Goal: Task Accomplishment & Management: Use online tool/utility

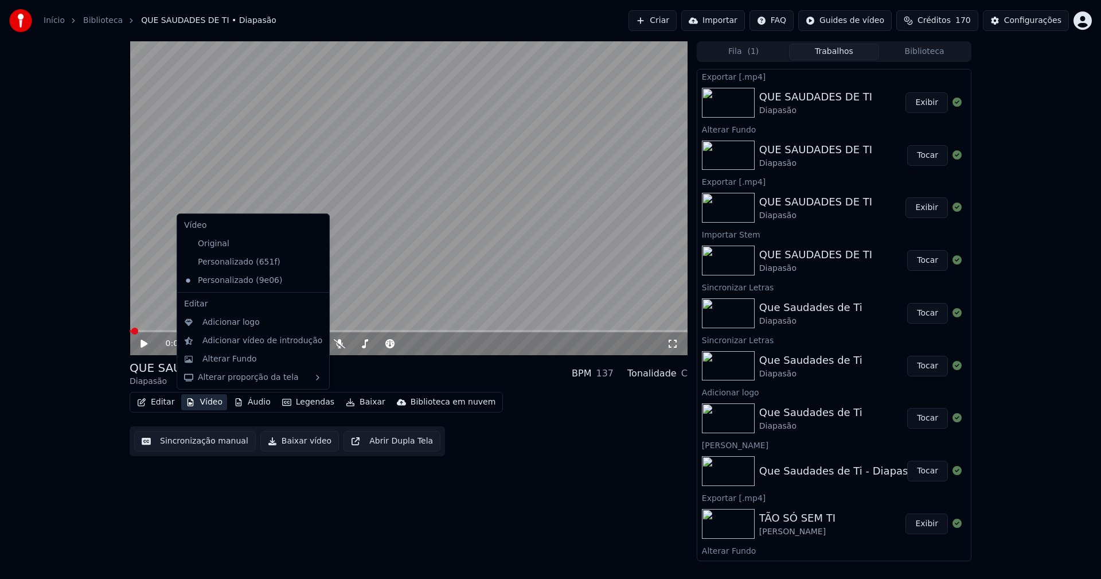
click at [216, 404] on button "Vídeo" at bounding box center [204, 402] width 46 height 16
drag, startPoint x: 233, startPoint y: 264, endPoint x: 240, endPoint y: 261, distance: 7.5
click at [233, 263] on div "Personalizado (651f)" at bounding box center [244, 262] width 130 height 18
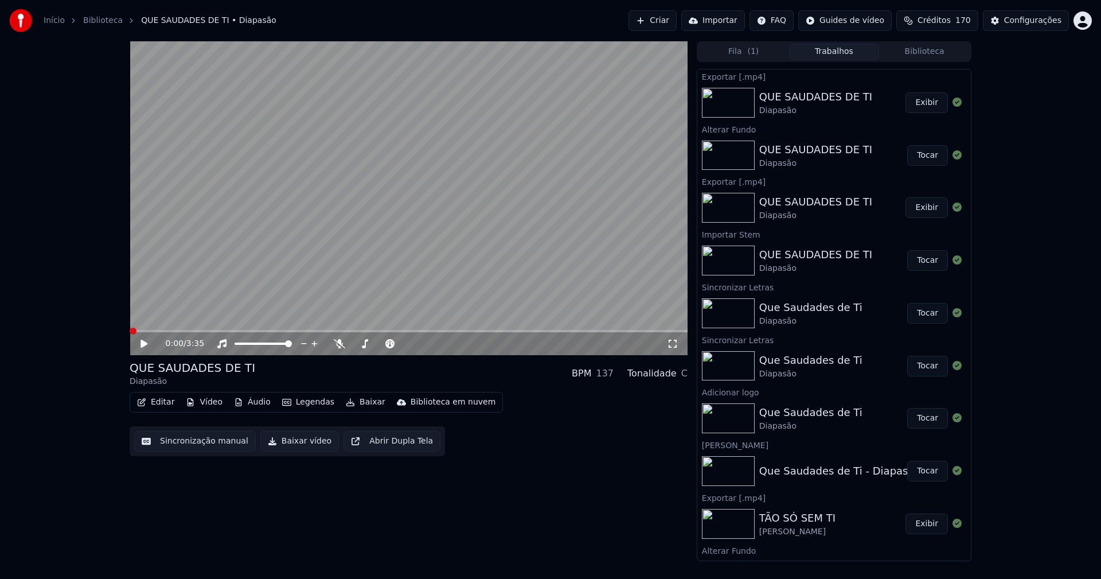
click at [60, 19] on link "Início" at bounding box center [54, 20] width 21 height 11
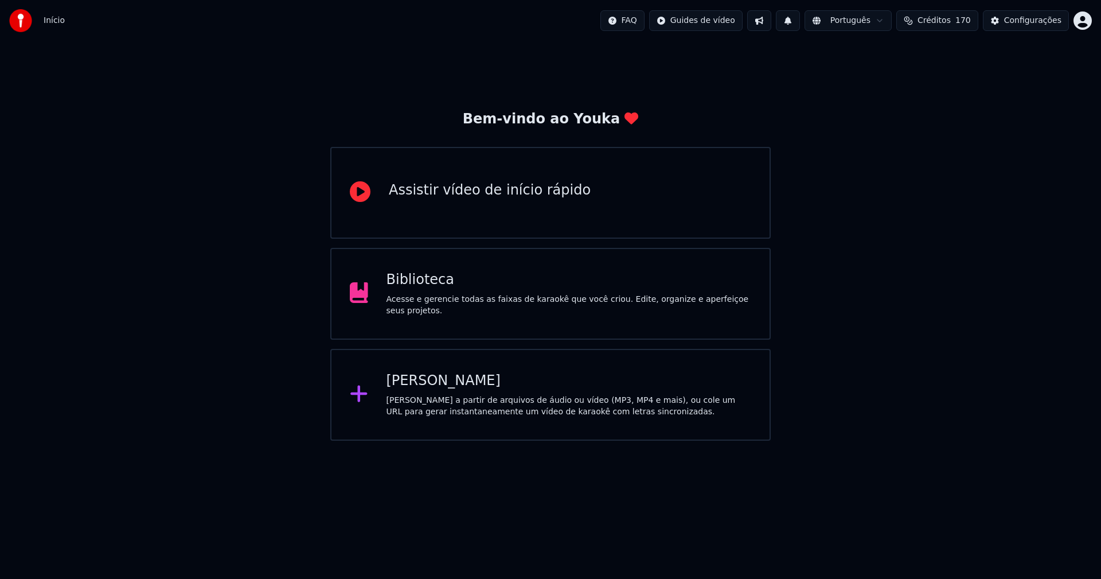
click at [446, 384] on div "[PERSON_NAME]" at bounding box center [569, 381] width 365 height 18
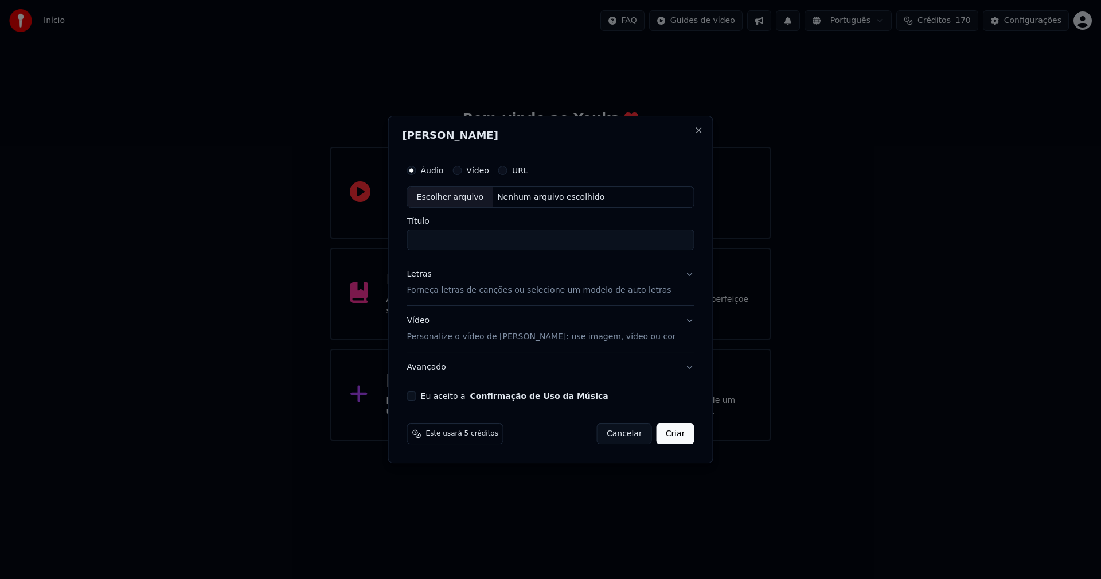
click at [464, 198] on div "Escolher arquivo" at bounding box center [450, 197] width 85 height 21
type input "**********"
click at [432, 272] on div "Letras" at bounding box center [419, 274] width 25 height 11
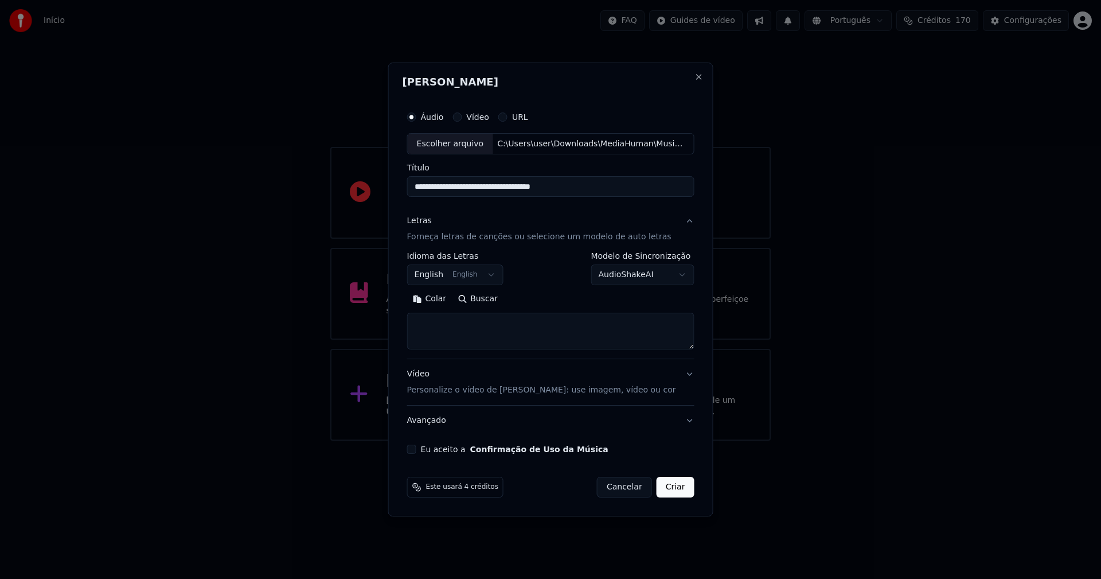
click at [469, 274] on body "**********" at bounding box center [550, 220] width 1101 height 440
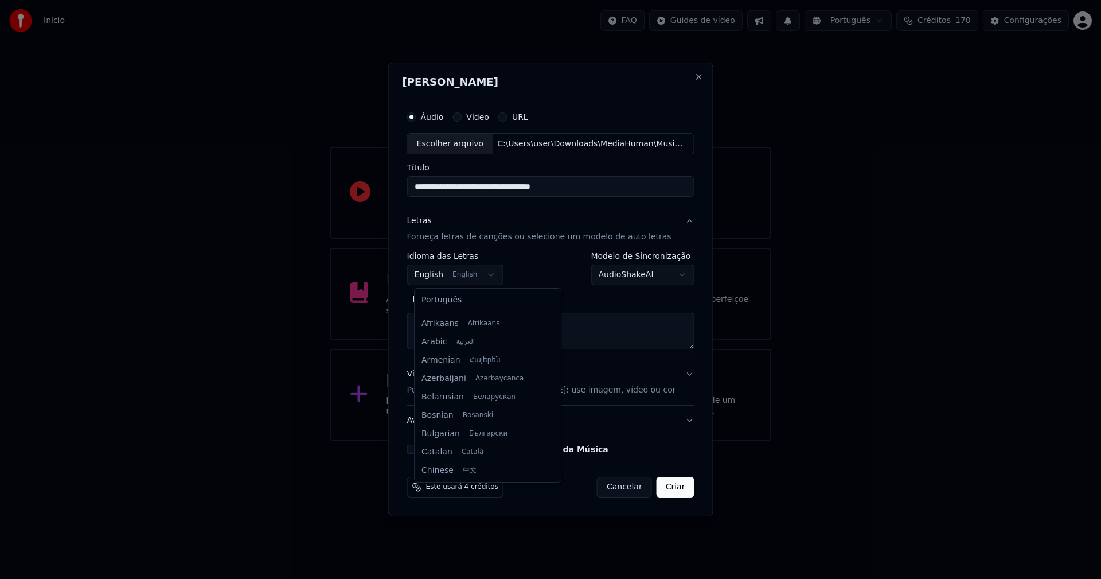
scroll to position [92, 0]
select select "**"
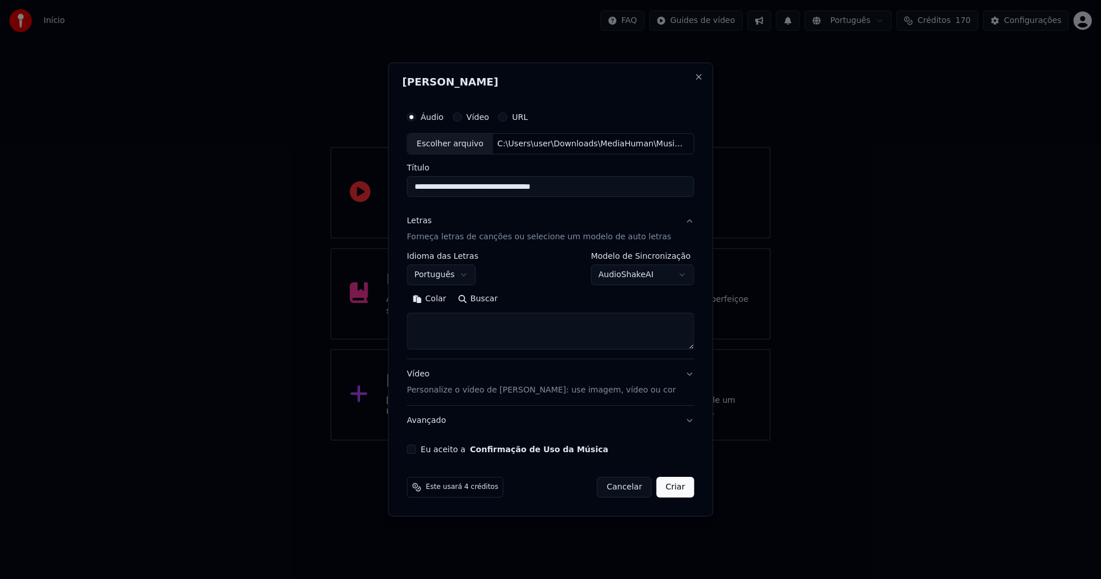
click at [442, 298] on button "Colar" at bounding box center [429, 299] width 45 height 18
click at [416, 448] on button "Eu aceito a Confirmação de Uso da Música" at bounding box center [411, 448] width 9 height 9
click at [669, 488] on button "Criar" at bounding box center [676, 487] width 38 height 21
type textarea "**********"
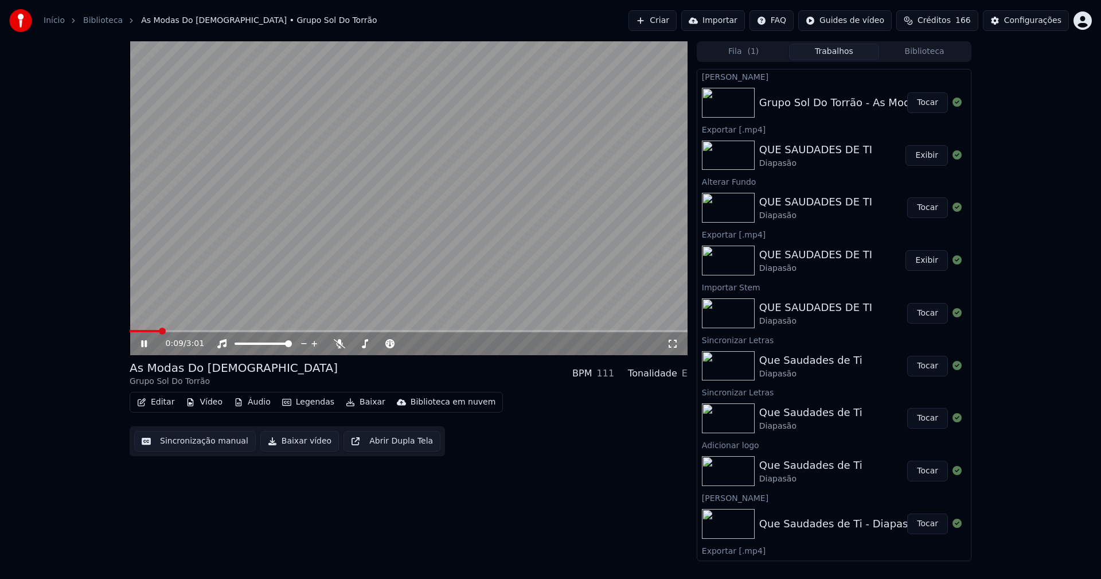
click at [255, 402] on button "Áudio" at bounding box center [252, 402] width 46 height 16
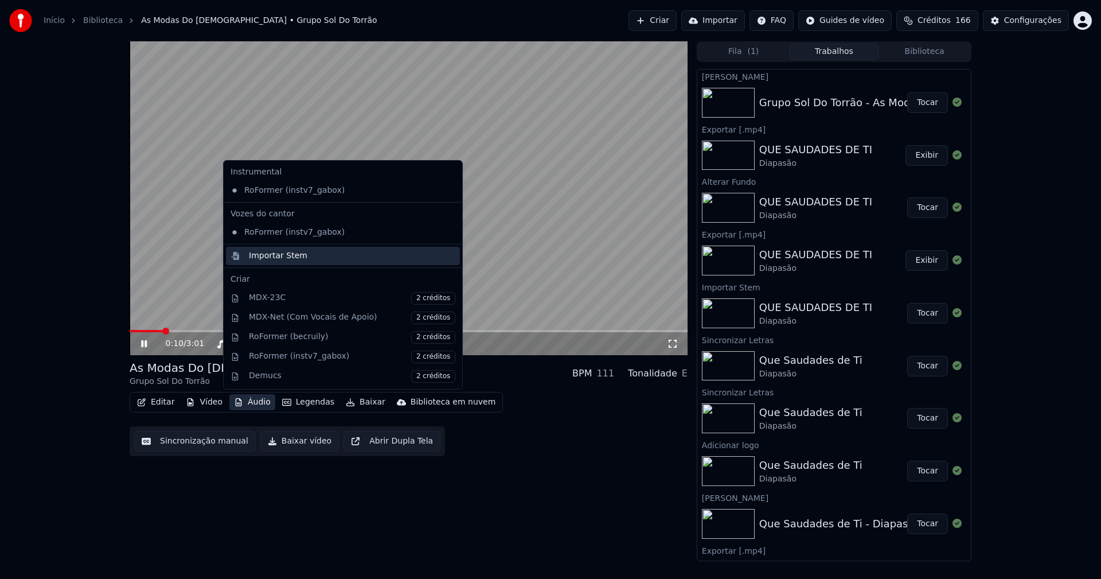
click at [279, 255] on div "Importar Stem" at bounding box center [278, 255] width 58 height 11
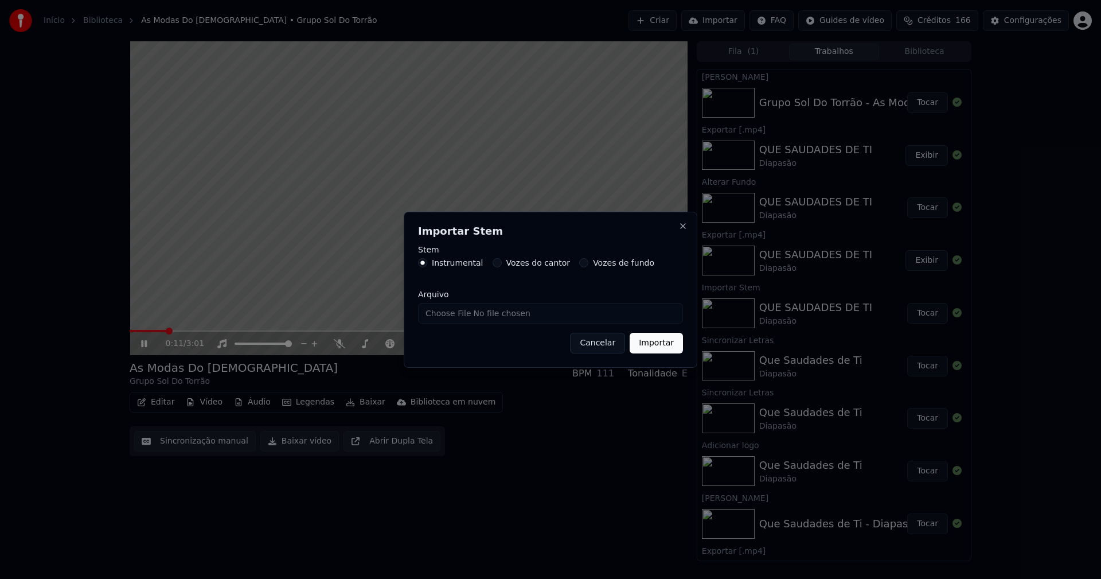
click at [458, 263] on label "Instrumental" at bounding box center [458, 263] width 52 height 8
click at [427, 263] on button "Instrumental" at bounding box center [422, 262] width 9 height 9
click at [460, 315] on input "Arquivo" at bounding box center [550, 313] width 265 height 21
type input "**********"
click at [668, 343] on button "Importar" at bounding box center [656, 343] width 53 height 21
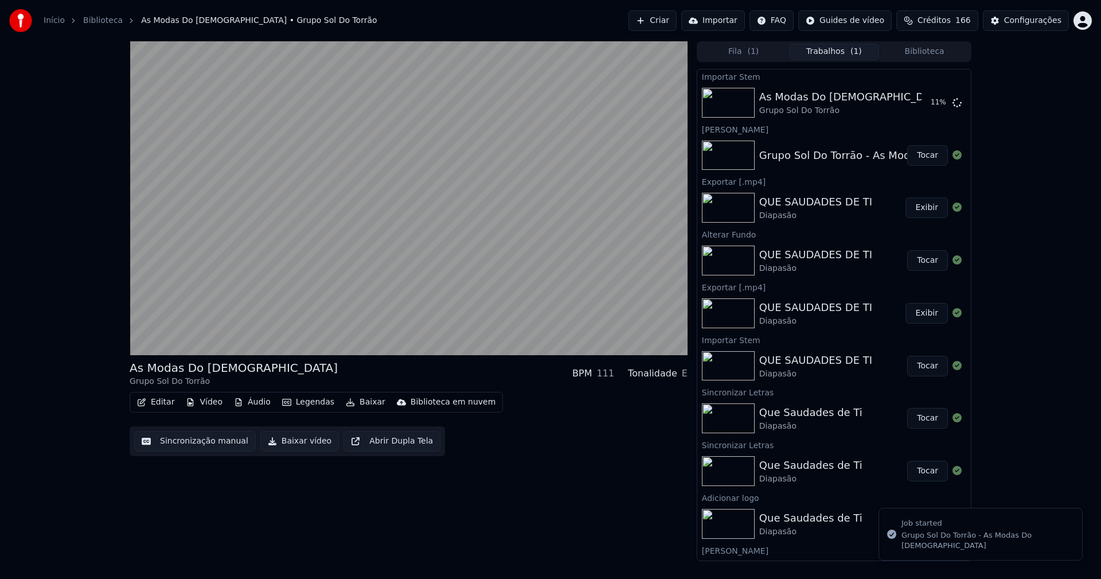
click at [200, 400] on button "Vídeo" at bounding box center [204, 402] width 46 height 16
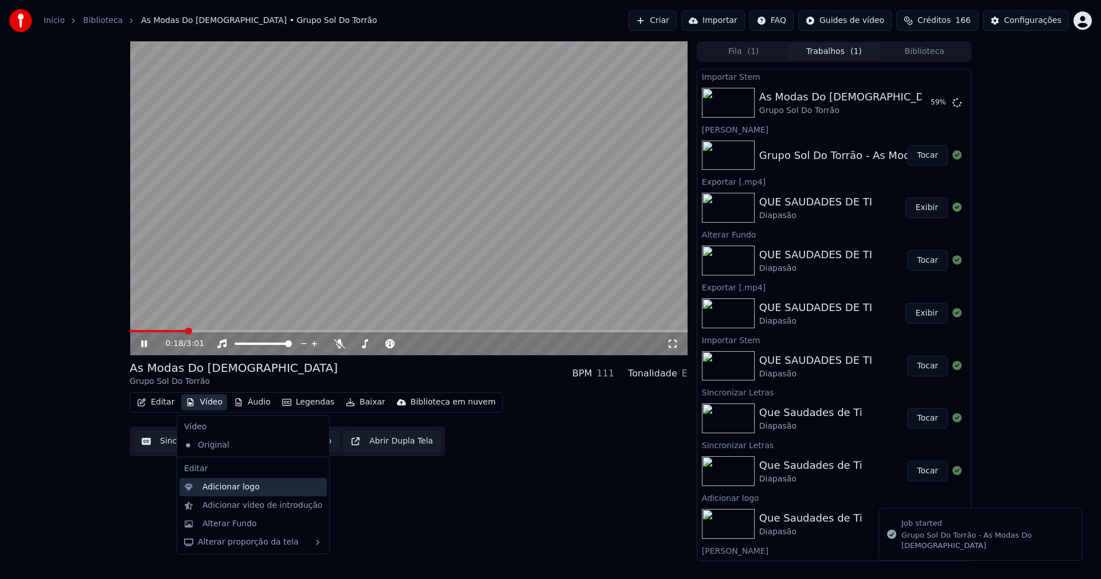
click at [238, 485] on div "Adicionar logo" at bounding box center [230, 486] width 57 height 11
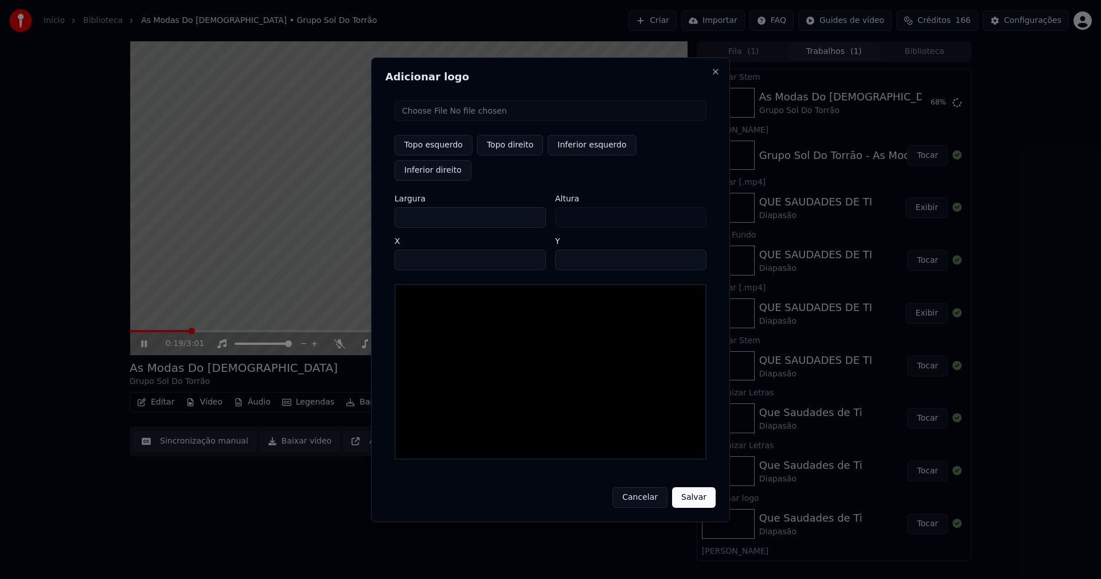
click at [433, 121] on input "file" at bounding box center [551, 110] width 312 height 21
type input "**********"
type input "***"
drag, startPoint x: 413, startPoint y: 207, endPoint x: 346, endPoint y: 202, distance: 67.8
click at [346, 202] on body "Início Biblioteca As Modas Do Pastor • Grupo Sol Do Torrão Criar Importar FAQ G…" at bounding box center [550, 289] width 1101 height 579
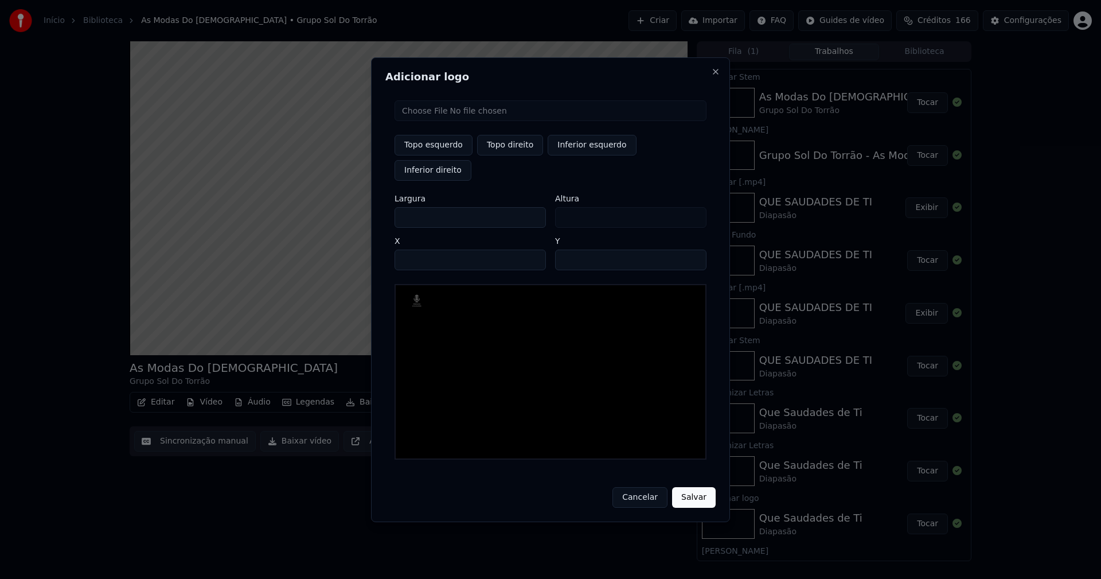
type input "**"
type input "***"
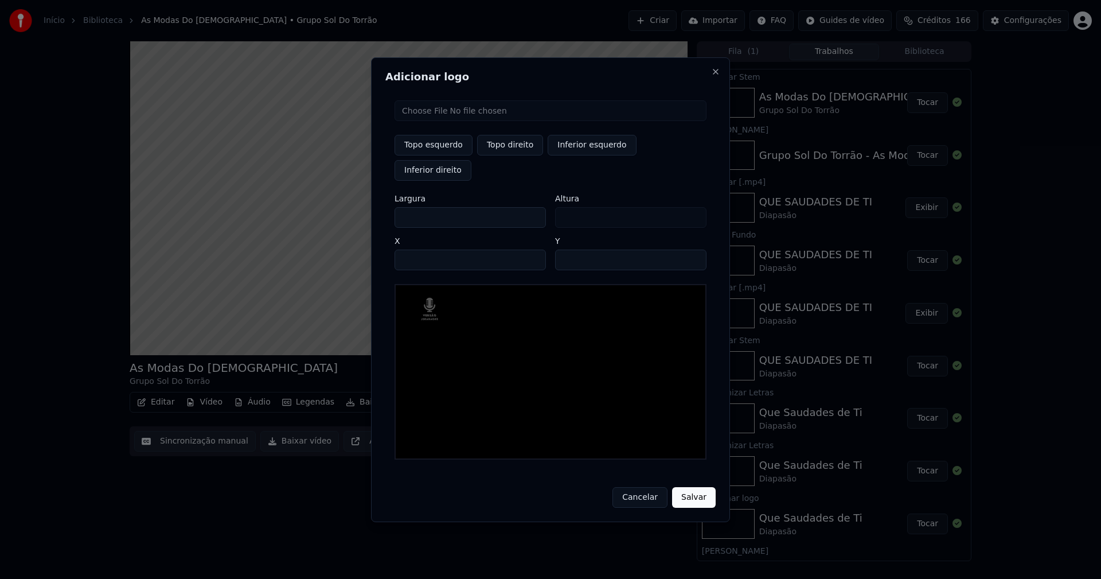
drag, startPoint x: 508, startPoint y: 157, endPoint x: 465, endPoint y: 196, distance: 57.6
click at [508, 155] on button "Topo direito" at bounding box center [510, 145] width 66 height 21
click at [417, 249] on input "****" at bounding box center [470, 259] width 151 height 21
type input "****"
click at [691, 249] on input "**" at bounding box center [630, 259] width 151 height 21
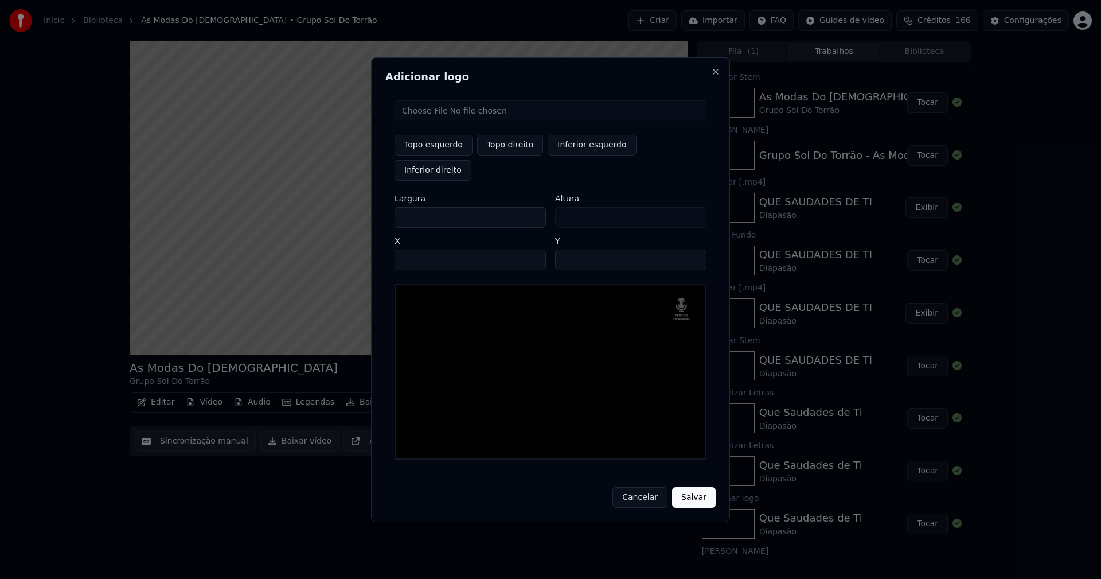
click at [691, 249] on input "**" at bounding box center [630, 259] width 151 height 21
click at [690, 249] on input "**" at bounding box center [630, 259] width 151 height 21
type input "**"
click at [690, 249] on input "**" at bounding box center [630, 259] width 151 height 21
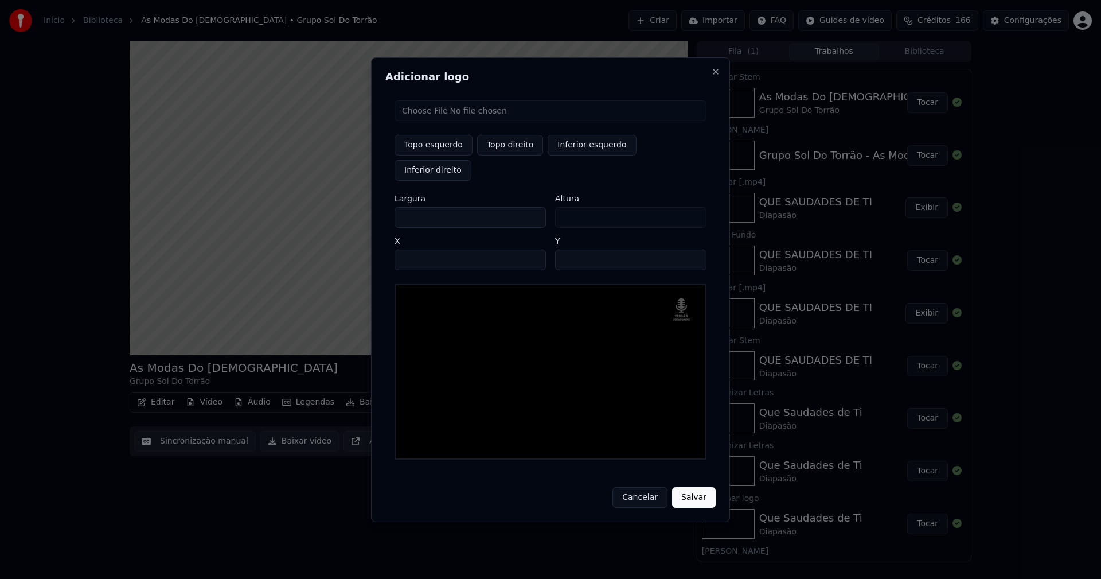
click at [690, 478] on div "Cancelar Salvar" at bounding box center [550, 493] width 330 height 30
click at [697, 487] on button "Salvar" at bounding box center [694, 497] width 44 height 21
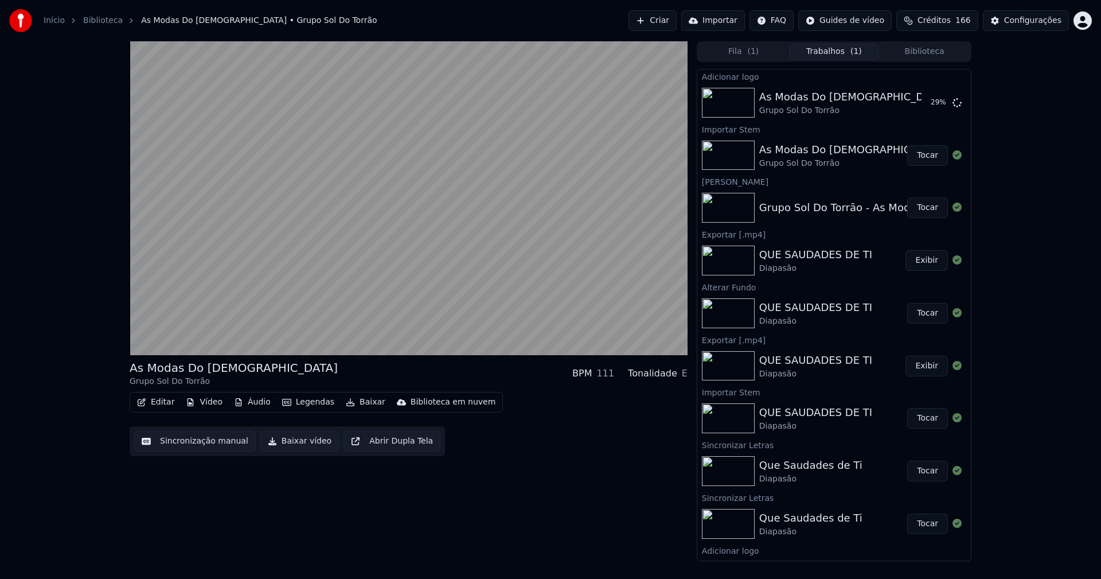
click at [254, 407] on button "Áudio" at bounding box center [252, 402] width 46 height 16
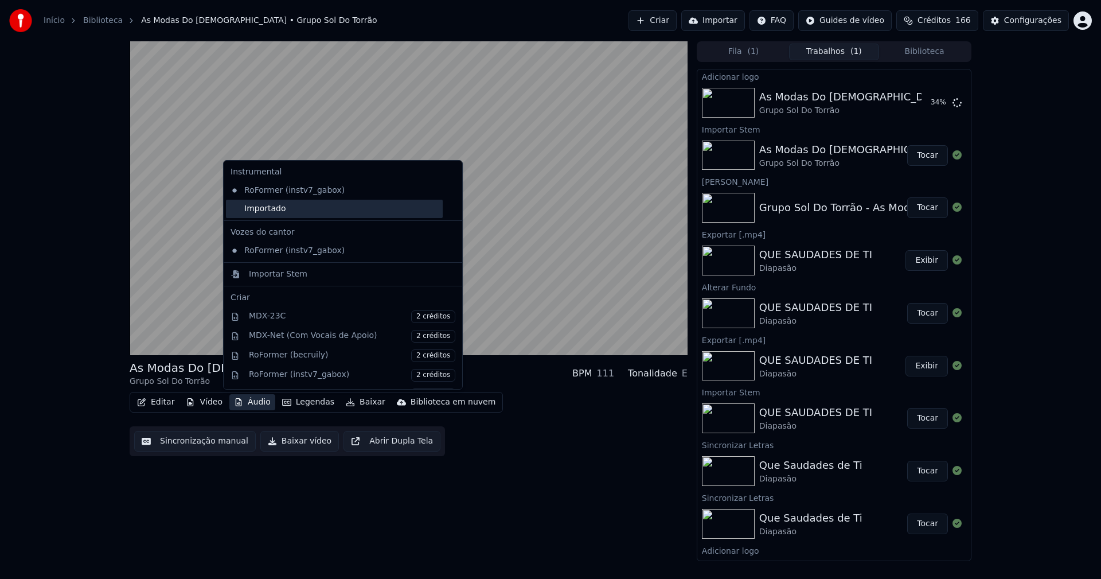
click at [243, 210] on div "Importado" at bounding box center [334, 209] width 217 height 18
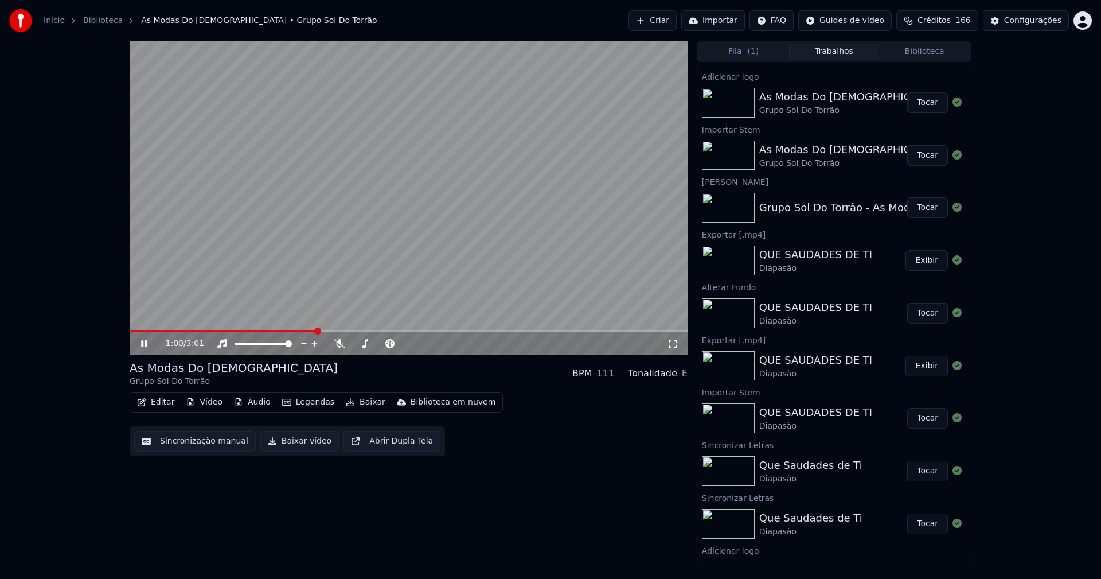
click at [924, 106] on button "Tocar" at bounding box center [927, 102] width 41 height 21
click at [146, 346] on icon at bounding box center [144, 343] width 6 height 7
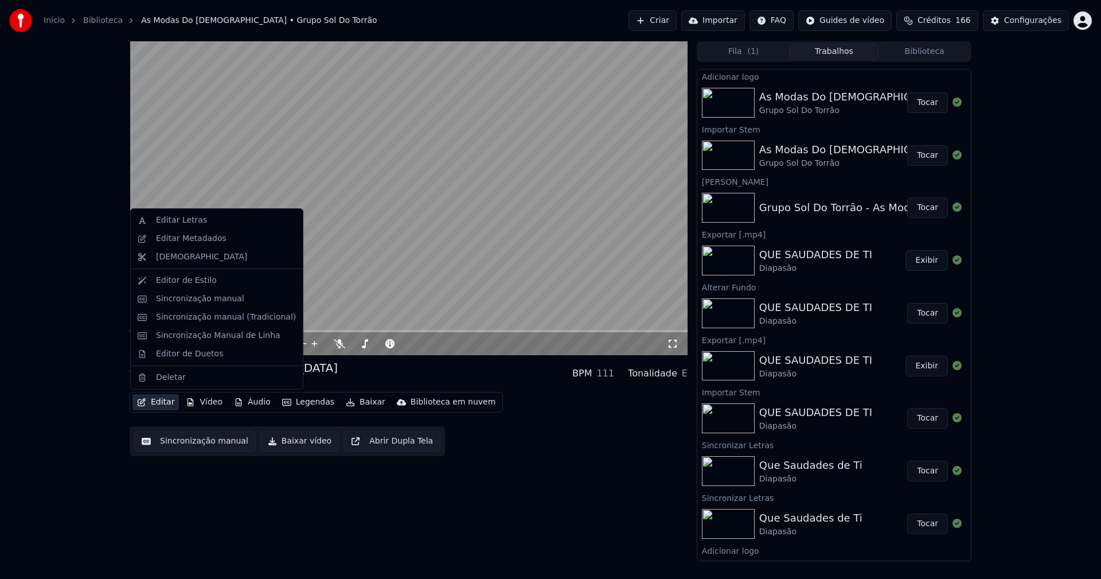
click at [163, 401] on button "Editar" at bounding box center [155, 402] width 46 height 16
click at [195, 240] on div "Editar Metadados" at bounding box center [191, 238] width 71 height 11
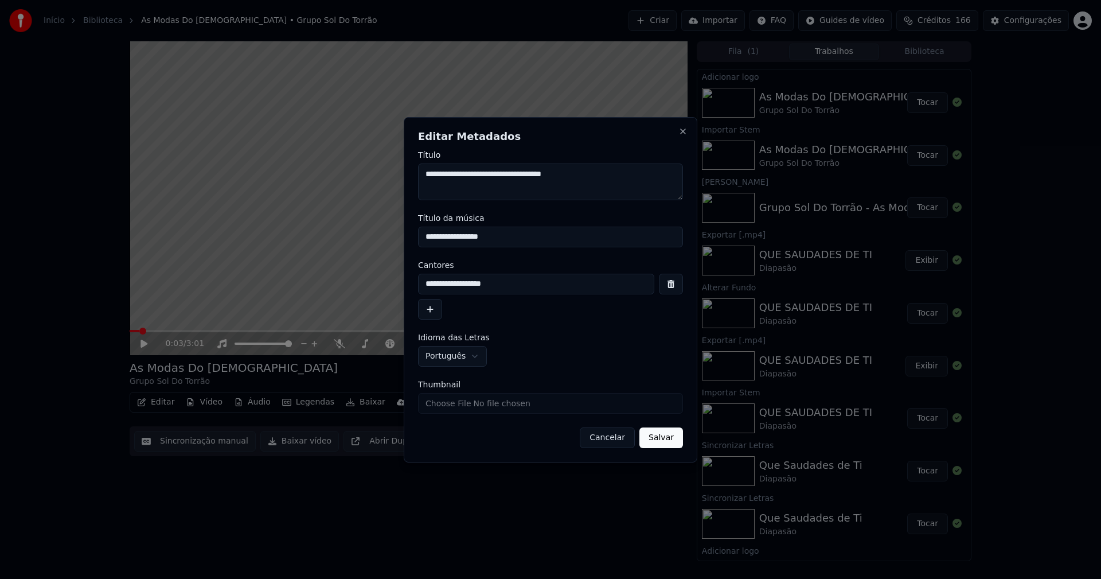
drag, startPoint x: 503, startPoint y: 237, endPoint x: 358, endPoint y: 235, distance: 145.1
click at [358, 235] on body "Início Biblioteca As Modas Do Pastor • Grupo Sol Do Torrão Criar Importar FAQ G…" at bounding box center [550, 289] width 1101 height 579
type input "**********"
click at [459, 411] on input "Thumbnail" at bounding box center [550, 403] width 265 height 21
type input "**********"
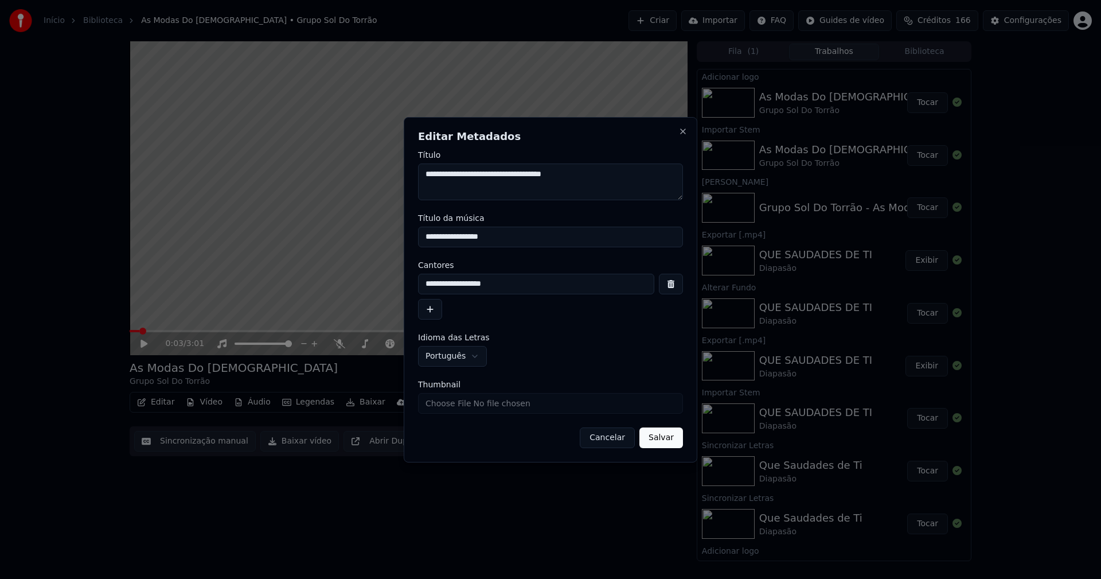
click at [668, 434] on button "Salvar" at bounding box center [661, 437] width 44 height 21
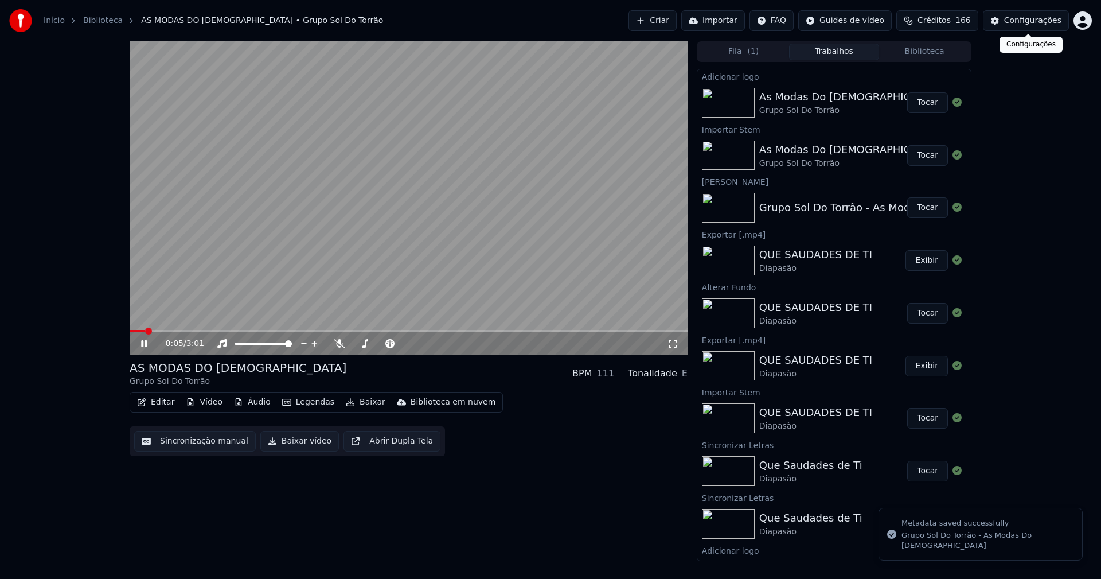
click at [948, 48] on button "Biblioteca" at bounding box center [924, 52] width 91 height 17
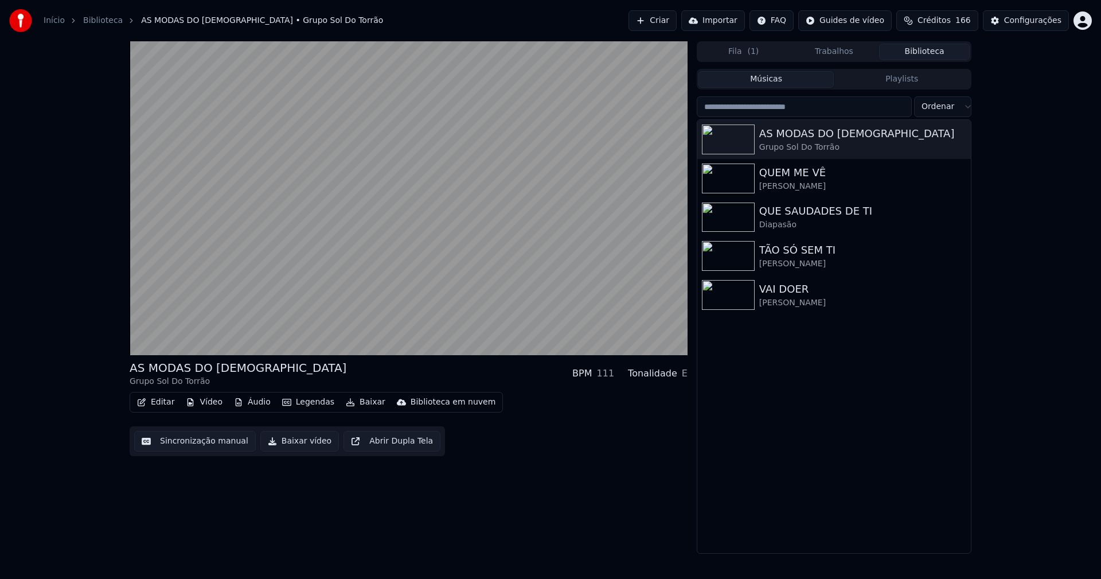
click at [161, 403] on button "Editar" at bounding box center [155, 402] width 46 height 16
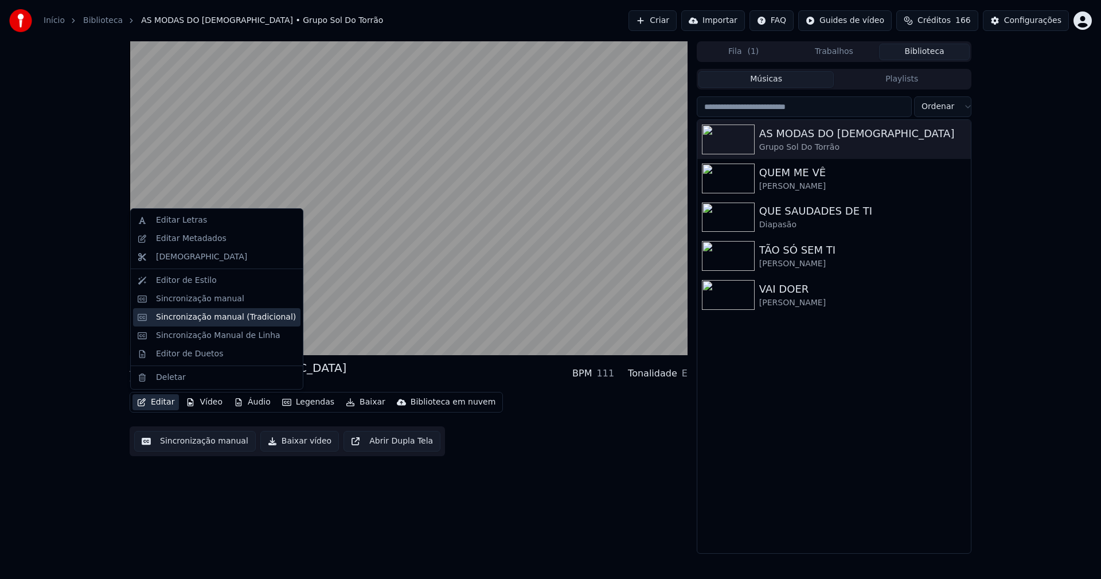
click at [194, 318] on div "Sincronização manual (Tradicional)" at bounding box center [226, 316] width 140 height 11
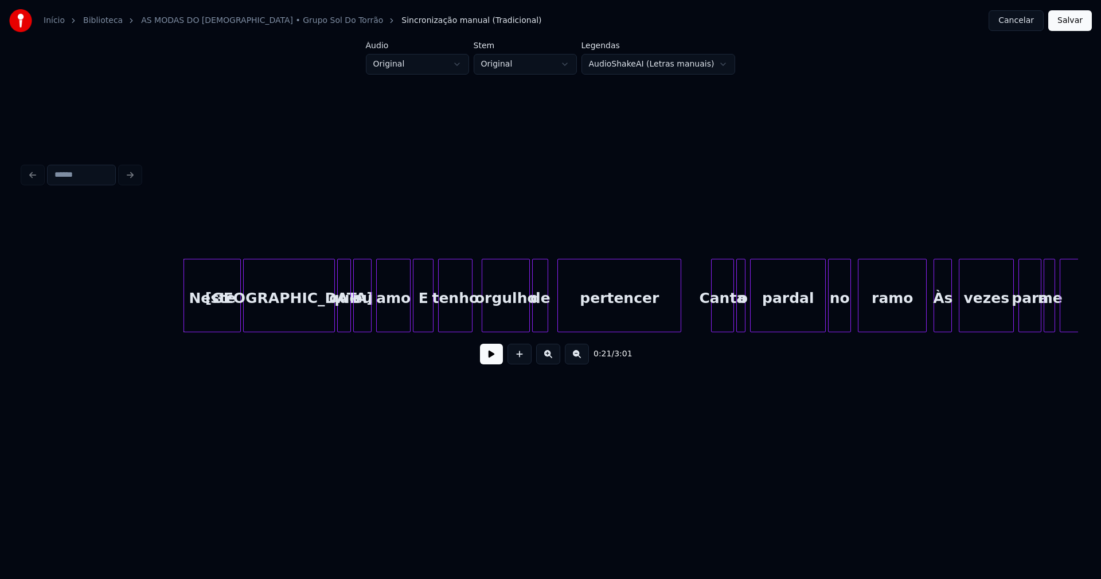
scroll to position [0, 2257]
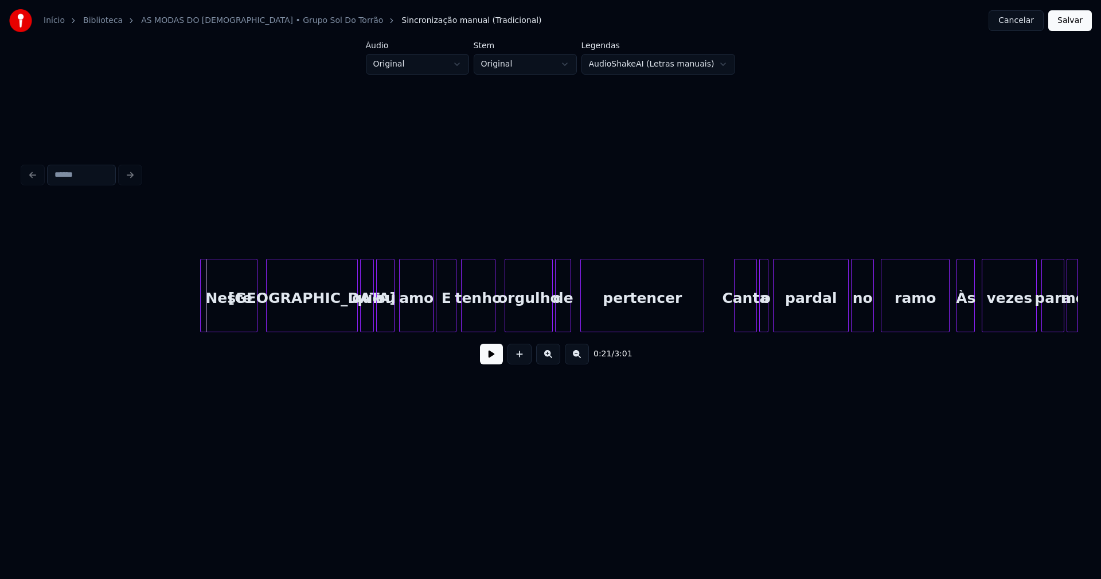
click at [232, 310] on div "Neste" at bounding box center [229, 298] width 56 height 78
click at [249, 308] on div at bounding box center [248, 295] width 3 height 72
click at [283, 307] on div "Alentejo" at bounding box center [301, 298] width 91 height 78
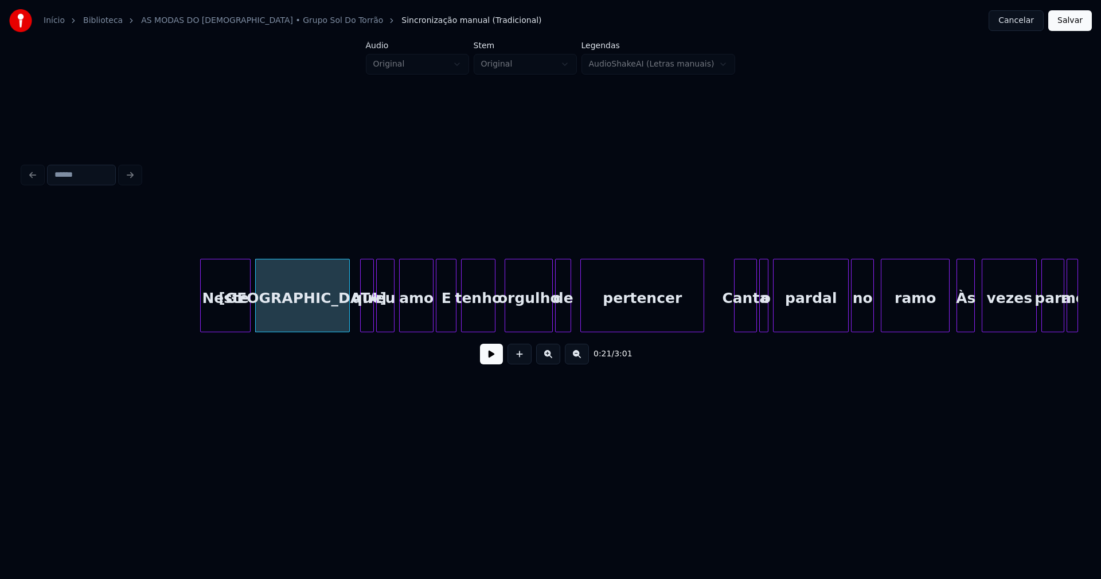
click at [348, 311] on div at bounding box center [347, 295] width 3 height 72
click at [419, 325] on div at bounding box center [420, 295] width 3 height 72
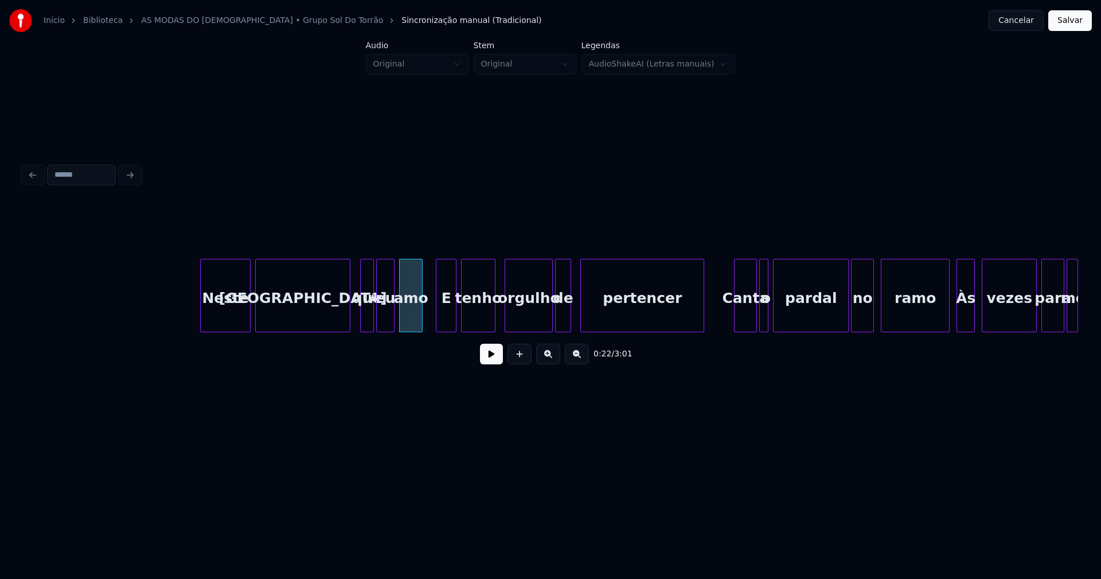
click at [487, 363] on button at bounding box center [491, 354] width 23 height 21
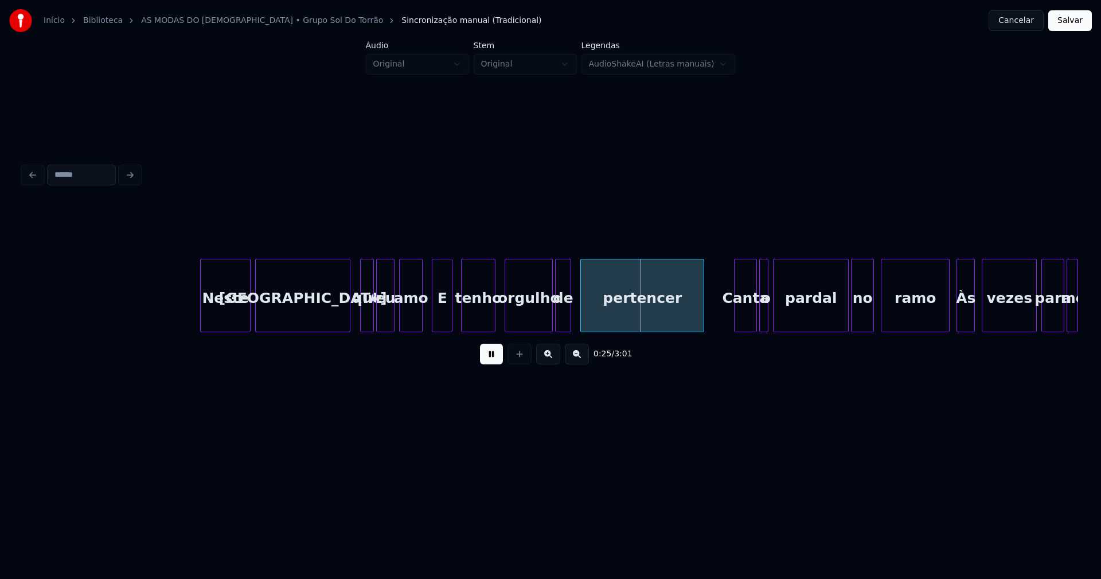
click at [443, 313] on div "E" at bounding box center [441, 298] width 19 height 78
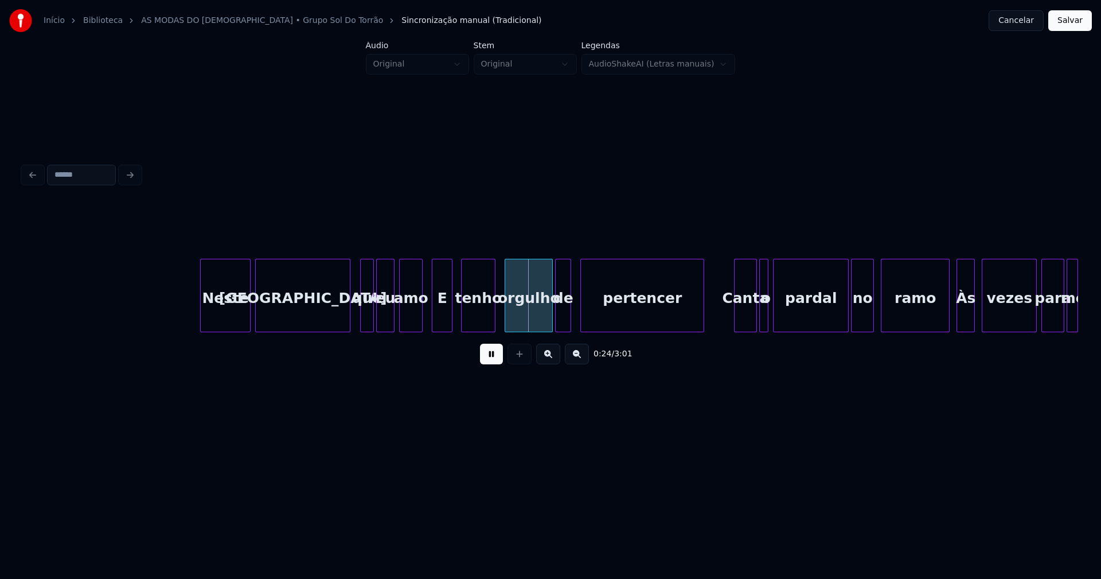
click at [488, 358] on button at bounding box center [491, 354] width 23 height 21
click at [442, 313] on div "E" at bounding box center [441, 298] width 19 height 78
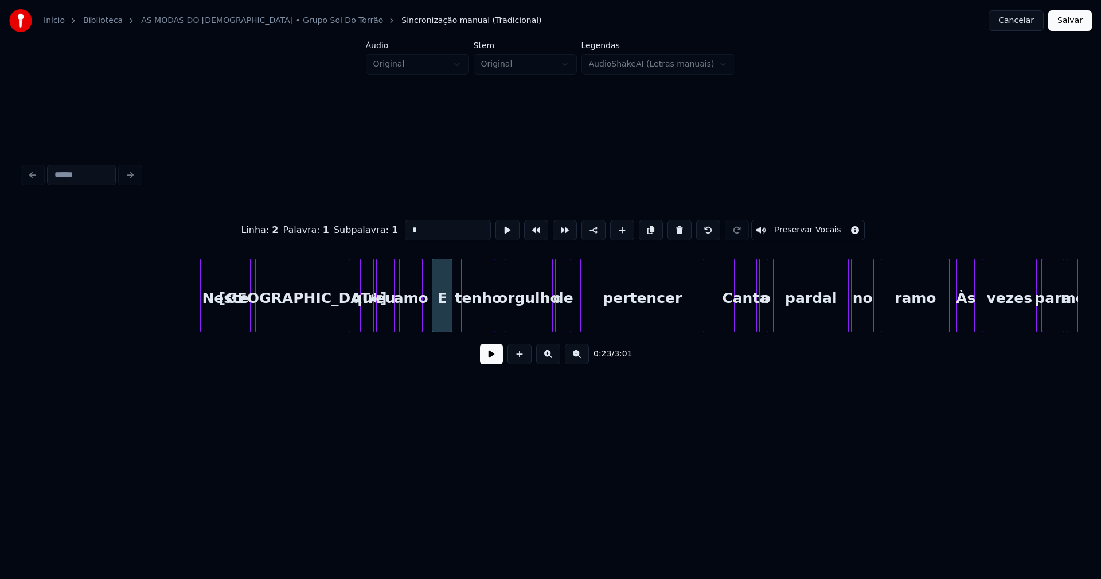
drag, startPoint x: 416, startPoint y: 226, endPoint x: 389, endPoint y: 225, distance: 27.0
click at [389, 225] on div "Linha : 2 Palavra : 1 Subpalavra : 1 * Preservar Vocais" at bounding box center [550, 229] width 1055 height 57
type input "*"
click at [494, 360] on button at bounding box center [491, 354] width 23 height 21
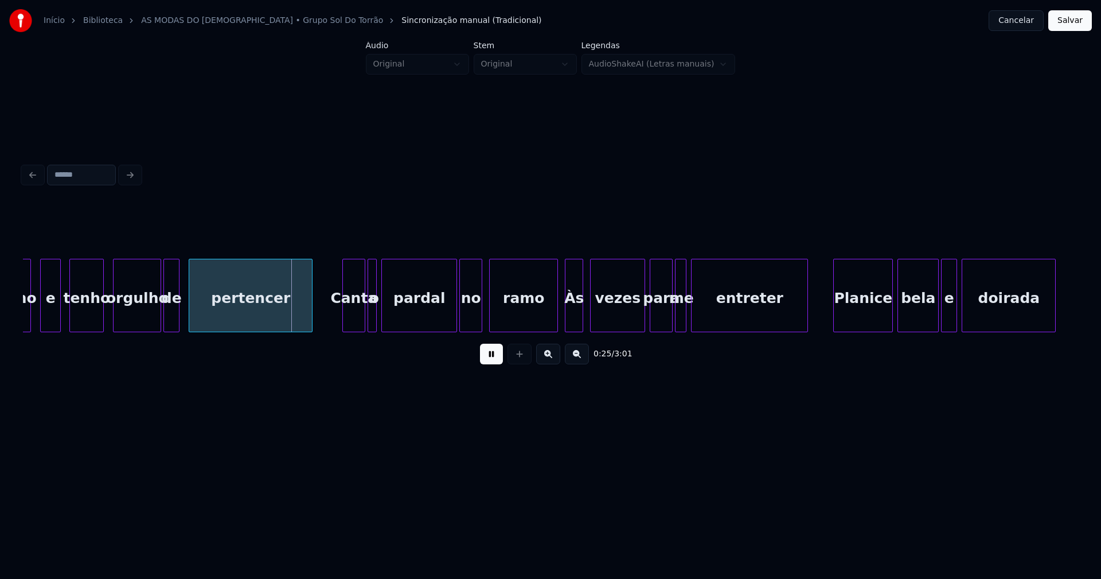
scroll to position [0, 2672]
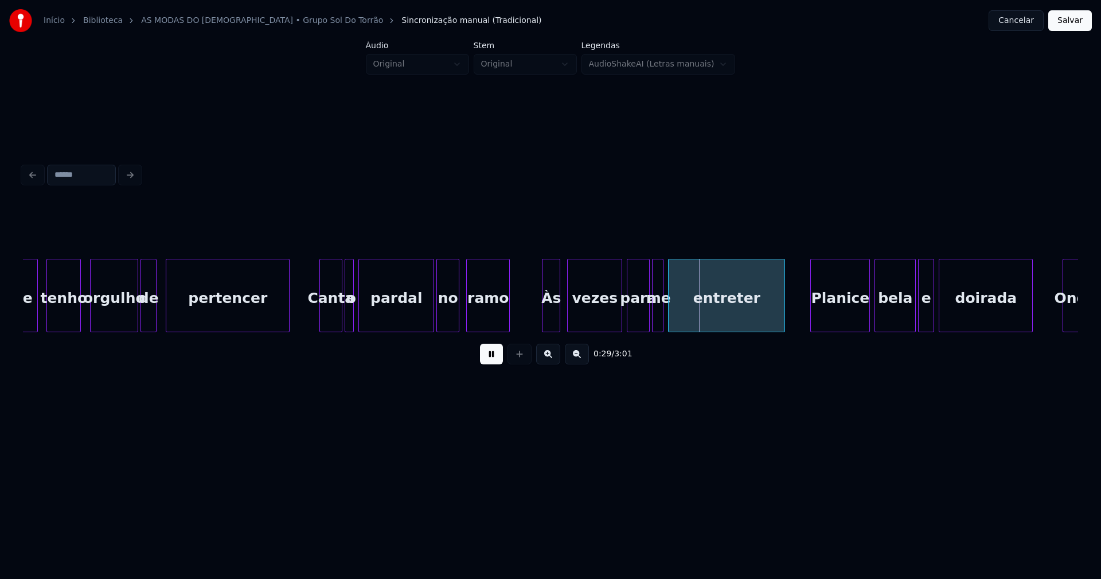
click at [509, 327] on div "e tenho orgulho de pertencer Canta o pardal no ramo Às vezes para me entreter P…" at bounding box center [550, 295] width 1055 height 73
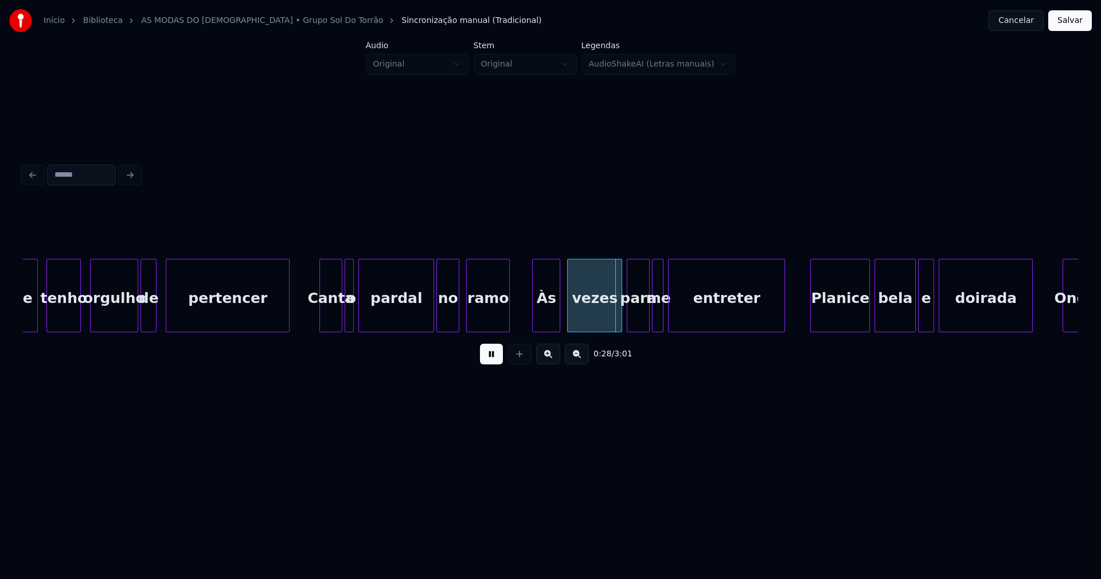
click at [533, 319] on div at bounding box center [534, 295] width 3 height 72
click at [544, 319] on div "Às" at bounding box center [546, 298] width 27 height 78
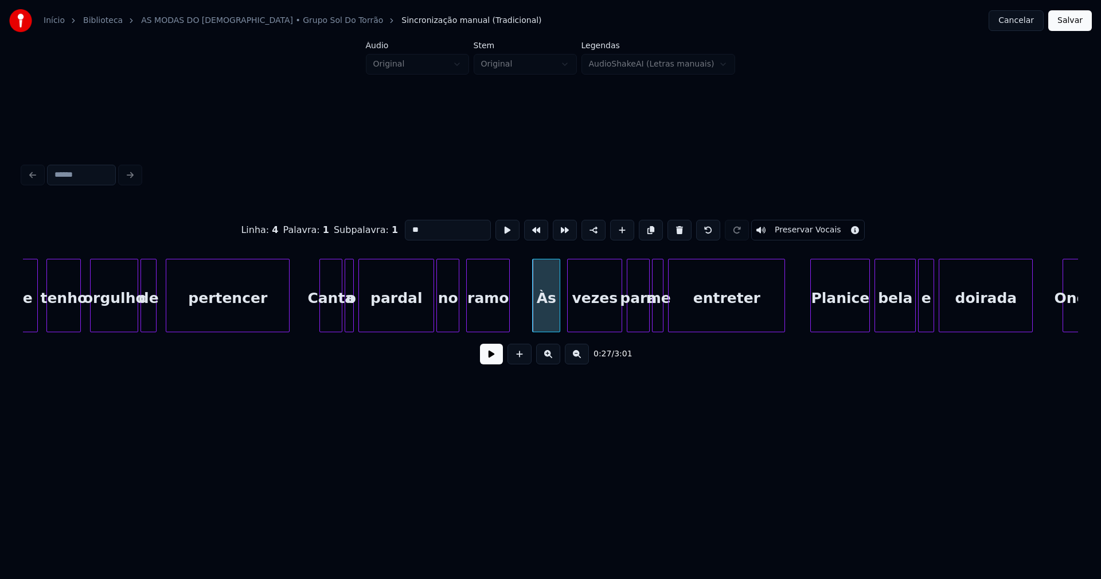
drag, startPoint x: 409, startPoint y: 224, endPoint x: 353, endPoint y: 233, distance: 57.5
click at [353, 233] on div "Linha : 4 Palavra : 1 Subpalavra : 1 ** Preservar Vocais" at bounding box center [550, 229] width 1055 height 57
type input "**"
click at [487, 364] on button at bounding box center [491, 354] width 23 height 21
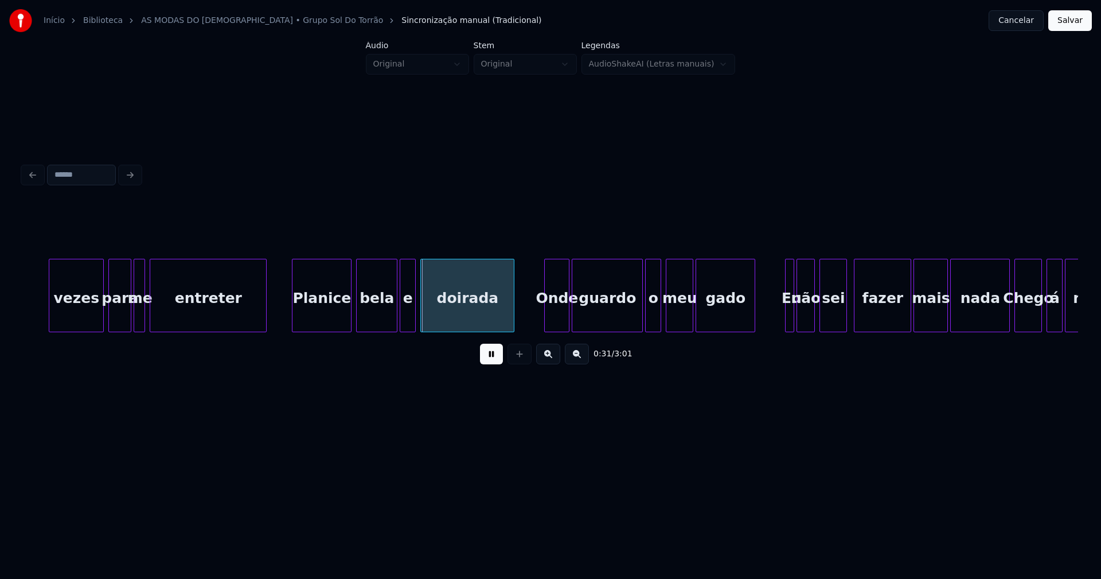
scroll to position [0, 3225]
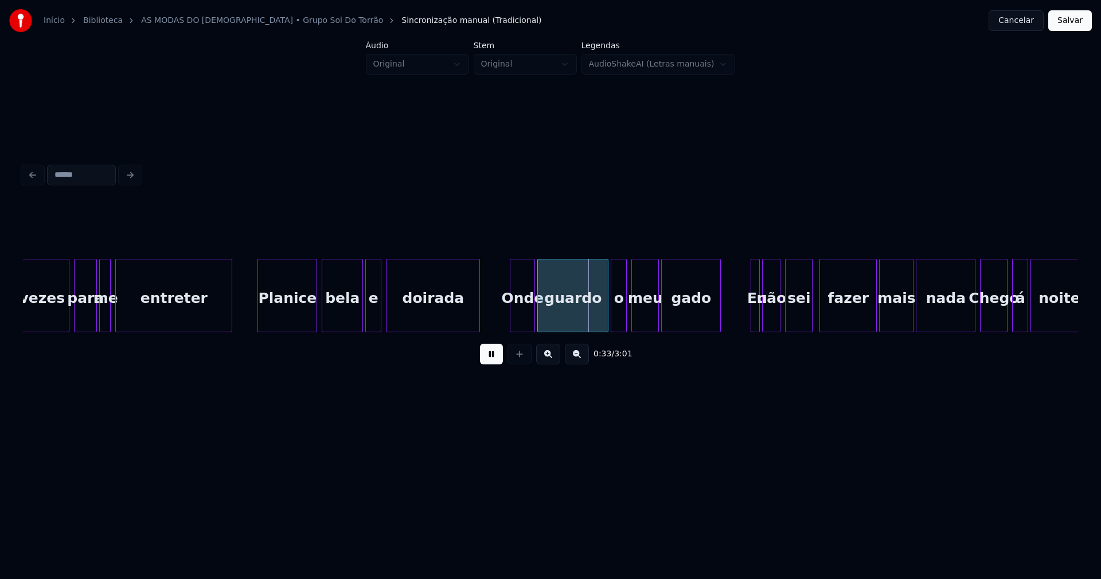
drag, startPoint x: 490, startPoint y: 366, endPoint x: 501, endPoint y: 341, distance: 27.5
click at [491, 362] on button at bounding box center [491, 354] width 23 height 21
click at [508, 322] on div at bounding box center [506, 295] width 3 height 72
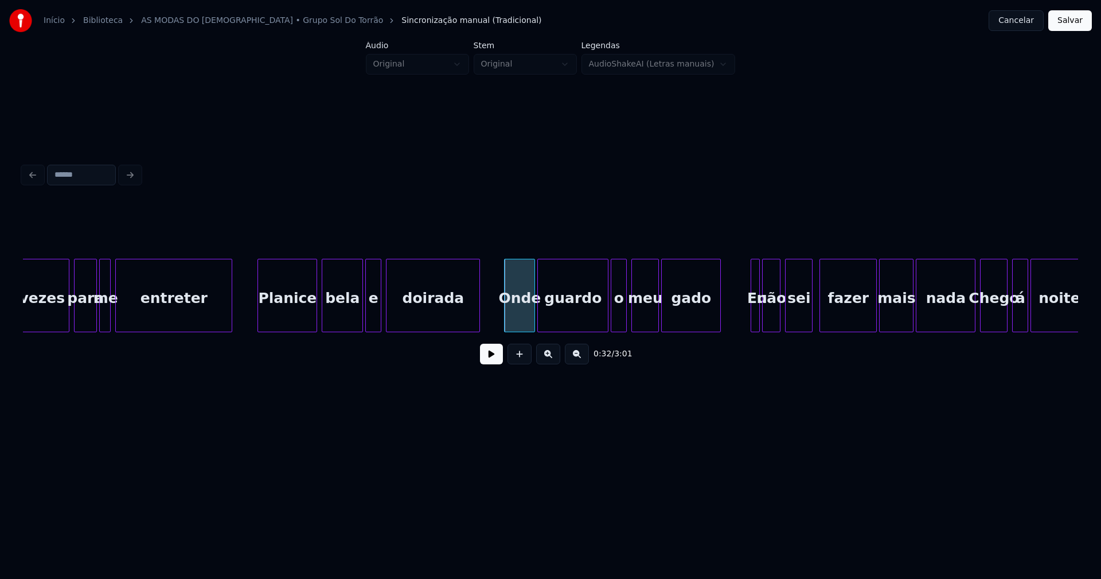
click at [522, 317] on div "Onde" at bounding box center [520, 298] width 30 height 78
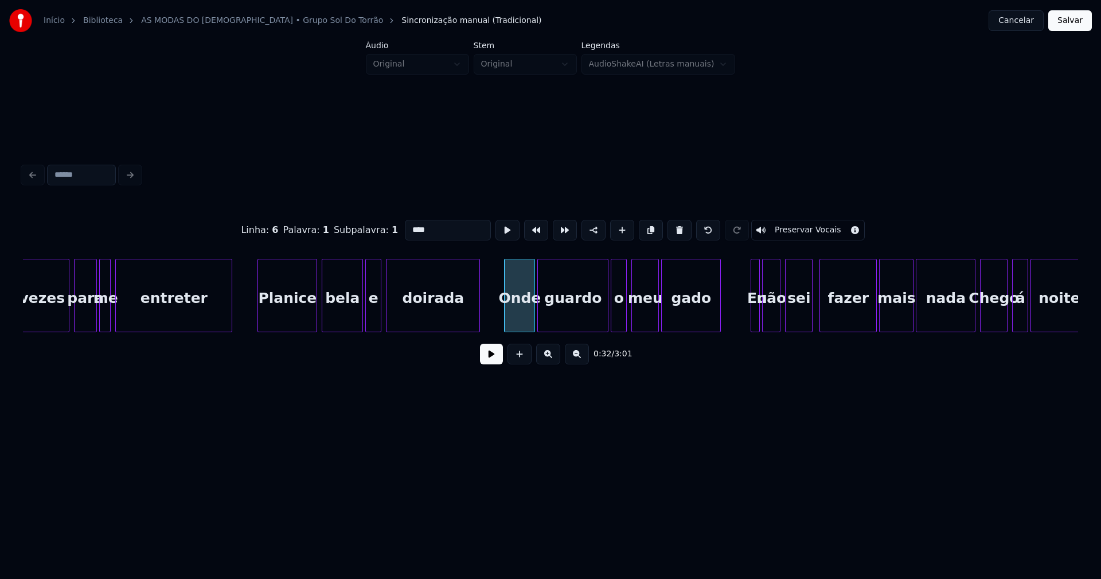
drag, startPoint x: 410, startPoint y: 225, endPoint x: 376, endPoint y: 236, distance: 35.5
click at [376, 236] on div "Linha : 6 Palavra : 1 Subpalavra : 1 **** Preservar Vocais" at bounding box center [550, 229] width 1055 height 57
type input "****"
click at [493, 361] on button at bounding box center [491, 354] width 23 height 21
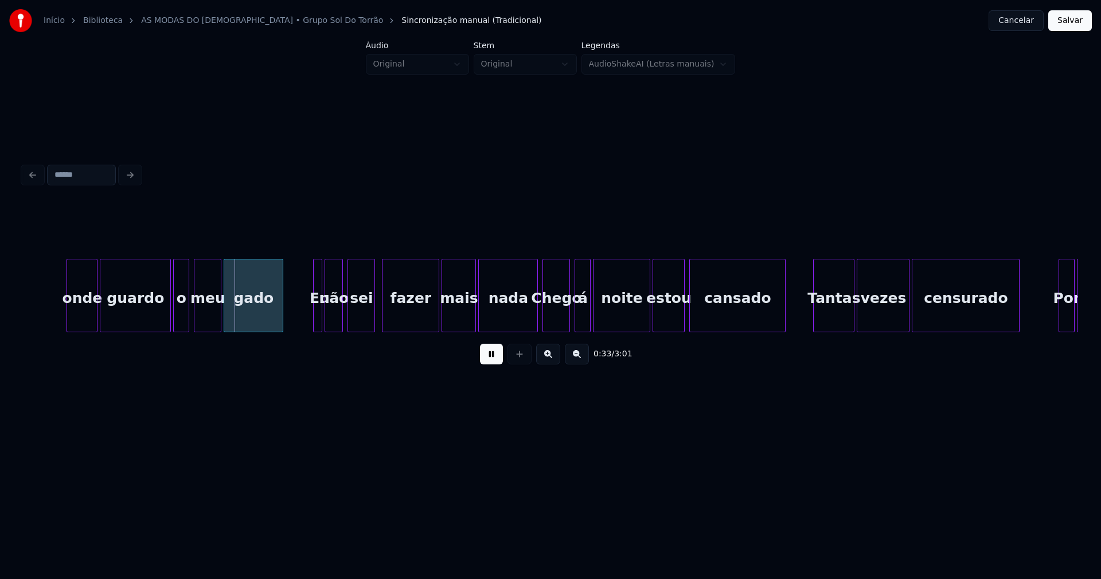
scroll to position [0, 3719]
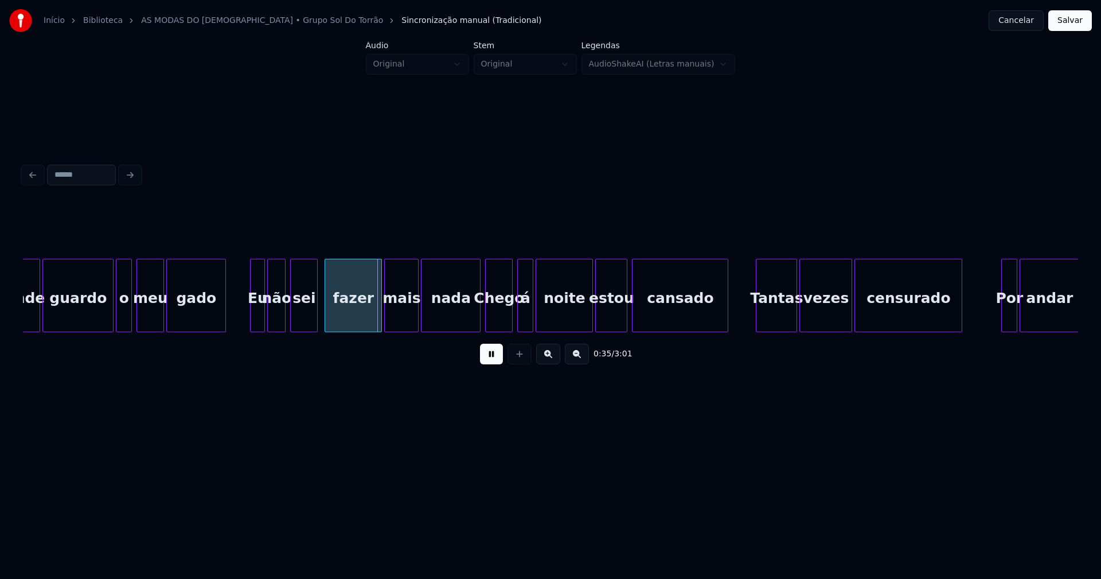
click at [252, 317] on div at bounding box center [252, 295] width 3 height 72
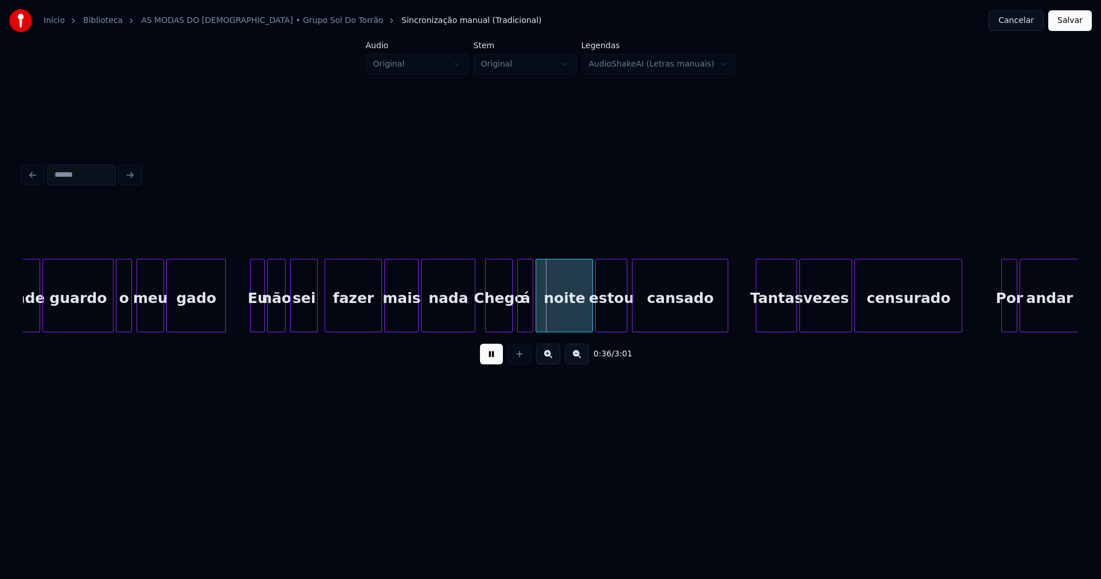
click at [471, 323] on div at bounding box center [472, 295] width 3 height 72
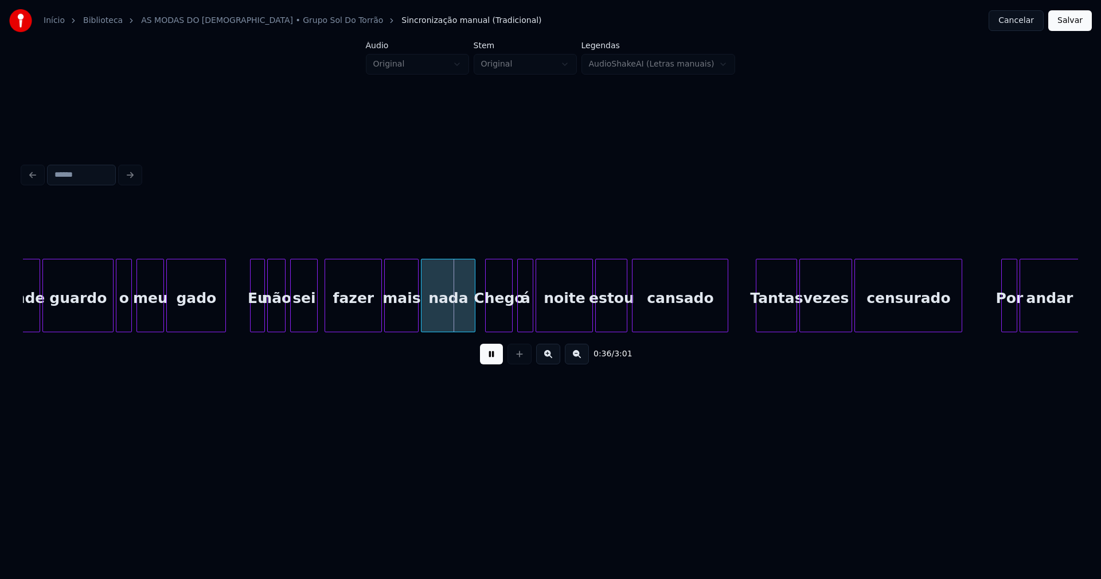
click at [496, 364] on button at bounding box center [491, 354] width 23 height 21
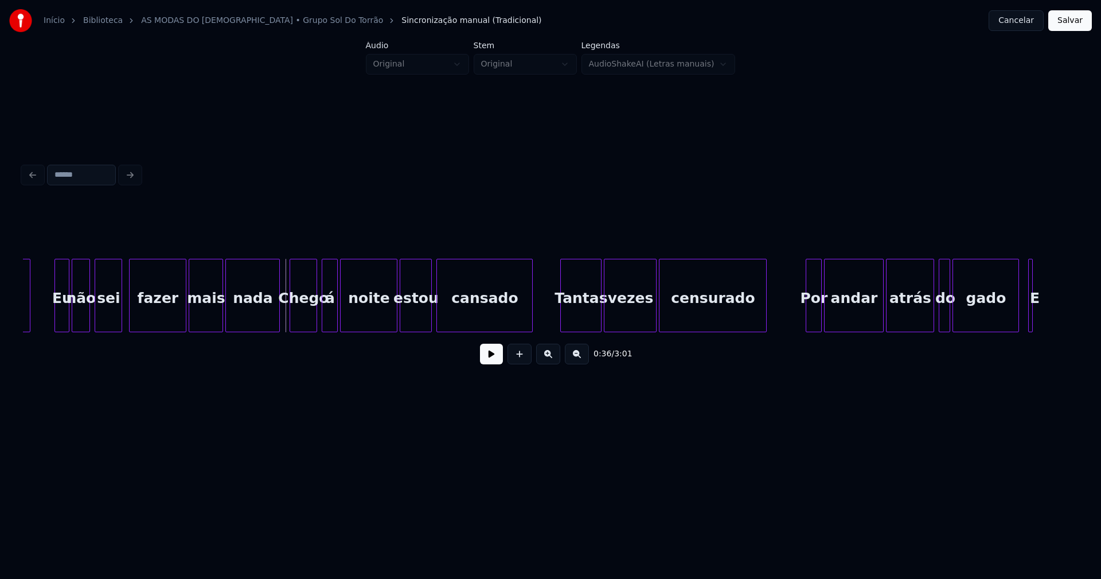
scroll to position [0, 3916]
click at [304, 314] on div "Chego" at bounding box center [303, 298] width 26 height 78
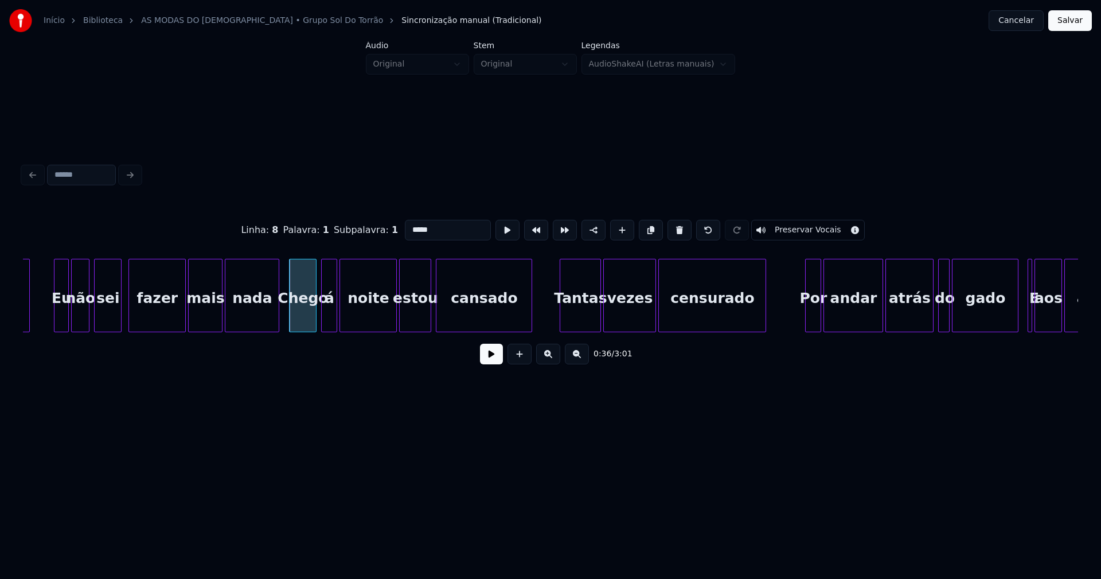
drag, startPoint x: 409, startPoint y: 223, endPoint x: 385, endPoint y: 232, distance: 25.8
click at [385, 232] on div "Linha : 8 Palavra : 1 Subpalavra : 1 ***** Preservar Vocais" at bounding box center [550, 229] width 1055 height 57
type input "*****"
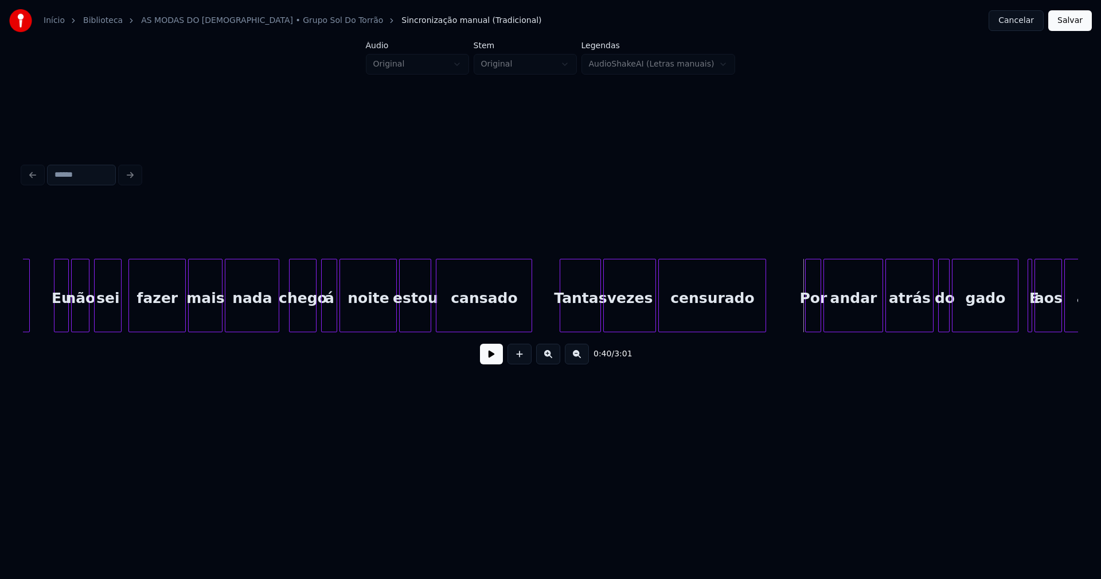
click at [807, 311] on div at bounding box center [807, 295] width 3 height 72
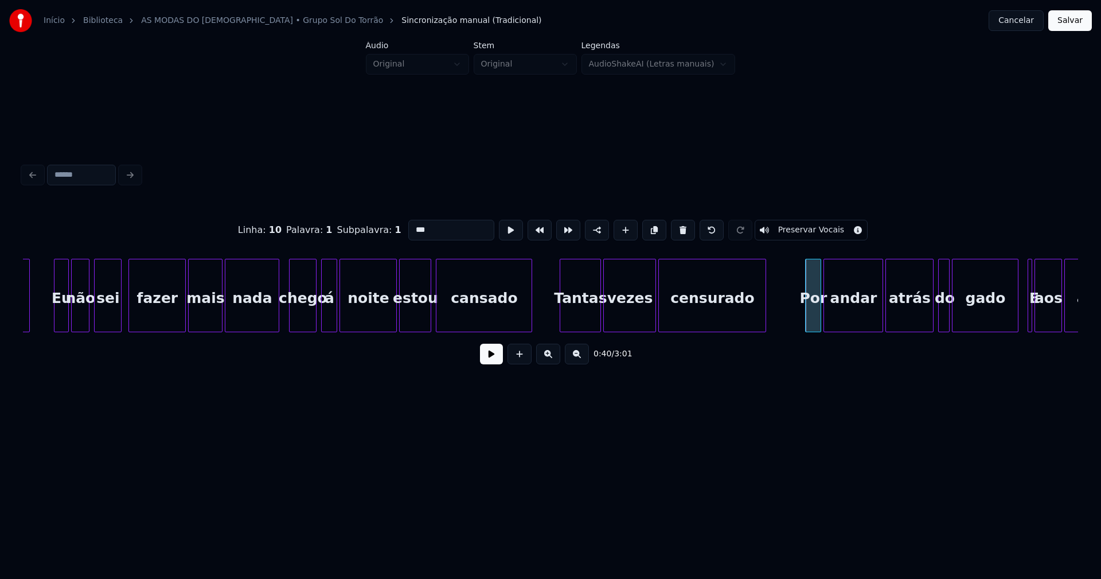
drag, startPoint x: 410, startPoint y: 224, endPoint x: 381, endPoint y: 235, distance: 30.7
click at [382, 235] on div "Linha : 10 Palavra : 1 Subpalavra : 1 *** Preservar Vocais" at bounding box center [550, 229] width 1055 height 57
type input "***"
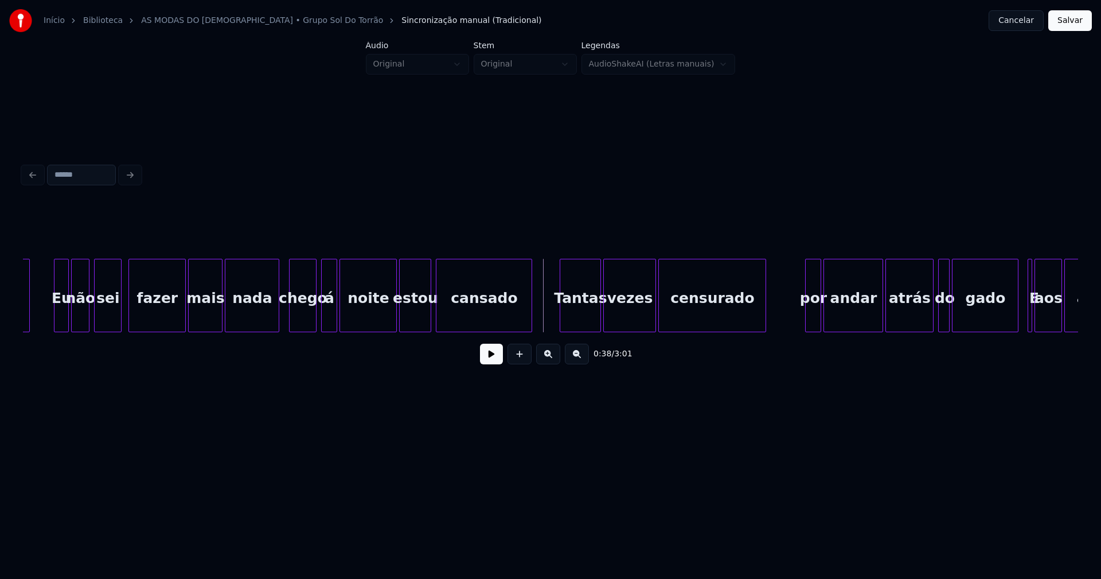
click at [493, 359] on button at bounding box center [491, 354] width 23 height 21
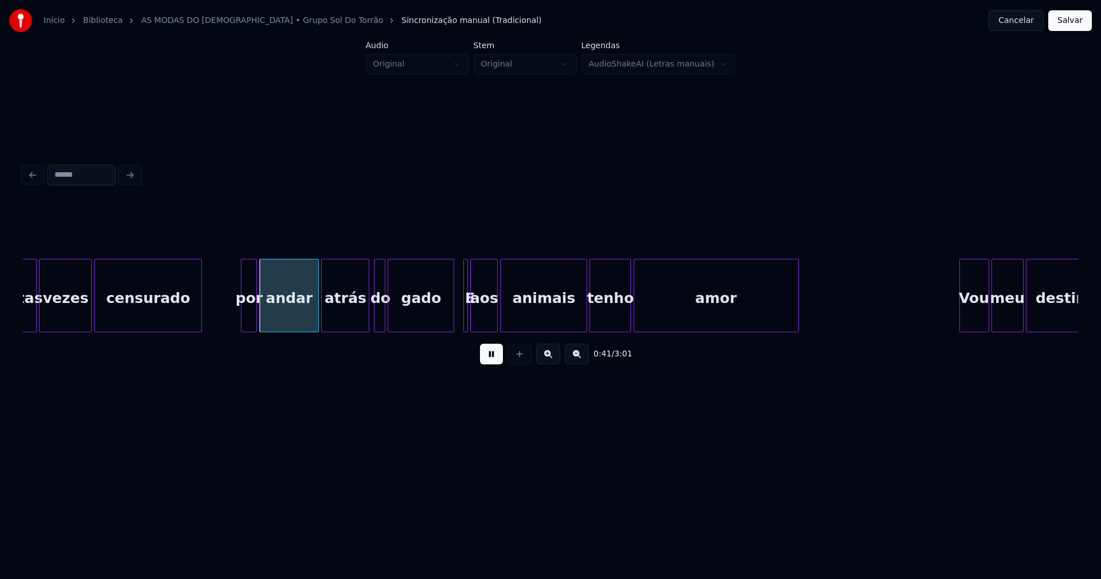
scroll to position [0, 4503]
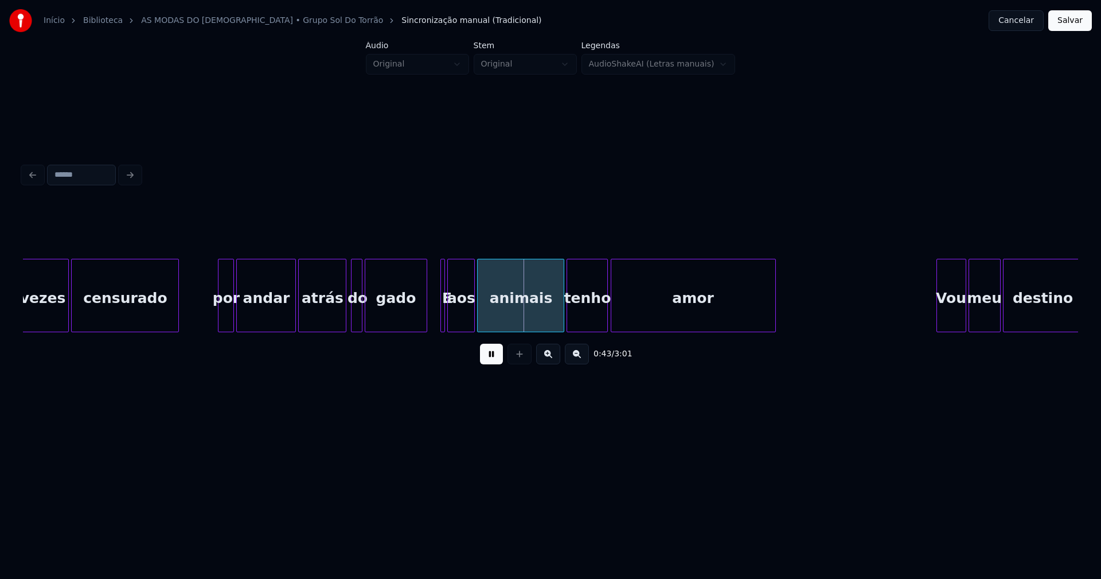
click at [424, 323] on div at bounding box center [424, 295] width 3 height 72
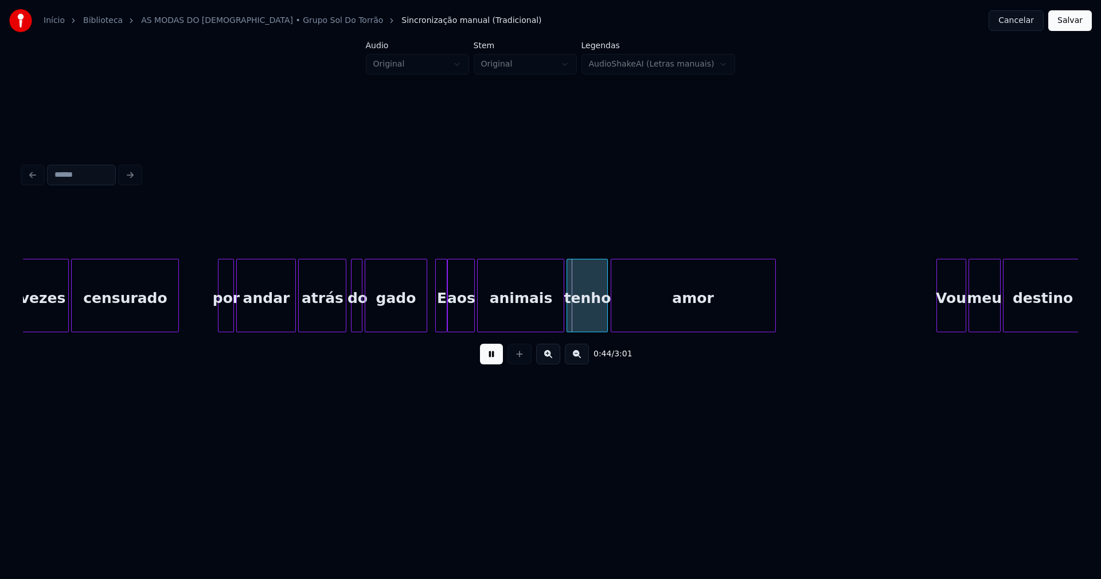
click at [436, 313] on div at bounding box center [437, 295] width 3 height 72
click at [443, 314] on div at bounding box center [444, 295] width 3 height 72
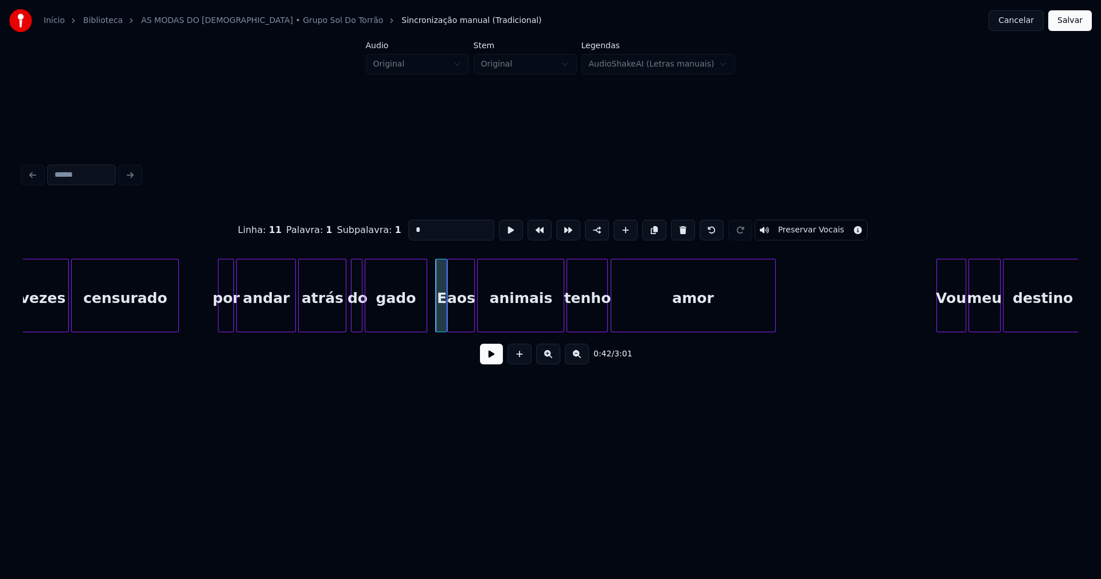
drag, startPoint x: 415, startPoint y: 228, endPoint x: 376, endPoint y: 229, distance: 38.4
click at [376, 229] on div "Linha : 11 Palavra : 1 Subpalavra : 1 * Preservar Vocais" at bounding box center [550, 229] width 1055 height 57
type input "*"
click at [495, 358] on button at bounding box center [491, 354] width 23 height 21
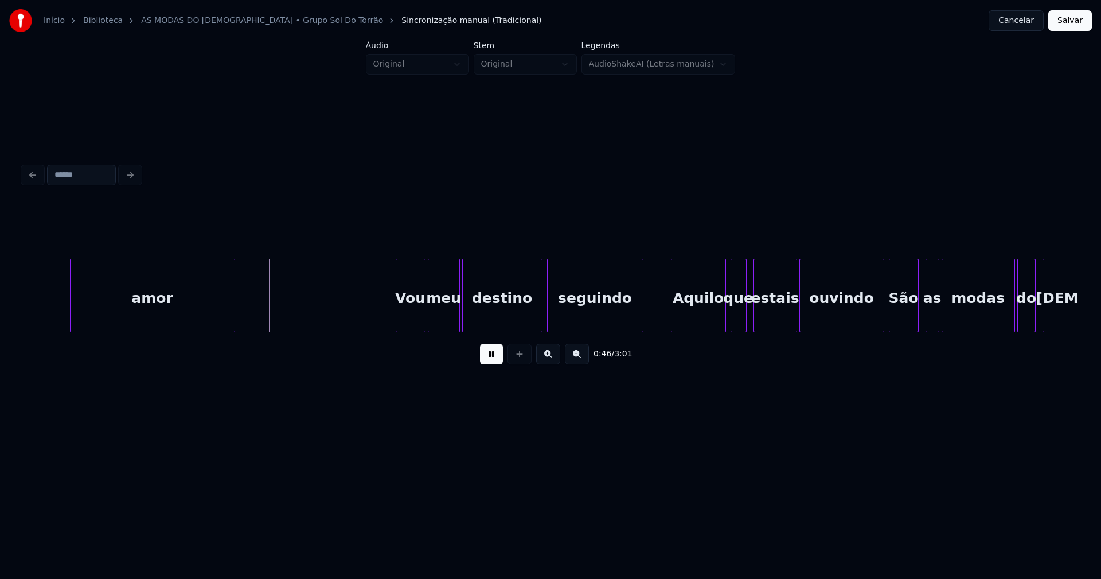
scroll to position [0, 5090]
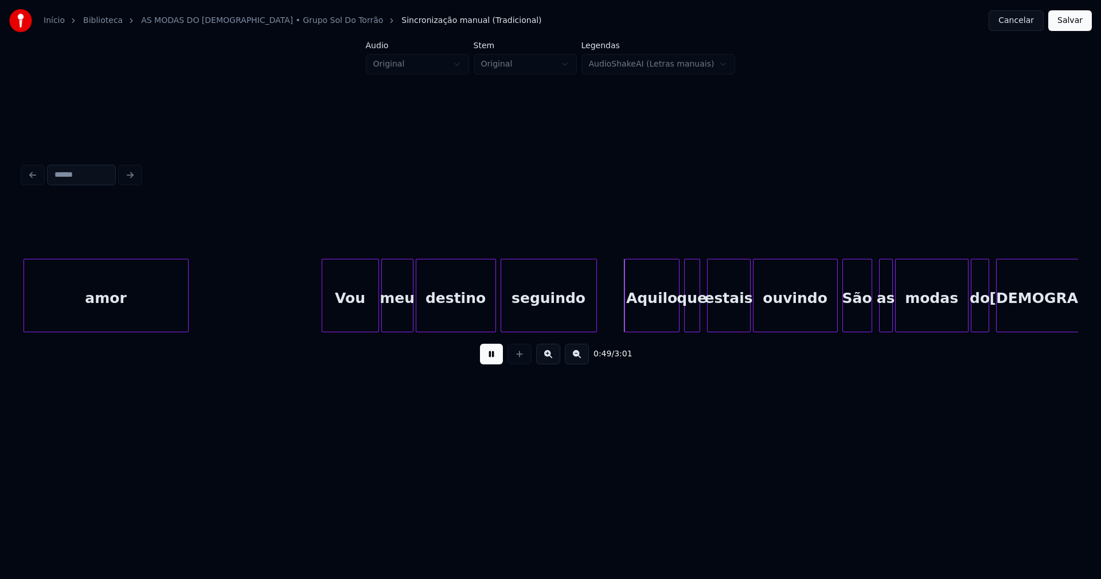
click at [323, 319] on div at bounding box center [323, 295] width 3 height 72
drag, startPoint x: 491, startPoint y: 362, endPoint x: 509, endPoint y: 356, distance: 18.9
click at [493, 362] on button at bounding box center [491, 354] width 23 height 21
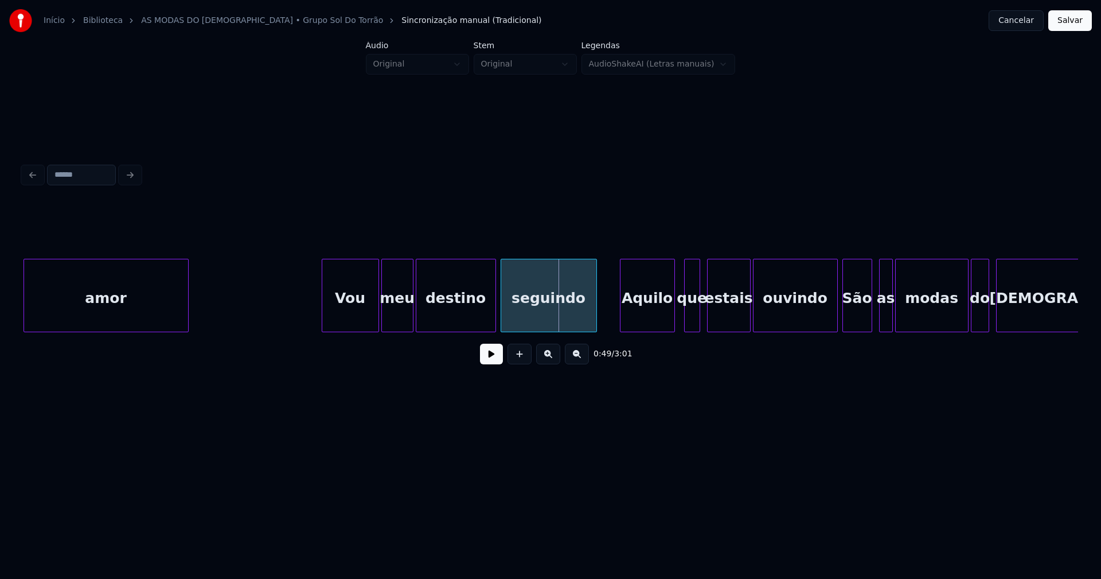
click at [658, 323] on div "Aquilo" at bounding box center [647, 298] width 54 height 78
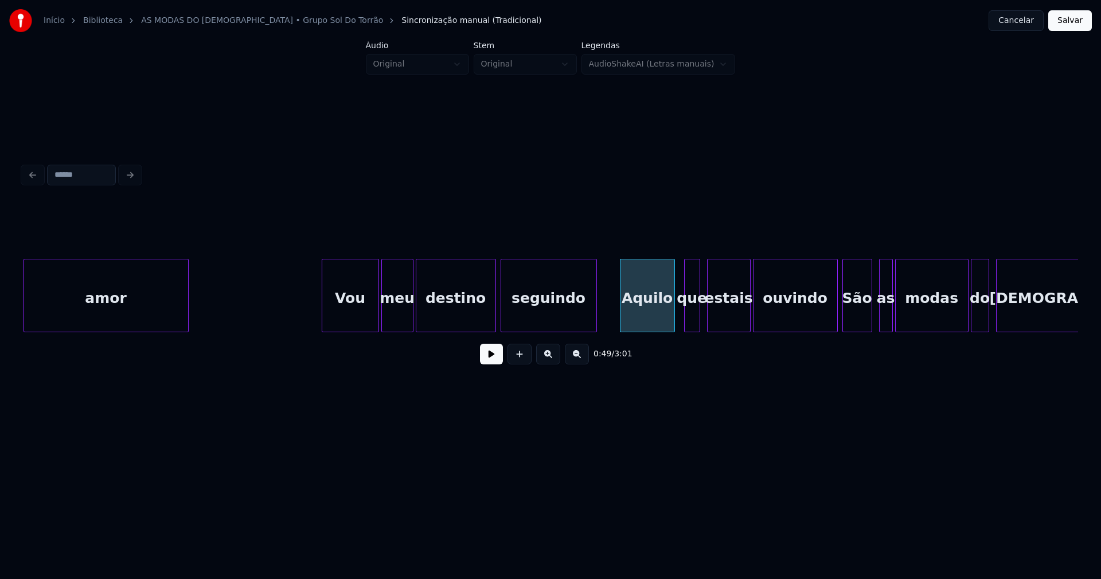
click at [638, 316] on div "Aquilo" at bounding box center [647, 298] width 54 height 78
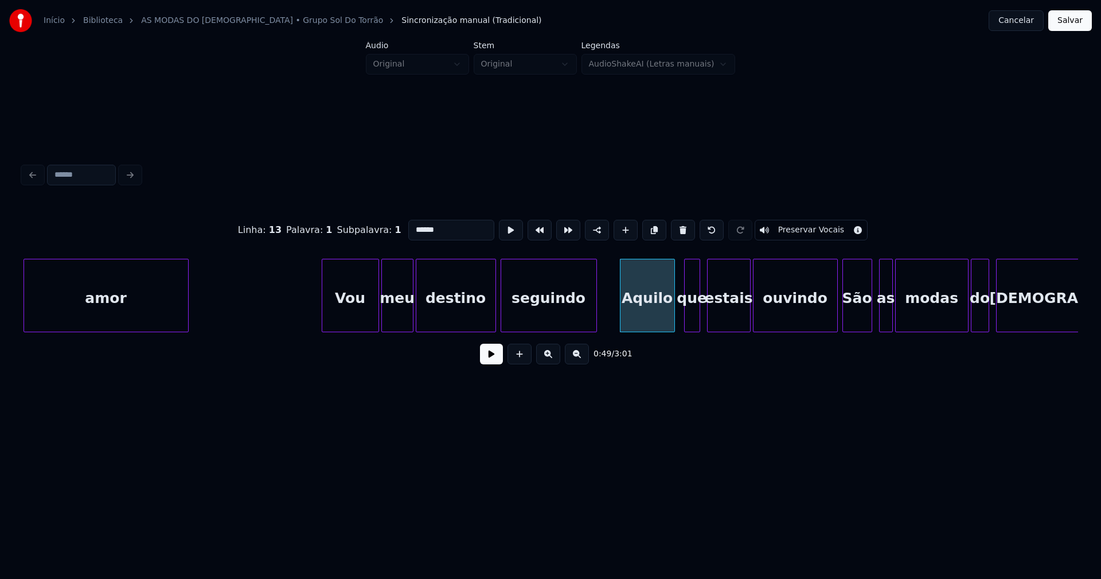
drag, startPoint x: 411, startPoint y: 224, endPoint x: 395, endPoint y: 233, distance: 17.7
click at [395, 233] on div "Linha : 13 Palavra : 1 Subpalavra : 1 ****** Preservar Vocais" at bounding box center [550, 229] width 1055 height 57
type input "******"
click at [484, 361] on button at bounding box center [491, 354] width 23 height 21
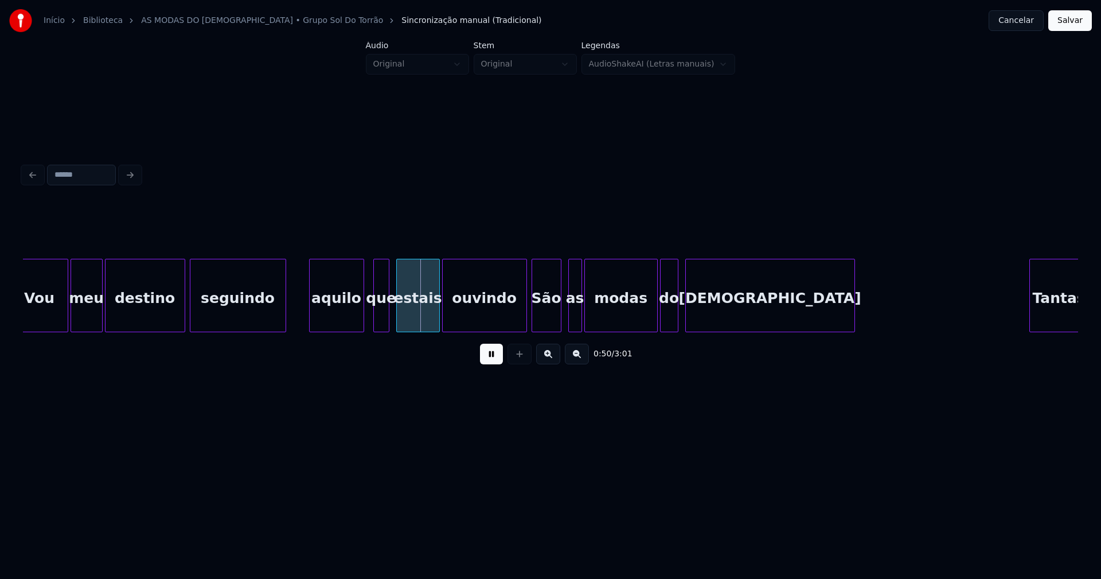
scroll to position [0, 5539]
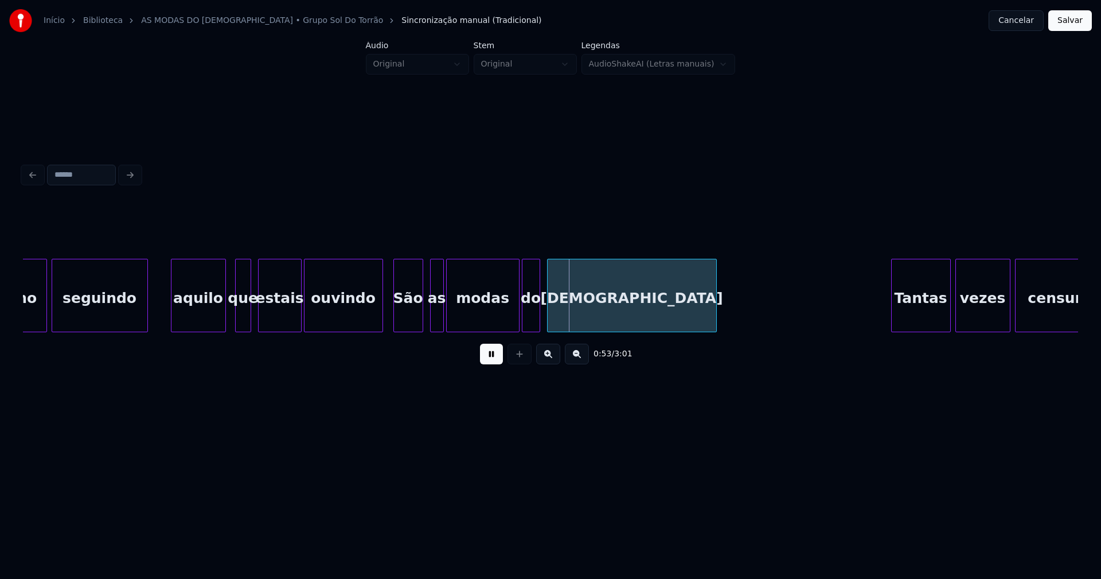
click at [380, 321] on div at bounding box center [380, 295] width 3 height 72
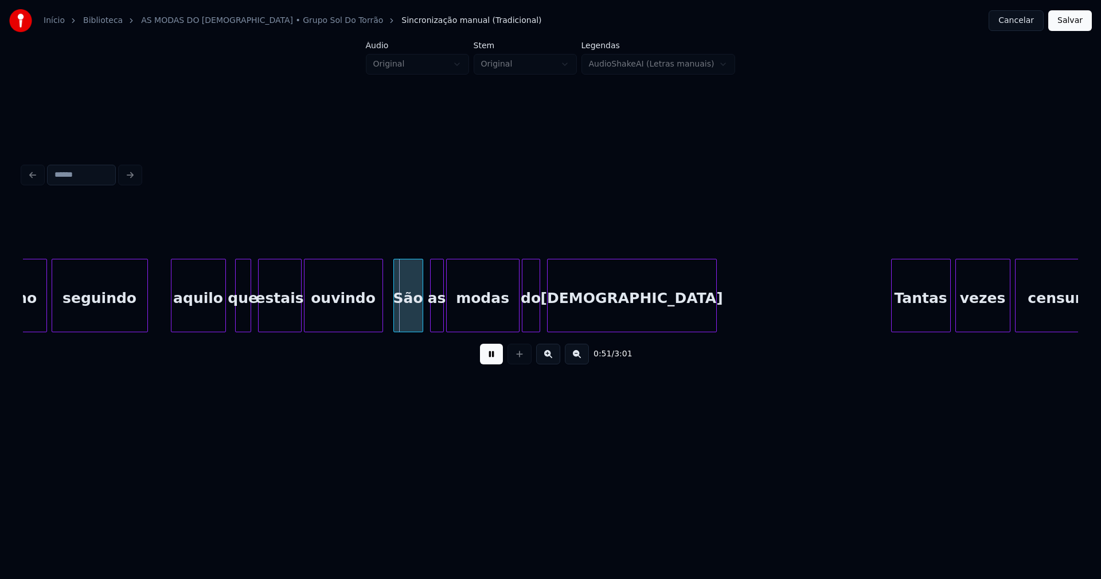
click at [410, 314] on div "São" at bounding box center [408, 298] width 29 height 78
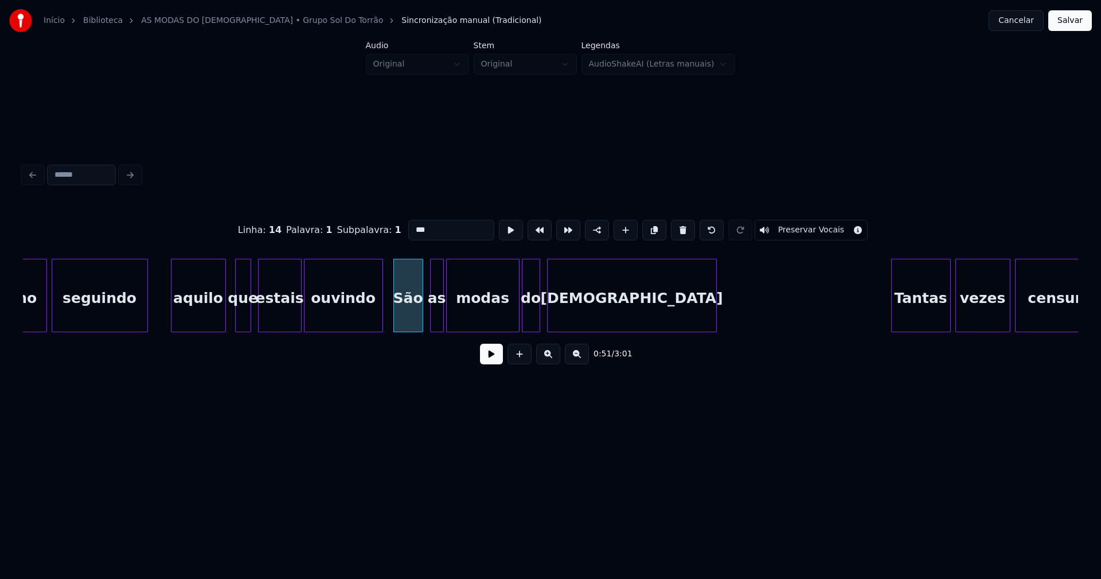
drag, startPoint x: 411, startPoint y: 225, endPoint x: 401, endPoint y: 231, distance: 11.1
click at [408, 231] on input "***" at bounding box center [451, 230] width 86 height 21
type input "***"
click at [495, 357] on button at bounding box center [491, 354] width 23 height 21
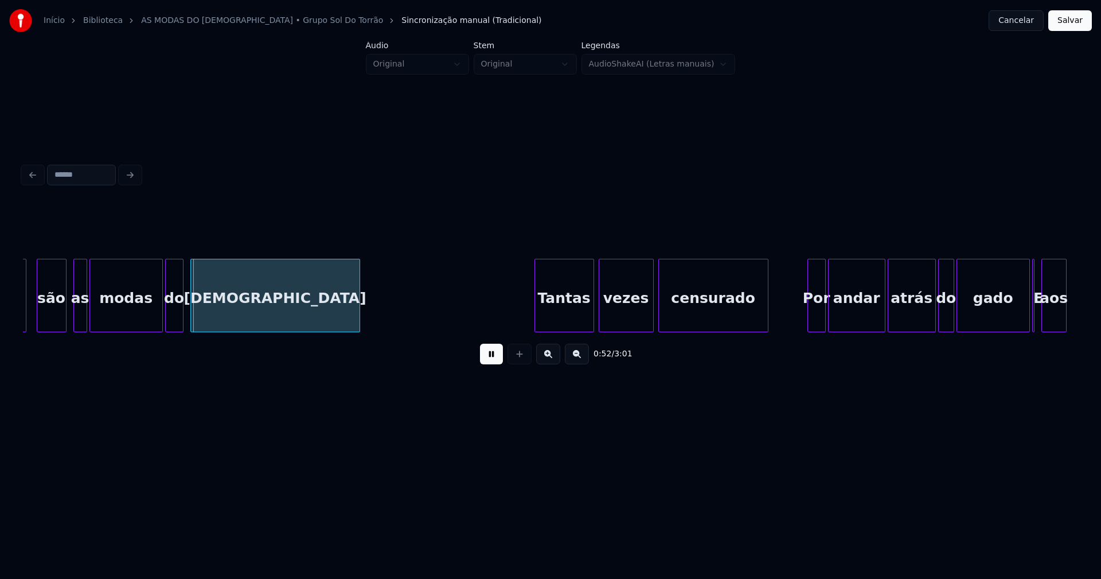
scroll to position [0, 6080]
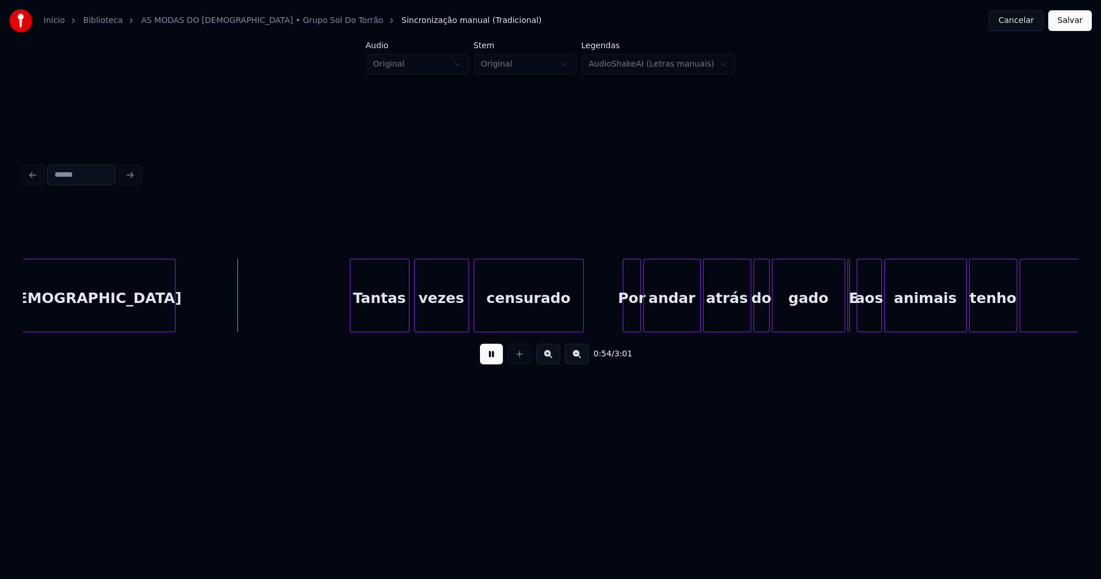
click at [631, 319] on div "Por" at bounding box center [631, 298] width 17 height 78
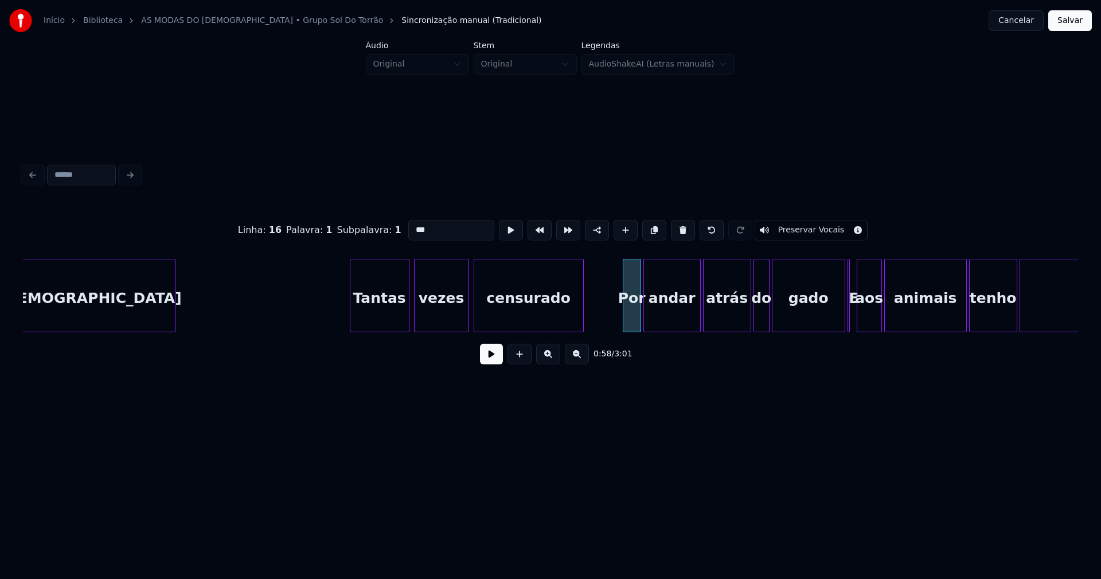
drag, startPoint x: 411, startPoint y: 224, endPoint x: 387, endPoint y: 236, distance: 27.4
click at [387, 236] on div "Linha : 16 Palavra : 1 Subpalavra : 1 *** Preservar Vocais" at bounding box center [550, 229] width 1055 height 57
type input "***"
click at [500, 360] on button at bounding box center [491, 354] width 23 height 21
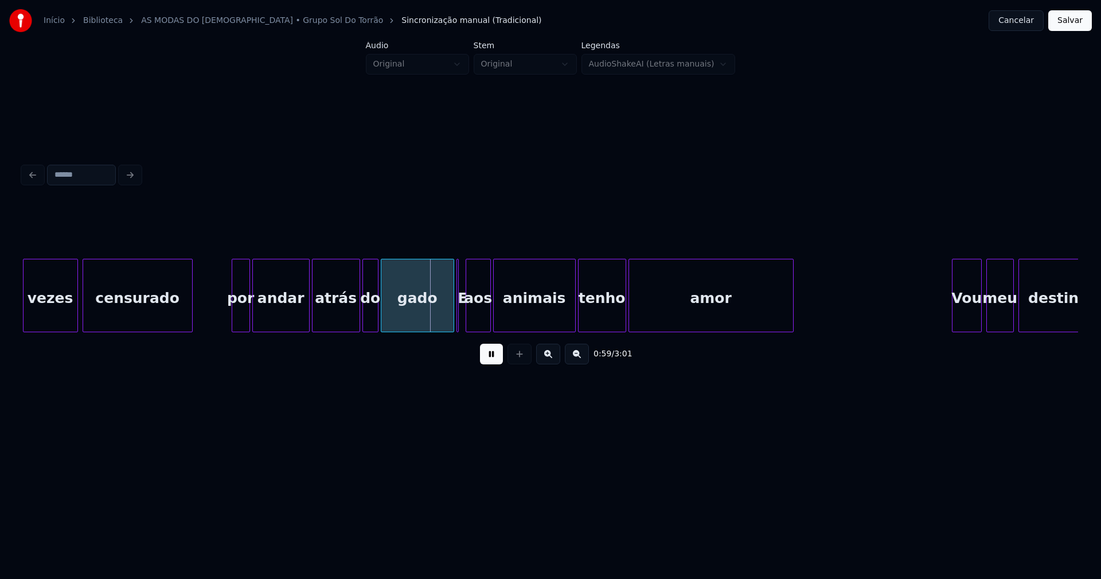
scroll to position [0, 6494]
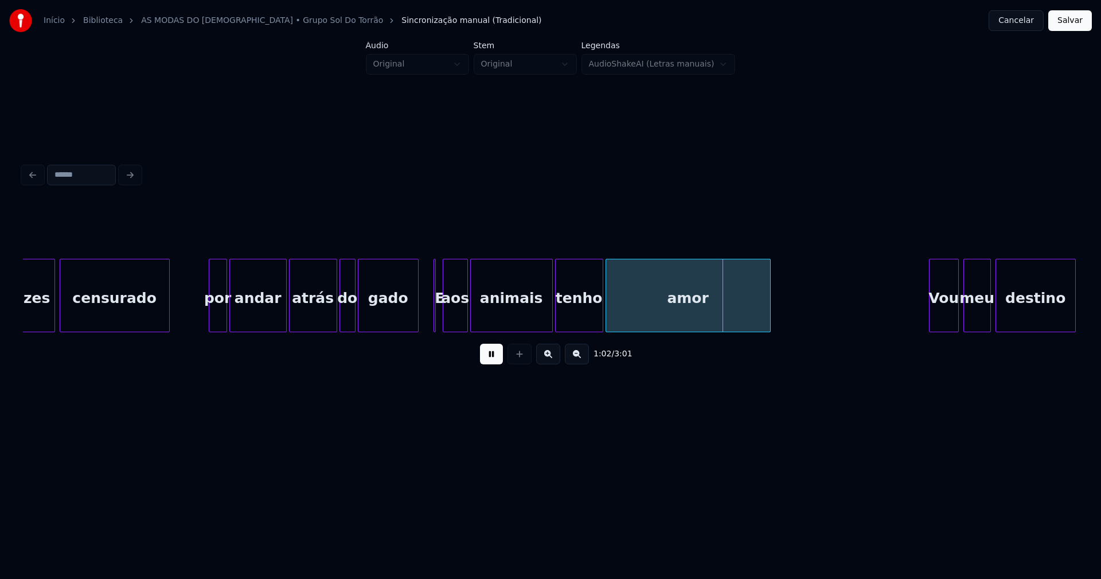
click at [416, 322] on div at bounding box center [416, 295] width 3 height 72
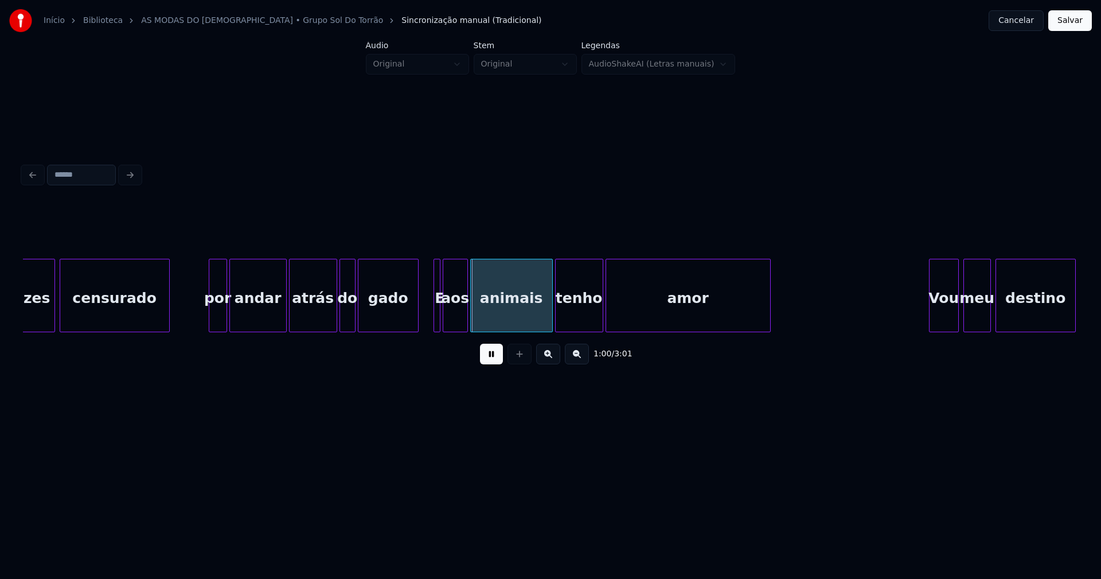
click at [438, 322] on div at bounding box center [437, 295] width 3 height 72
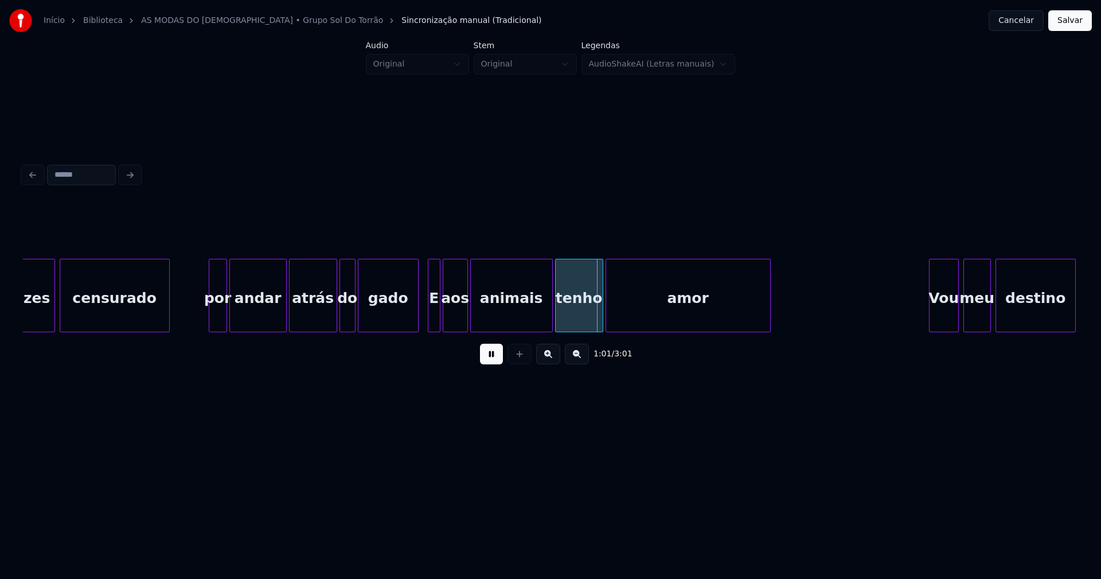
click at [428, 323] on div at bounding box center [429, 295] width 3 height 72
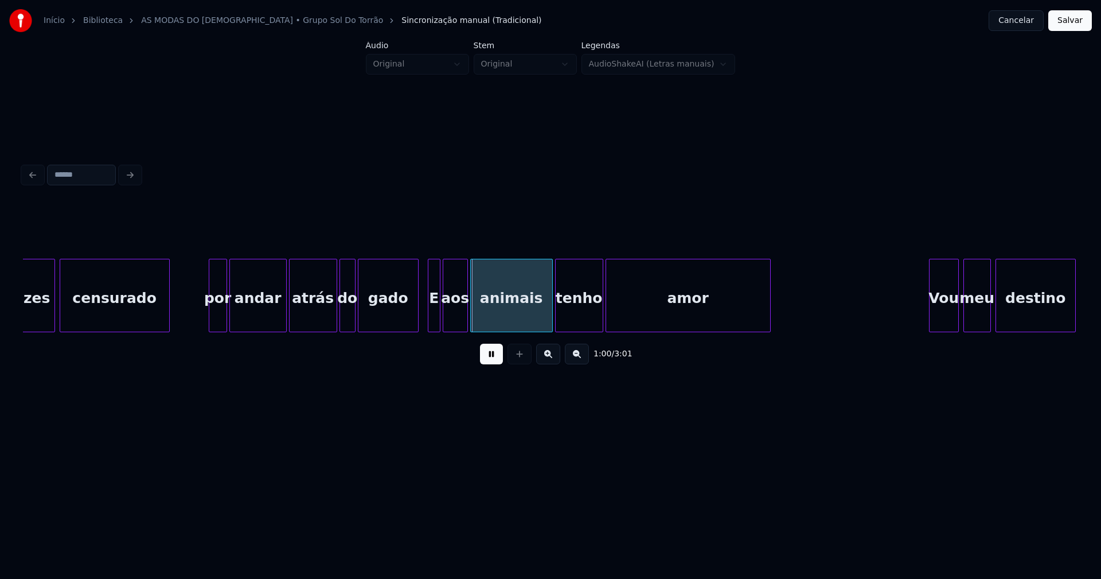
click at [434, 319] on div "E" at bounding box center [433, 298] width 11 height 78
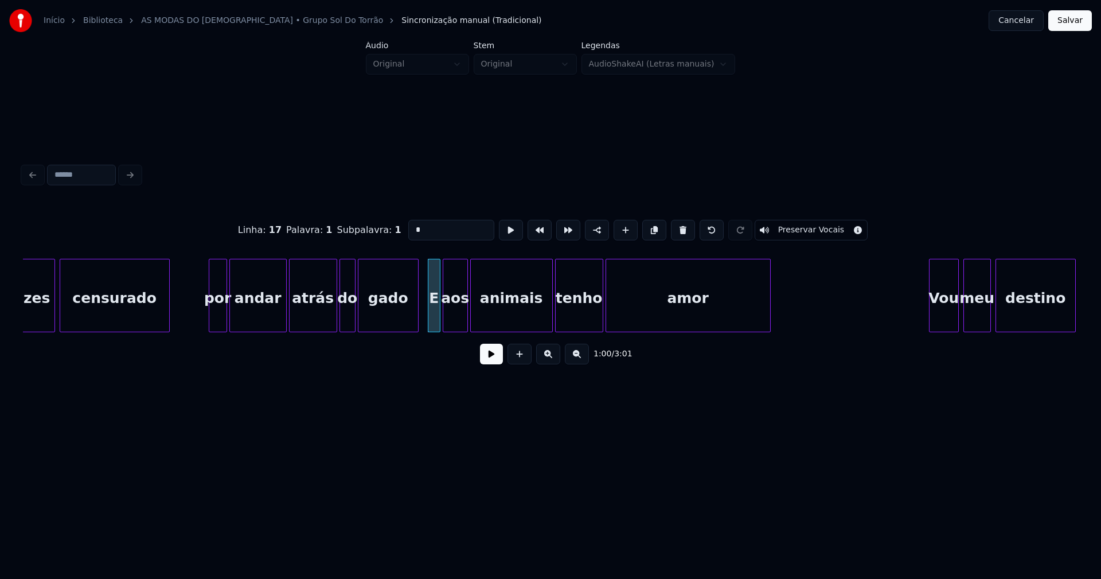
drag, startPoint x: 423, startPoint y: 225, endPoint x: 393, endPoint y: 239, distance: 32.6
click at [393, 236] on div "Linha : 17 Palavra : 1 Subpalavra : 1 * Preservar Vocais" at bounding box center [550, 229] width 1055 height 57
type input "*"
click at [492, 359] on button at bounding box center [491, 354] width 23 height 21
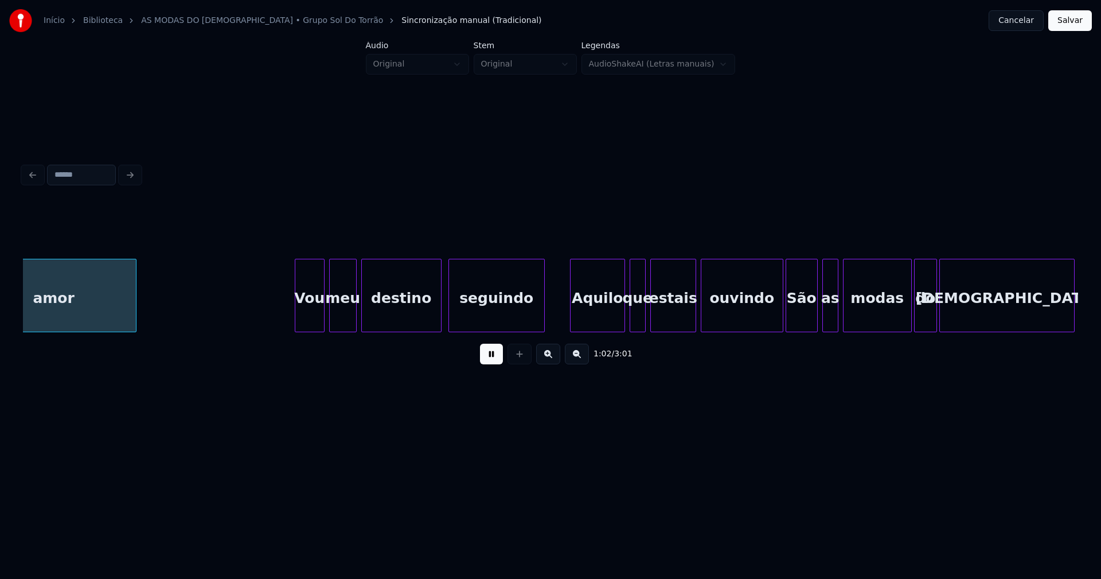
scroll to position [0, 7129]
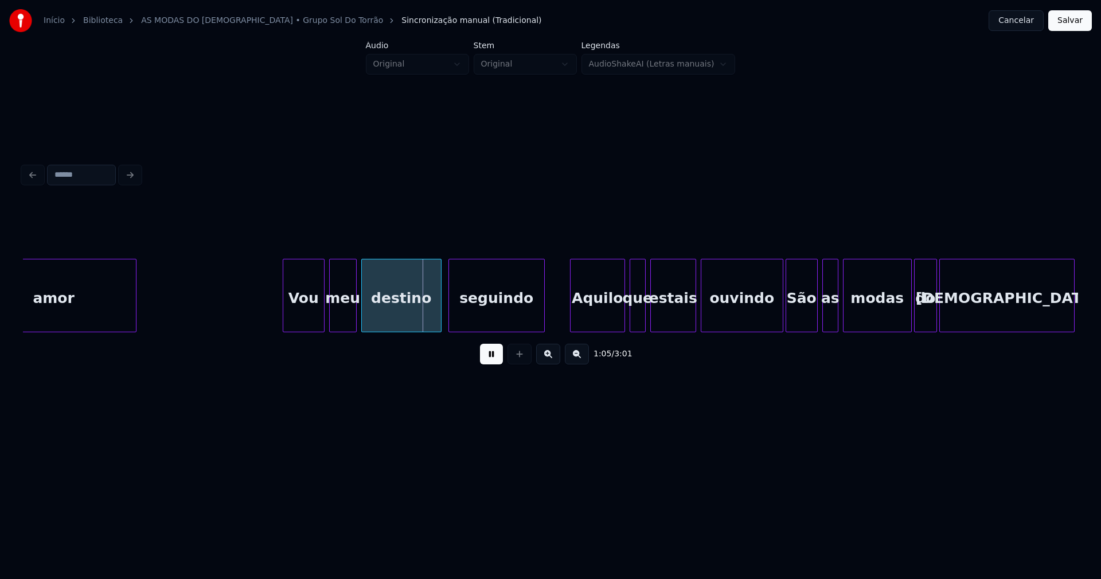
click at [284, 321] on div at bounding box center [284, 295] width 3 height 72
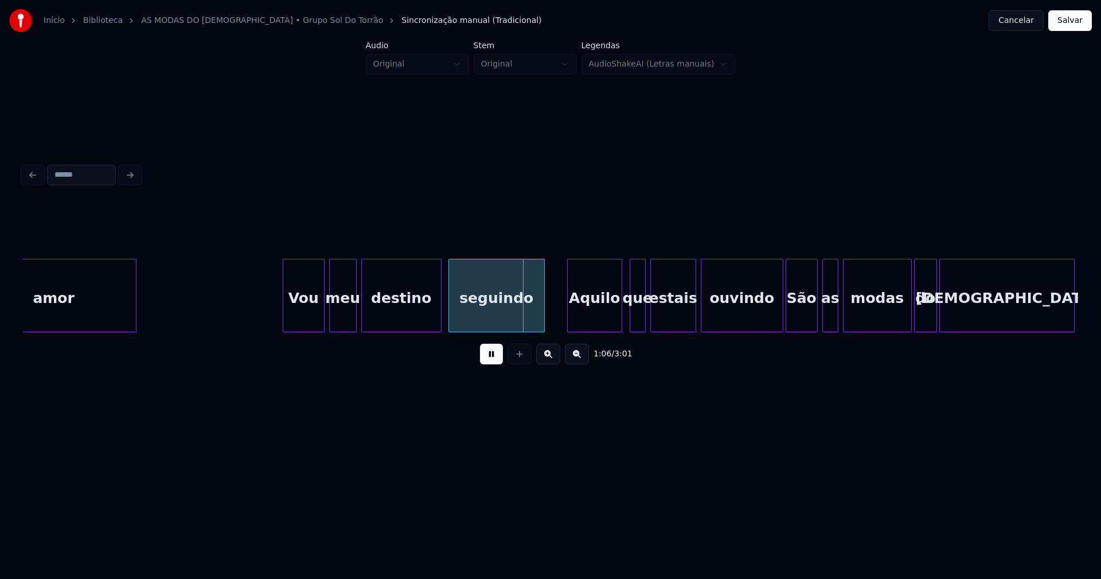
click at [597, 316] on div "Aquilo" at bounding box center [595, 298] width 54 height 78
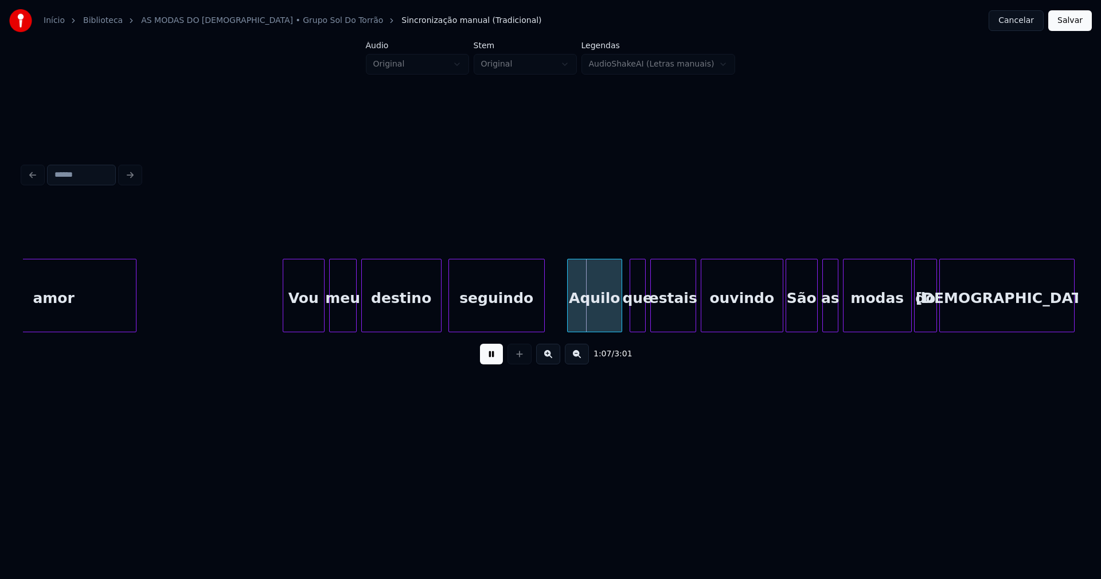
click at [597, 315] on div "Aquilo" at bounding box center [595, 298] width 54 height 78
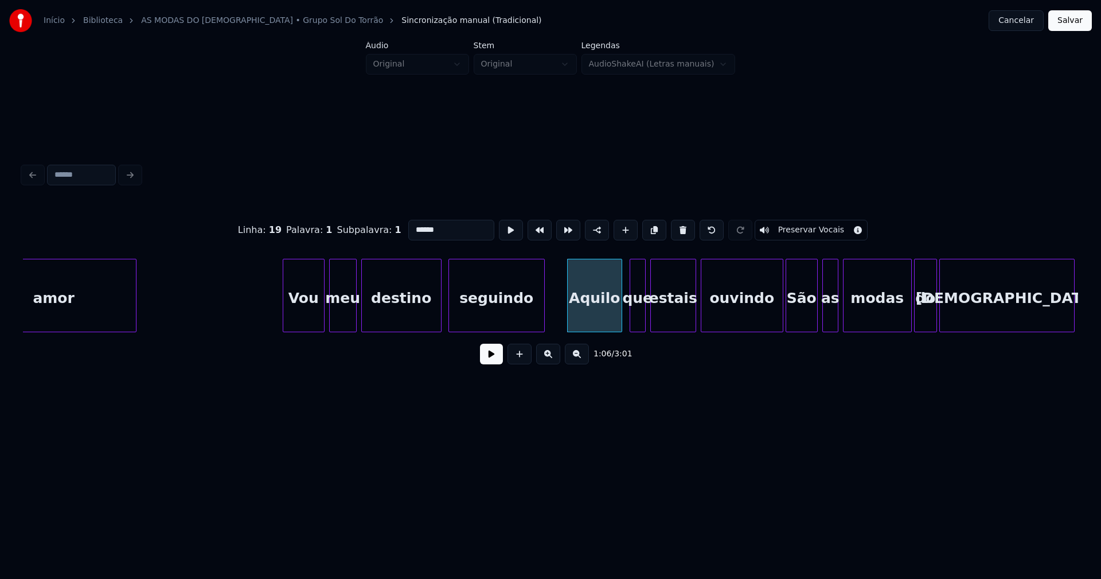
drag, startPoint x: 411, startPoint y: 227, endPoint x: 391, endPoint y: 233, distance: 21.8
click at [391, 233] on div "Linha : 19 Palavra : 1 Subpalavra : 1 ****** Preservar Vocais" at bounding box center [550, 229] width 1055 height 57
type input "******"
click at [492, 359] on button at bounding box center [491, 354] width 23 height 21
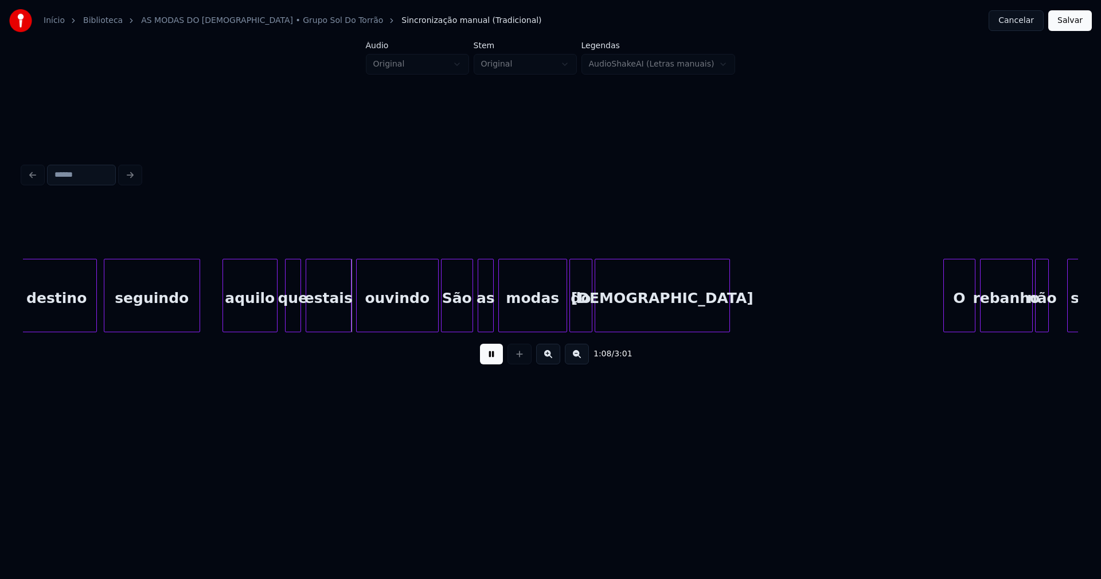
scroll to position [0, 7485]
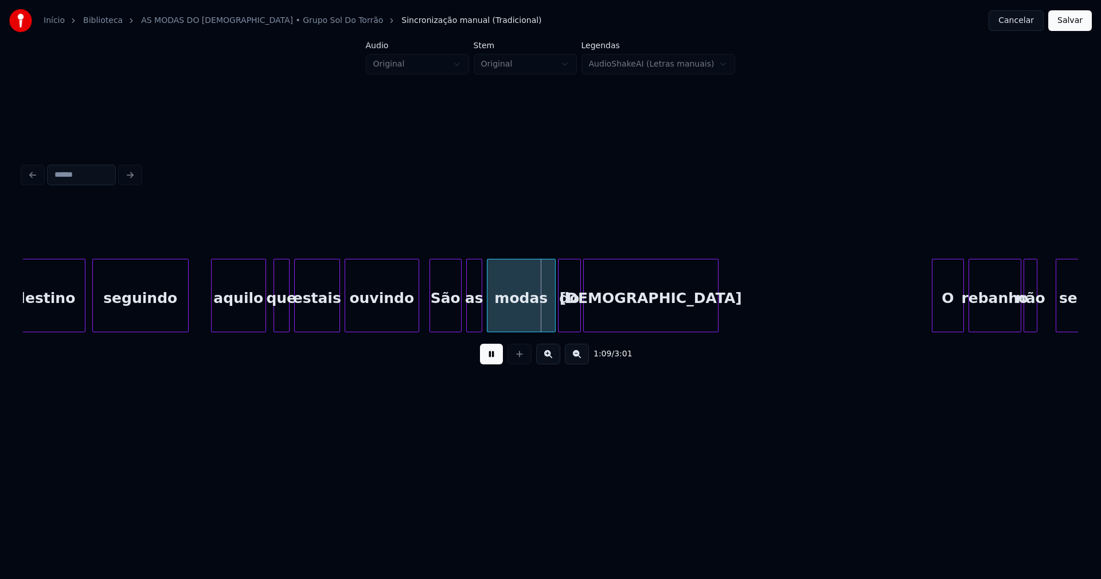
click at [415, 320] on div at bounding box center [416, 295] width 3 height 72
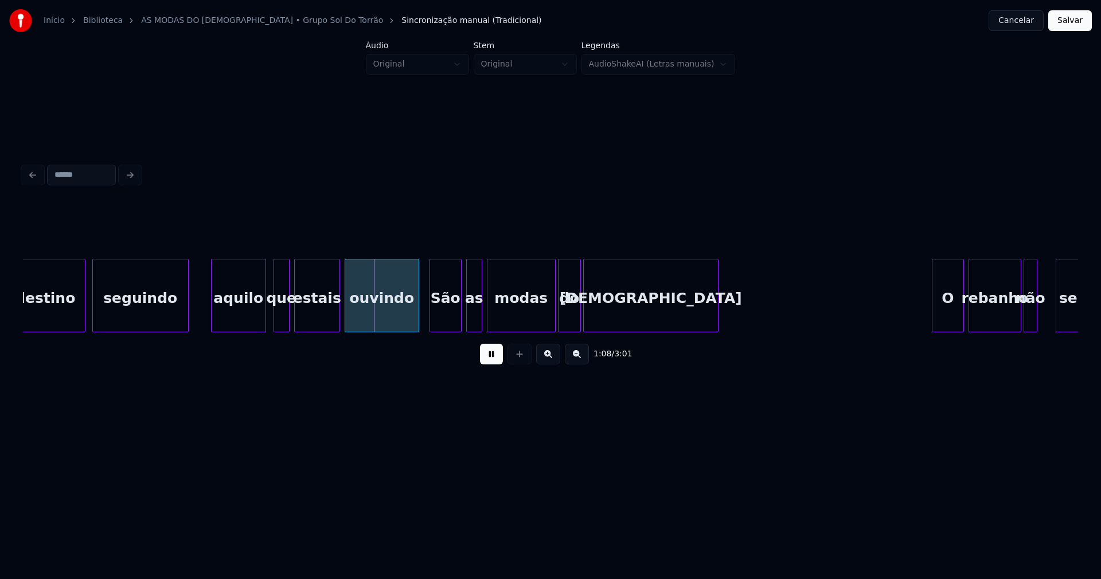
click at [444, 321] on div "São" at bounding box center [445, 298] width 31 height 78
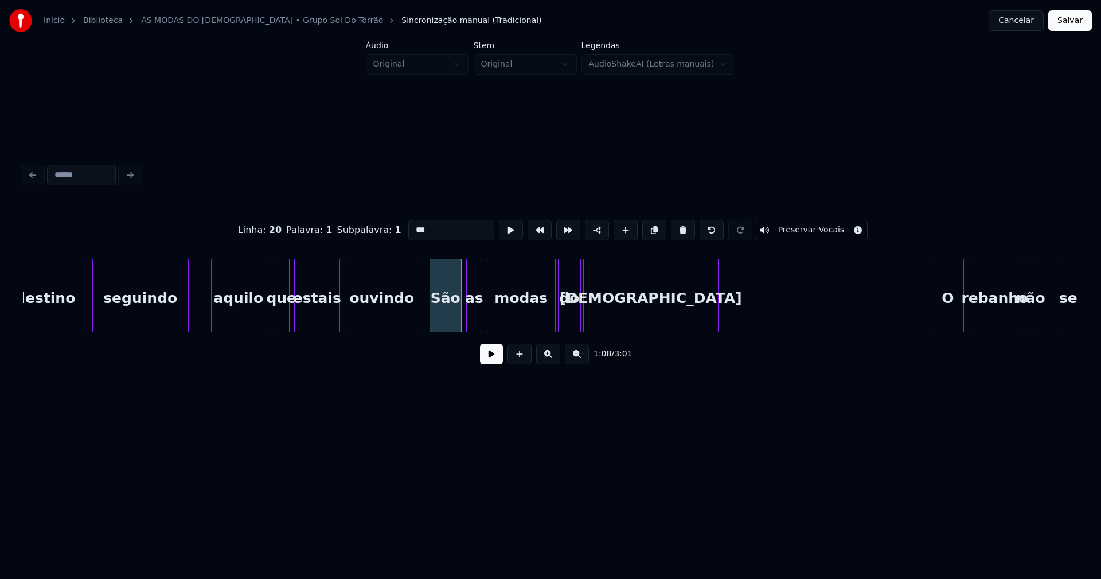
drag, startPoint x: 411, startPoint y: 225, endPoint x: 364, endPoint y: 244, distance: 50.9
click at [364, 244] on div "Linha : 20 Palavra : 1 Subpalavra : 1 *** Preservar Vocais" at bounding box center [550, 229] width 1055 height 57
type input "***"
drag, startPoint x: 493, startPoint y: 359, endPoint x: 470, endPoint y: 347, distance: 25.9
click at [493, 359] on button at bounding box center [491, 354] width 23 height 21
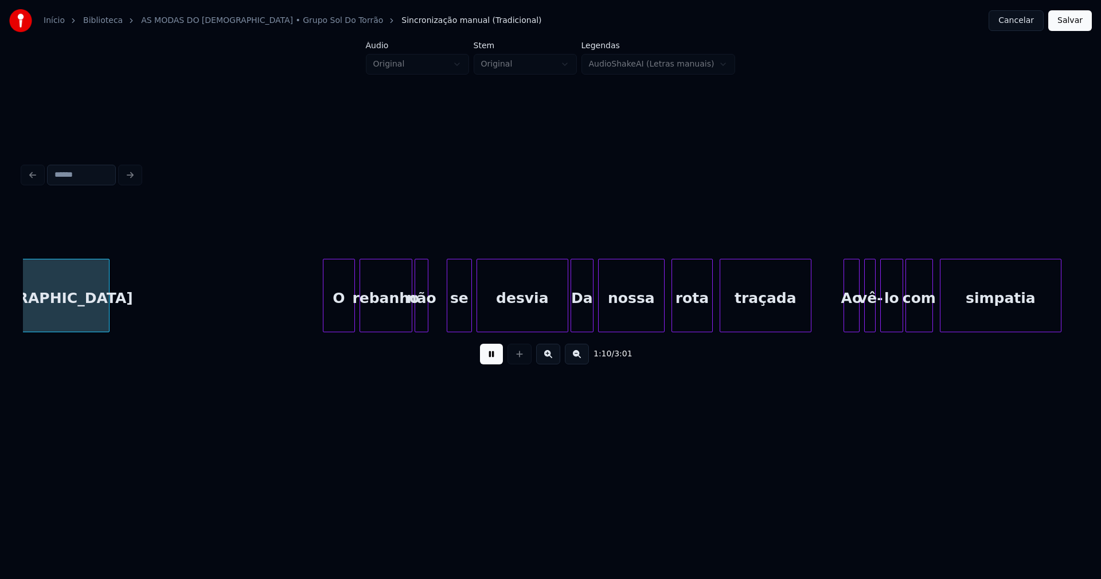
scroll to position [0, 8098]
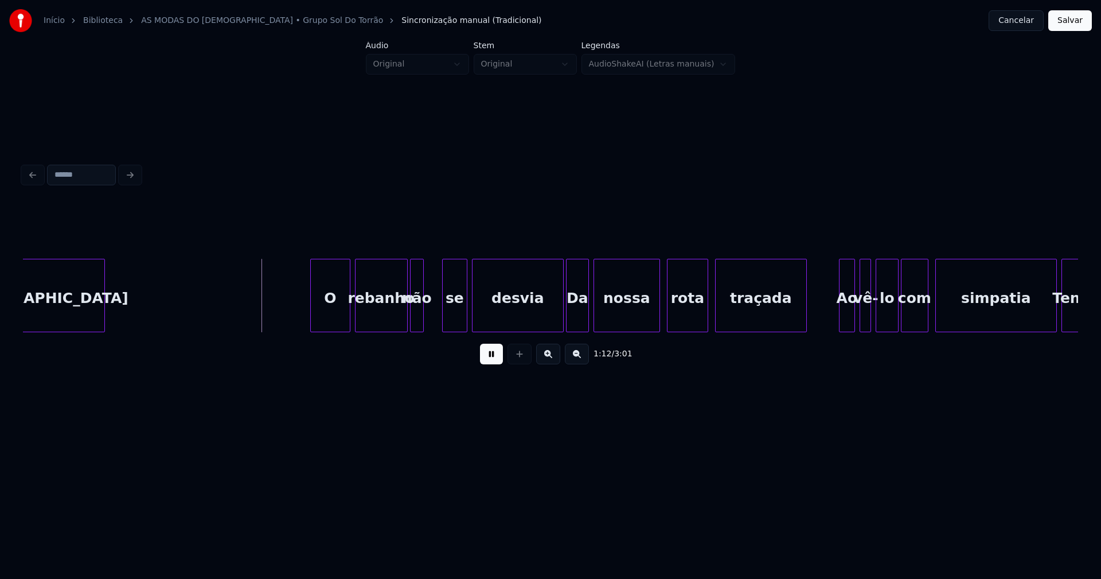
click at [311, 314] on div at bounding box center [312, 295] width 3 height 72
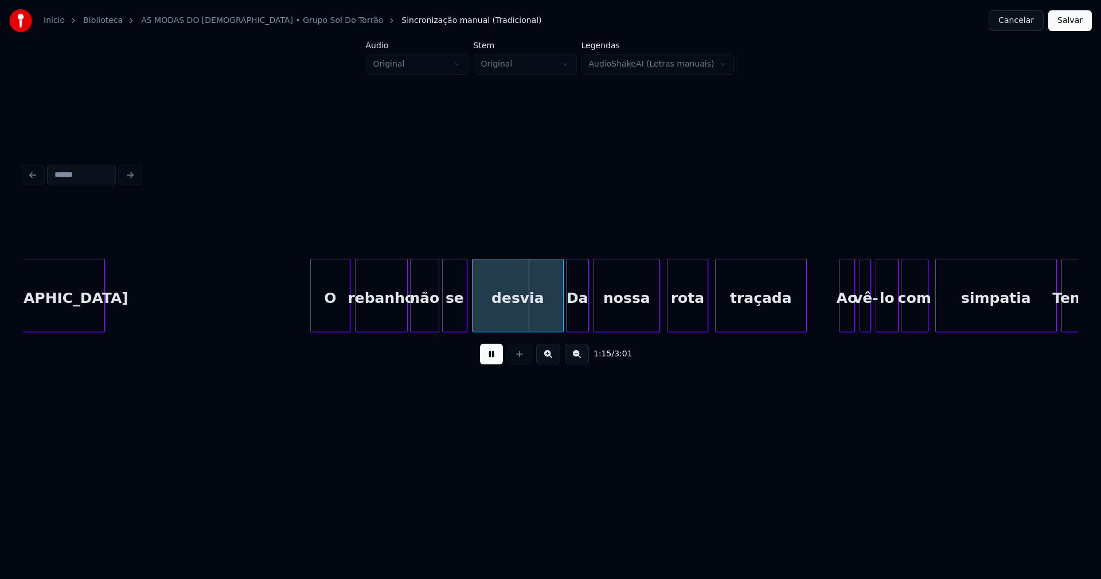
click at [438, 311] on div at bounding box center [436, 295] width 3 height 72
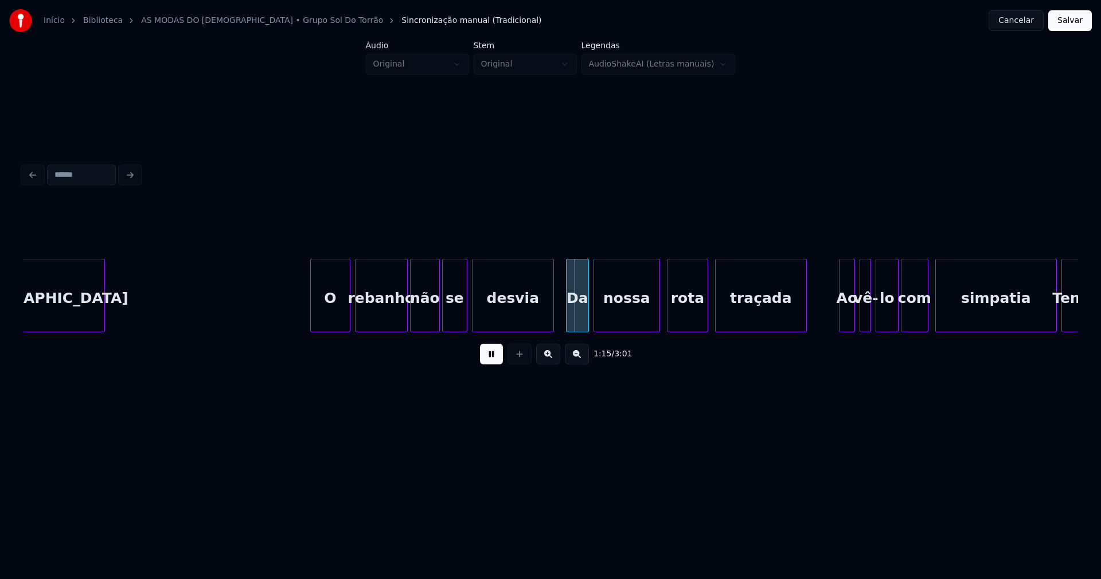
click at [551, 318] on div at bounding box center [551, 295] width 3 height 72
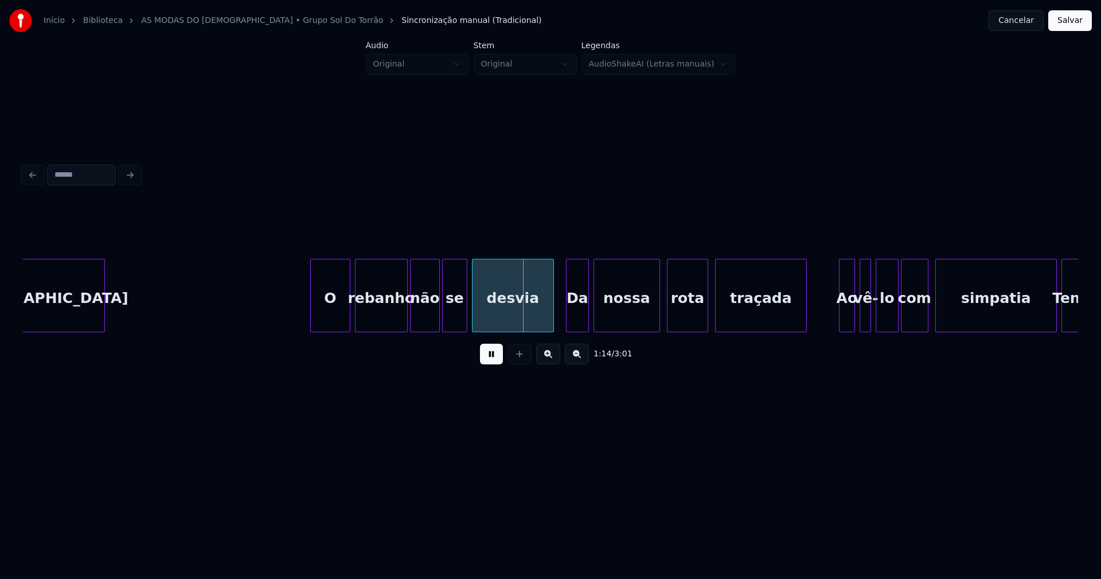
click at [580, 318] on div "Da" at bounding box center [578, 298] width 22 height 78
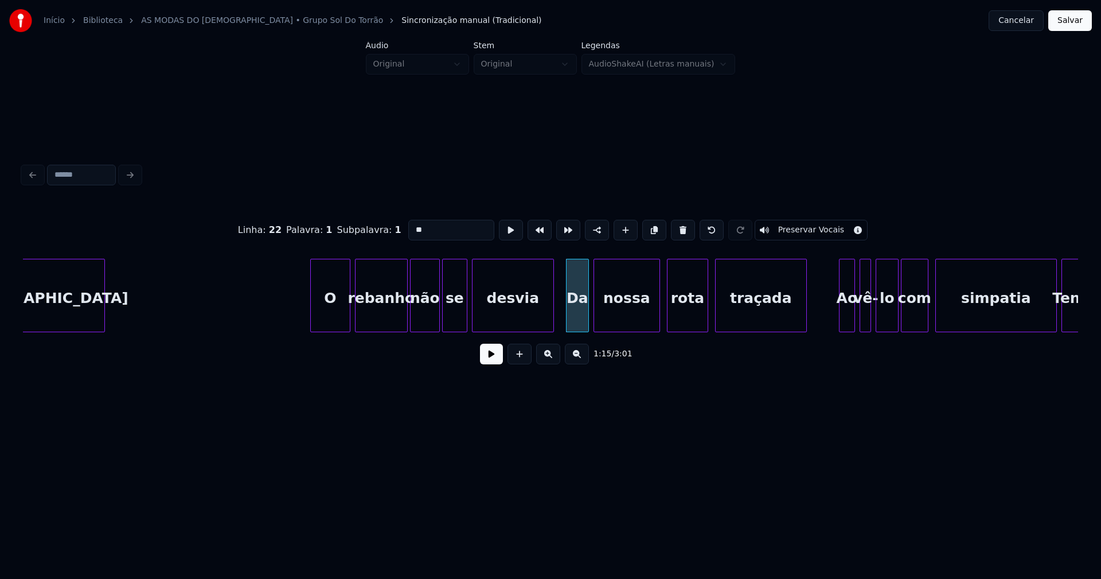
drag, startPoint x: 412, startPoint y: 224, endPoint x: 393, endPoint y: 233, distance: 20.8
click at [393, 233] on div "Linha : 22 Palavra : 1 Subpalavra : 1 ** Preservar Vocais" at bounding box center [550, 229] width 1055 height 57
type input "**"
drag, startPoint x: 497, startPoint y: 363, endPoint x: 477, endPoint y: 345, distance: 27.2
click at [495, 362] on button at bounding box center [491, 354] width 23 height 21
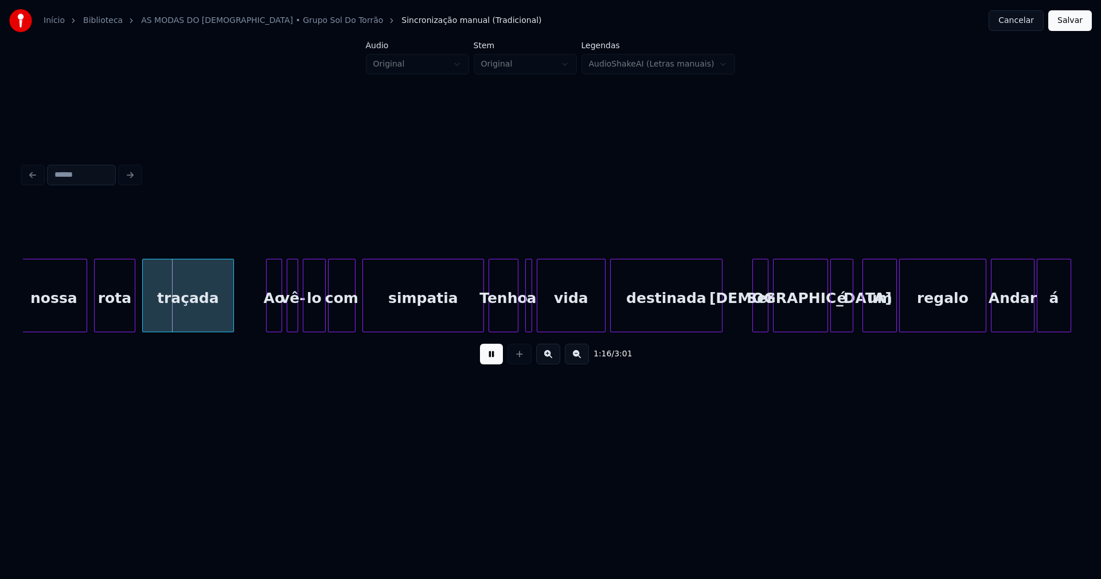
scroll to position [0, 8683]
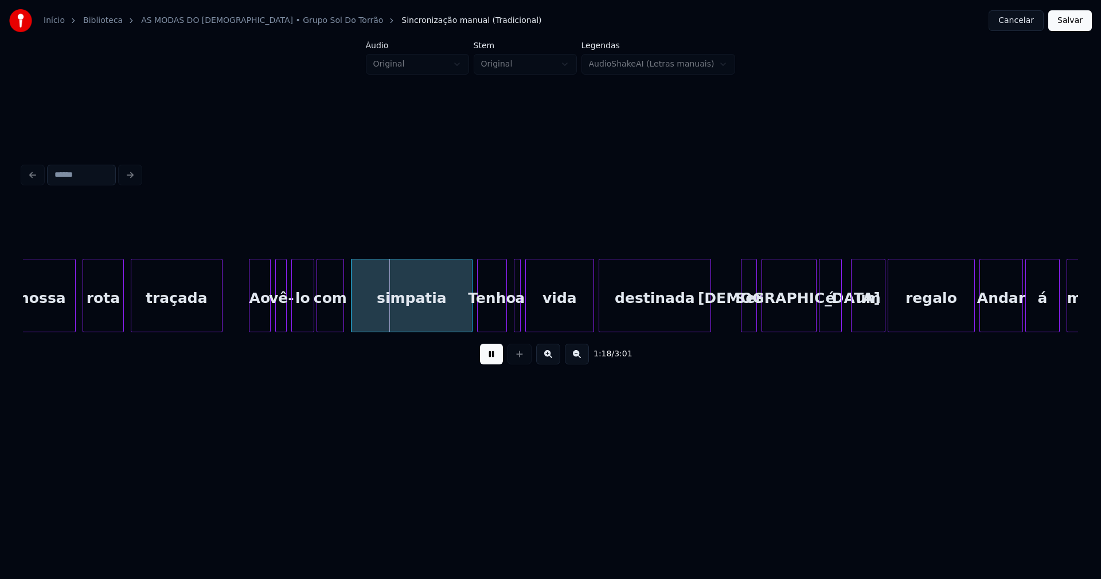
click at [252, 318] on div at bounding box center [250, 295] width 3 height 72
click at [460, 322] on div at bounding box center [459, 295] width 3 height 72
click at [490, 315] on div "Tenho" at bounding box center [492, 298] width 29 height 78
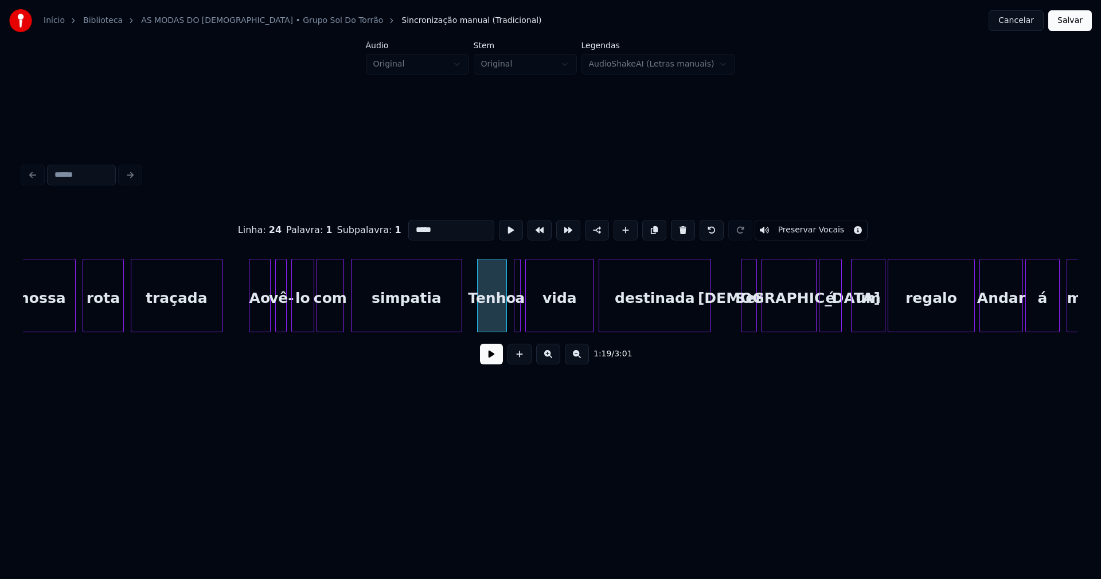
drag, startPoint x: 411, startPoint y: 224, endPoint x: 382, endPoint y: 235, distance: 30.7
click at [382, 235] on div "Linha : 24 Palavra : 1 Subpalavra : 1 ***** Preservar Vocais" at bounding box center [550, 229] width 1055 height 57
click at [510, 318] on div at bounding box center [511, 295] width 3 height 72
type input "*****"
click at [493, 360] on button at bounding box center [491, 354] width 23 height 21
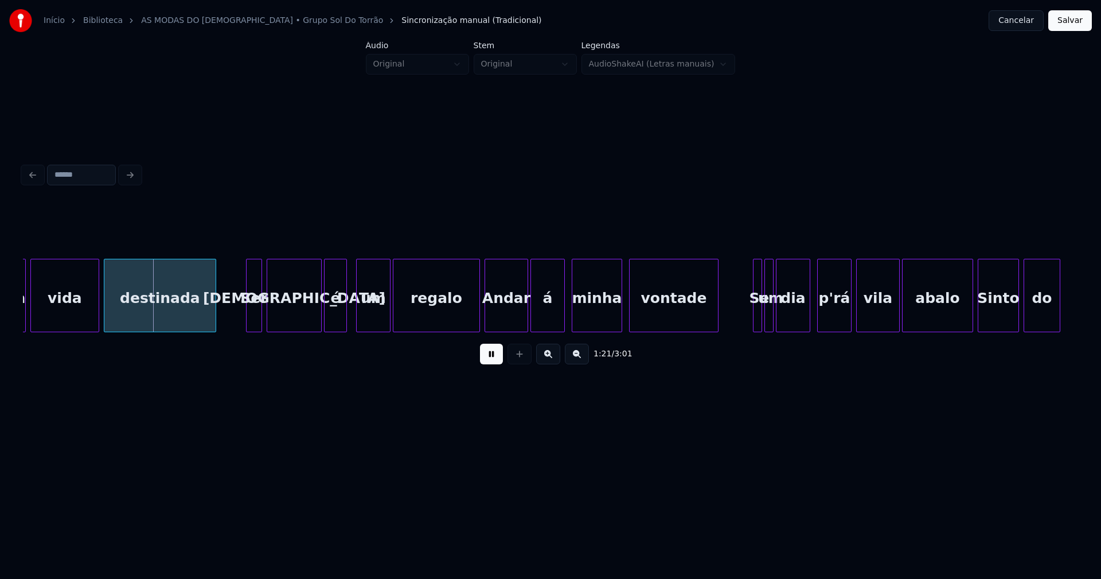
scroll to position [0, 9201]
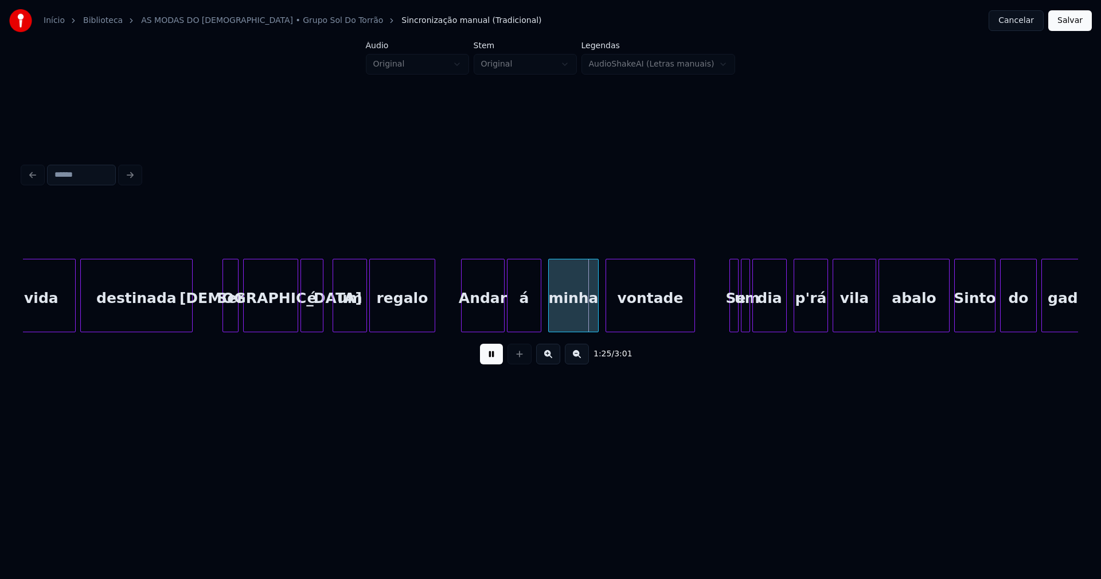
click at [434, 328] on div "vida destinada Ser pastor é um regalo Andar á minha vontade Se um dia p'rá vila…" at bounding box center [550, 295] width 1055 height 73
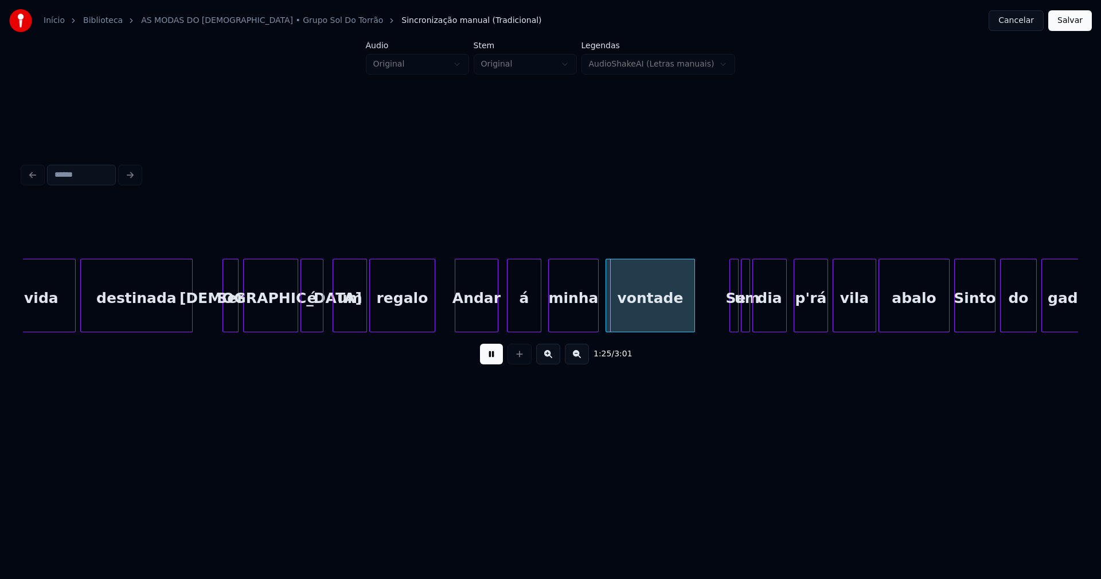
click at [479, 317] on div "Andar" at bounding box center [476, 298] width 42 height 78
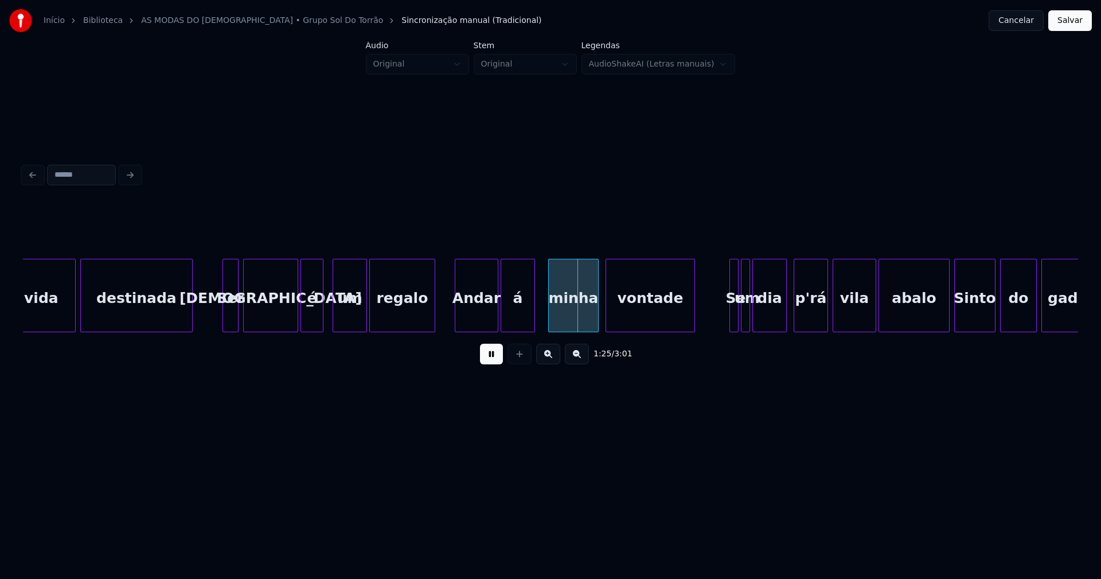
click at [517, 315] on div "á" at bounding box center [517, 298] width 33 height 78
click at [472, 315] on div "Andar" at bounding box center [476, 298] width 42 height 78
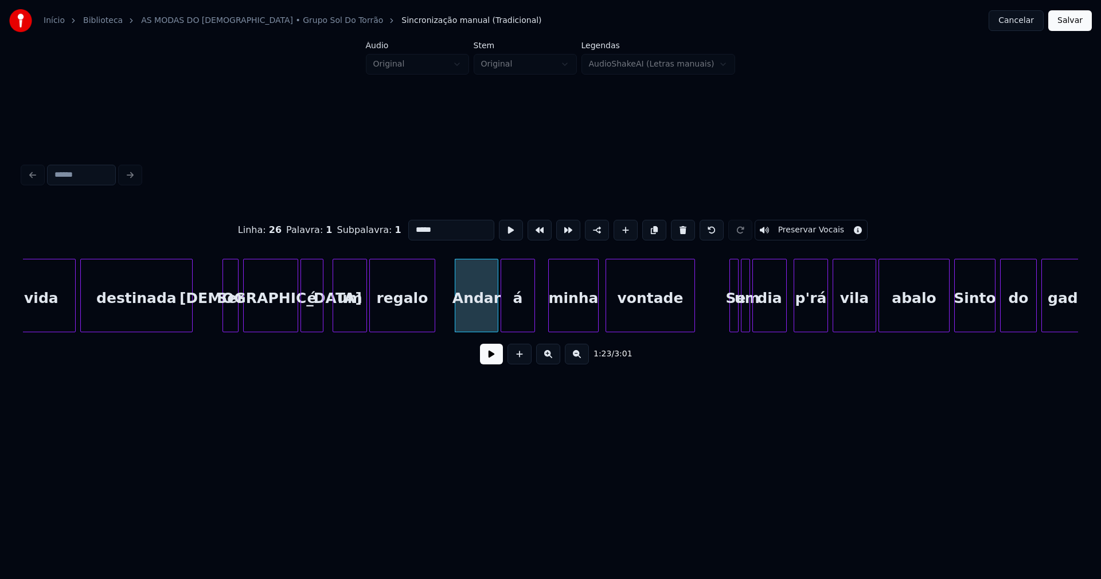
drag, startPoint x: 412, startPoint y: 225, endPoint x: 398, endPoint y: 230, distance: 14.7
click at [398, 230] on div "Linha : 26 Palavra : 1 Subpalavra : 1 ***** Preservar Vocais" at bounding box center [550, 229] width 1055 height 57
type input "*****"
click at [495, 358] on button at bounding box center [491, 354] width 23 height 21
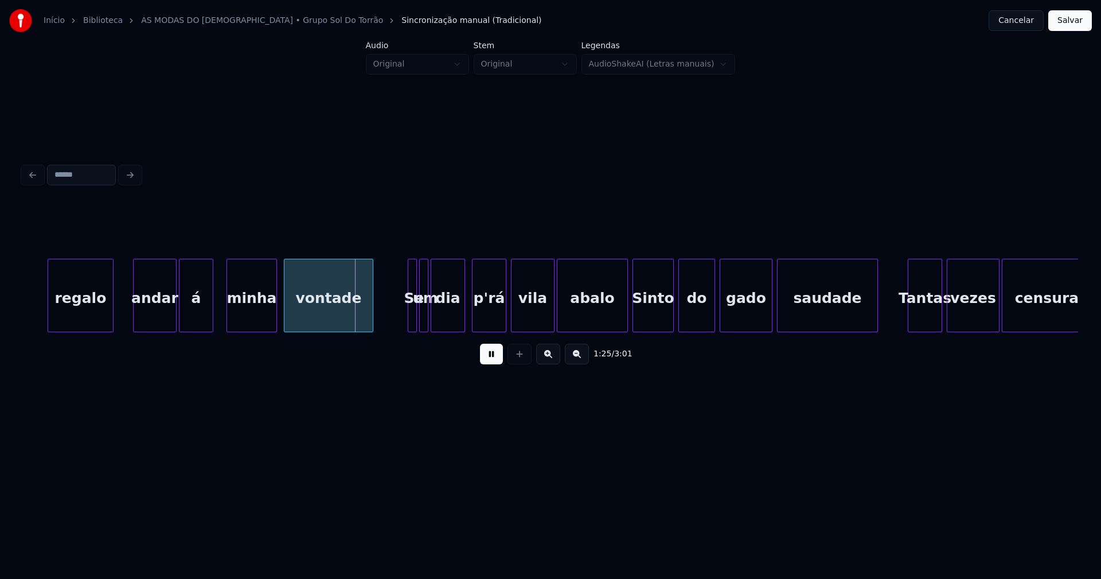
scroll to position [0, 9604]
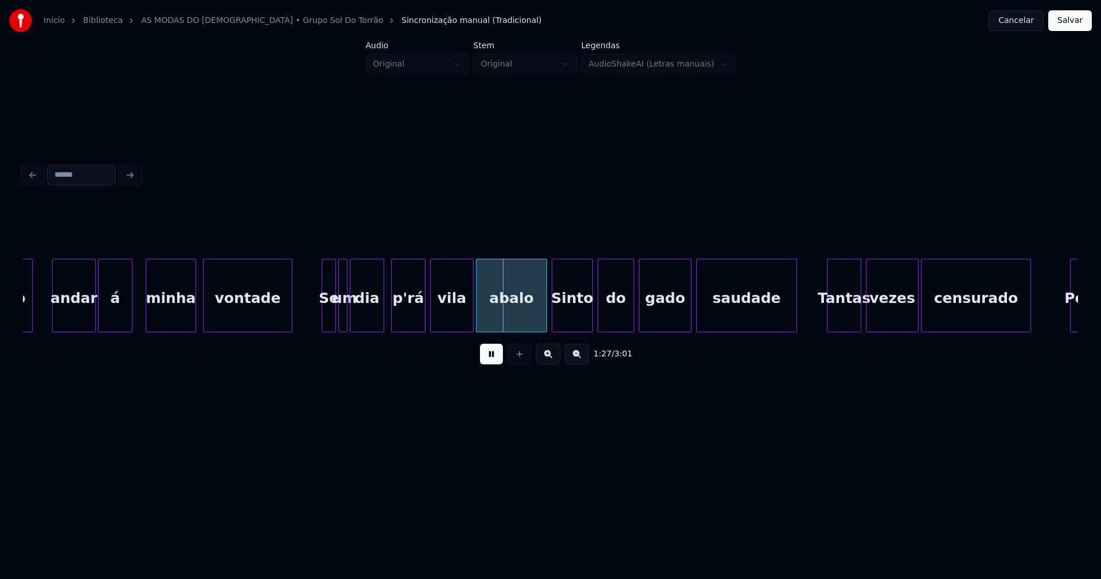
click at [323, 313] on div at bounding box center [323, 295] width 3 height 72
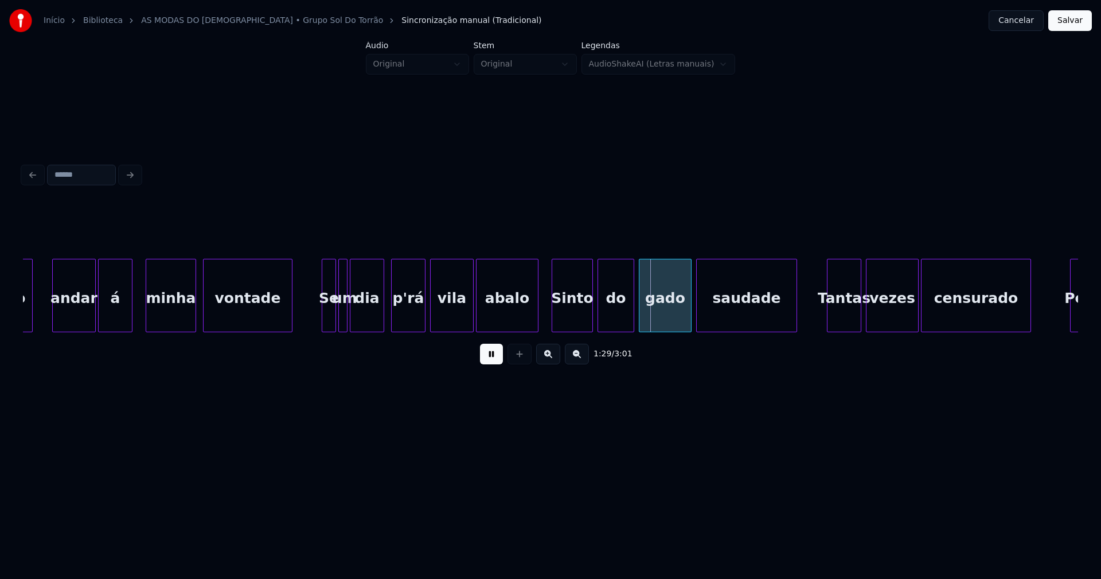
click at [537, 315] on div at bounding box center [535, 295] width 3 height 72
click at [573, 319] on div "Sinto" at bounding box center [572, 298] width 40 height 78
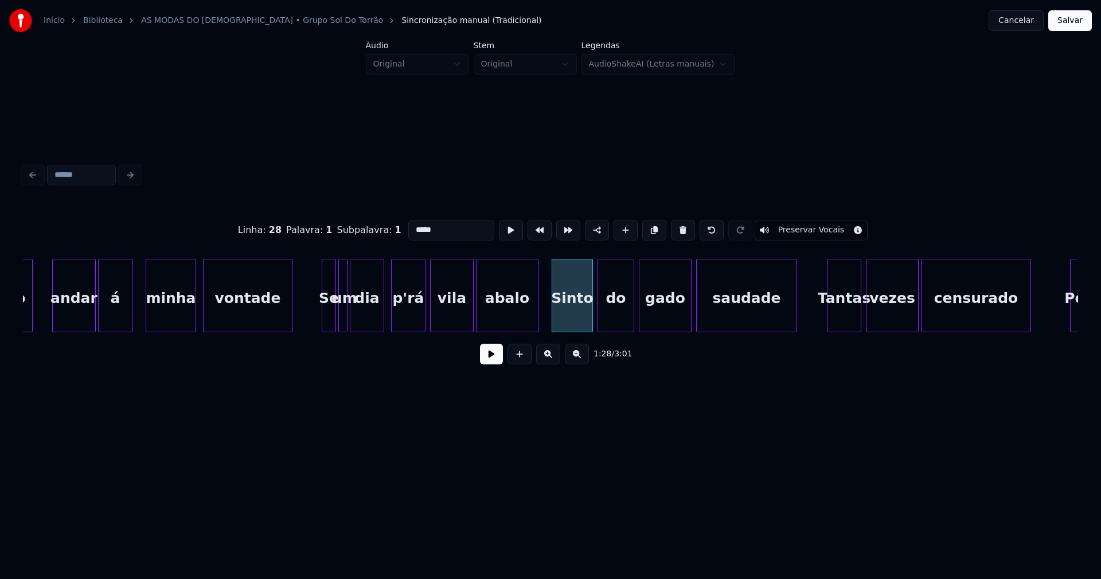
drag, startPoint x: 405, startPoint y: 226, endPoint x: 384, endPoint y: 231, distance: 21.7
click at [384, 231] on div "Linha : 28 Palavra : 1 Subpalavra : 1 ***** Preservar Vocais" at bounding box center [550, 229] width 1055 height 57
type input "*****"
click at [486, 364] on button at bounding box center [491, 354] width 23 height 21
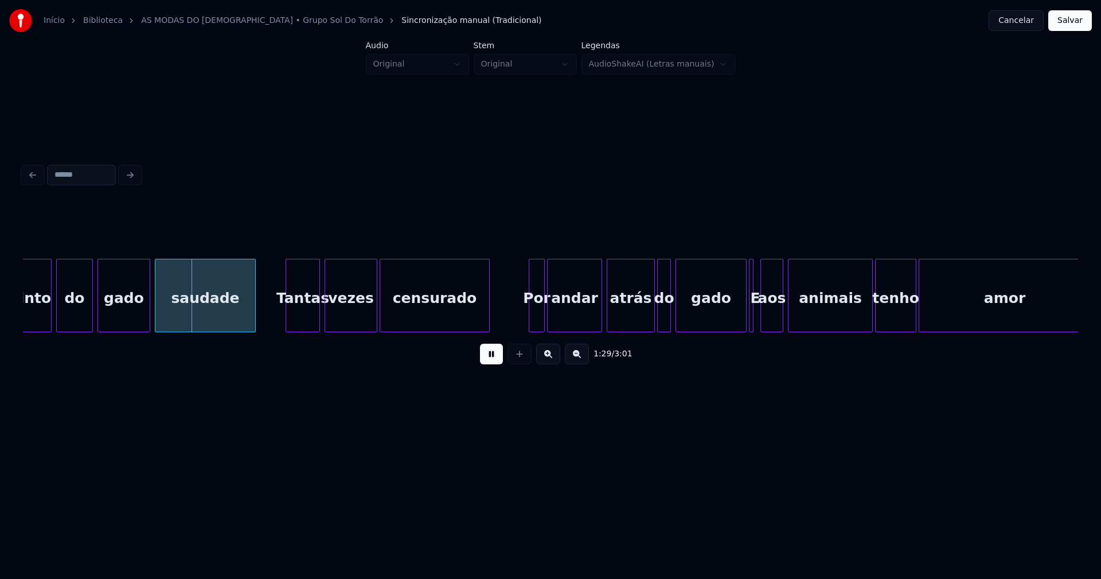
scroll to position [0, 10157]
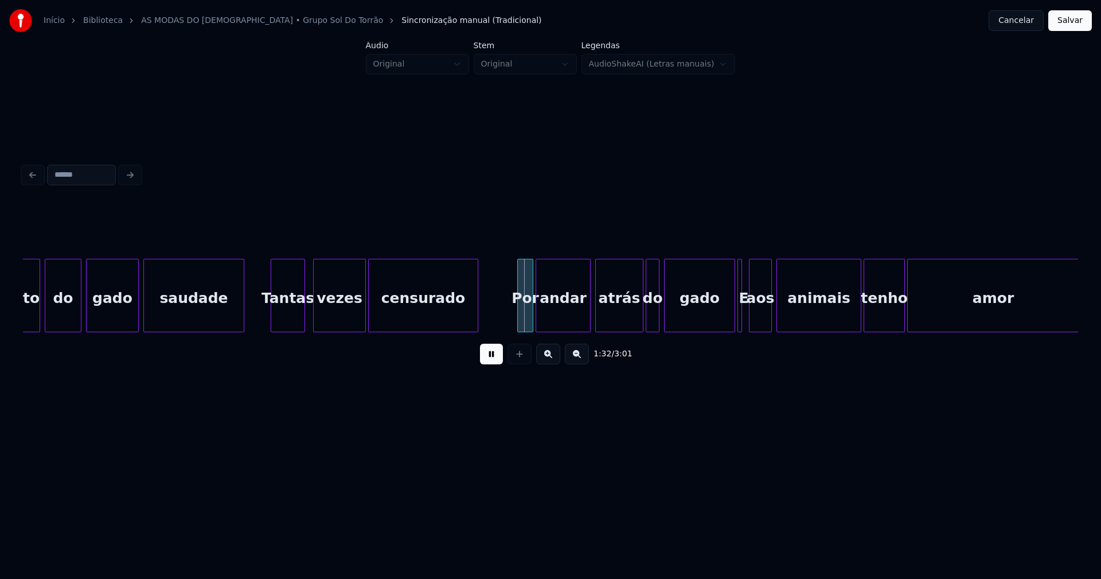
click at [285, 320] on div "Tantas" at bounding box center [287, 298] width 33 height 78
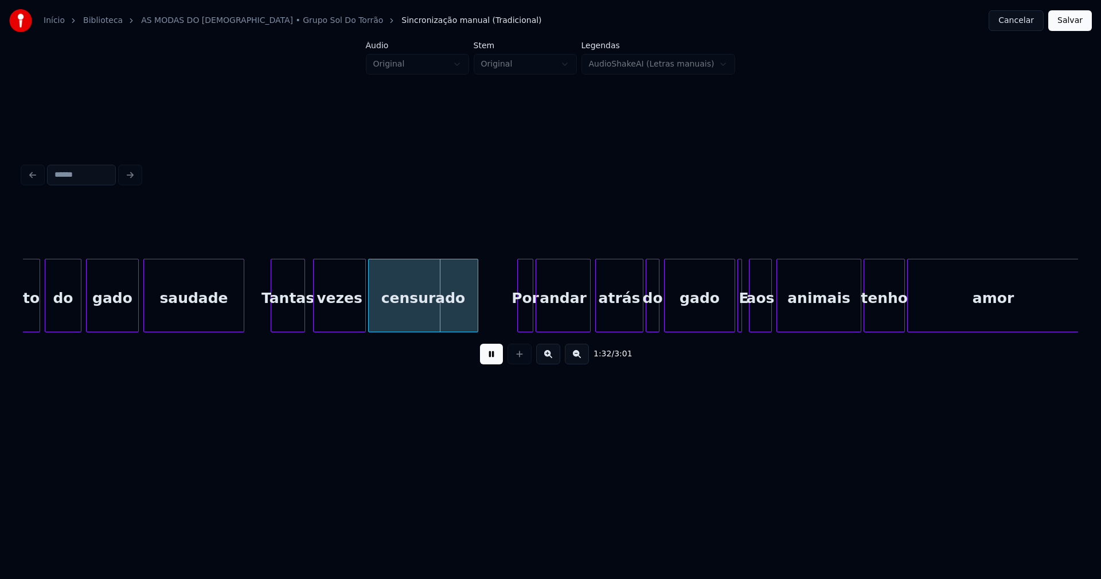
click at [489, 360] on button at bounding box center [491, 354] width 23 height 21
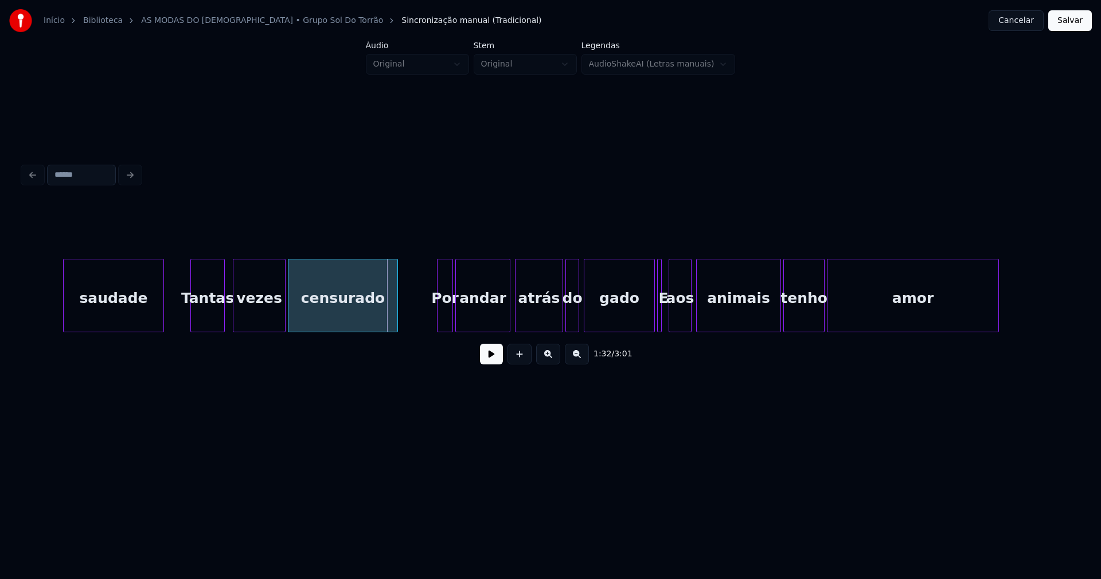
scroll to position [0, 10283]
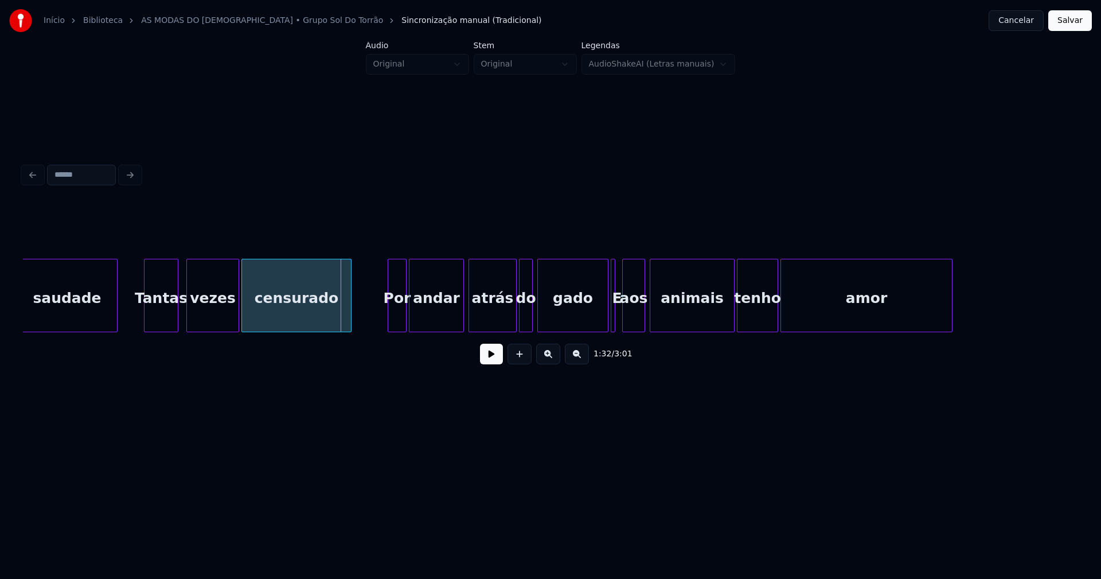
click at [390, 314] on div at bounding box center [389, 295] width 3 height 72
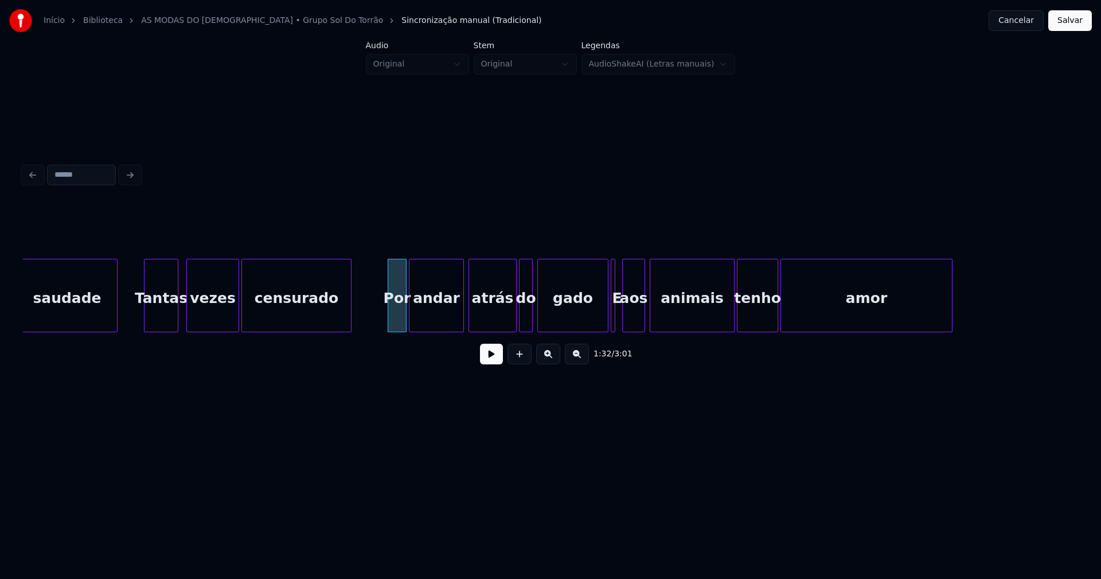
click at [395, 314] on div "Por" at bounding box center [397, 298] width 18 height 78
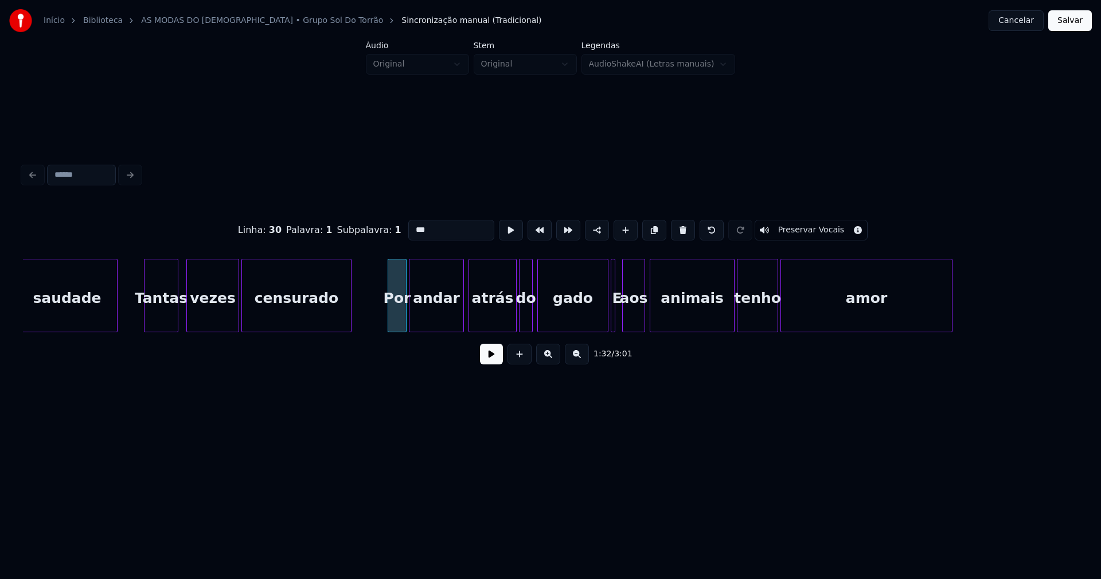
click at [411, 224] on input "***" at bounding box center [451, 230] width 86 height 21
type input "***"
click at [490, 362] on button at bounding box center [491, 354] width 23 height 21
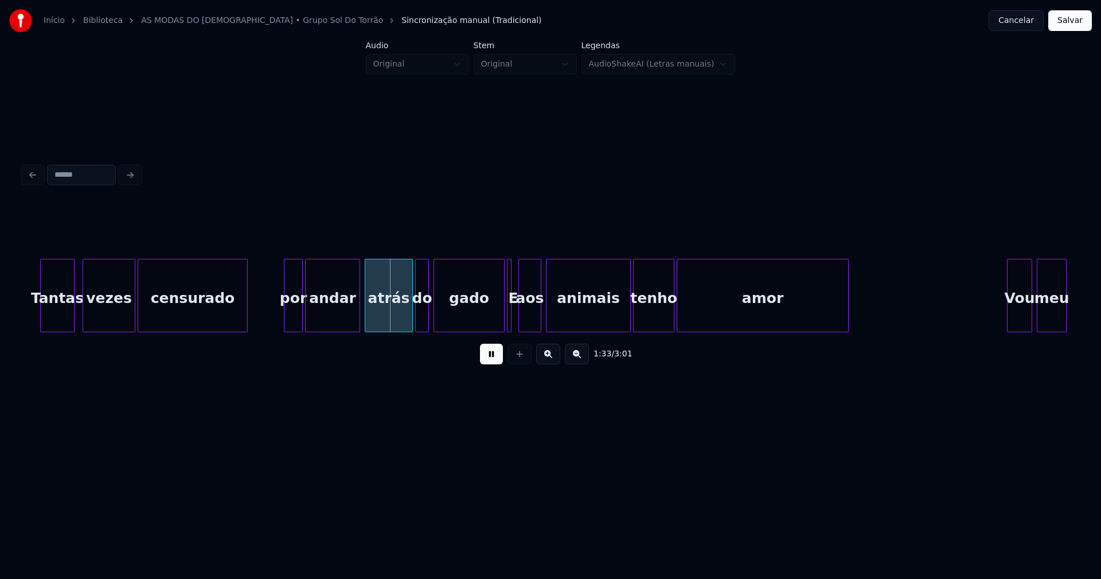
scroll to position [0, 10399]
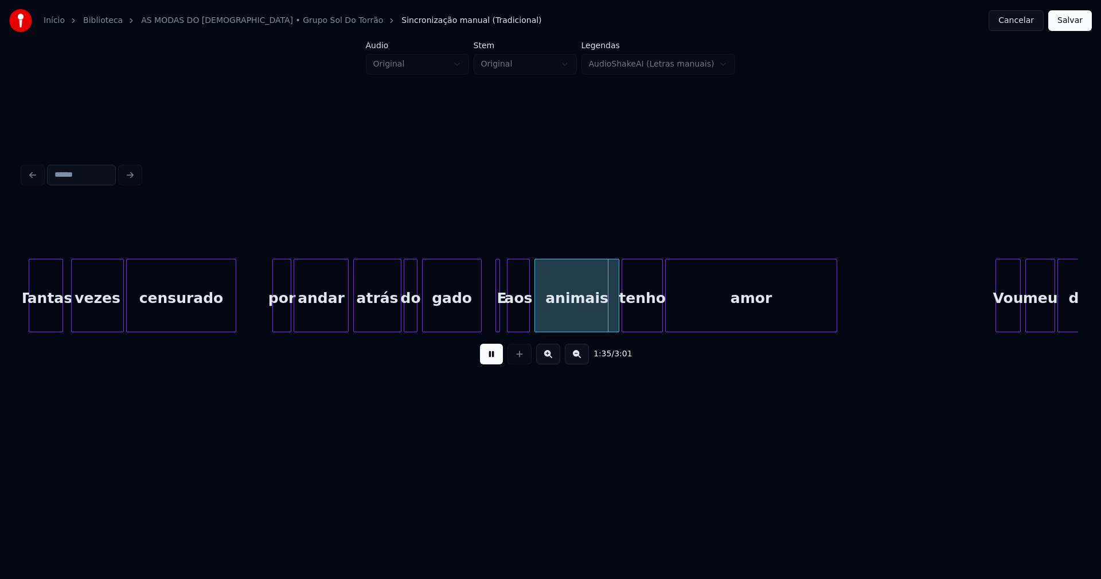
click at [479, 318] on div at bounding box center [479, 295] width 3 height 72
click at [501, 315] on div at bounding box center [501, 295] width 3 height 72
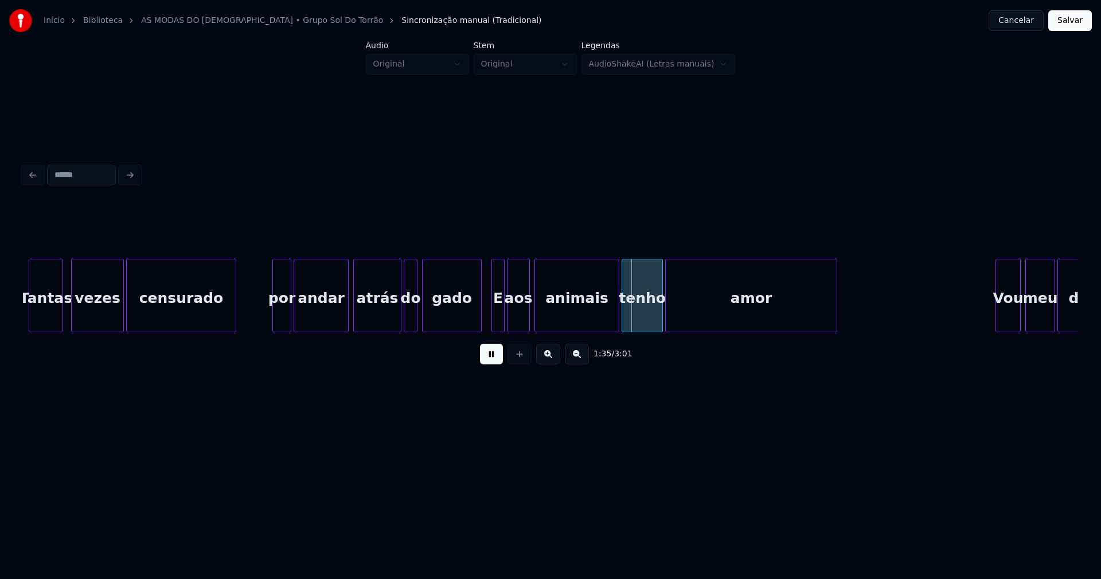
click at [493, 317] on div at bounding box center [493, 295] width 3 height 72
click at [499, 315] on div "E" at bounding box center [498, 298] width 12 height 78
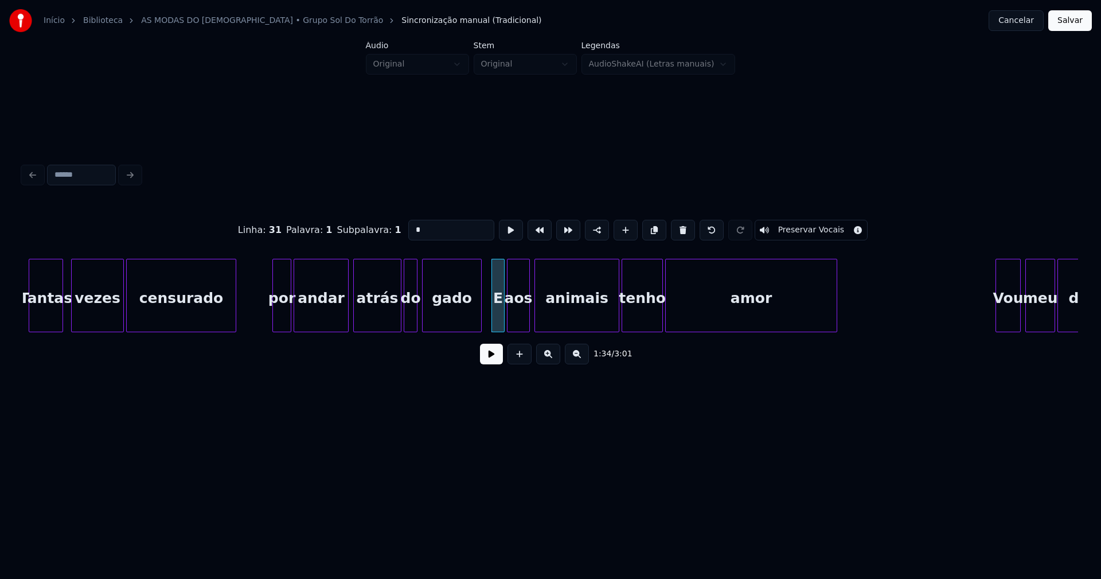
drag, startPoint x: 415, startPoint y: 227, endPoint x: 344, endPoint y: 230, distance: 71.8
click at [344, 230] on div "Linha : 31 Palavra : 1 Subpalavra : 1 * Preservar Vocais" at bounding box center [550, 229] width 1055 height 57
type input "*"
drag, startPoint x: 482, startPoint y: 360, endPoint x: 512, endPoint y: 350, distance: 31.2
click at [485, 360] on button at bounding box center [491, 354] width 23 height 21
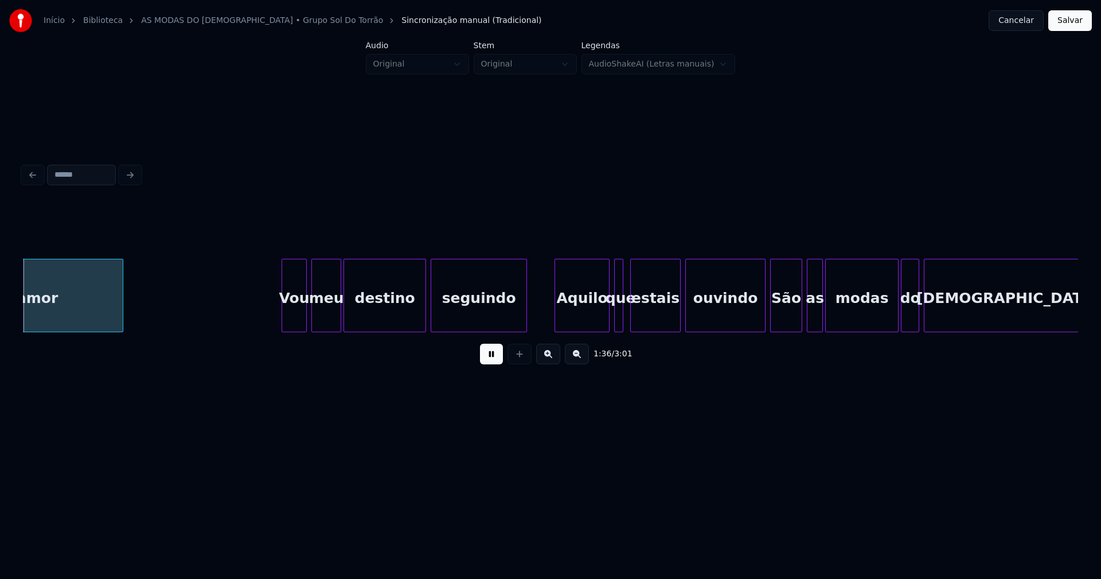
scroll to position [0, 11118]
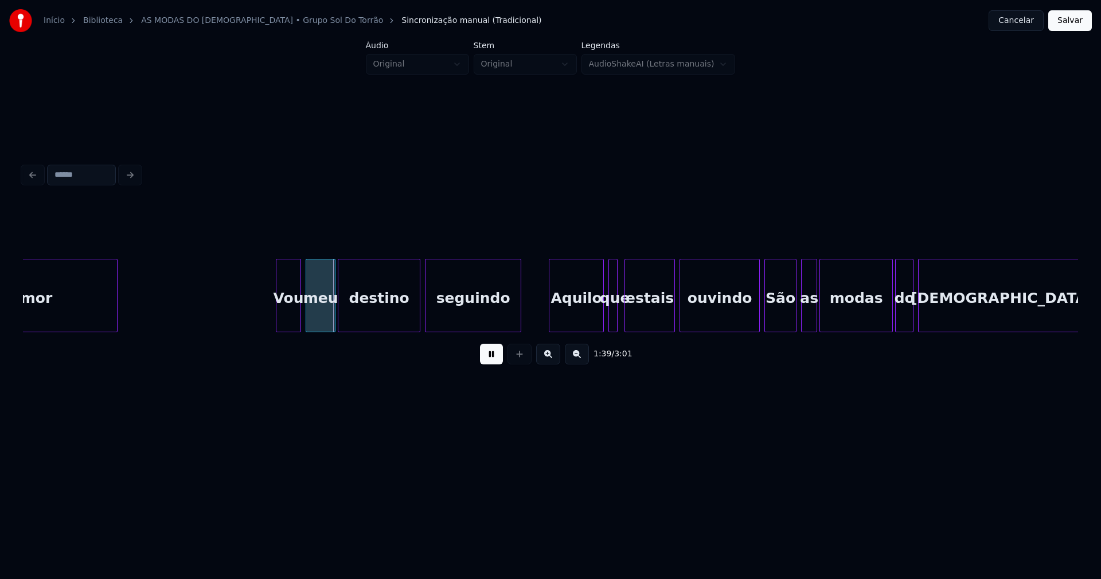
drag, startPoint x: 268, startPoint y: 314, endPoint x: 254, endPoint y: 315, distance: 13.8
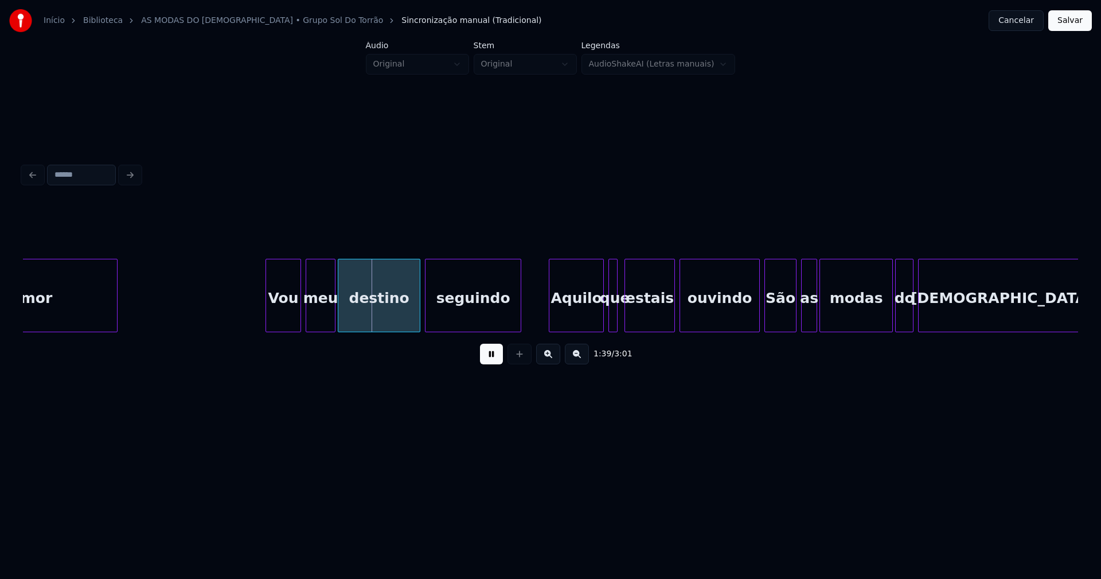
click at [268, 309] on div at bounding box center [267, 295] width 3 height 72
click at [284, 315] on div "Vou" at bounding box center [276, 298] width 34 height 78
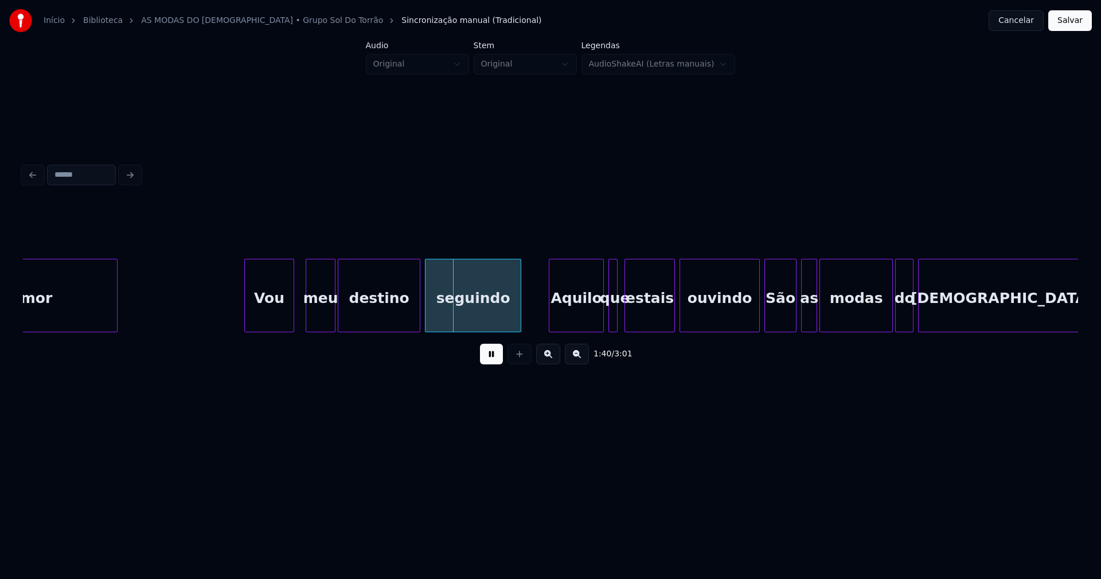
click at [246, 317] on div at bounding box center [246, 295] width 3 height 72
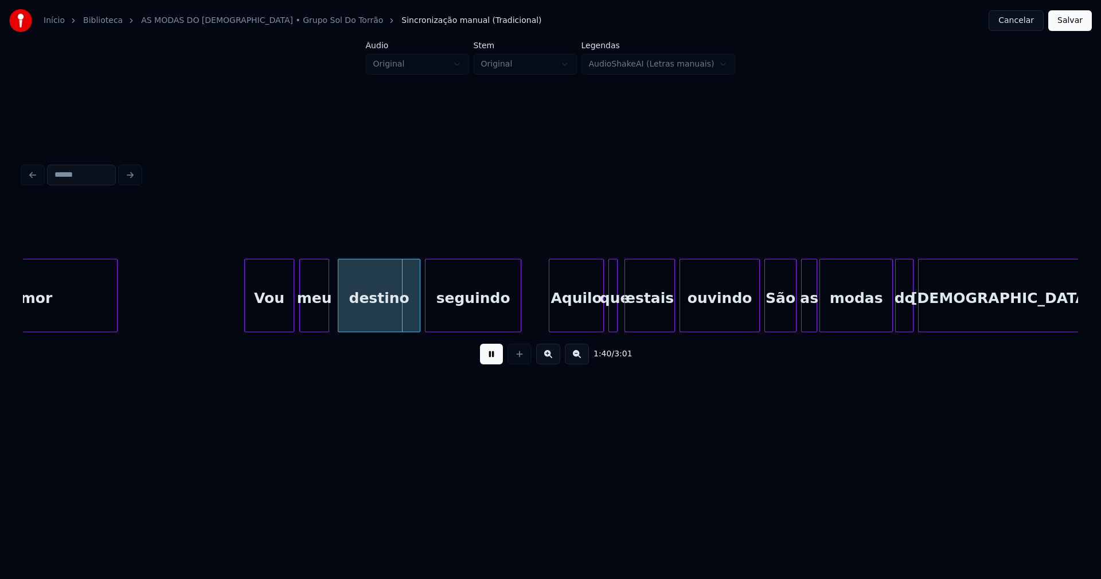
click at [317, 315] on div "meu" at bounding box center [314, 298] width 29 height 78
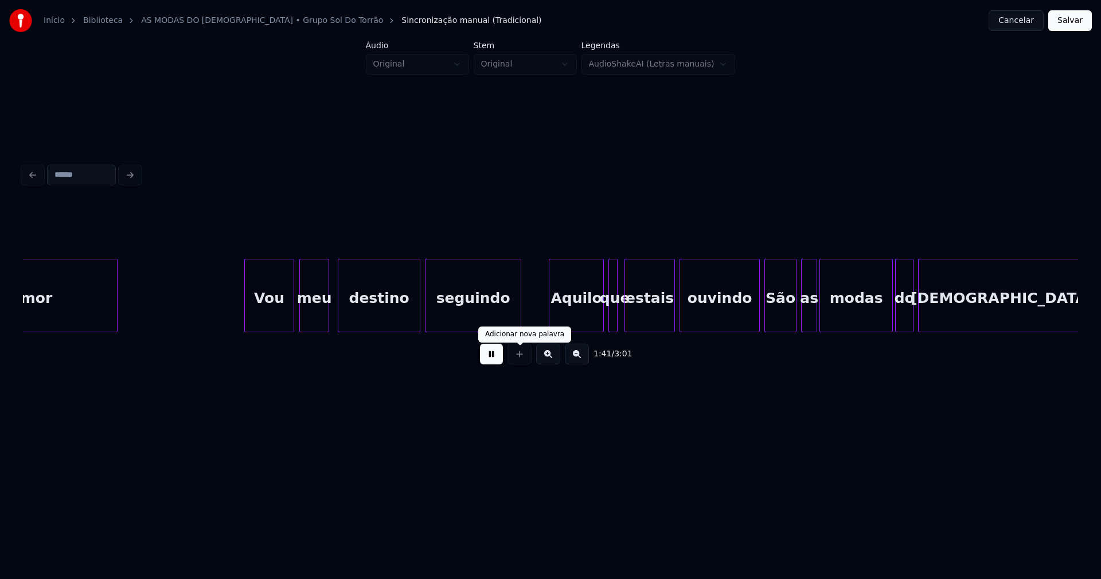
click at [495, 358] on button at bounding box center [491, 354] width 23 height 21
click at [569, 324] on div "Aquilo" at bounding box center [569, 298] width 54 height 78
click at [606, 318] on div at bounding box center [607, 295] width 3 height 72
click at [573, 318] on div "Aquilo" at bounding box center [569, 298] width 54 height 78
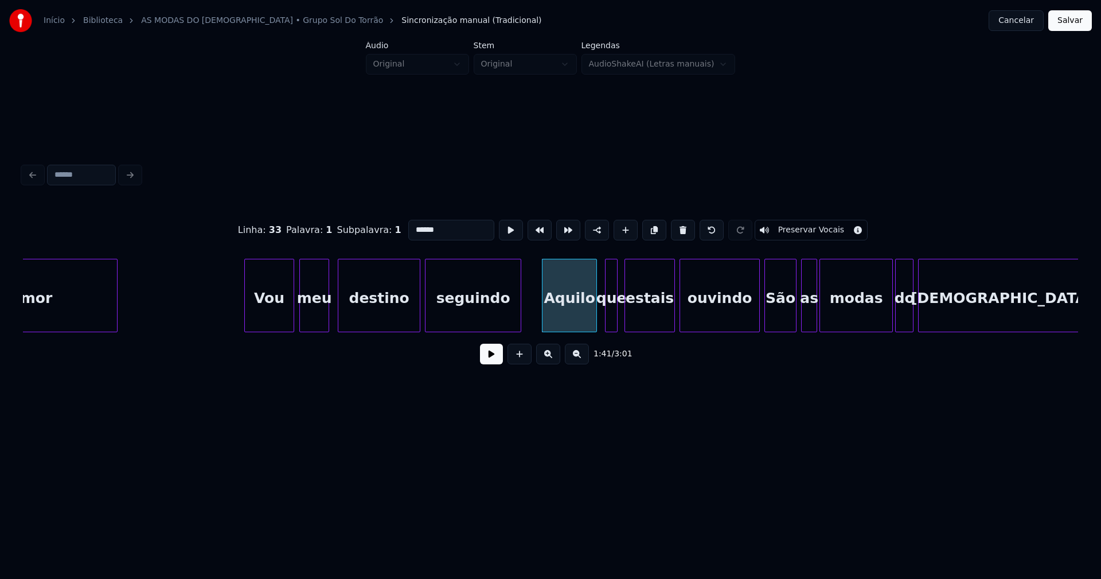
drag, startPoint x: 411, startPoint y: 224, endPoint x: 385, endPoint y: 231, distance: 27.1
click at [385, 231] on div "Linha : 33 Palavra : 1 Subpalavra : 1 ****** Preservar Vocais" at bounding box center [550, 229] width 1055 height 57
click at [751, 321] on div at bounding box center [751, 295] width 3 height 72
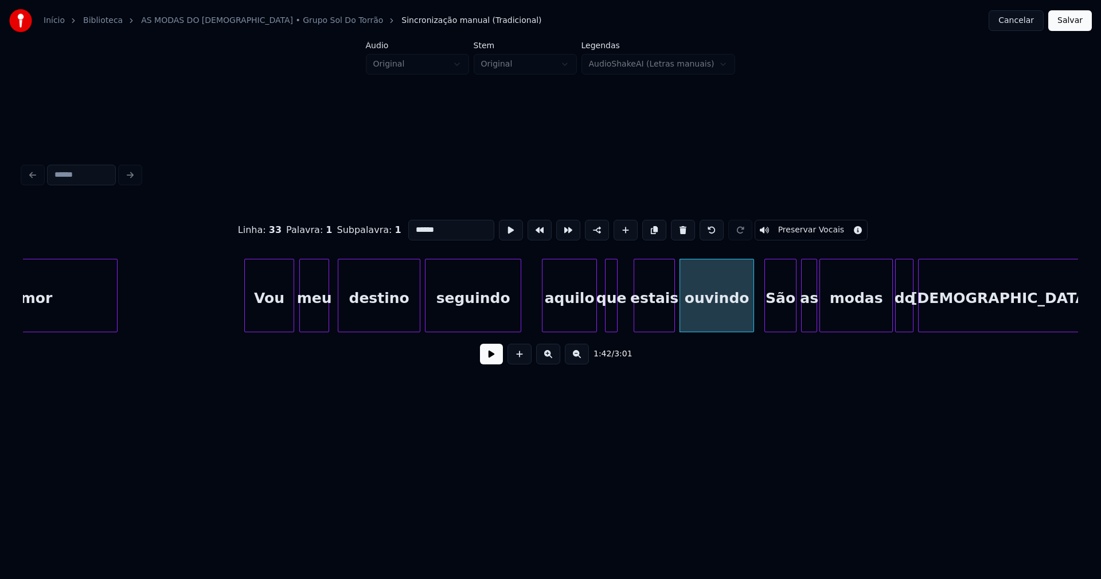
click at [634, 311] on div at bounding box center [635, 295] width 3 height 72
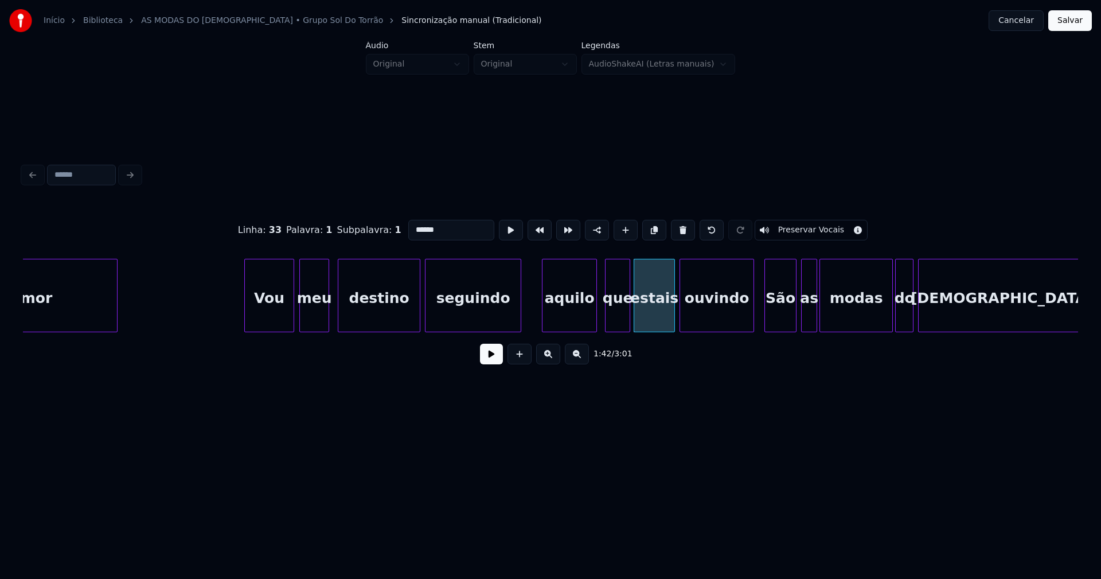
click at [630, 310] on div at bounding box center [627, 295] width 3 height 72
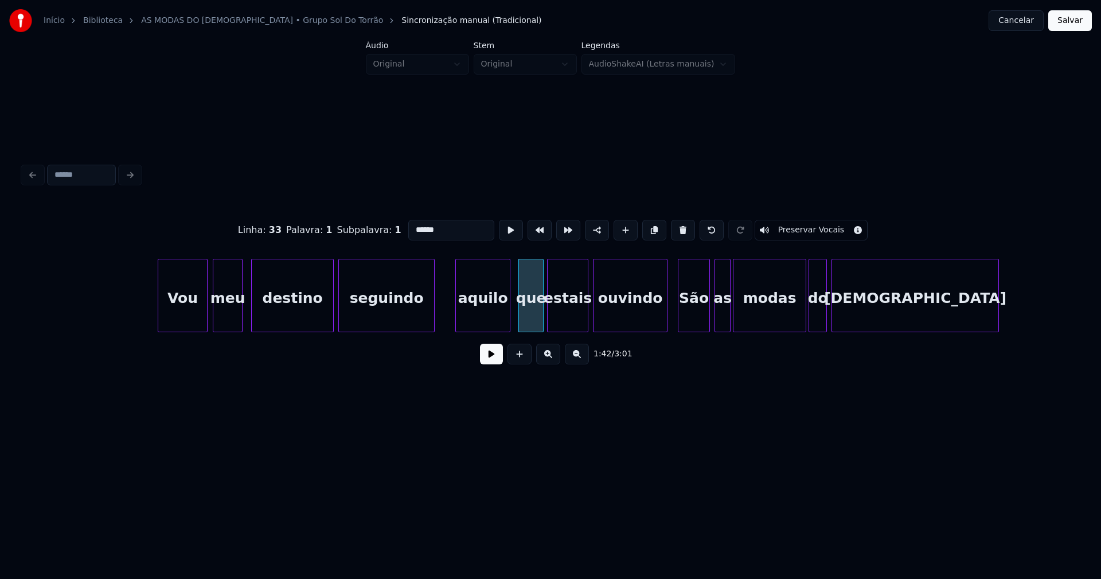
scroll to position [0, 11193]
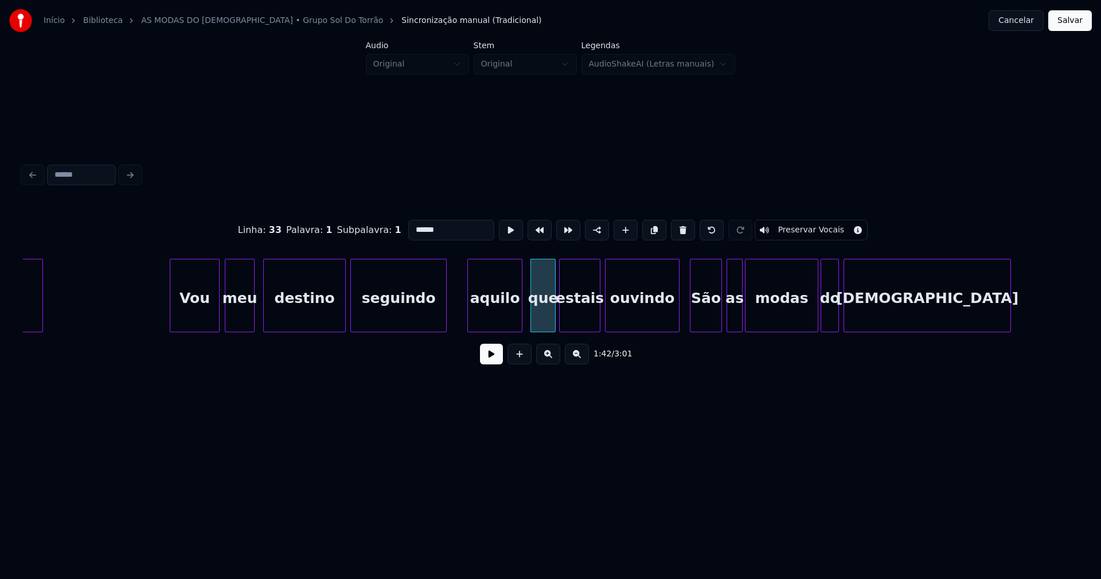
click at [718, 322] on div at bounding box center [719, 295] width 3 height 72
drag, startPoint x: 411, startPoint y: 224, endPoint x: 385, endPoint y: 229, distance: 26.4
click at [385, 229] on div "Linha : 34 Palavra : 1 Subpalavra : 1 *** Preservar Vocais" at bounding box center [550, 229] width 1055 height 57
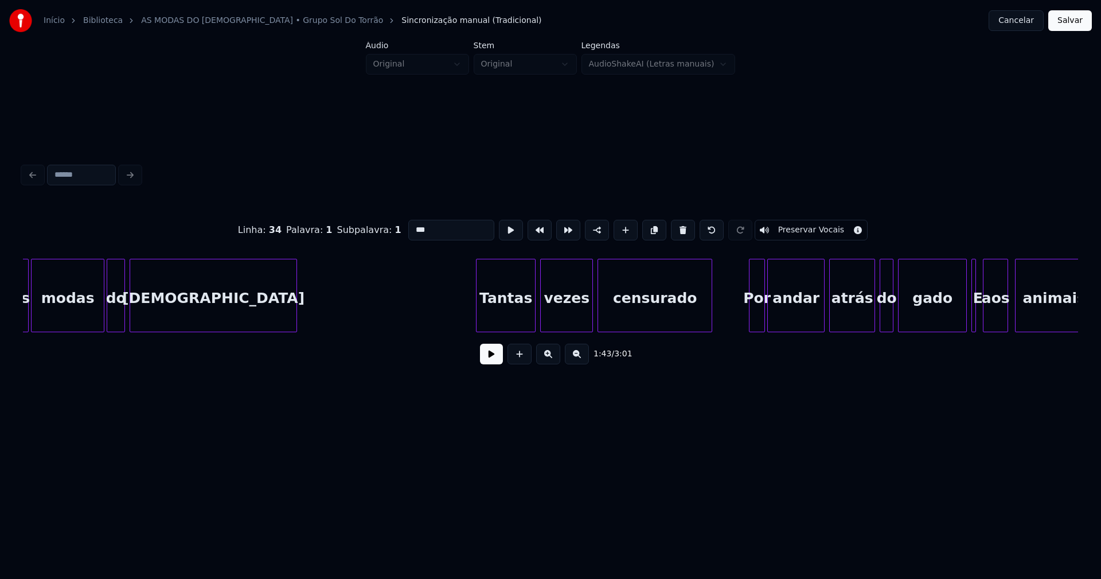
scroll to position [0, 11919]
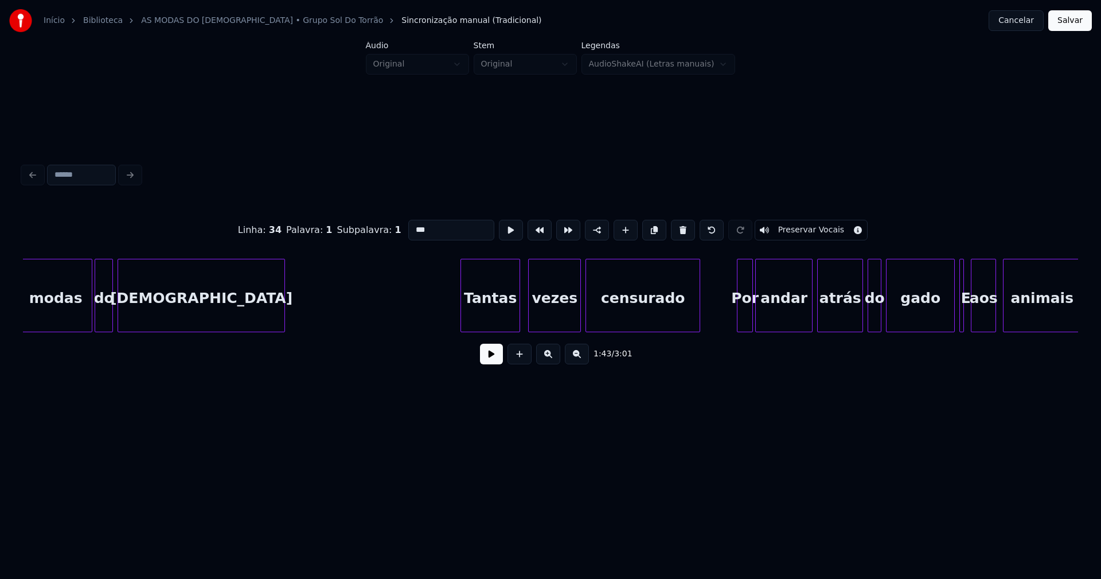
click at [491, 305] on div "Tantas" at bounding box center [490, 298] width 58 height 78
click at [564, 308] on div "vezes" at bounding box center [551, 298] width 52 height 78
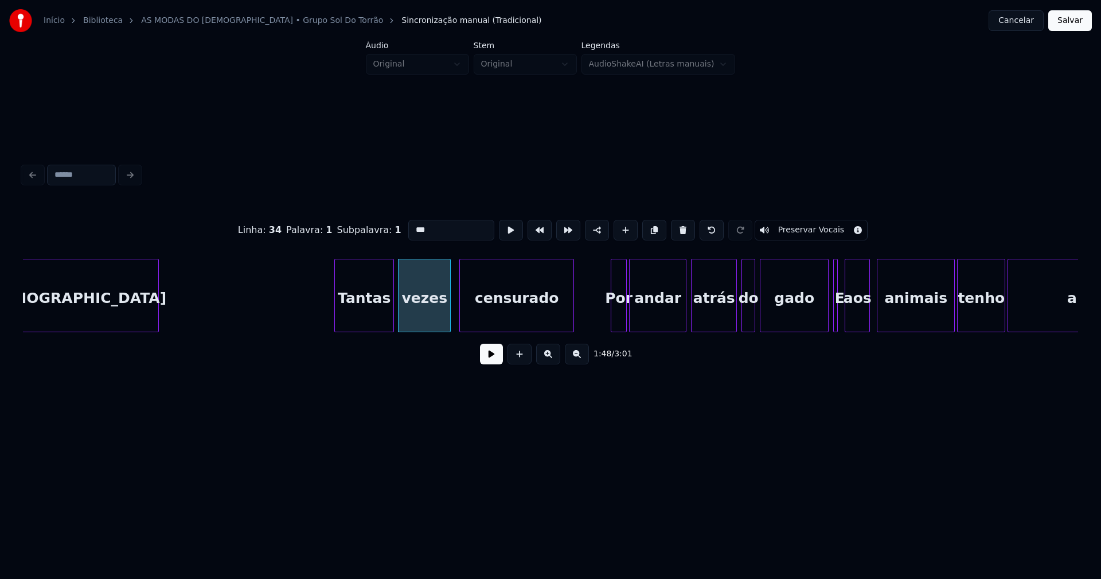
scroll to position [0, 12114]
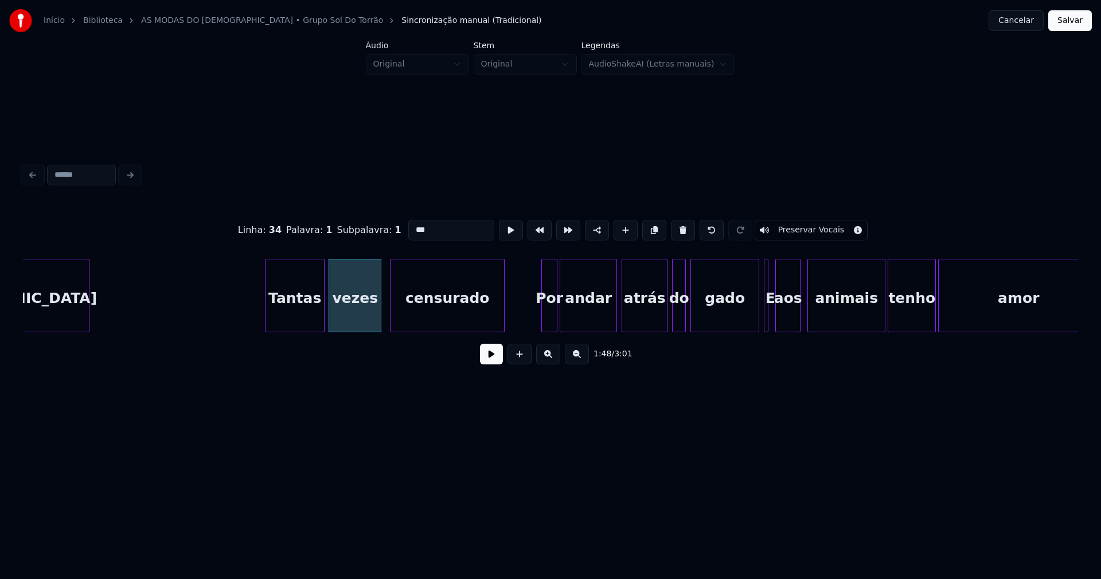
click at [549, 314] on div "Por" at bounding box center [549, 298] width 15 height 78
drag, startPoint x: 409, startPoint y: 224, endPoint x: 392, endPoint y: 230, distance: 17.6
click at [392, 230] on div "Linha : 36 Palavra : 1 Subpalavra : 1 *** Preservar Vocais" at bounding box center [550, 229] width 1055 height 57
click at [415, 225] on input "****" at bounding box center [451, 230] width 86 height 21
click at [635, 313] on div at bounding box center [636, 295] width 3 height 72
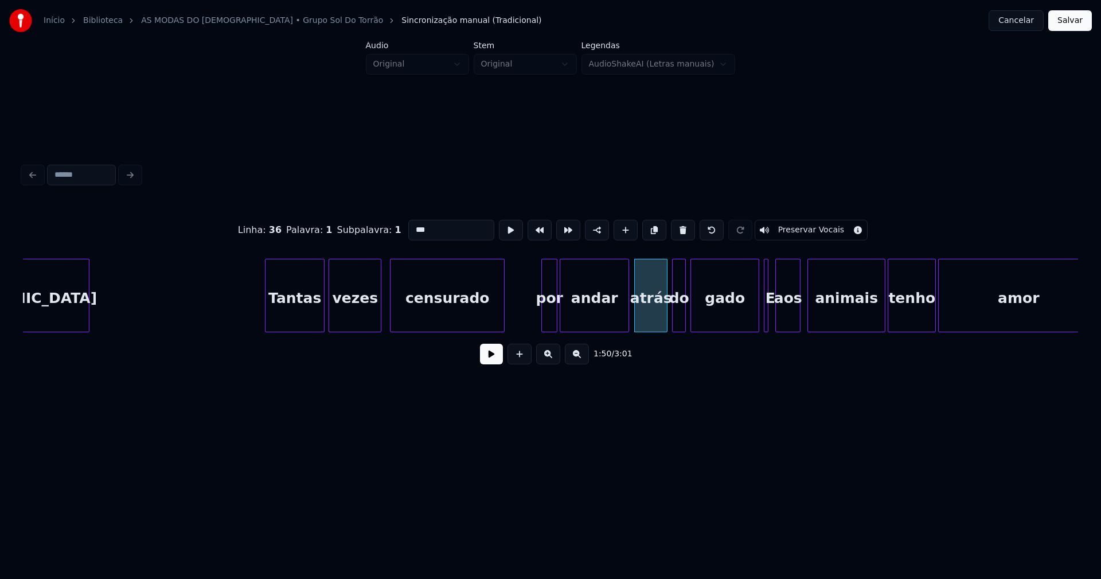
click at [627, 309] on div at bounding box center [626, 295] width 3 height 72
click at [576, 314] on div at bounding box center [576, 295] width 3 height 72
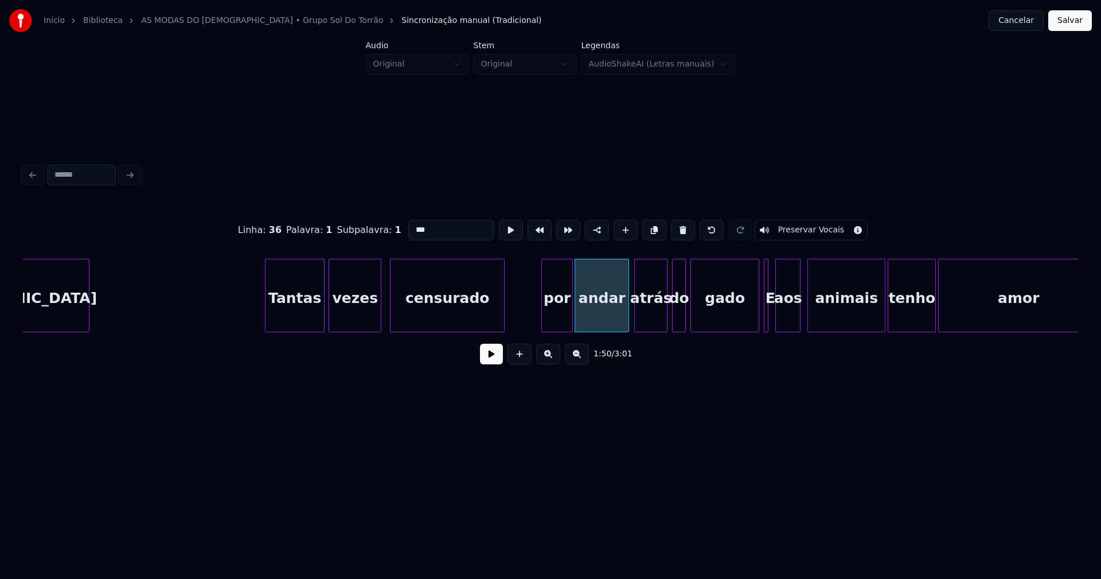
click at [571, 310] on div at bounding box center [570, 295] width 3 height 72
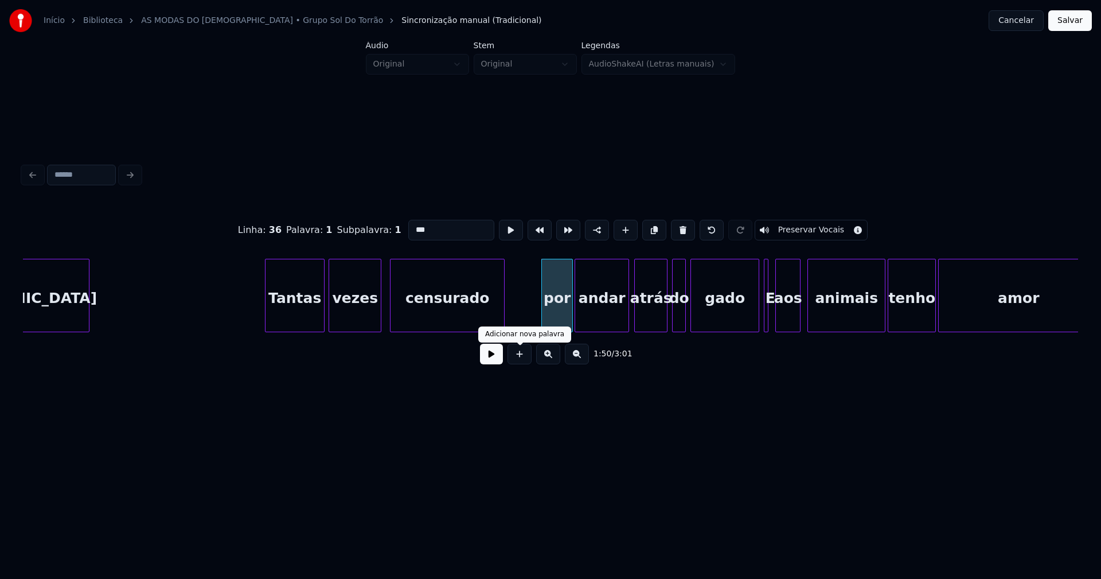
type input "***"
click at [490, 362] on button at bounding box center [491, 354] width 23 height 21
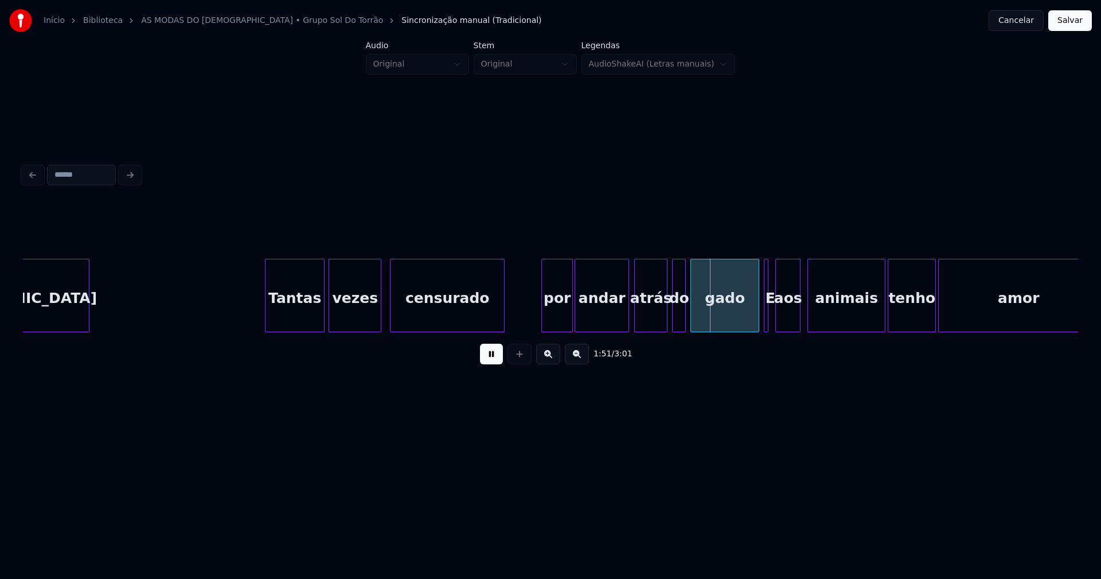
scroll to position [0, 12218]
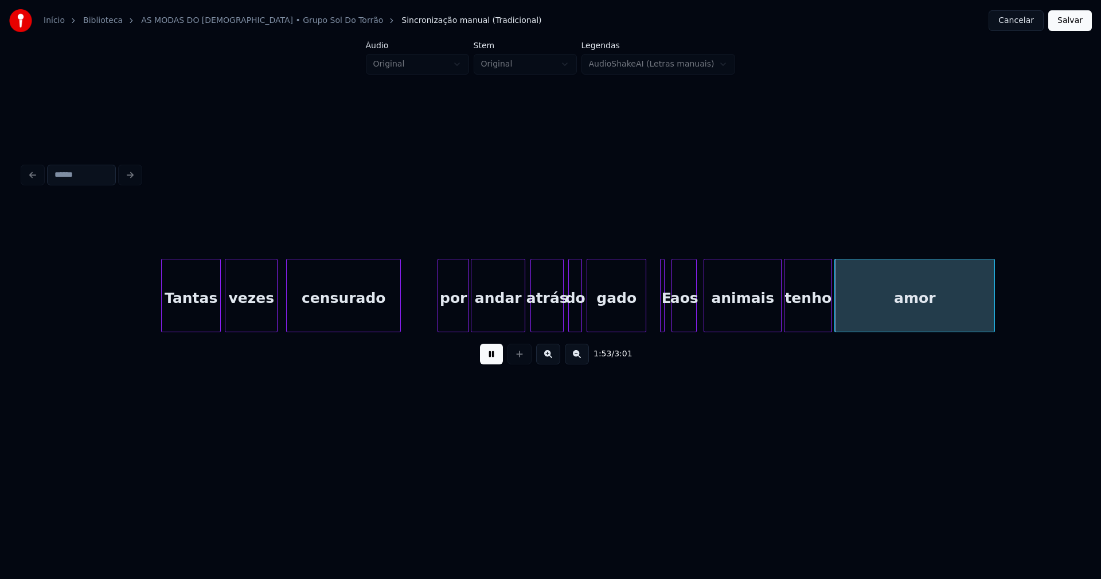
click at [644, 324] on div at bounding box center [643, 295] width 3 height 72
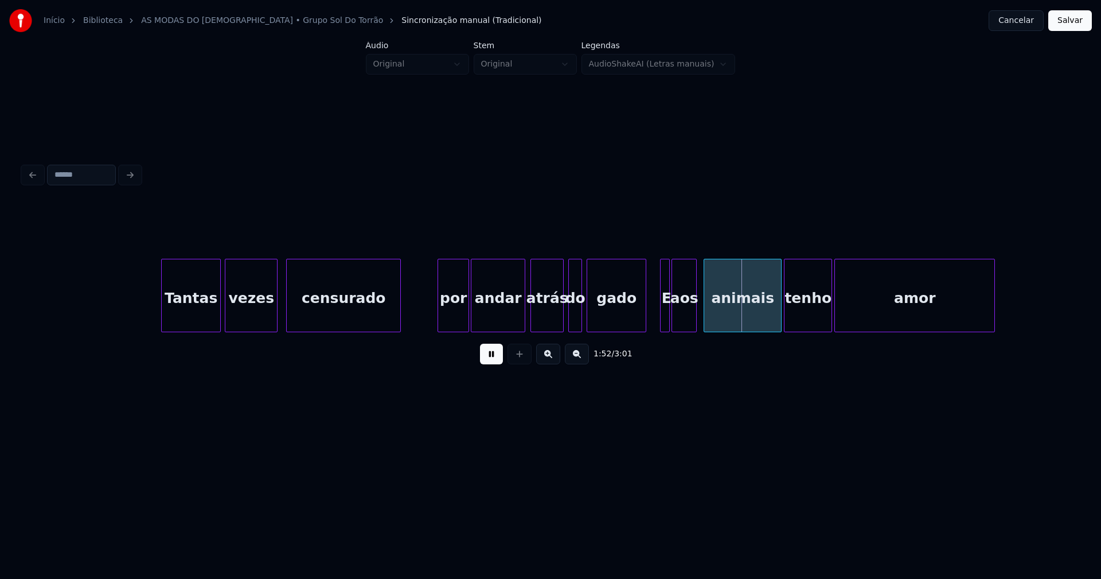
click at [668, 319] on div at bounding box center [667, 295] width 3 height 72
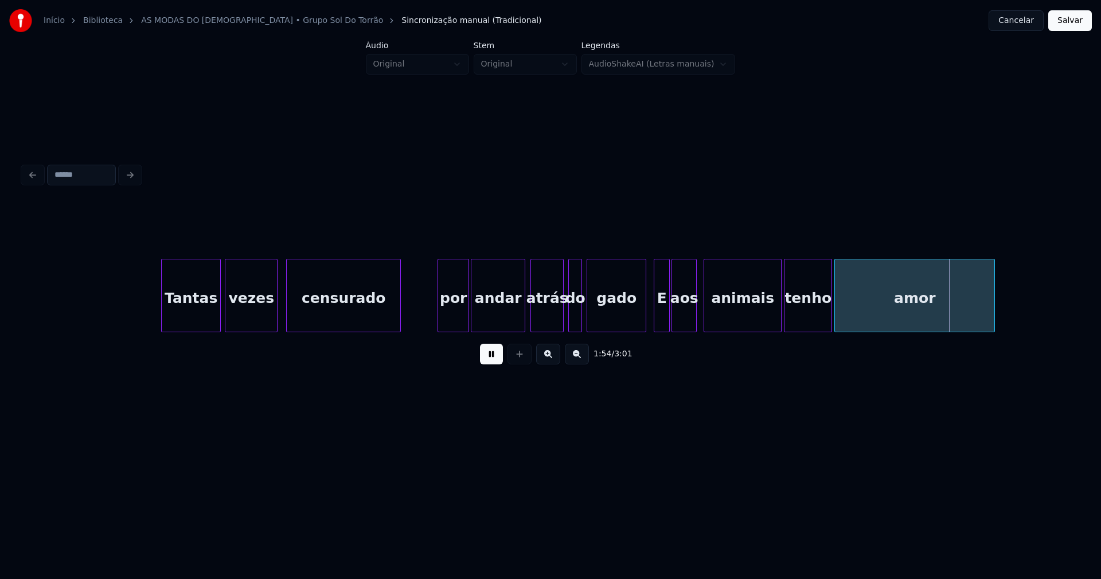
click at [655, 321] on div at bounding box center [655, 295] width 3 height 72
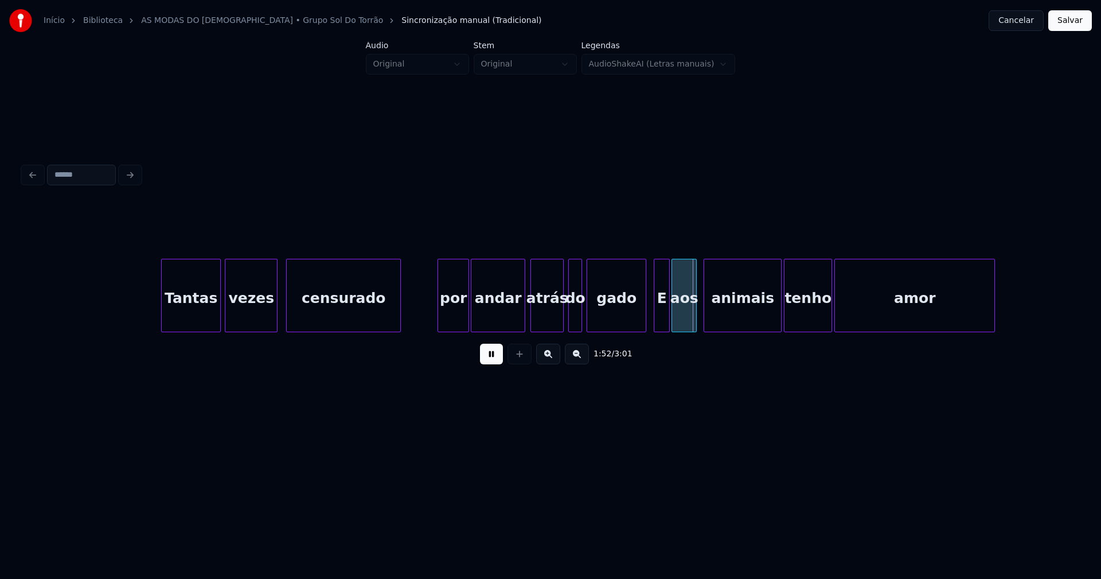
click at [663, 318] on div "E" at bounding box center [661, 298] width 15 height 78
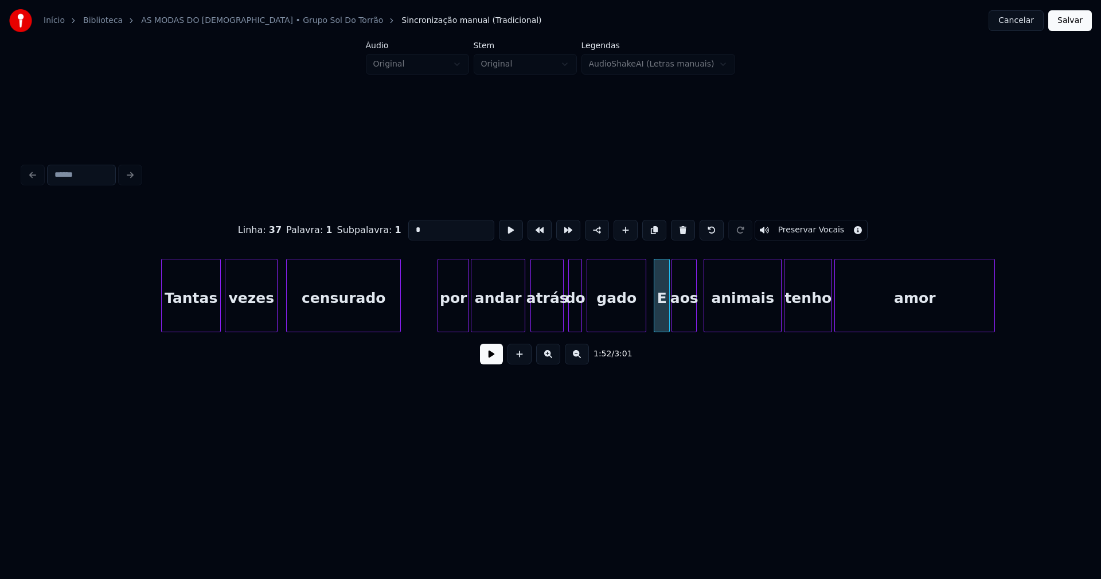
drag, startPoint x: 409, startPoint y: 229, endPoint x: 366, endPoint y: 242, distance: 45.5
click at [376, 238] on div "Linha : 37 Palavra : 1 Subpalavra : 1 * Preservar Vocais" at bounding box center [550, 229] width 1055 height 57
click at [659, 316] on div at bounding box center [659, 295] width 3 height 72
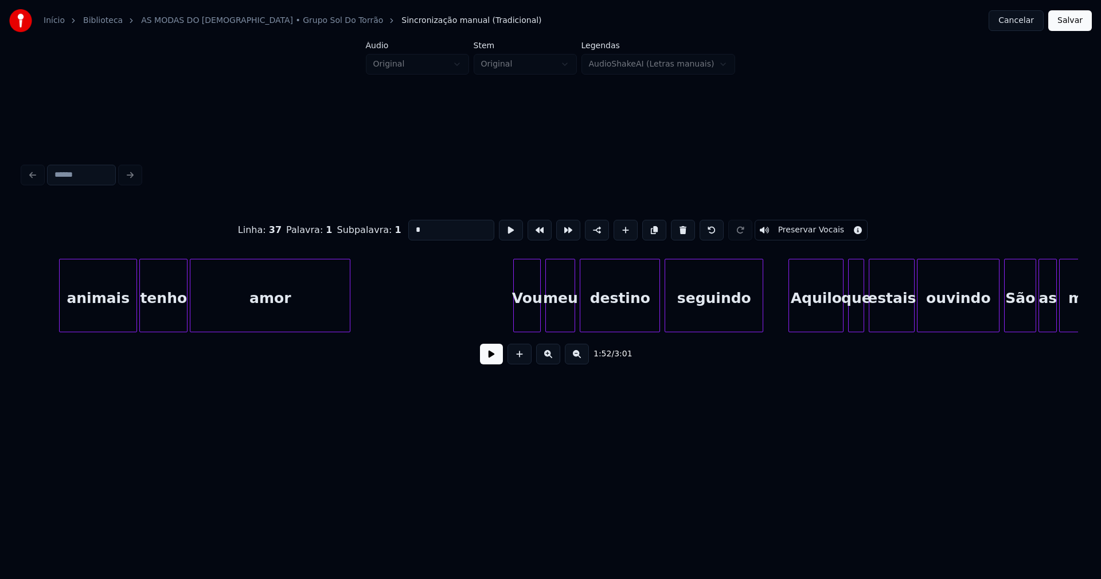
scroll to position [0, 12898]
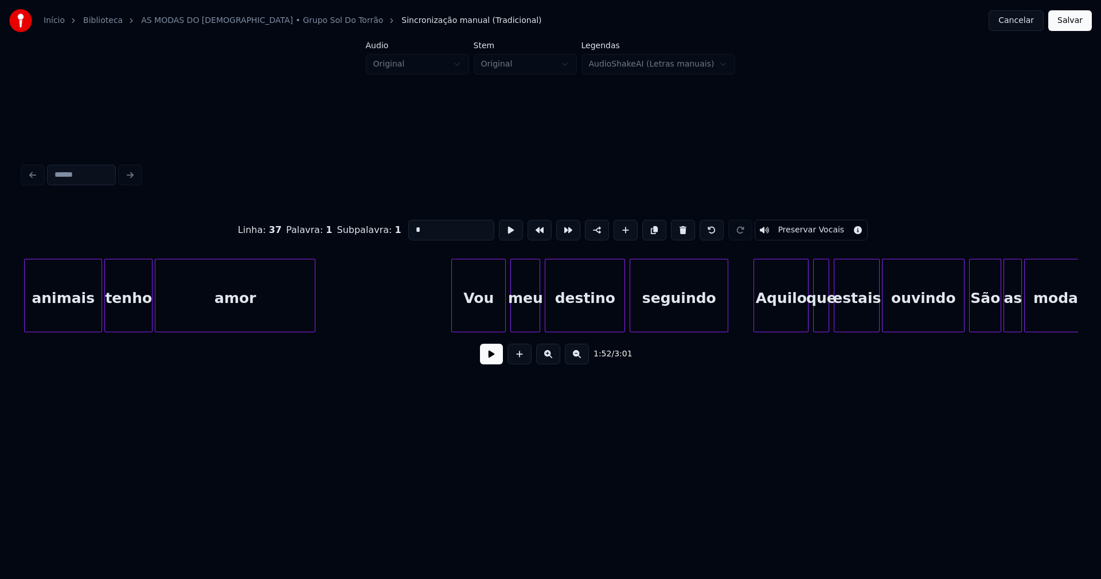
click at [452, 318] on div at bounding box center [453, 295] width 3 height 72
click at [771, 321] on div "Aquilo" at bounding box center [775, 298] width 54 height 78
click at [770, 318] on div "Aquilo" at bounding box center [775, 298] width 54 height 78
drag, startPoint x: 412, startPoint y: 225, endPoint x: 389, endPoint y: 237, distance: 26.4
click at [389, 237] on div "Linha : 39 Palavra : 1 Subpalavra : 1 ****** Preservar Vocais" at bounding box center [550, 229] width 1055 height 57
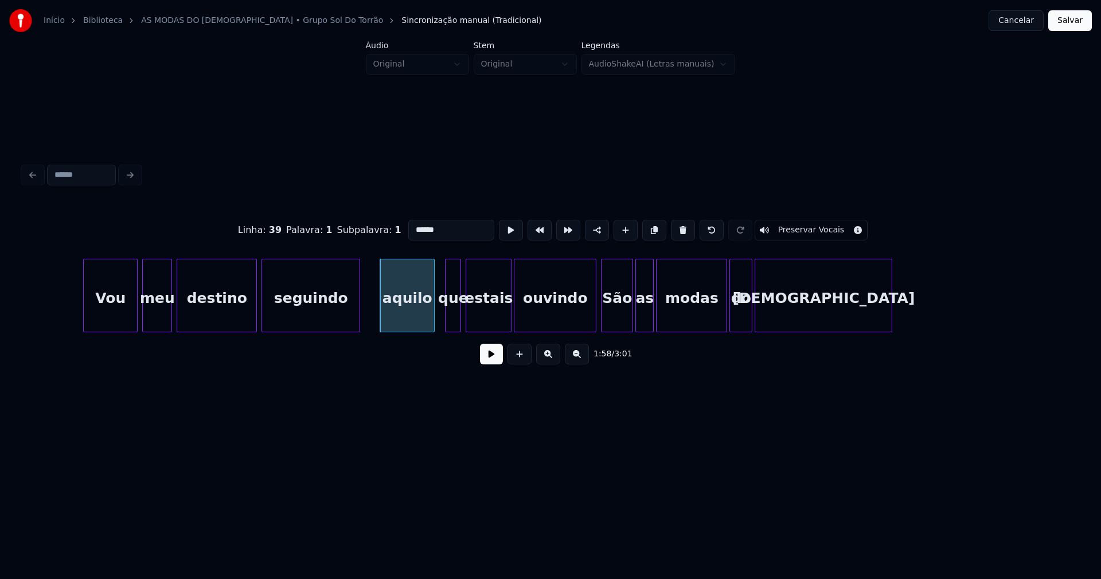
scroll to position [0, 13324]
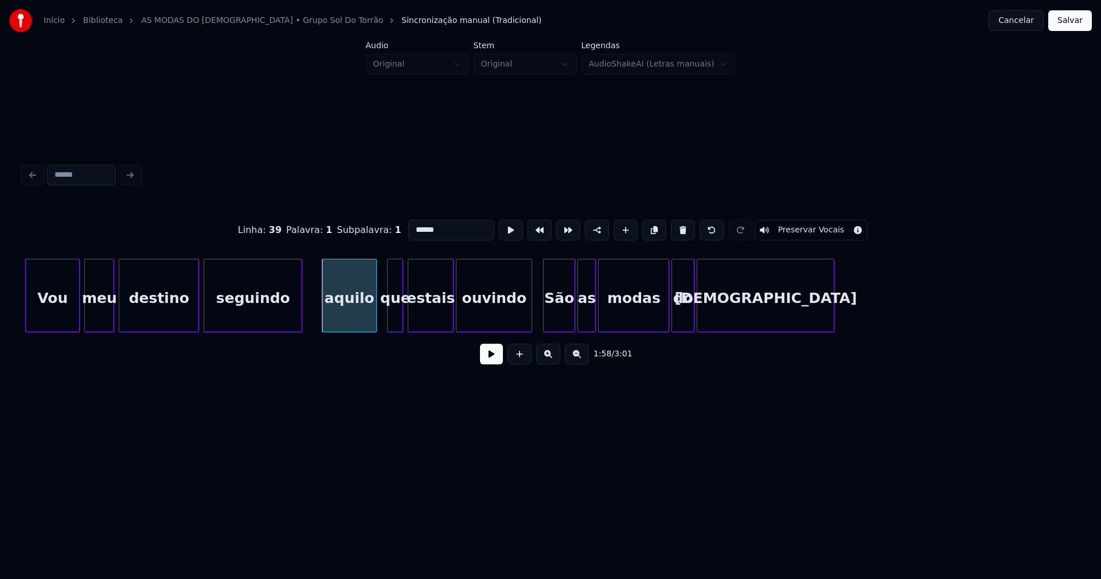
click at [530, 312] on div at bounding box center [529, 295] width 3 height 72
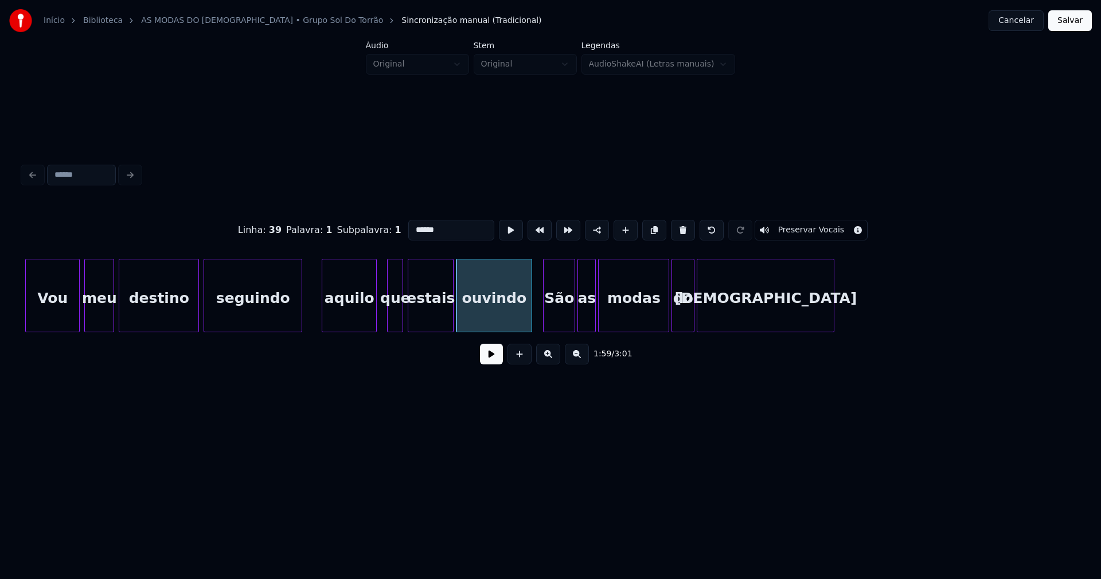
click at [565, 309] on div "São" at bounding box center [559, 298] width 31 height 78
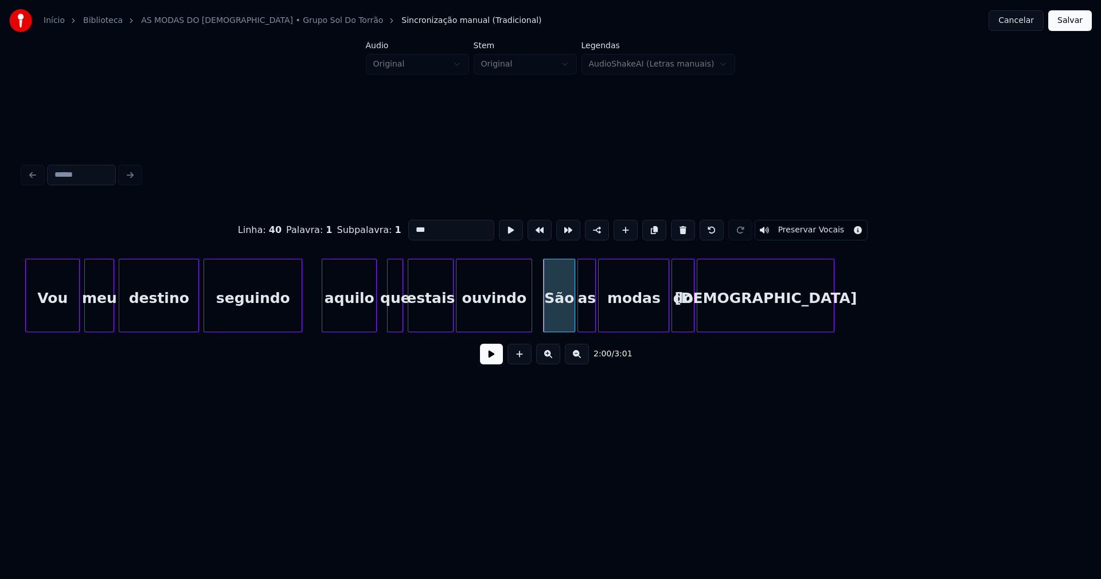
drag, startPoint x: 410, startPoint y: 222, endPoint x: 390, endPoint y: 237, distance: 25.0
click at [390, 237] on div "Linha : 40 Palavra : 1 Subpalavra : 1 *** Preservar Vocais" at bounding box center [550, 229] width 1055 height 57
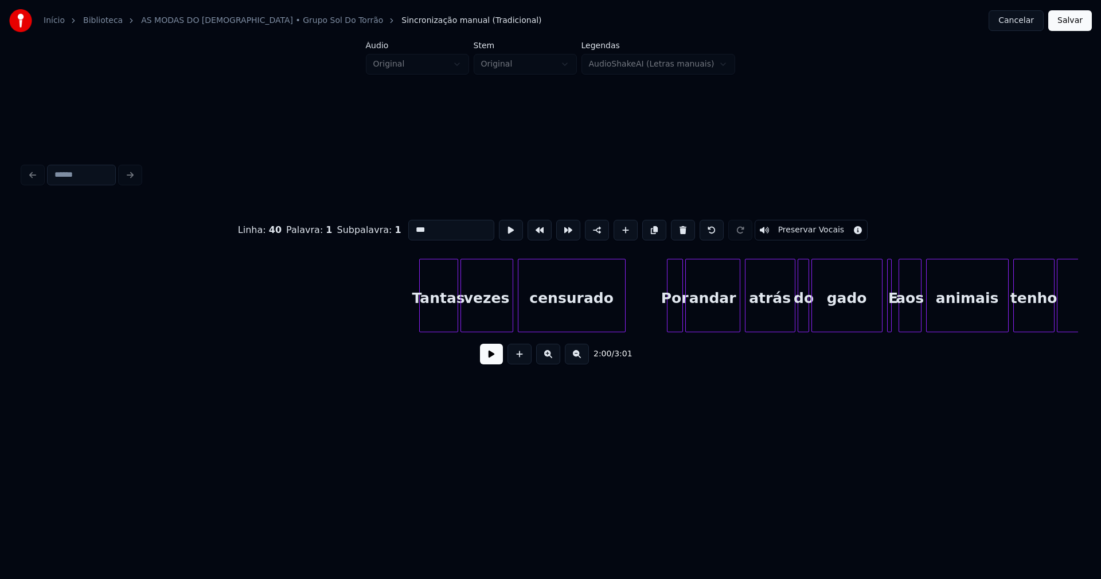
scroll to position [0, 15960]
click at [430, 324] on div "Tantas" at bounding box center [434, 298] width 38 height 78
click at [479, 310] on div "vezes" at bounding box center [484, 298] width 52 height 78
click at [665, 315] on div at bounding box center [664, 295] width 3 height 72
click at [674, 312] on div "Por" at bounding box center [672, 298] width 19 height 78
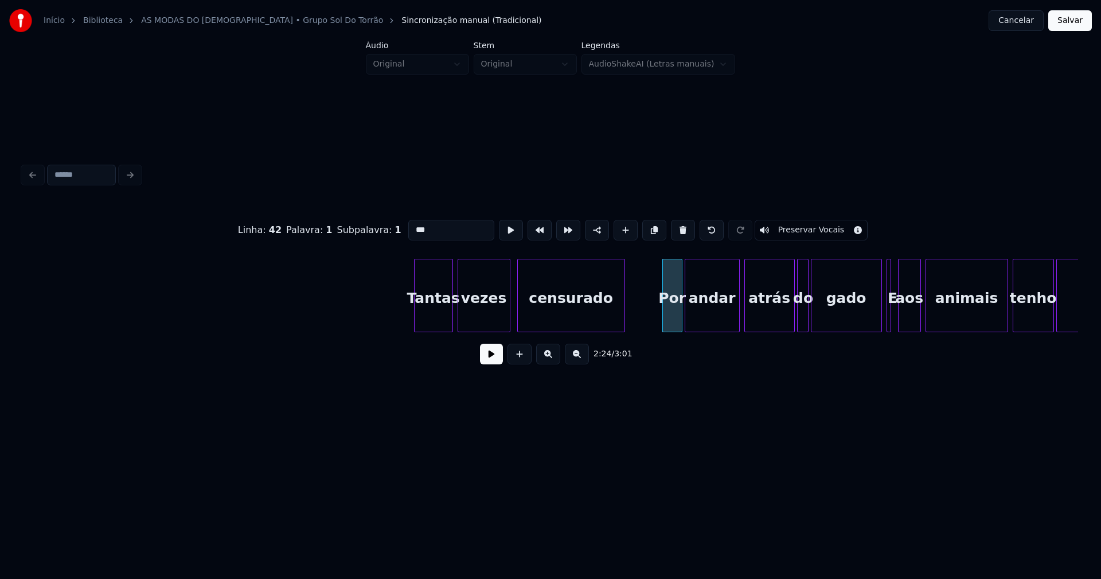
drag, startPoint x: 411, startPoint y: 224, endPoint x: 373, endPoint y: 235, distance: 39.9
click at [373, 235] on div "Linha : 42 Palavra : 1 Subpalavra : 1 *** Preservar Vocais" at bounding box center [550, 229] width 1055 height 57
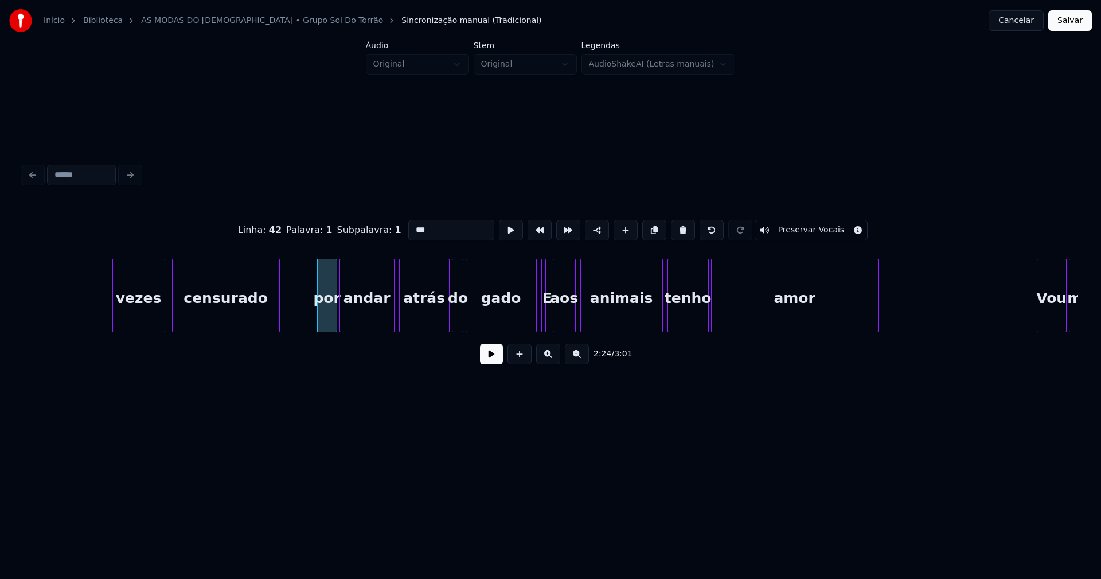
scroll to position [0, 16478]
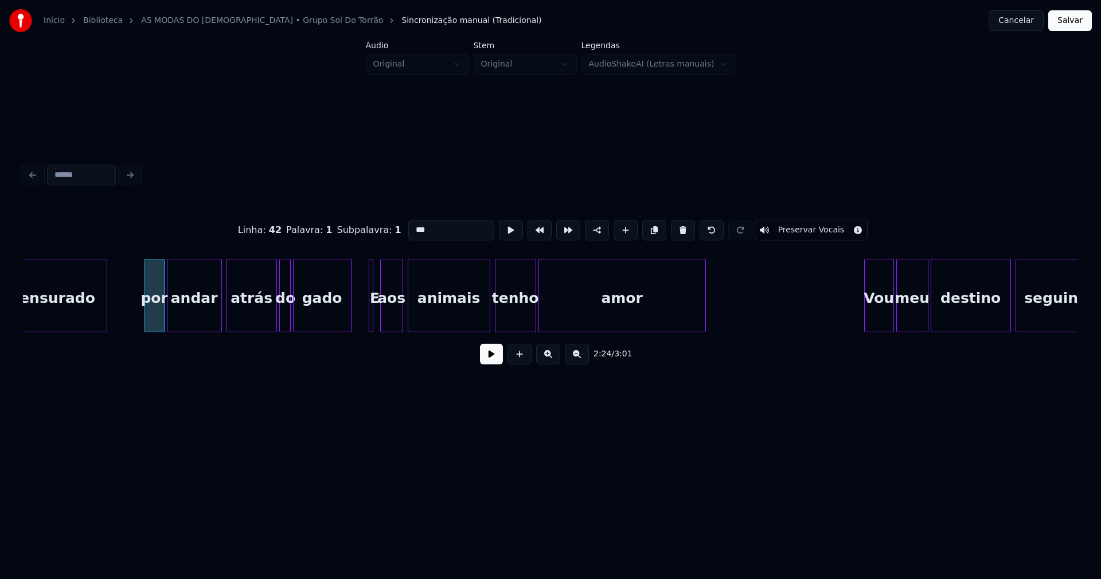
click at [350, 317] on div at bounding box center [349, 295] width 3 height 72
click at [374, 314] on div at bounding box center [375, 295] width 3 height 72
click at [364, 318] on div at bounding box center [365, 295] width 3 height 72
click at [392, 320] on div at bounding box center [392, 295] width 3 height 72
click at [404, 318] on div at bounding box center [403, 295] width 3 height 72
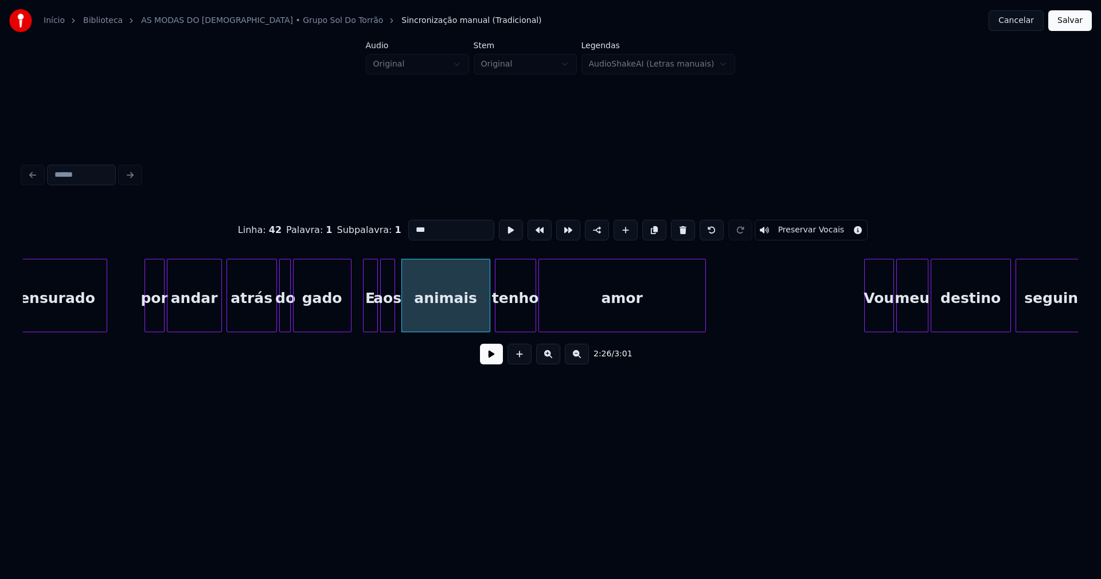
click at [369, 318] on div "E" at bounding box center [371, 298] width 14 height 78
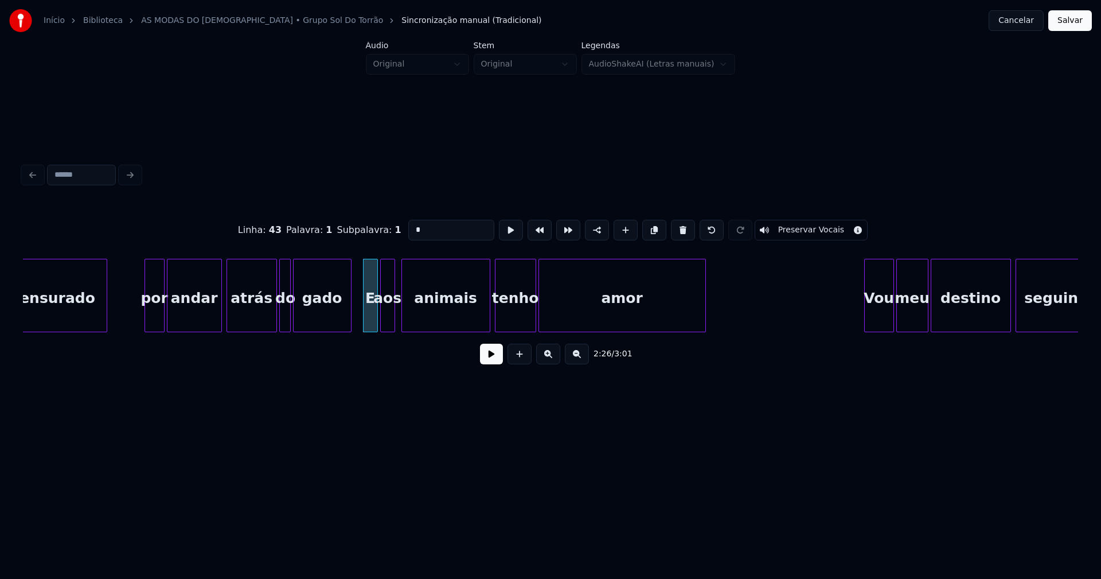
drag, startPoint x: 409, startPoint y: 228, endPoint x: 353, endPoint y: 232, distance: 55.8
click at [353, 232] on div "Linha : 43 Palavra : 1 Subpalavra : 1 * Preservar Vocais" at bounding box center [550, 229] width 1055 height 57
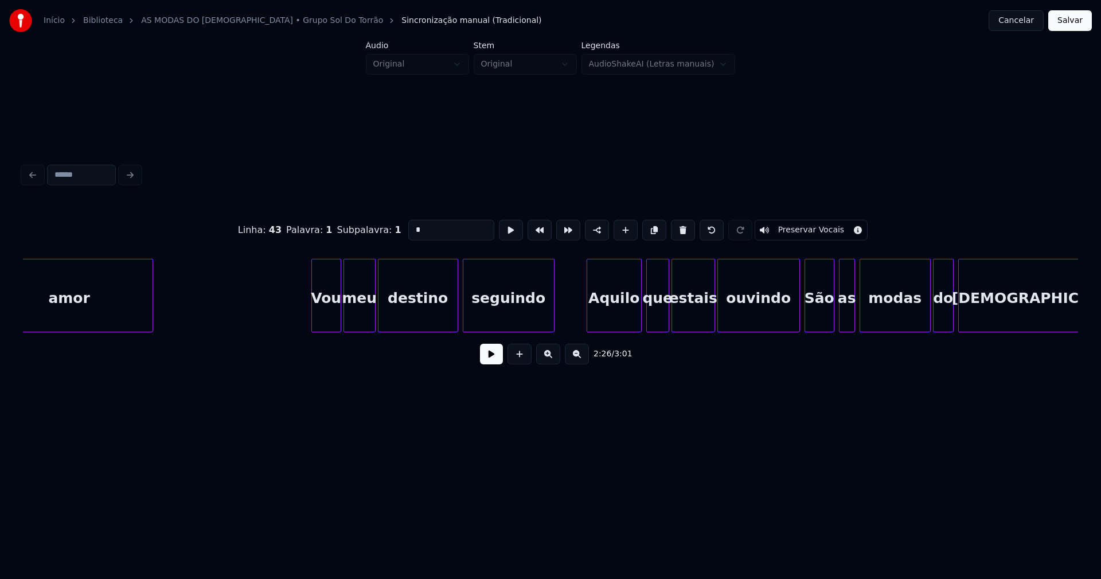
scroll to position [0, 17043]
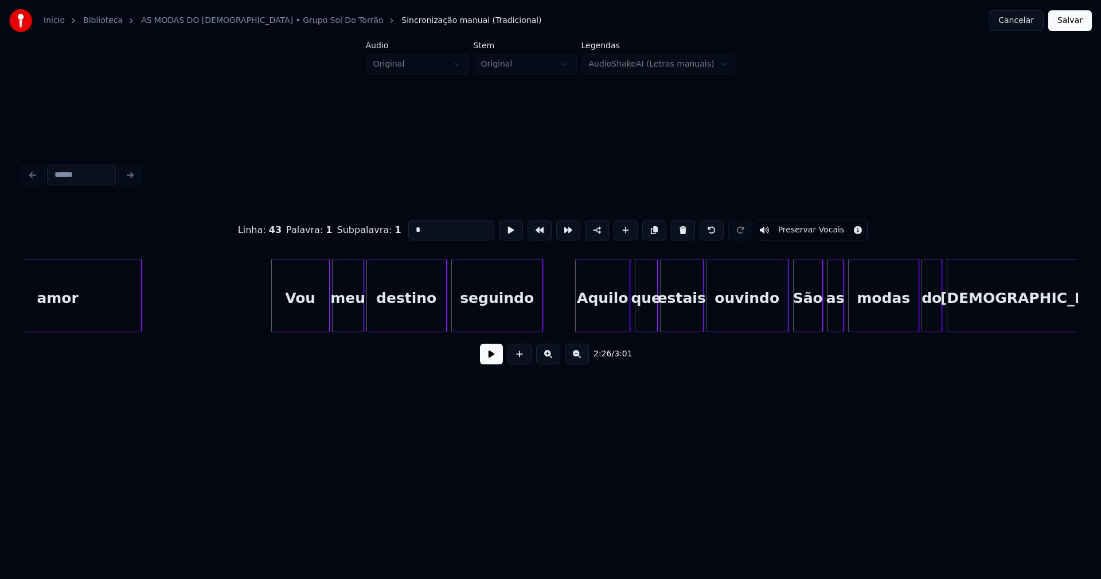
click at [273, 313] on div at bounding box center [273, 295] width 3 height 72
type input "*"
click at [495, 356] on button at bounding box center [491, 354] width 23 height 21
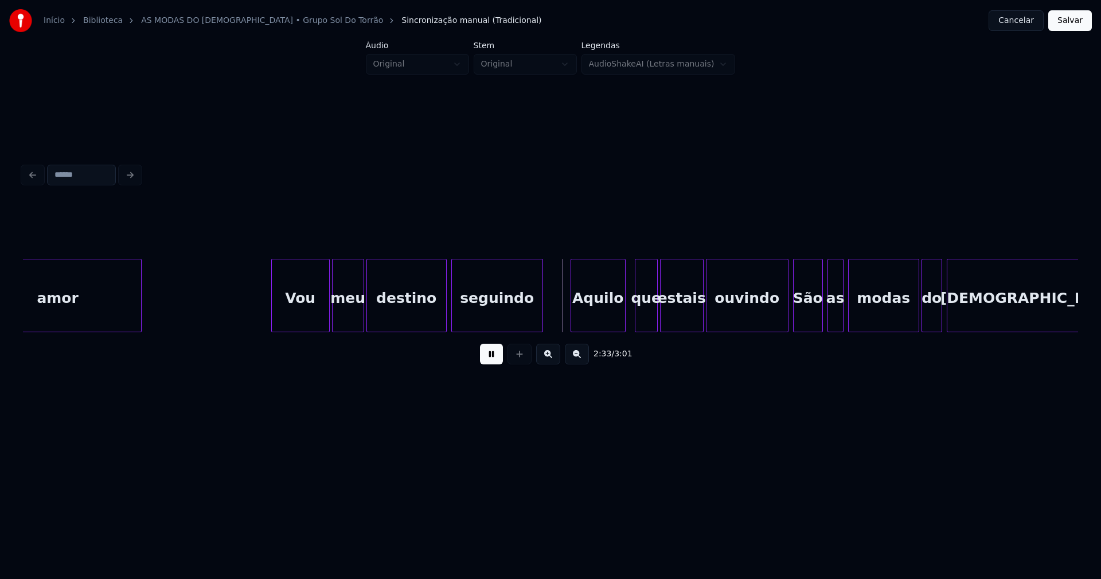
click at [594, 322] on div "Aquilo" at bounding box center [598, 298] width 54 height 78
drag, startPoint x: 491, startPoint y: 364, endPoint x: 581, endPoint y: 324, distance: 98.3
click at [492, 363] on button at bounding box center [491, 354] width 23 height 21
click at [586, 320] on div "Aquilo" at bounding box center [597, 298] width 54 height 78
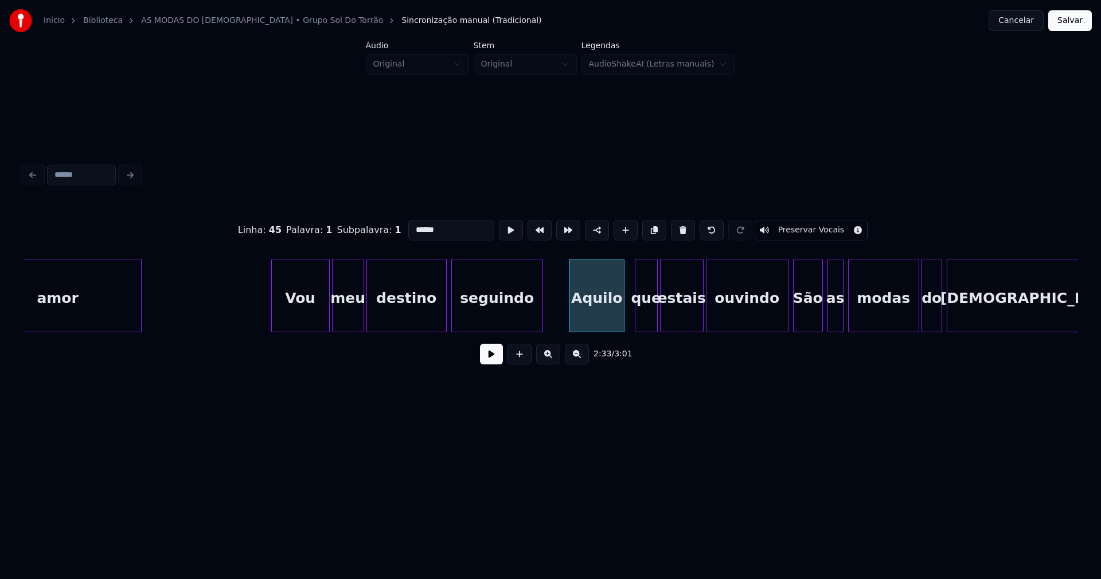
drag, startPoint x: 412, startPoint y: 224, endPoint x: 395, endPoint y: 233, distance: 18.7
click at [395, 233] on div "Linha : 45 Palavra : 1 Subpalavra : 1 ****** Preservar Vocais" at bounding box center [550, 229] width 1055 height 57
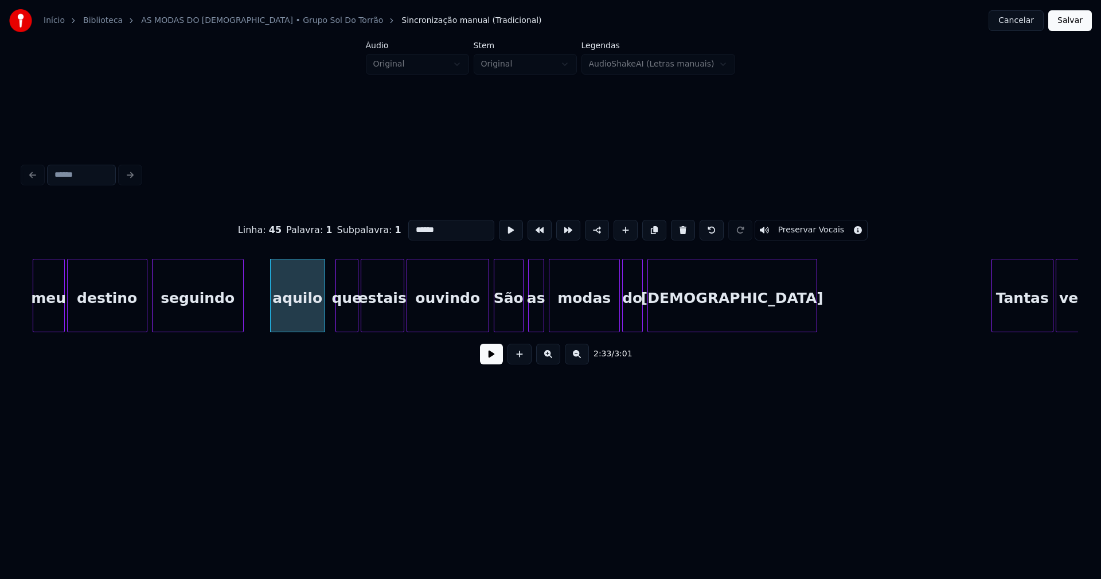
scroll to position [0, 17400]
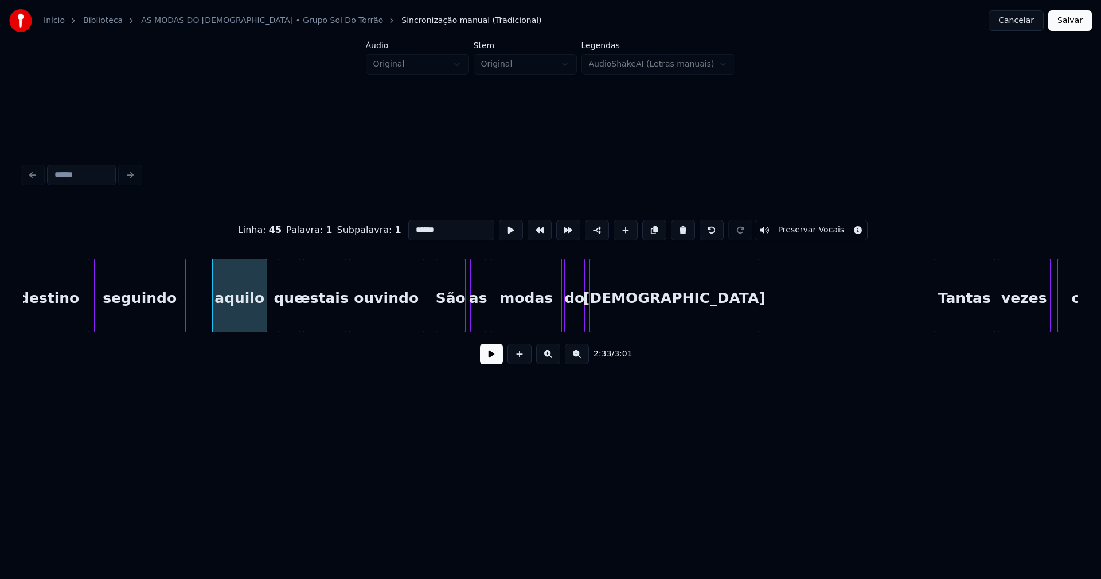
click at [420, 319] on div at bounding box center [421, 295] width 3 height 72
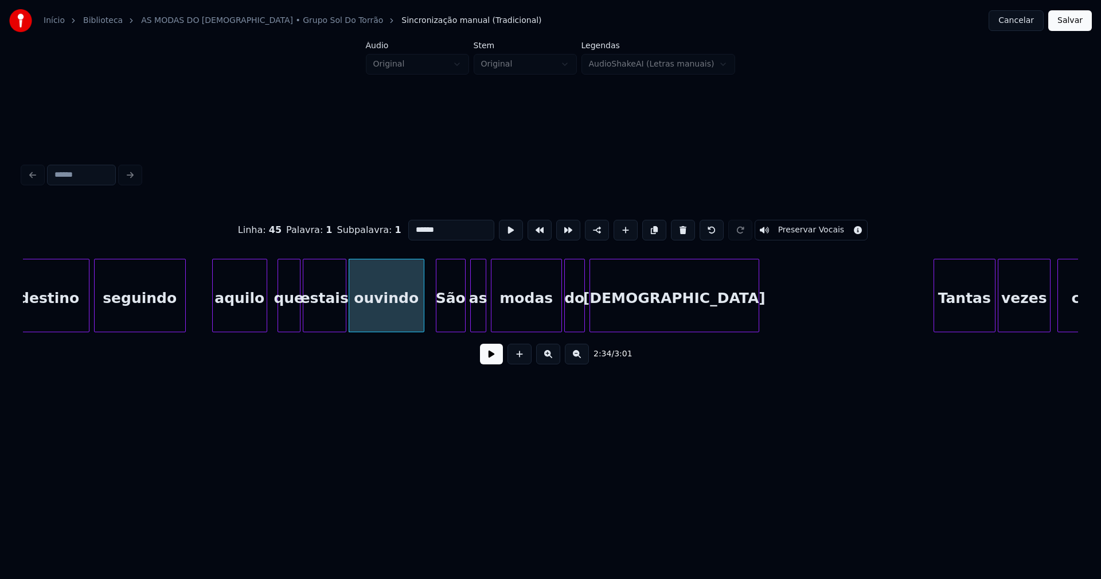
click at [452, 317] on div "São" at bounding box center [450, 298] width 29 height 78
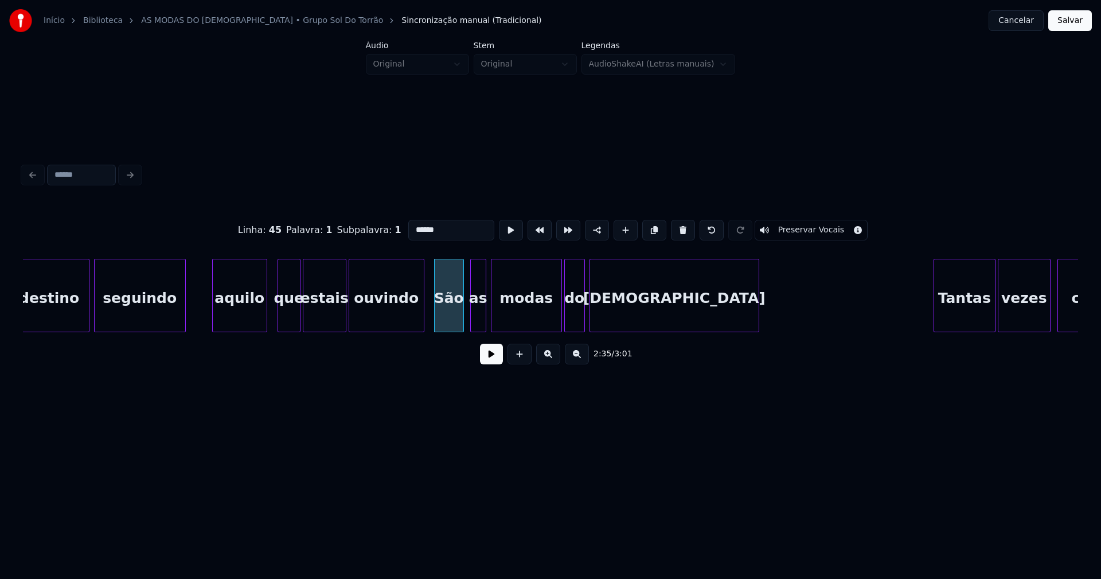
click at [451, 316] on div "São" at bounding box center [449, 298] width 29 height 78
drag, startPoint x: 411, startPoint y: 224, endPoint x: 390, endPoint y: 233, distance: 23.1
click at [390, 233] on div "Linha : 46 Palavra : 1 Subpalavra : 1 *** Preservar Vocais" at bounding box center [550, 229] width 1055 height 57
drag, startPoint x: 914, startPoint y: 337, endPoint x: 936, endPoint y: 334, distance: 22.5
click at [936, 332] on div "destino seguindo aquilo que estais ouvindo são as modas do pastor Tantas vezes …" at bounding box center [550, 295] width 1055 height 73
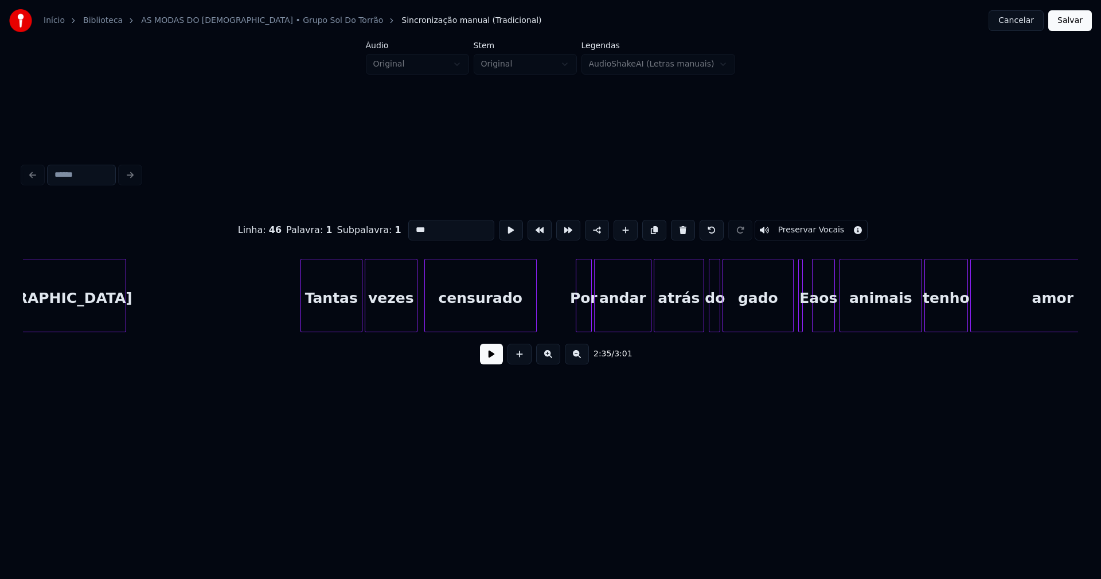
scroll to position [0, 18044]
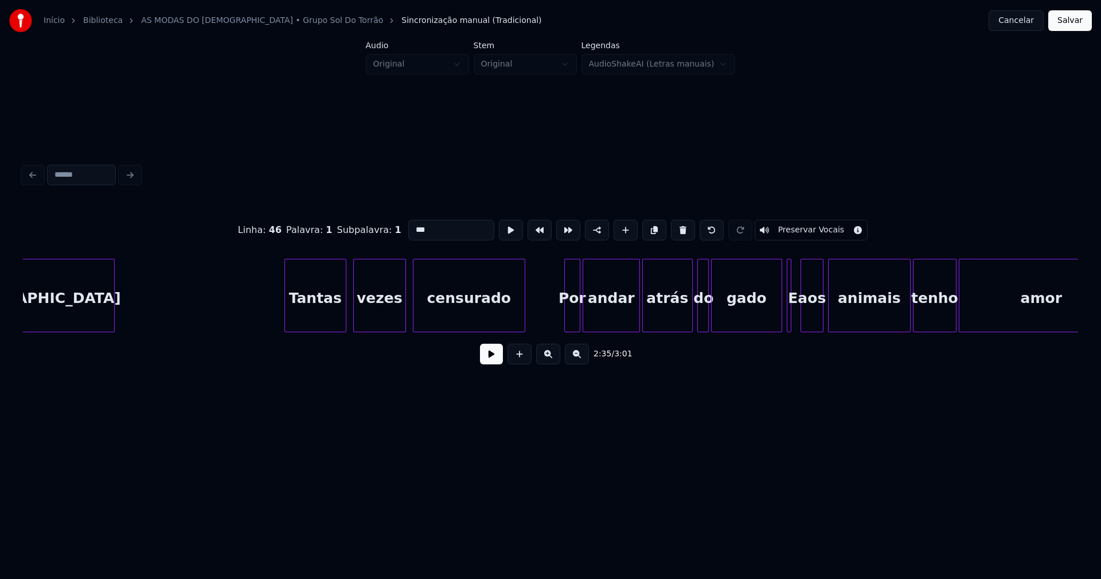
click at [321, 315] on div "Tantas" at bounding box center [315, 298] width 61 height 78
click at [596, 309] on div at bounding box center [597, 295] width 3 height 72
click at [590, 309] on div at bounding box center [590, 295] width 3 height 72
click at [562, 315] on div at bounding box center [562, 295] width 3 height 72
click at [572, 315] on div "Por" at bounding box center [577, 298] width 32 height 78
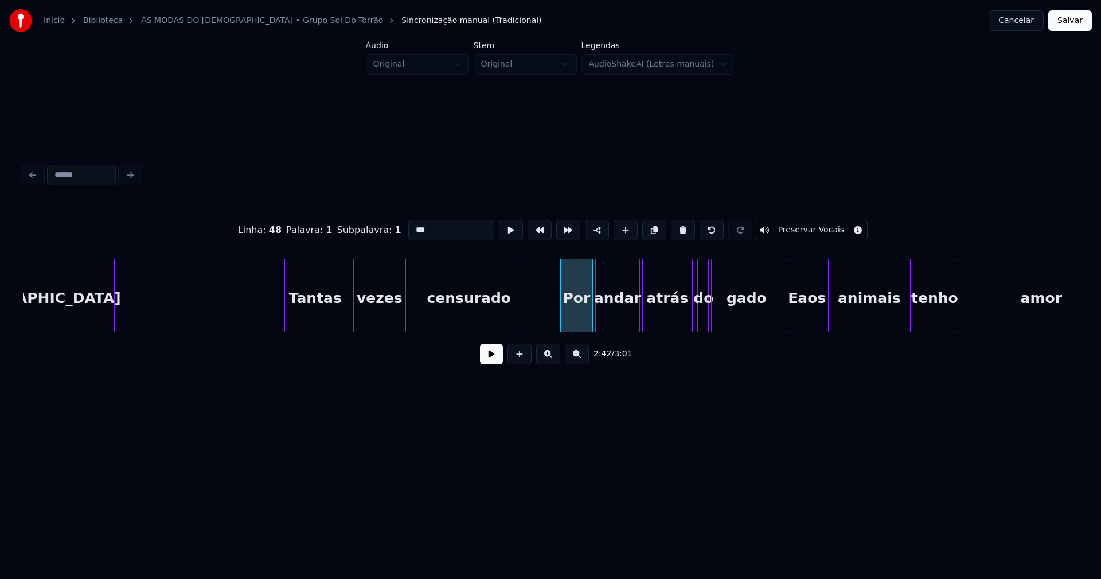
drag, startPoint x: 409, startPoint y: 224, endPoint x: 393, endPoint y: 229, distance: 17.6
click at [393, 229] on div "Linha : 48 Palavra : 1 Subpalavra : 1 *** Preservar Vocais" at bounding box center [550, 229] width 1055 height 57
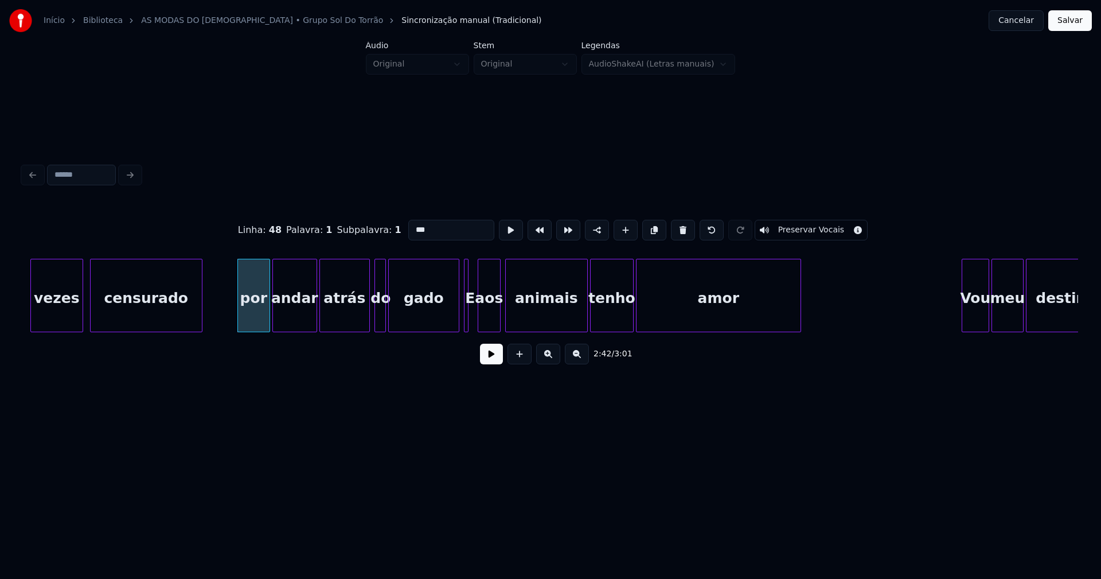
scroll to position [0, 18379]
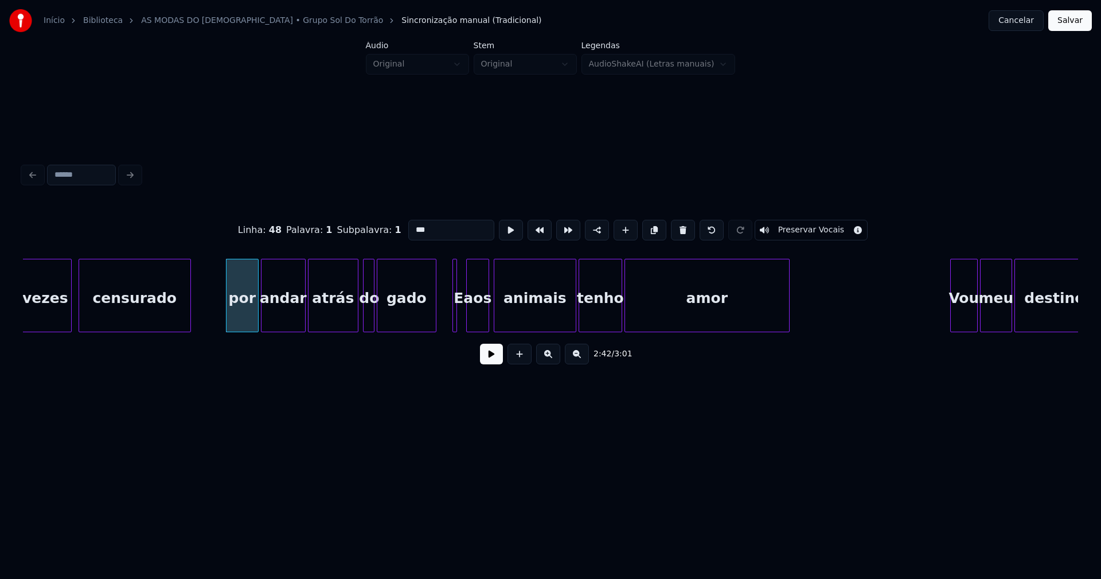
click at [435, 330] on div "vezes censurado por andar atrás do gado E aos animais tenho amor Vou meu destino" at bounding box center [550, 295] width 1055 height 73
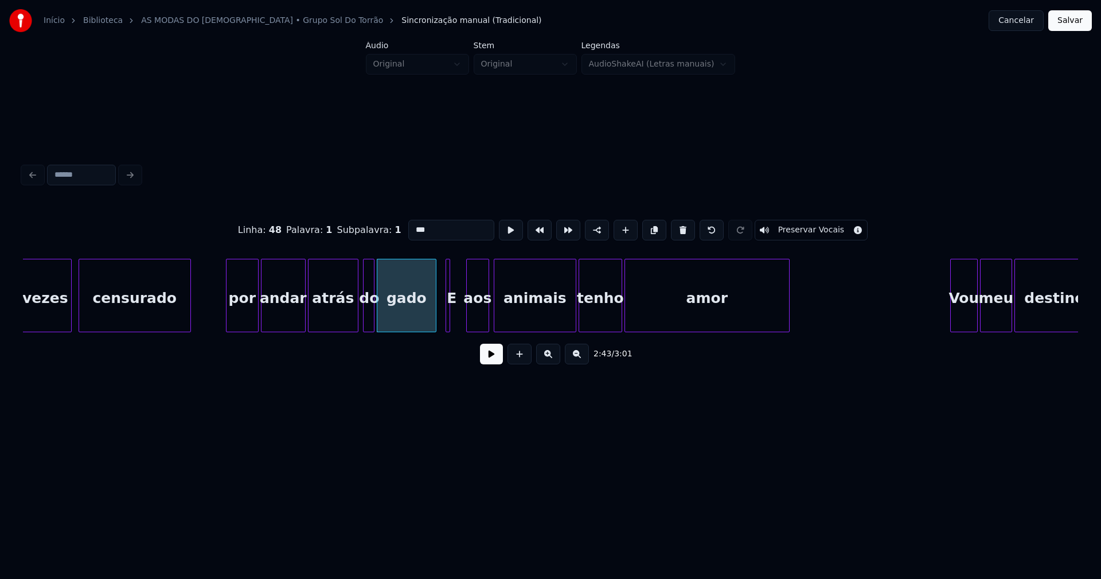
click at [446, 316] on div "E" at bounding box center [448, 295] width 5 height 73
click at [456, 315] on div at bounding box center [455, 295] width 3 height 72
click at [474, 322] on div "aos" at bounding box center [473, 298] width 22 height 78
click at [475, 326] on div at bounding box center [474, 295] width 3 height 72
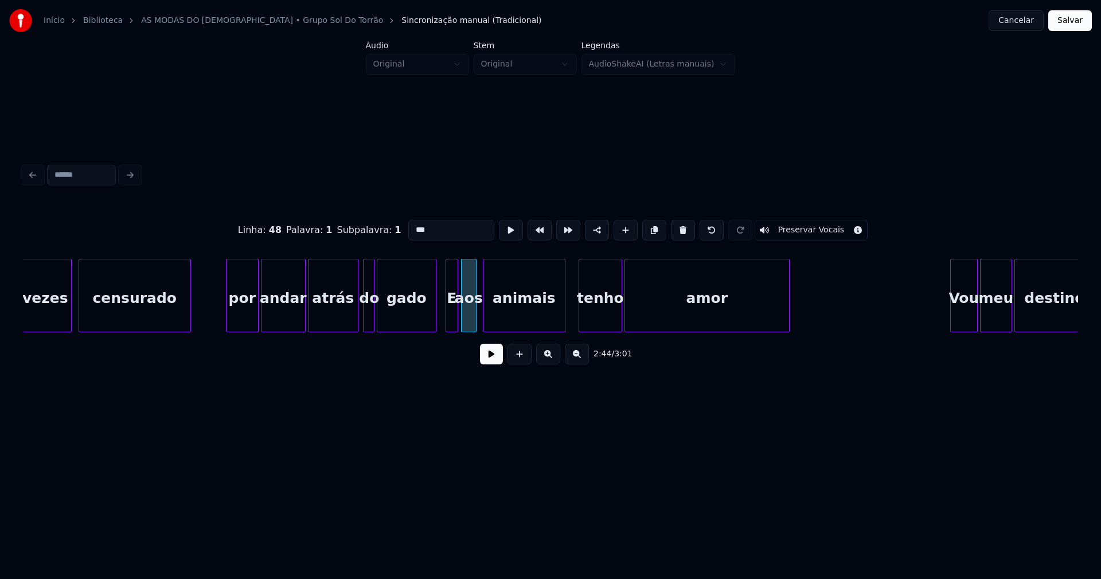
click at [514, 324] on div "animais" at bounding box center [523, 298] width 81 height 78
click at [452, 319] on div "E" at bounding box center [451, 298] width 11 height 78
drag, startPoint x: 418, startPoint y: 227, endPoint x: 381, endPoint y: 235, distance: 38.0
click at [382, 235] on div "Linha : 49 Palavra : 1 Subpalavra : 1 * Preservar Vocais" at bounding box center [550, 229] width 1055 height 57
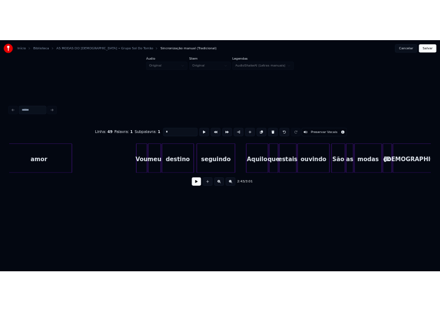
scroll to position [0, 19138]
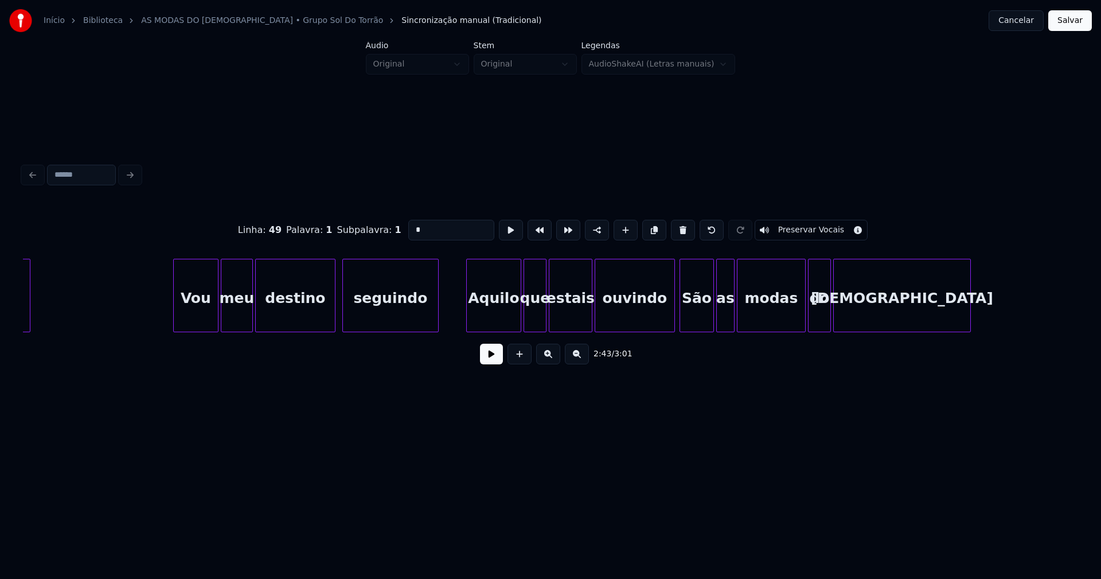
click at [175, 319] on div at bounding box center [175, 295] width 3 height 72
click at [474, 321] on div "Aquilo" at bounding box center [486, 298] width 54 height 78
click at [472, 320] on div "Aquilo" at bounding box center [486, 298] width 54 height 78
drag, startPoint x: 411, startPoint y: 225, endPoint x: 386, endPoint y: 235, distance: 27.0
click at [389, 233] on div "Linha : 51 Palavra : 1 Subpalavra : 1 ****** Preservar Vocais" at bounding box center [550, 229] width 1055 height 57
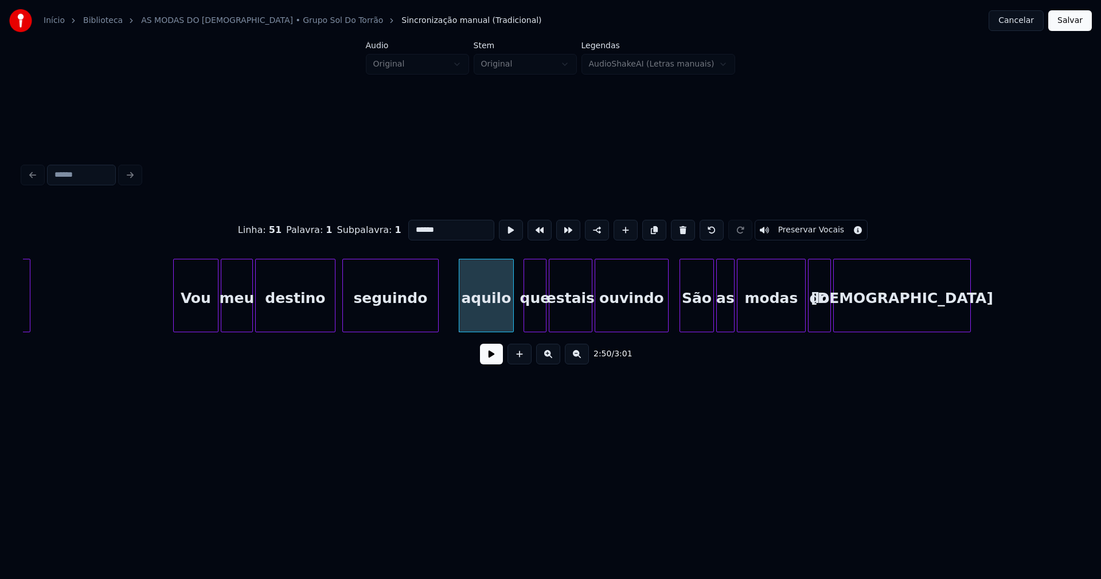
click at [668, 325] on div at bounding box center [666, 295] width 3 height 72
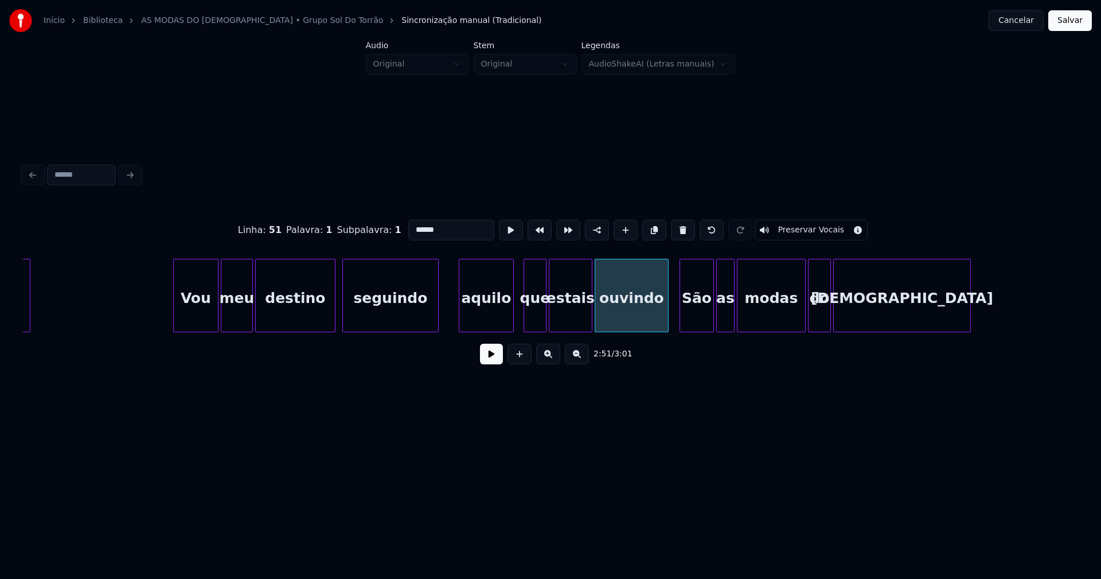
click at [704, 321] on div "São" at bounding box center [696, 298] width 33 height 78
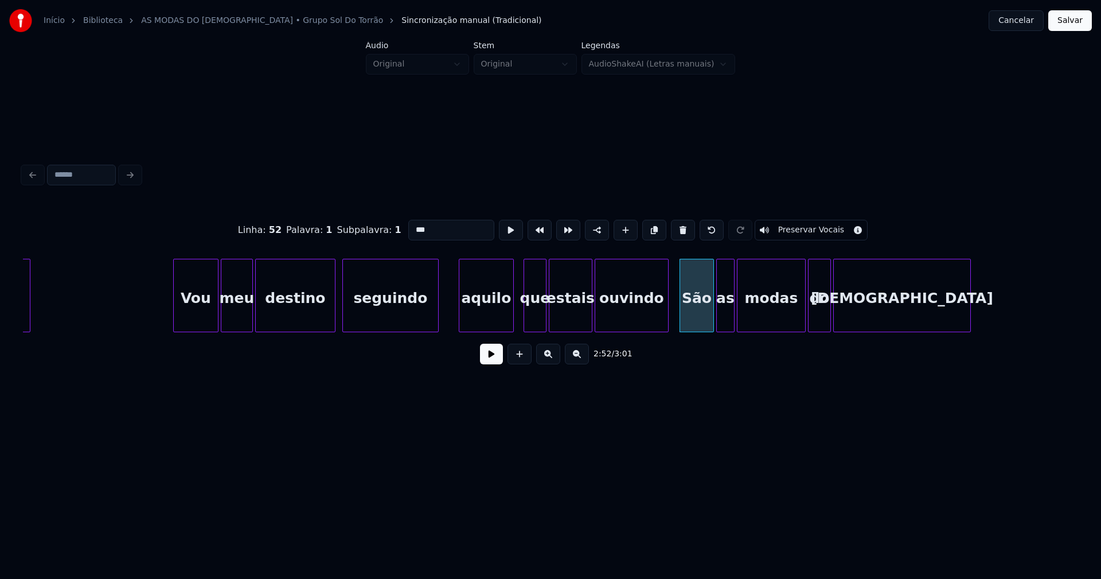
drag, startPoint x: 411, startPoint y: 224, endPoint x: 391, endPoint y: 232, distance: 22.2
click at [391, 232] on div "Linha : 52 Palavra : 1 Subpalavra : 1 *** Preservar Vocais" at bounding box center [550, 229] width 1055 height 57
type input "***"
click at [1072, 24] on button "Salvar" at bounding box center [1070, 20] width 44 height 21
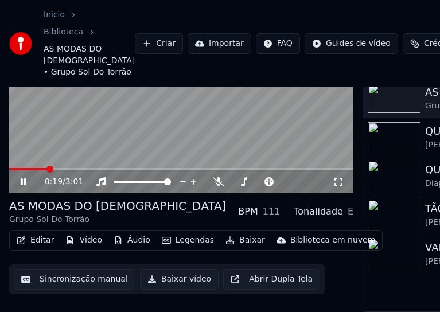
scroll to position [106, 0]
click at [23, 177] on icon at bounding box center [31, 181] width 26 height 9
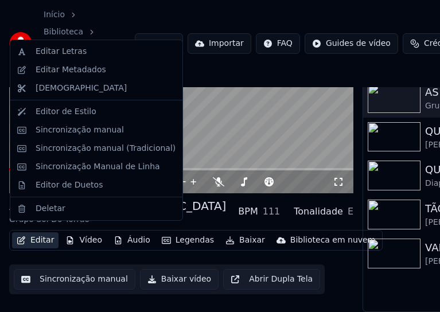
click at [41, 235] on button "Editar" at bounding box center [35, 240] width 46 height 16
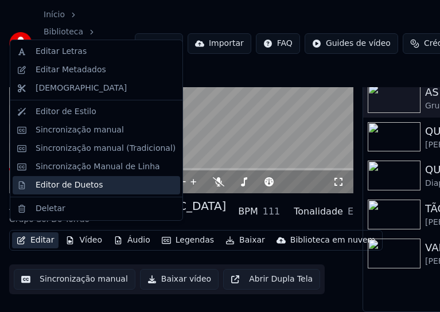
click at [61, 185] on div "Editor de Duetos" at bounding box center [69, 184] width 67 height 11
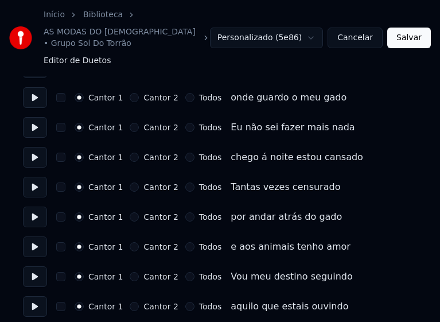
scroll to position [229, 0]
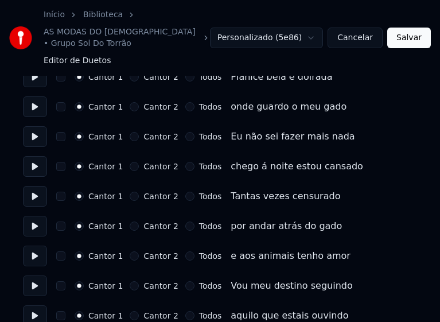
click at [185, 192] on button "Todos" at bounding box center [189, 196] width 9 height 9
click at [185, 221] on button "Todos" at bounding box center [189, 225] width 9 height 9
click at [185, 251] on button "Todos" at bounding box center [189, 255] width 9 height 9
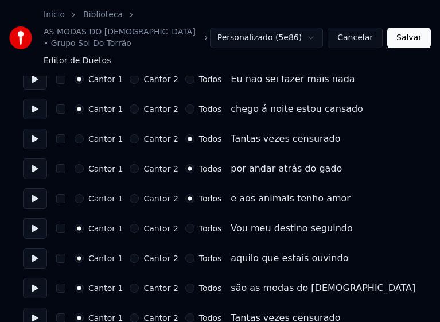
scroll to position [344, 0]
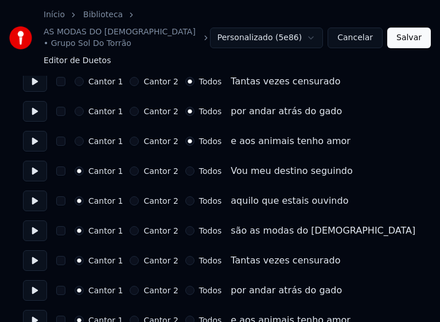
click at [185, 166] on button "Todos" at bounding box center [189, 170] width 9 height 9
click at [185, 196] on button "Todos" at bounding box center [189, 200] width 9 height 9
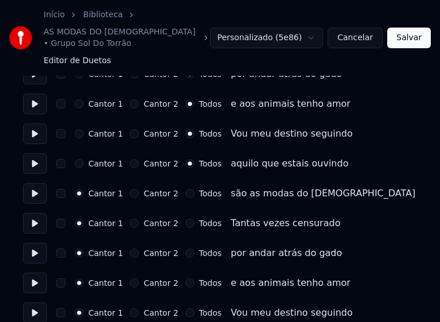
scroll to position [401, 0]
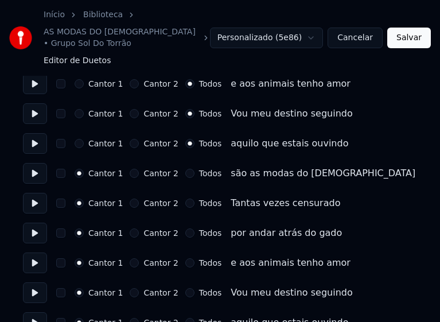
click at [185, 169] on button "Todos" at bounding box center [189, 173] width 9 height 9
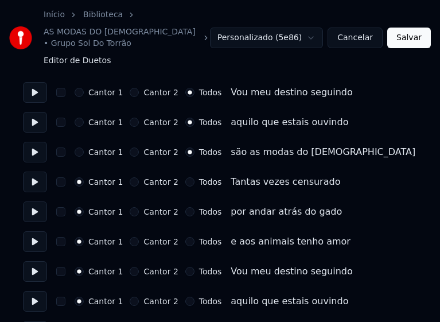
scroll to position [459, 0]
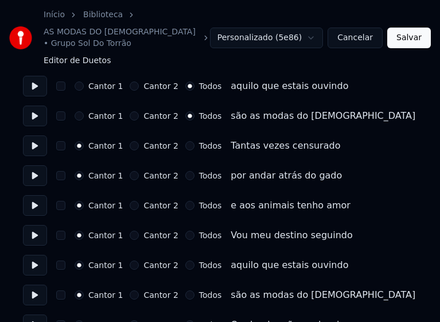
click at [185, 141] on button "Todos" at bounding box center [189, 145] width 9 height 9
click at [185, 171] on button "Todos" at bounding box center [189, 175] width 9 height 9
click at [185, 201] on button "Todos" at bounding box center [189, 205] width 9 height 9
click at [185, 231] on button "Todos" at bounding box center [189, 235] width 9 height 9
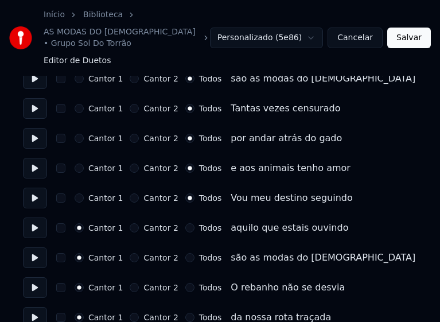
scroll to position [516, 0]
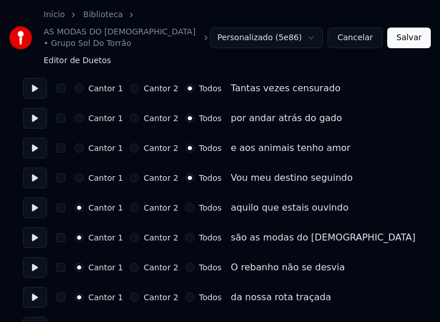
click at [185, 203] on button "Todos" at bounding box center [189, 207] width 9 height 9
click at [185, 233] on button "Todos" at bounding box center [189, 237] width 9 height 9
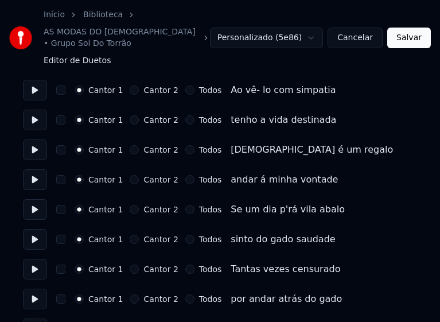
scroll to position [803, 0]
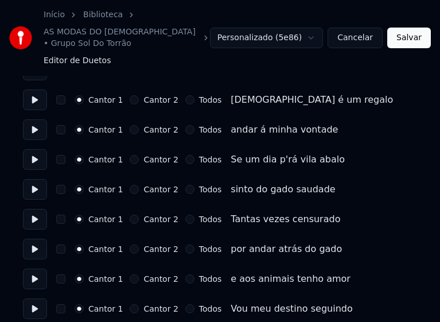
click at [185, 214] on button "Todos" at bounding box center [189, 218] width 9 height 9
click at [185, 244] on button "Todos" at bounding box center [189, 248] width 9 height 9
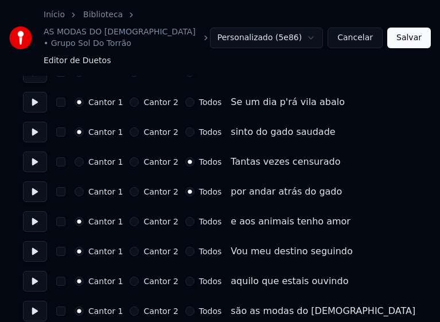
click at [185, 217] on button "Todos" at bounding box center [189, 221] width 9 height 9
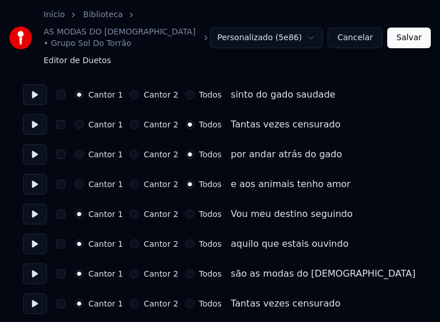
scroll to position [918, 0]
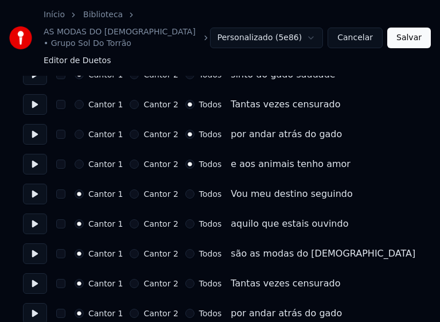
click at [185, 189] on button "Todos" at bounding box center [189, 193] width 9 height 9
click at [185, 219] on button "Todos" at bounding box center [189, 223] width 9 height 9
click at [185, 249] on button "Todos" at bounding box center [189, 253] width 9 height 9
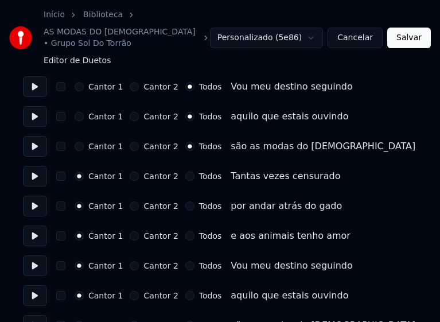
scroll to position [1032, 0]
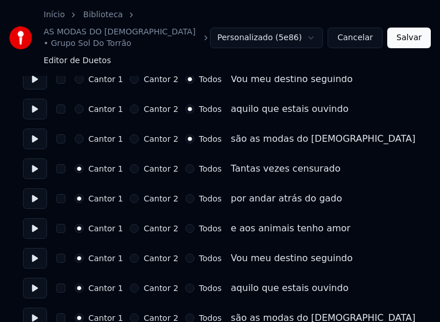
click at [185, 164] on button "Todos" at bounding box center [189, 168] width 9 height 9
click at [185, 194] on button "Todos" at bounding box center [189, 198] width 9 height 9
click at [185, 224] on button "Todos" at bounding box center [189, 228] width 9 height 9
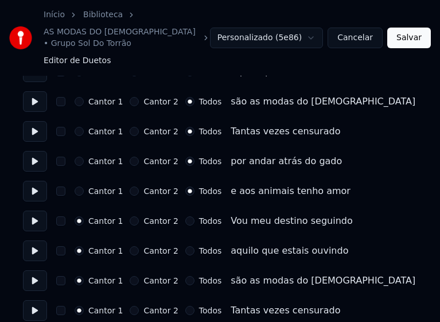
scroll to position [1090, 0]
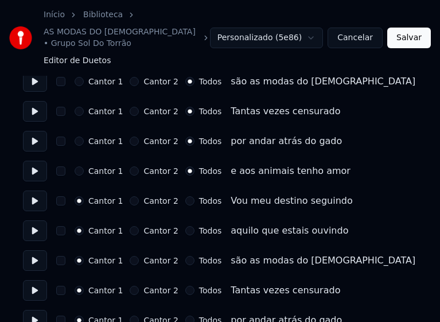
click at [185, 196] on button "Todos" at bounding box center [189, 200] width 9 height 9
click at [185, 226] on button "Todos" at bounding box center [189, 230] width 9 height 9
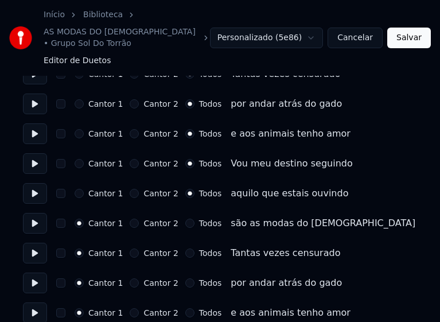
scroll to position [1147, 0]
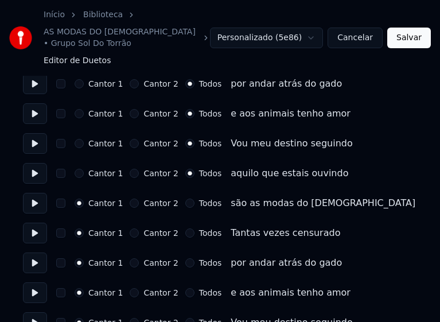
click at [185, 198] on button "Todos" at bounding box center [189, 202] width 9 height 9
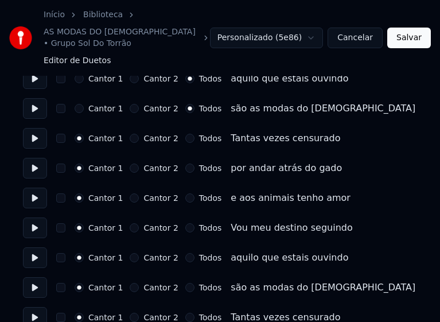
scroll to position [1262, 0]
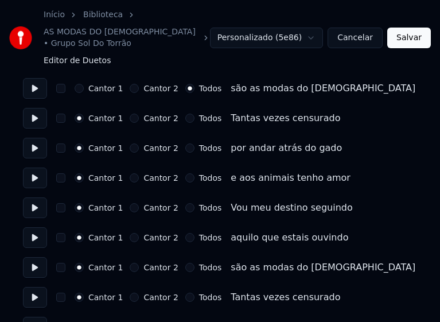
click at [185, 114] on button "Todos" at bounding box center [189, 118] width 9 height 9
click at [185, 143] on button "Todos" at bounding box center [189, 147] width 9 height 9
drag, startPoint x: 180, startPoint y: 168, endPoint x: 186, endPoint y: 190, distance: 23.1
click at [185, 173] on button "Todos" at bounding box center [189, 177] width 9 height 9
click at [185, 203] on button "Todos" at bounding box center [189, 207] width 9 height 9
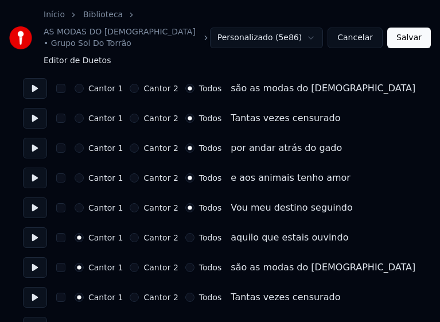
click at [185, 233] on button "Todos" at bounding box center [189, 237] width 9 height 9
drag, startPoint x: 182, startPoint y: 256, endPoint x: 183, endPoint y: 276, distance: 20.1
click at [185, 263] on button "Todos" at bounding box center [189, 267] width 9 height 9
click at [185, 292] on button "Todos" at bounding box center [189, 296] width 9 height 9
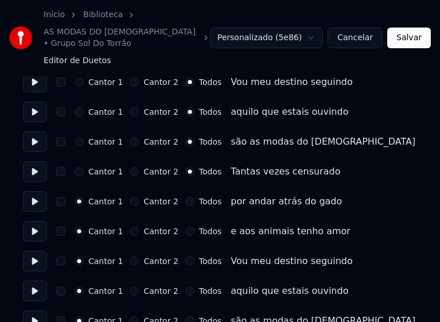
scroll to position [1396, 0]
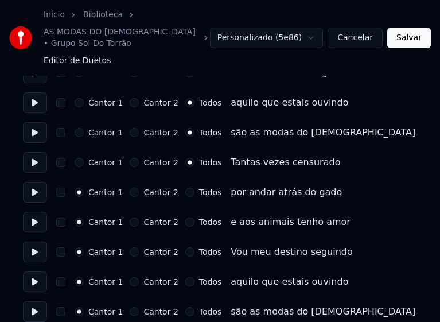
click at [185, 188] on button "Todos" at bounding box center [189, 192] width 9 height 9
drag, startPoint x: 184, startPoint y: 210, endPoint x: 184, endPoint y: 223, distance: 12.0
click at [185, 217] on button "Todos" at bounding box center [189, 221] width 9 height 9
click at [185, 247] on button "Todos" at bounding box center [189, 251] width 9 height 9
click at [185, 277] on button "Todos" at bounding box center [189, 281] width 9 height 9
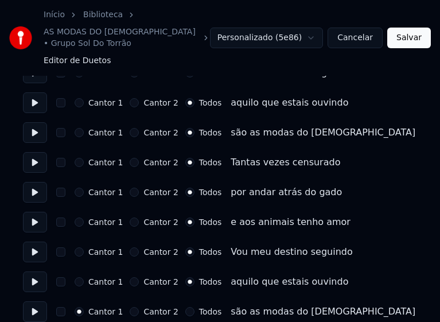
click at [185, 307] on button "Todos" at bounding box center [189, 311] width 9 height 9
click at [409, 30] on button "Salvar" at bounding box center [409, 38] width 44 height 21
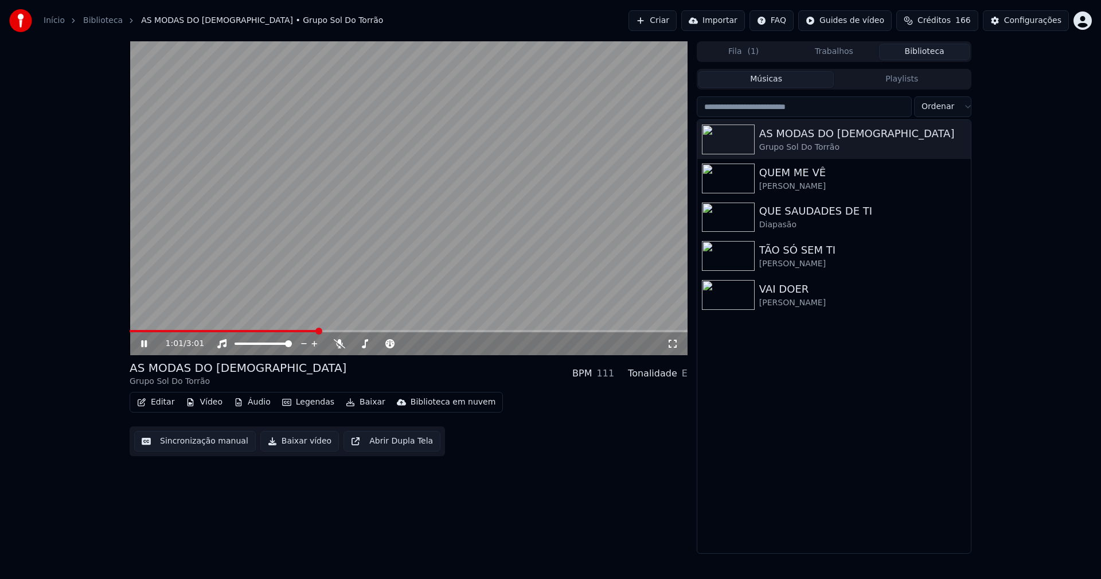
click at [674, 345] on icon at bounding box center [672, 343] width 11 height 9
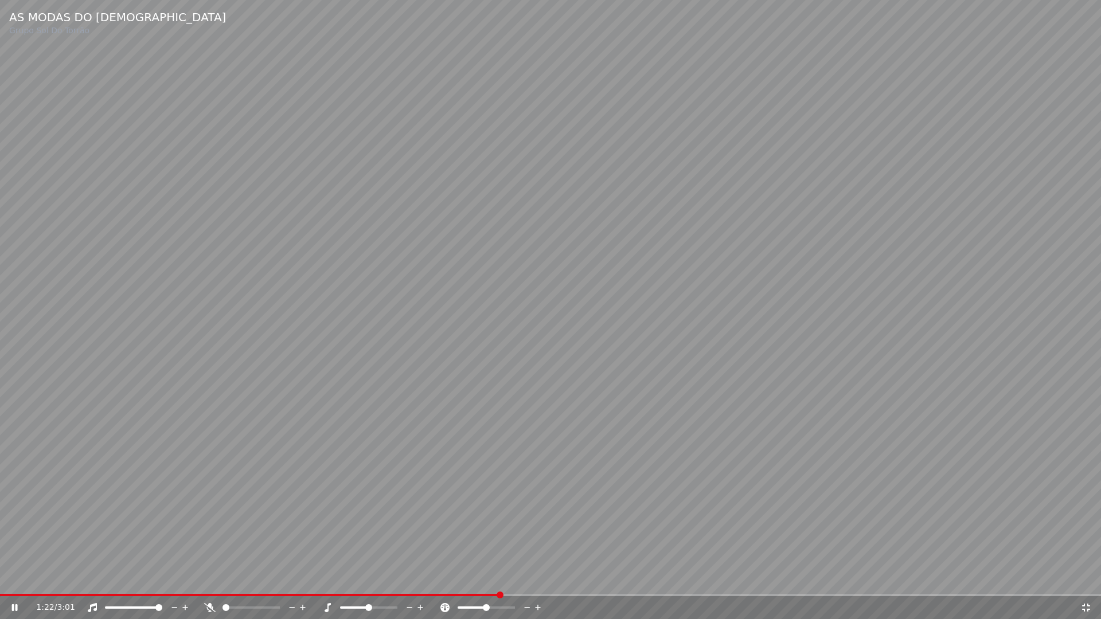
click at [1084, 578] on icon at bounding box center [1085, 607] width 11 height 9
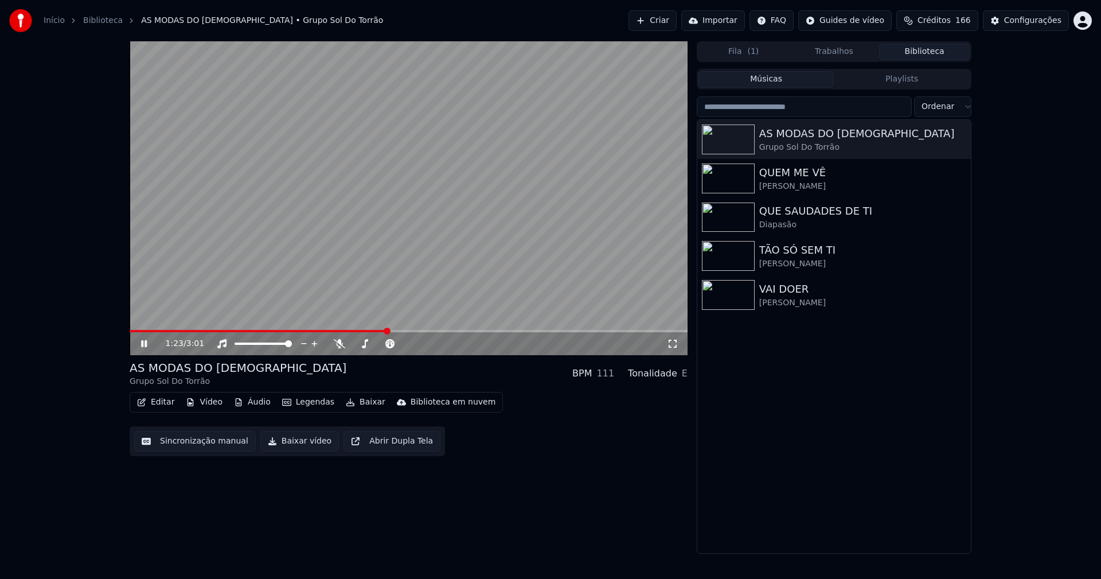
click at [148, 345] on icon at bounding box center [152, 343] width 27 height 9
click at [290, 447] on button "Baixar vídeo" at bounding box center [299, 441] width 79 height 21
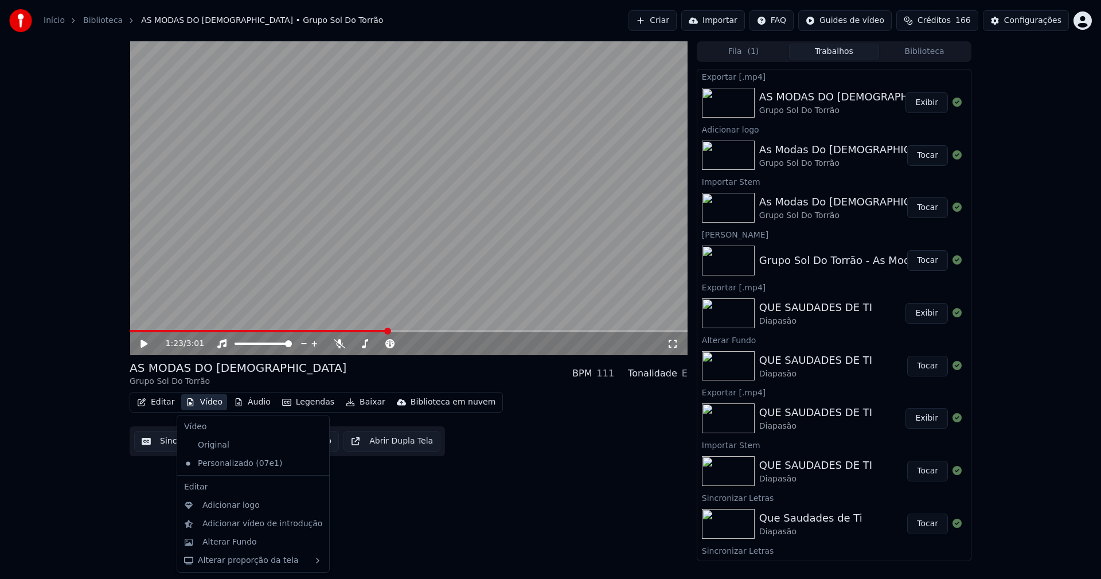
click at [217, 404] on button "Vídeo" at bounding box center [204, 402] width 46 height 16
click at [232, 540] on div "Alterar Fundo" at bounding box center [229, 541] width 54 height 11
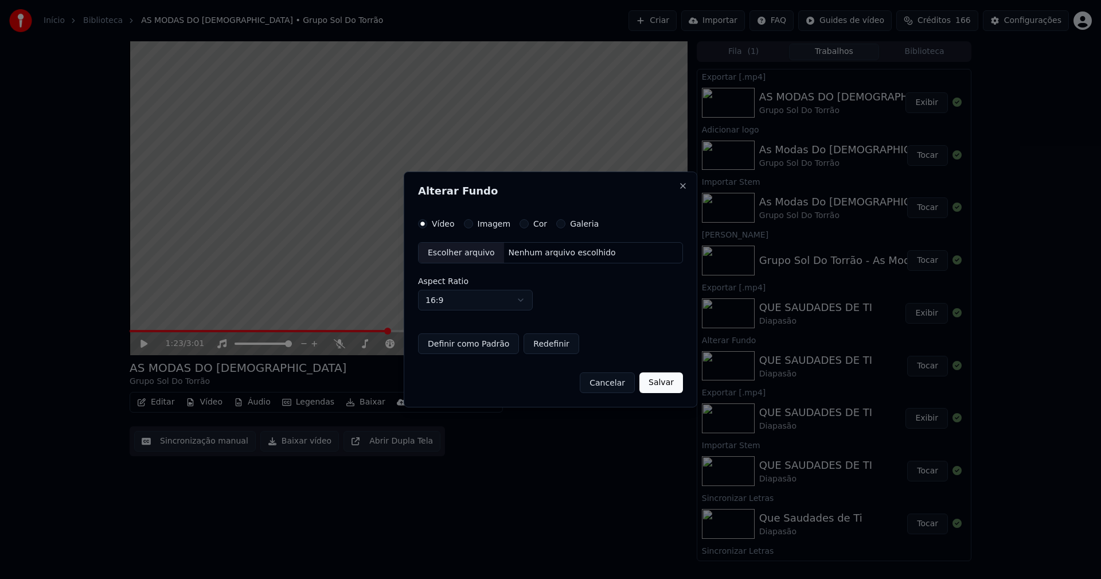
click at [470, 225] on button "Imagem" at bounding box center [468, 223] width 9 height 9
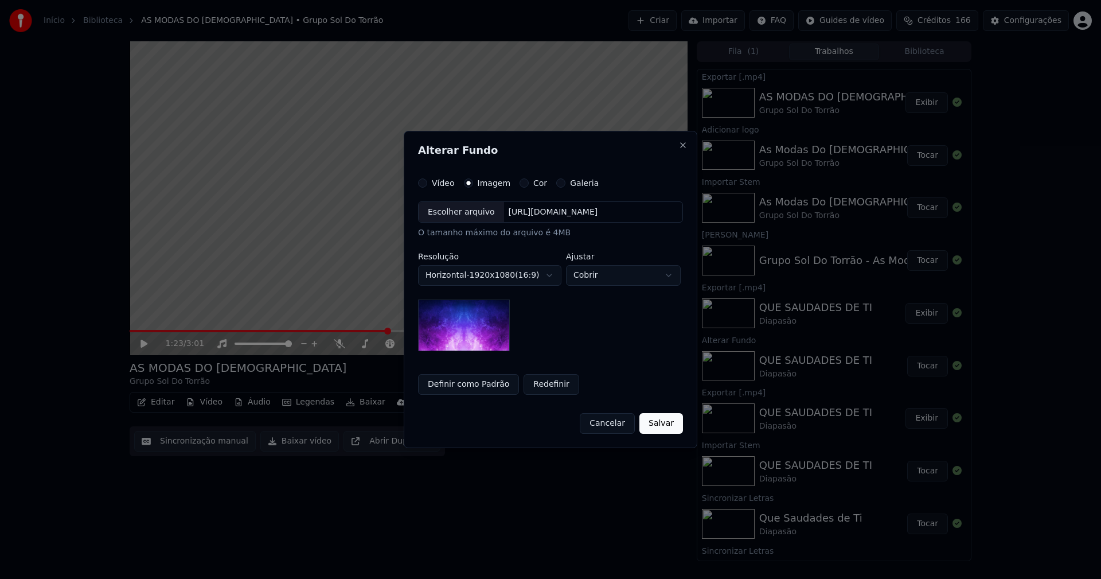
click at [458, 213] on div "Escolher arquivo" at bounding box center [461, 212] width 85 height 21
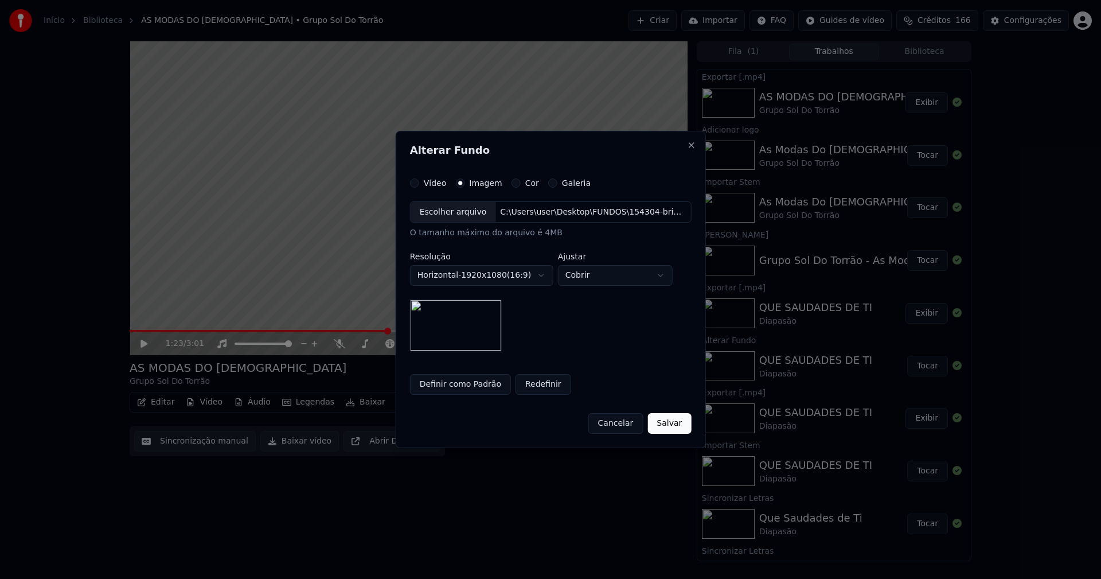
click at [670, 425] on button "Salvar" at bounding box center [669, 423] width 44 height 21
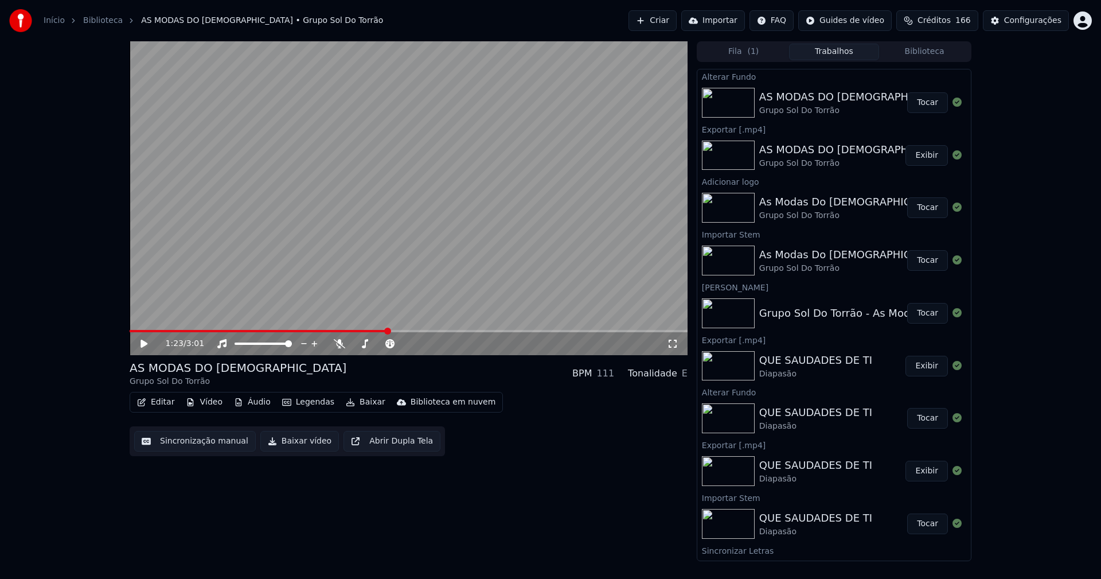
click at [918, 107] on button "Tocar" at bounding box center [927, 102] width 41 height 21
click at [146, 345] on icon at bounding box center [144, 343] width 6 height 7
click at [294, 446] on button "Baixar vídeo" at bounding box center [299, 441] width 79 height 21
click at [201, 406] on button "Vídeo" at bounding box center [204, 402] width 46 height 16
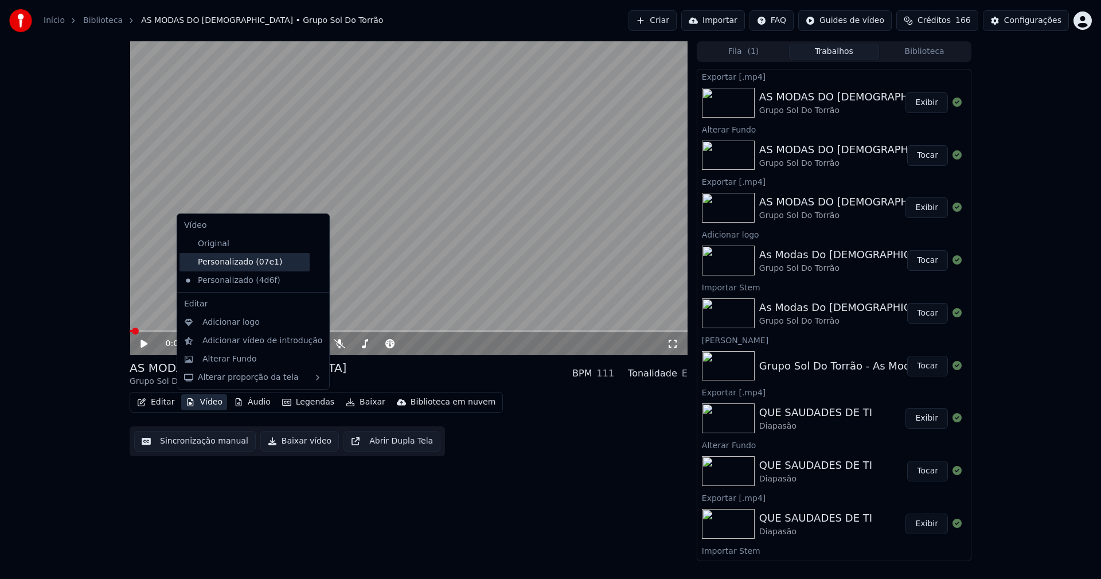
click at [238, 267] on div "Personalizado (07e1)" at bounding box center [244, 262] width 130 height 18
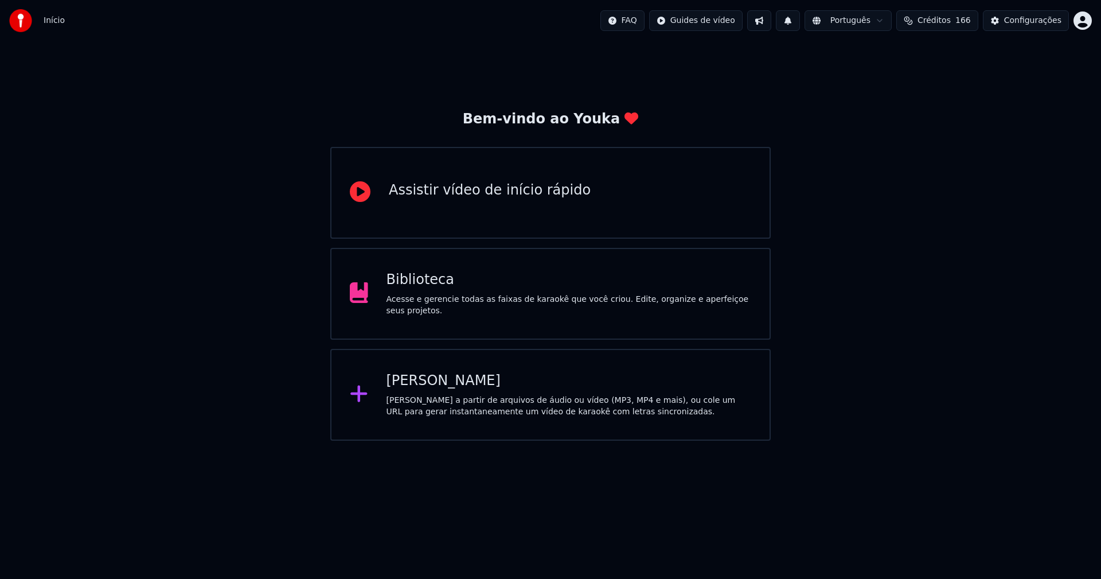
click at [439, 391] on div "Criar Karaokê Crie karaokê a partir de arquivos de áudio ou vídeo (MP3, MP4 e m…" at bounding box center [569, 395] width 365 height 46
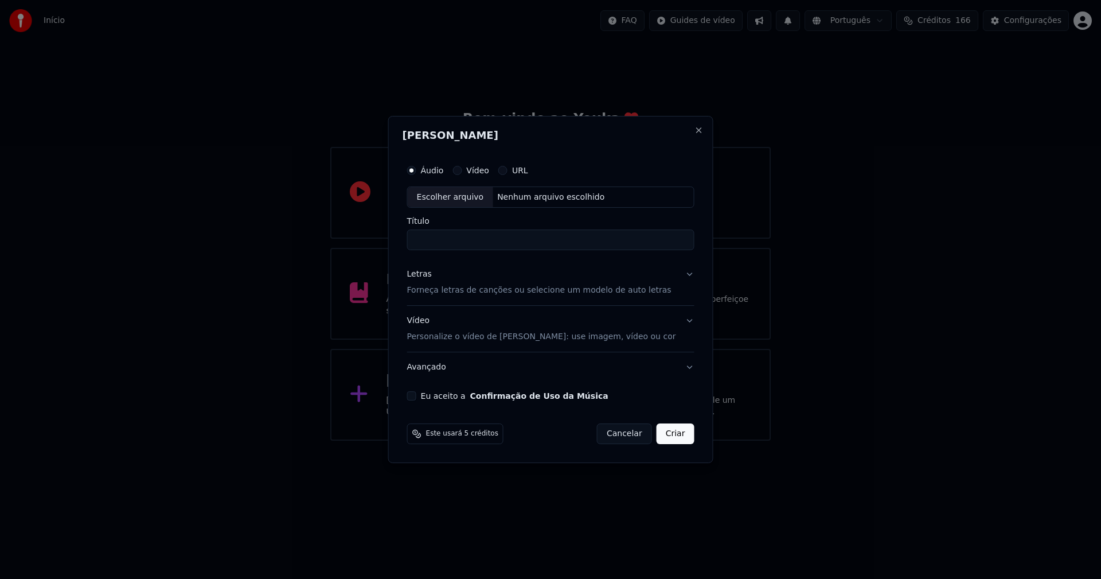
click at [459, 199] on div "Escolher arquivo" at bounding box center [450, 197] width 85 height 21
type input "**********"
click at [618, 438] on button "Cancelar" at bounding box center [624, 433] width 55 height 21
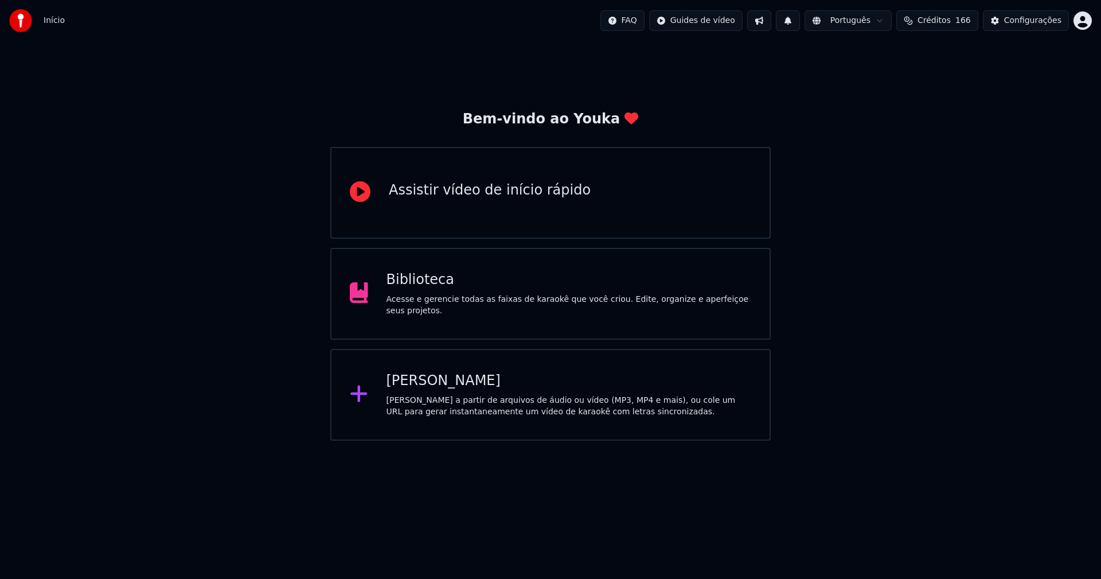
click at [434, 393] on div "Criar Karaokê Crie karaokê a partir de arquivos de áudio ou vídeo (MP3, MP4 e m…" at bounding box center [569, 395] width 365 height 46
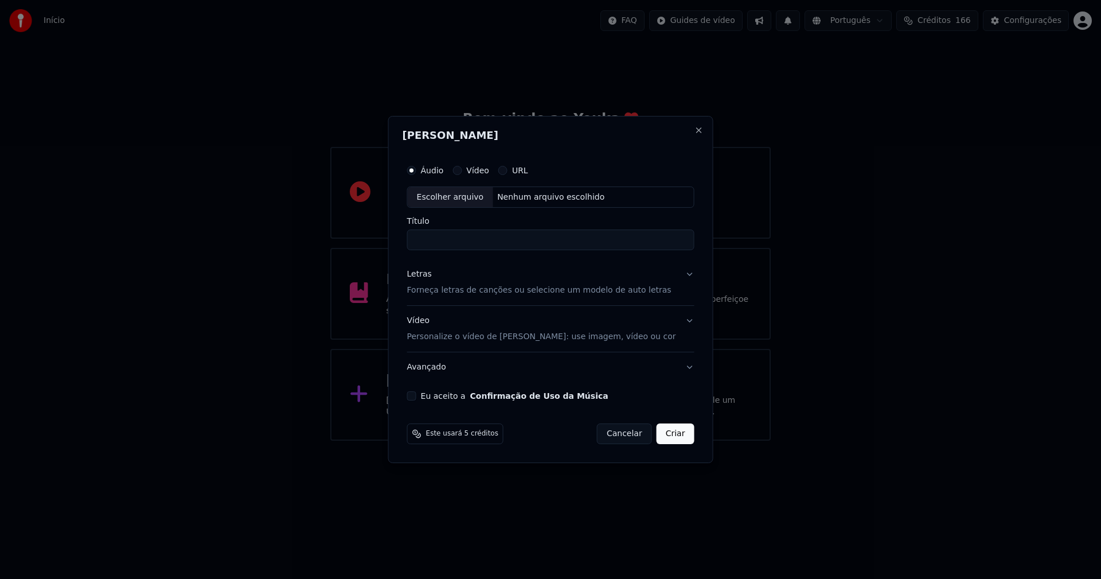
click at [458, 202] on div "Escolher arquivo" at bounding box center [450, 197] width 85 height 21
type input "**********"
click at [431, 276] on div "Letras" at bounding box center [419, 274] width 25 height 11
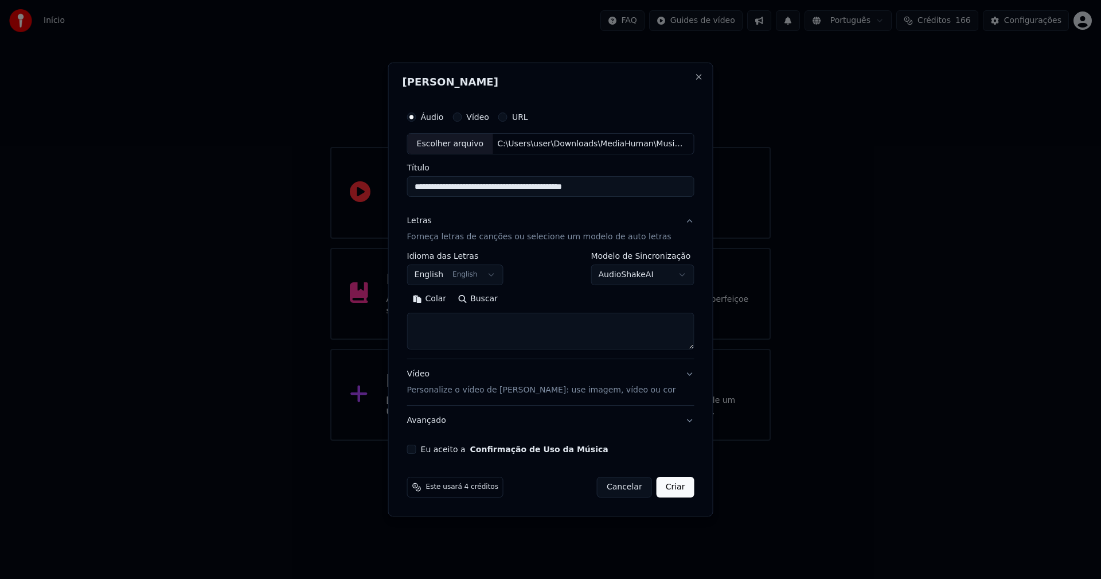
click at [440, 275] on body "**********" at bounding box center [550, 220] width 1101 height 440
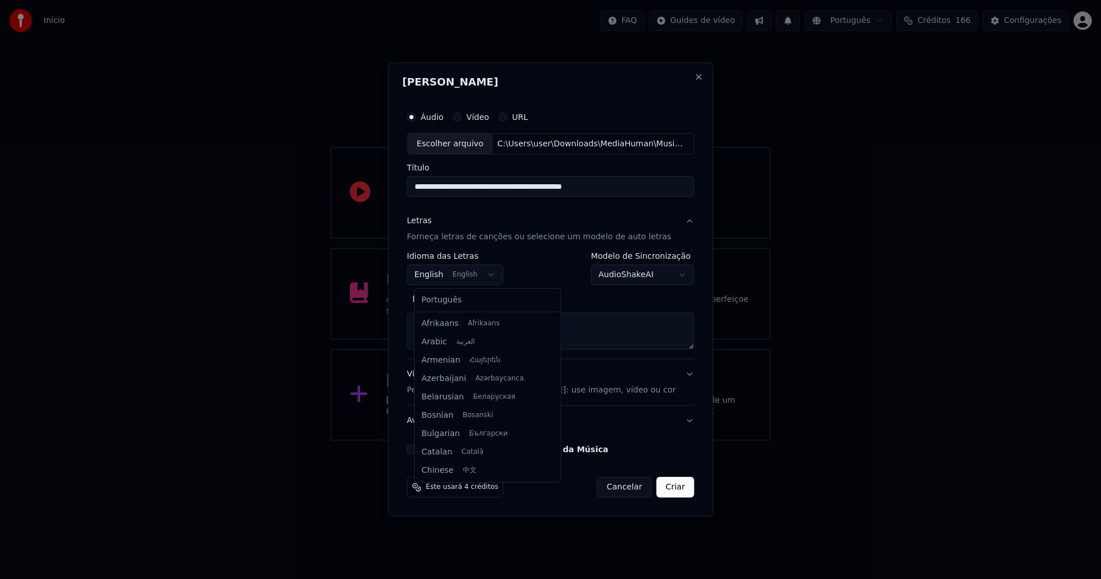
scroll to position [92, 0]
select select "**"
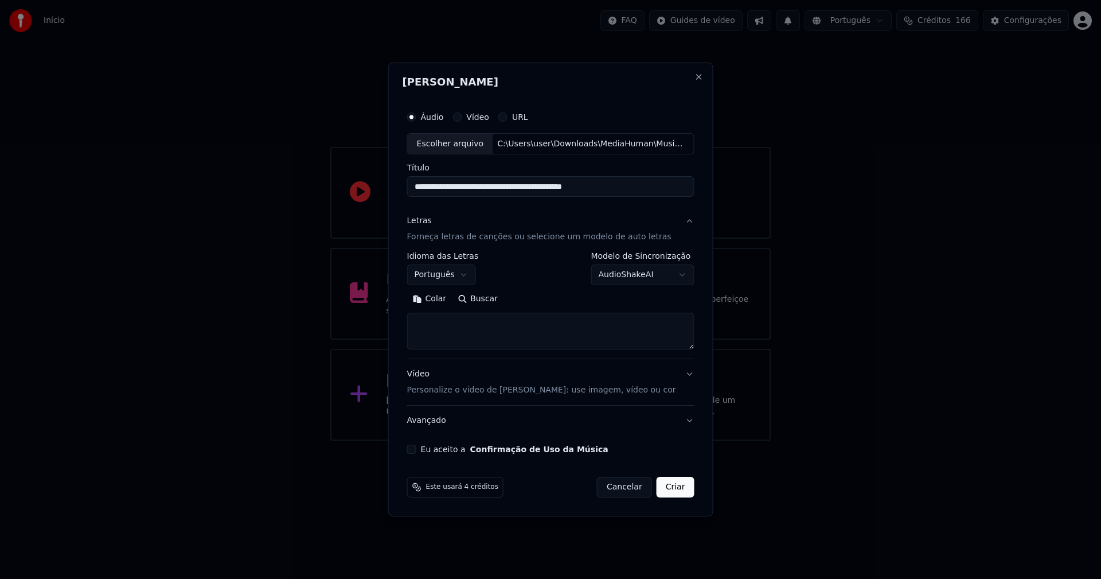
click at [444, 298] on button "Colar" at bounding box center [429, 299] width 45 height 18
click at [416, 448] on button "Eu aceito a Confirmação de Uso da Música" at bounding box center [411, 448] width 9 height 9
drag, startPoint x: 668, startPoint y: 490, endPoint x: 602, endPoint y: 509, distance: 69.0
click at [669, 490] on button "Criar" at bounding box center [676, 487] width 38 height 21
type textarea "**********"
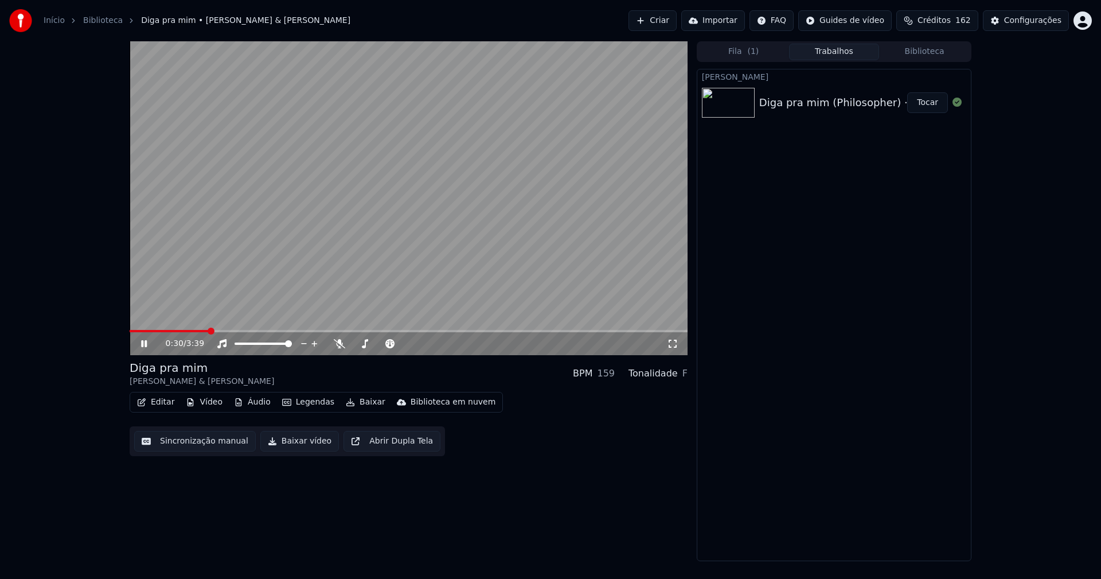
click at [147, 343] on icon at bounding box center [144, 343] width 6 height 7
click at [256, 405] on button "Áudio" at bounding box center [252, 402] width 46 height 16
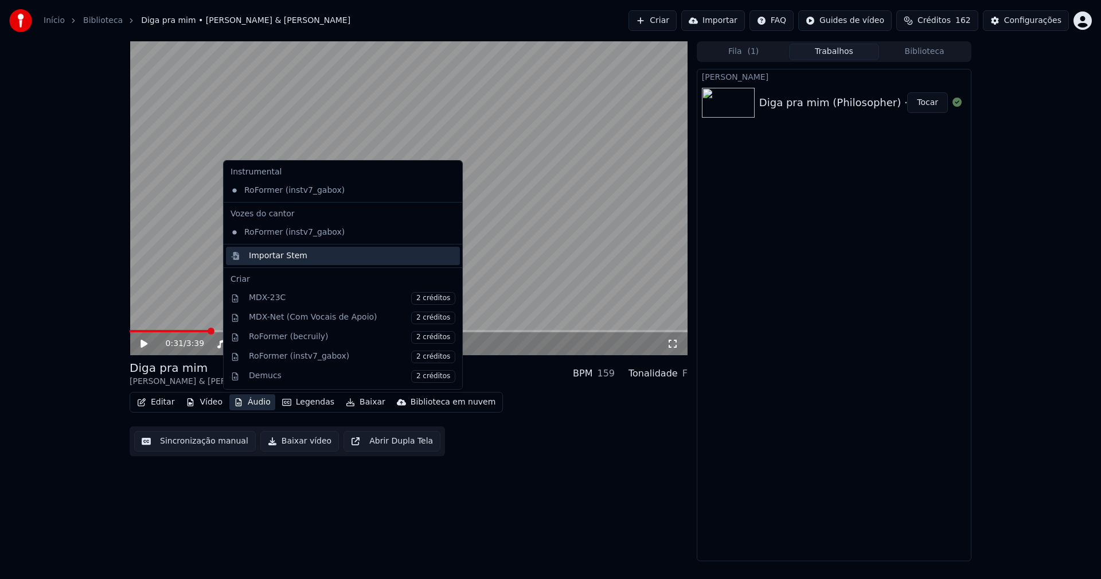
click at [257, 257] on div "Importar Stem" at bounding box center [278, 255] width 58 height 11
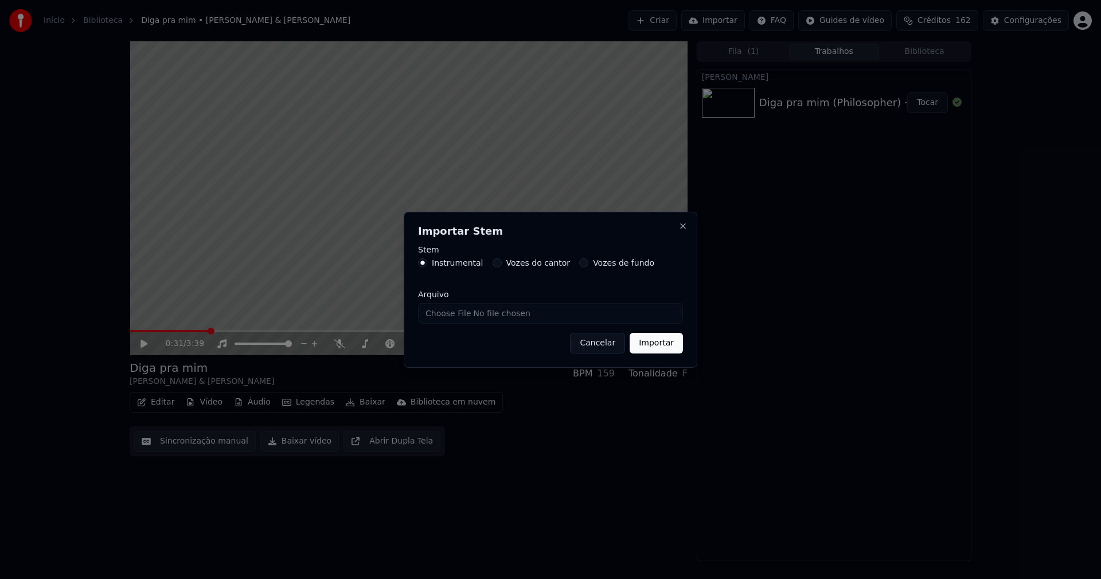
click at [463, 317] on input "Arquivo" at bounding box center [550, 313] width 265 height 21
type input "**********"
click at [661, 344] on button "Importar" at bounding box center [656, 343] width 53 height 21
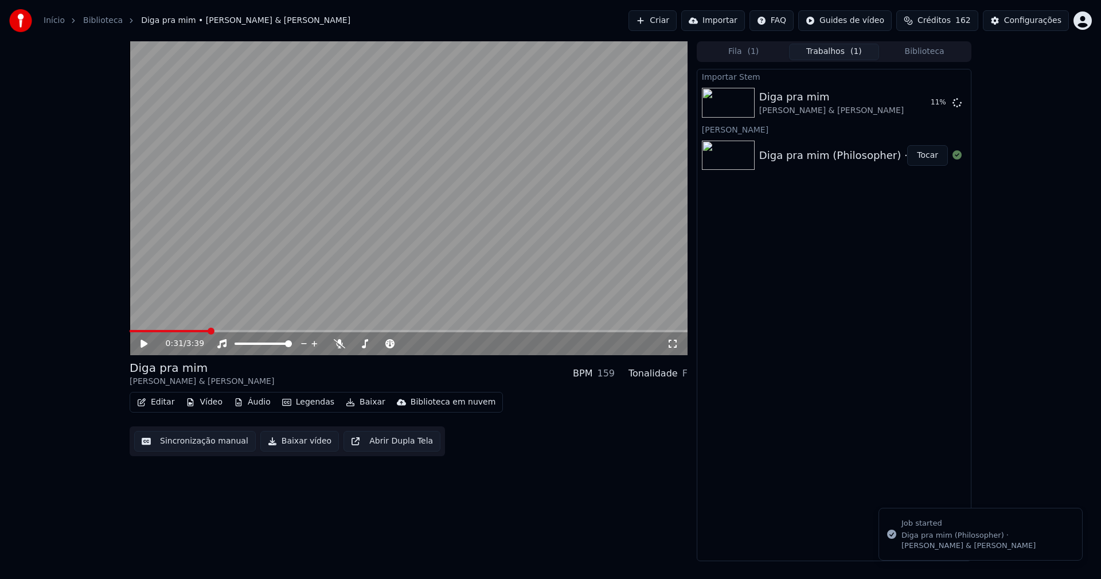
click at [213, 404] on button "Vídeo" at bounding box center [204, 402] width 46 height 16
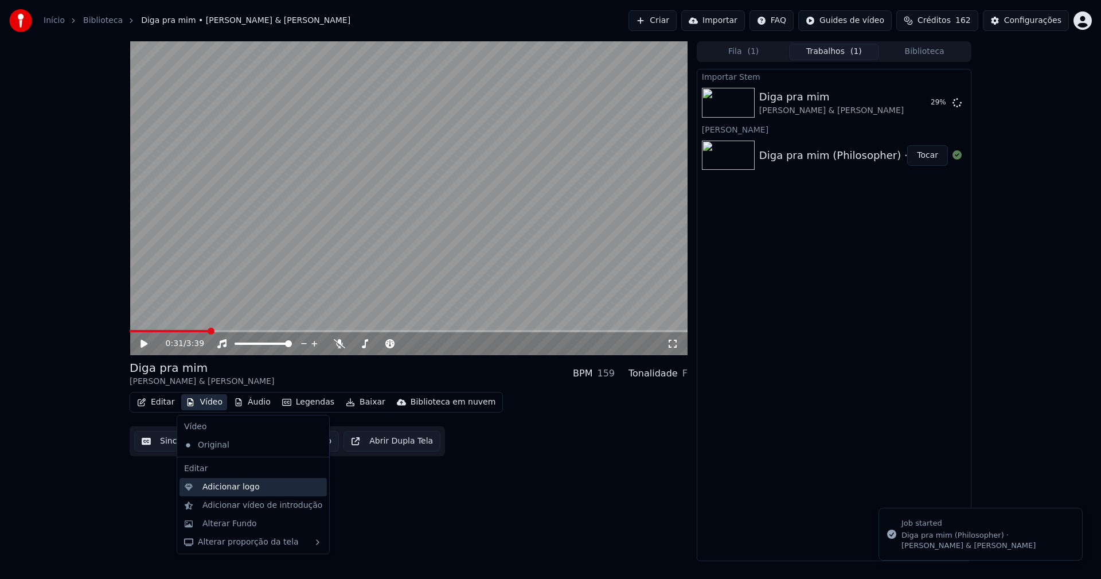
click at [226, 486] on div "Adicionar logo" at bounding box center [230, 486] width 57 height 11
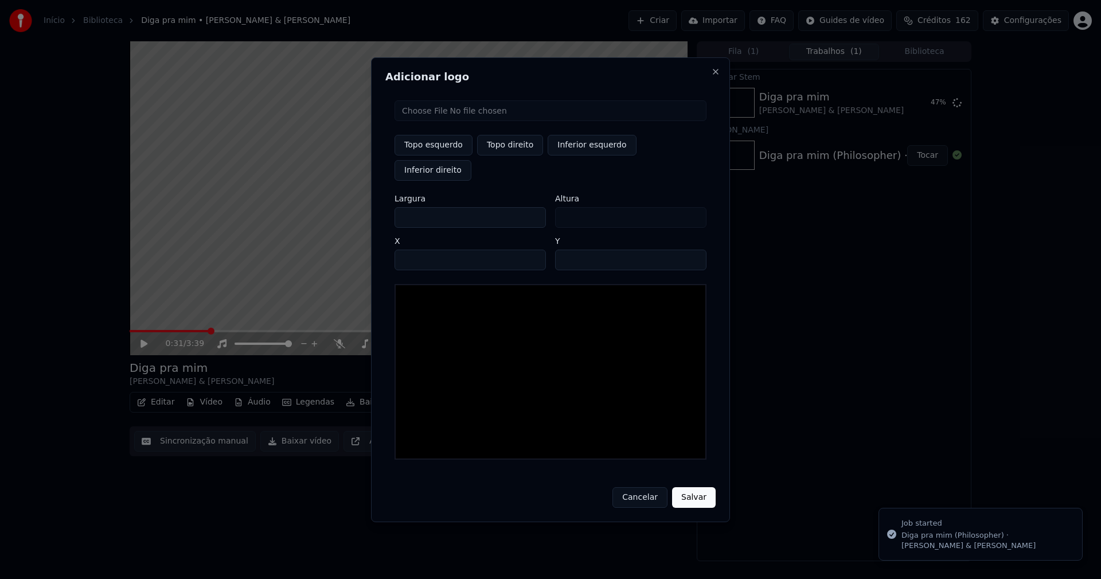
click at [431, 121] on input "file" at bounding box center [551, 110] width 312 height 21
type input "**********"
type input "***"
drag, startPoint x: 505, startPoint y: 159, endPoint x: 431, endPoint y: 220, distance: 96.1
click at [505, 155] on button "Topo direito" at bounding box center [510, 145] width 66 height 21
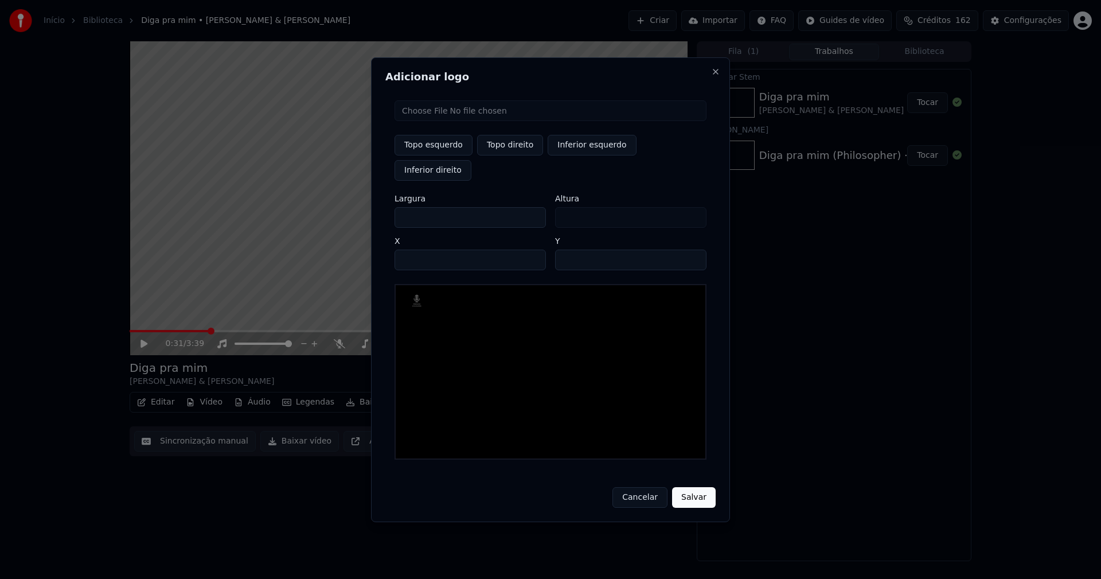
type input "****"
drag, startPoint x: 413, startPoint y: 205, endPoint x: 337, endPoint y: 214, distance: 76.3
click at [337, 214] on body "Início Biblioteca Diga pra mim • [PERSON_NAME] & [PERSON_NAME] Importar FAQ Gui…" at bounding box center [550, 289] width 1101 height 579
type input "**"
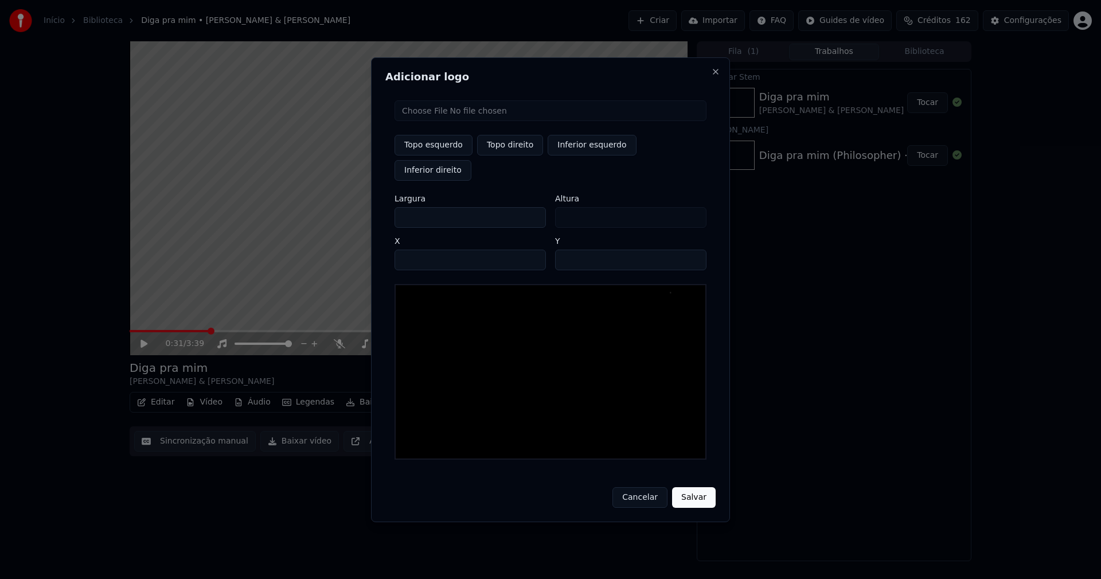
type input "***"
click at [416, 249] on input "****" at bounding box center [470, 259] width 151 height 21
type input "****"
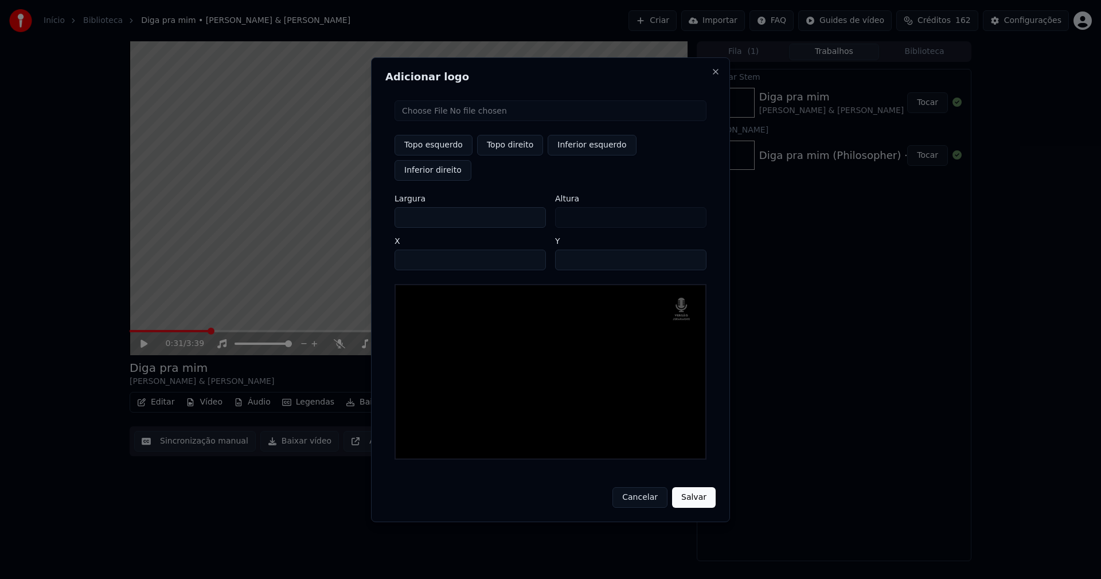
click at [690, 249] on input "**" at bounding box center [630, 259] width 151 height 21
type input "**"
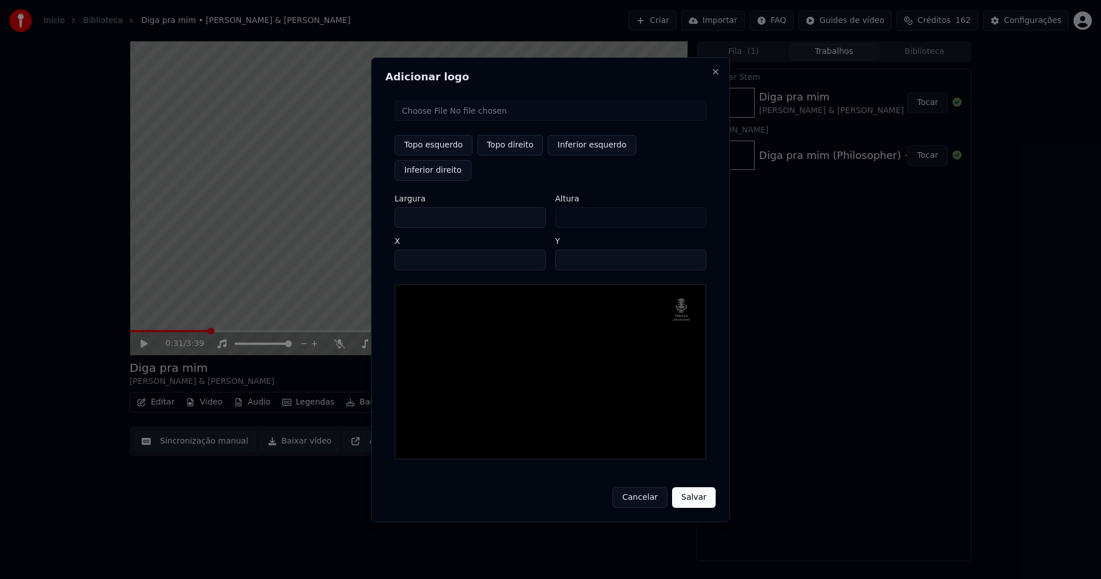
click at [690, 249] on input "**" at bounding box center [630, 259] width 151 height 21
click at [692, 487] on button "Salvar" at bounding box center [694, 497] width 44 height 21
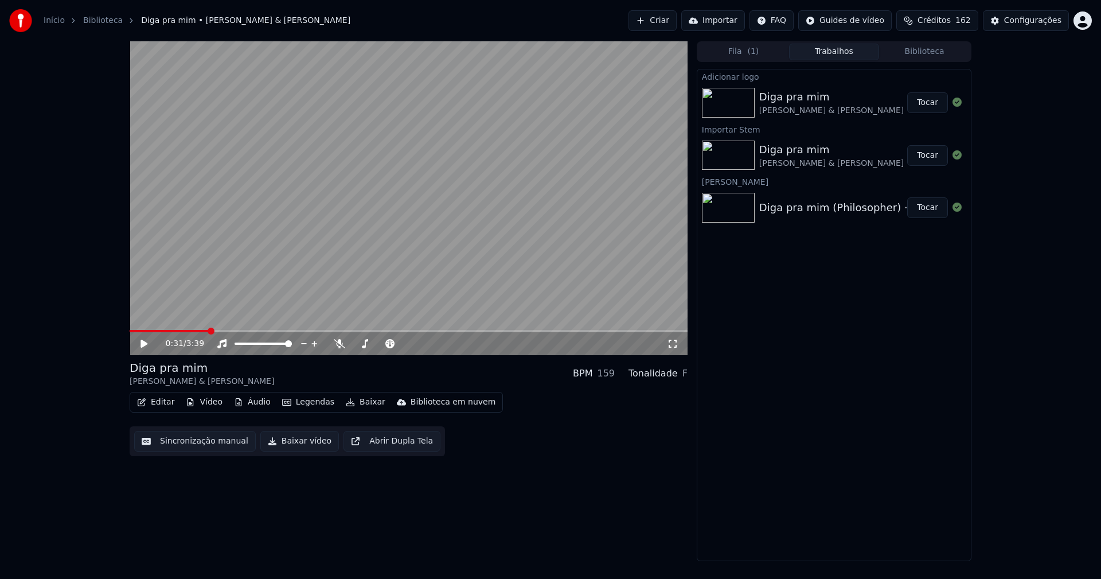
click at [210, 404] on button "Vídeo" at bounding box center [204, 402] width 46 height 16
click at [932, 105] on button "Tocar" at bounding box center [927, 102] width 41 height 21
click at [146, 344] on icon at bounding box center [144, 343] width 6 height 7
click at [163, 404] on button "Editar" at bounding box center [155, 402] width 46 height 16
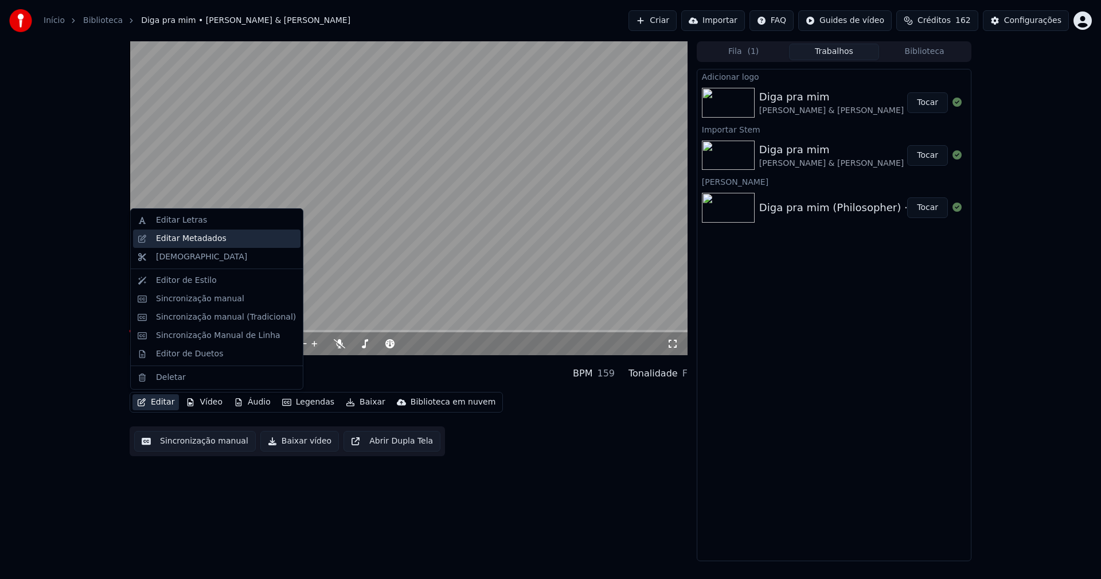
click at [200, 241] on div "Editar Metadados" at bounding box center [191, 238] width 71 height 11
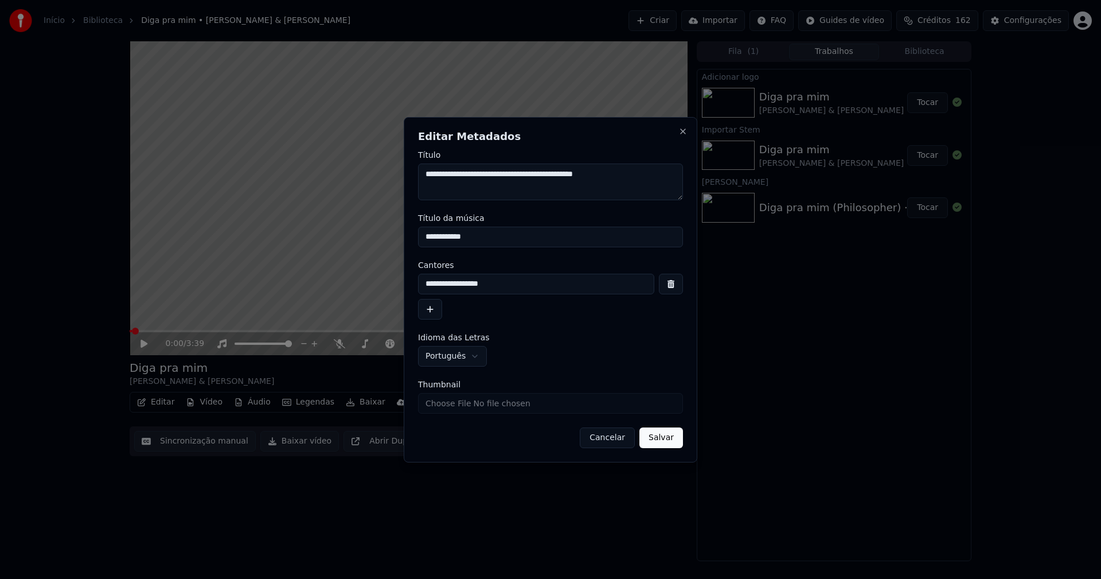
drag, startPoint x: 478, startPoint y: 239, endPoint x: 381, endPoint y: 237, distance: 97.5
click at [381, 237] on body "**********" at bounding box center [550, 289] width 1101 height 579
type input "**********"
click at [459, 409] on input "Thumbnail" at bounding box center [550, 403] width 265 height 21
type input "**********"
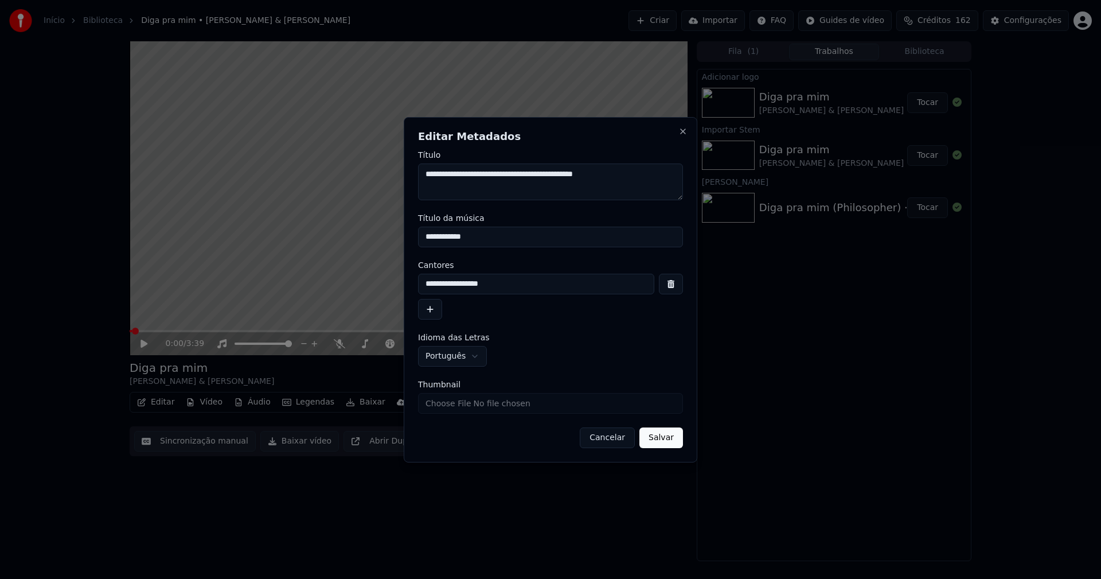
click at [652, 438] on button "Salvar" at bounding box center [661, 437] width 44 height 21
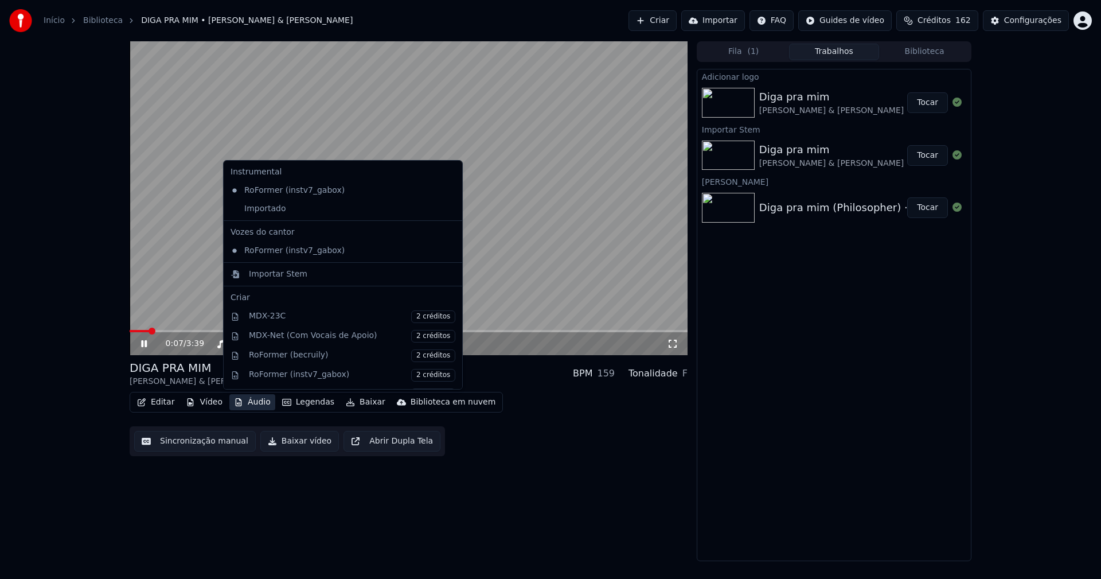
click at [255, 405] on button "Áudio" at bounding box center [252, 402] width 46 height 16
click at [240, 213] on div "Importado" at bounding box center [334, 209] width 217 height 18
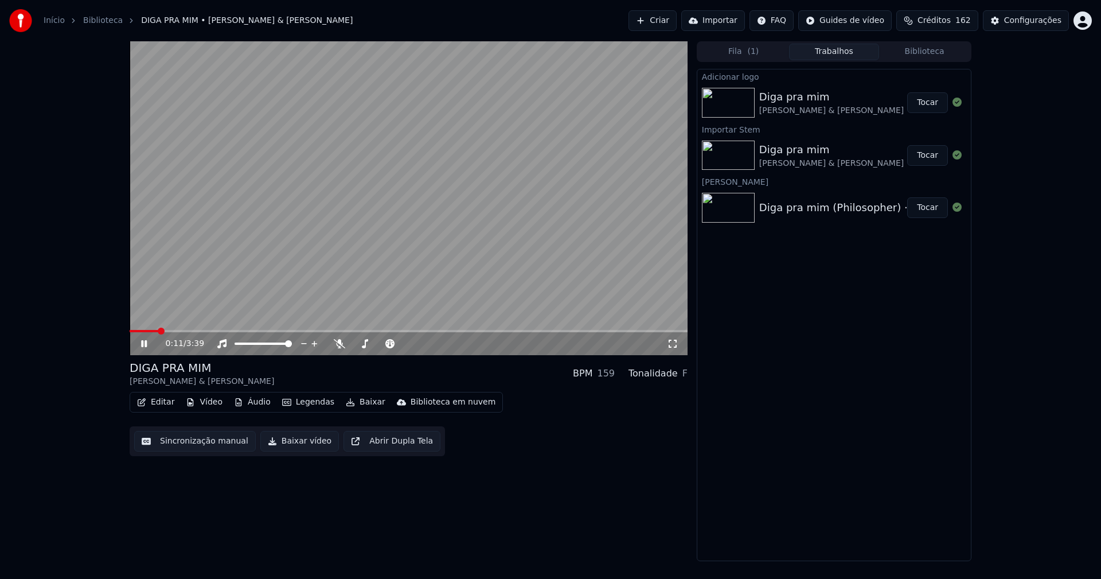
click at [143, 342] on icon at bounding box center [144, 343] width 6 height 7
click at [162, 403] on button "Editar" at bounding box center [155, 402] width 46 height 16
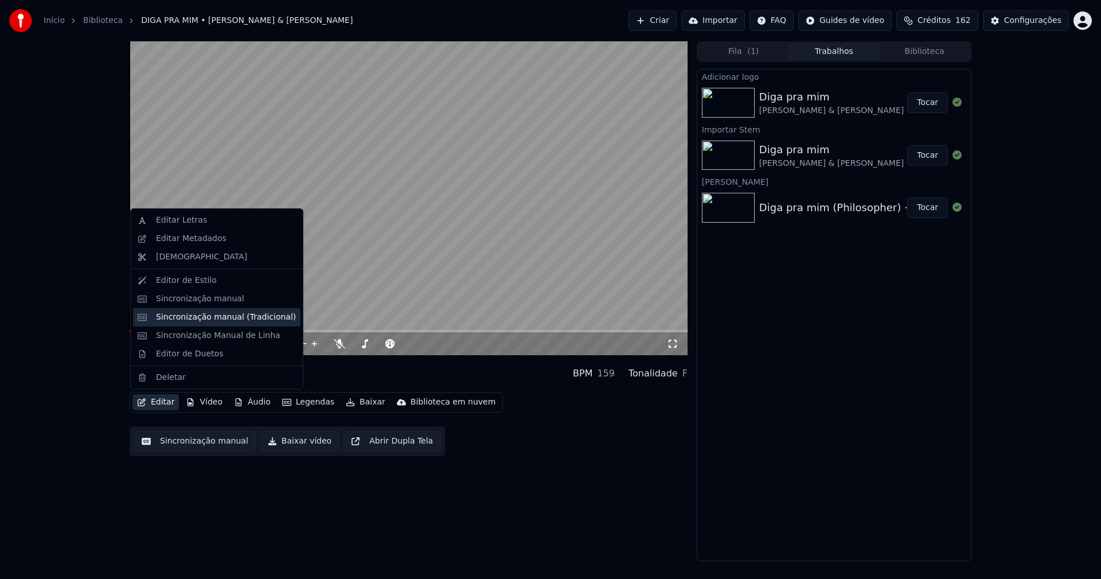
click at [191, 320] on div "Sincronização manual (Tradicional)" at bounding box center [226, 316] width 140 height 11
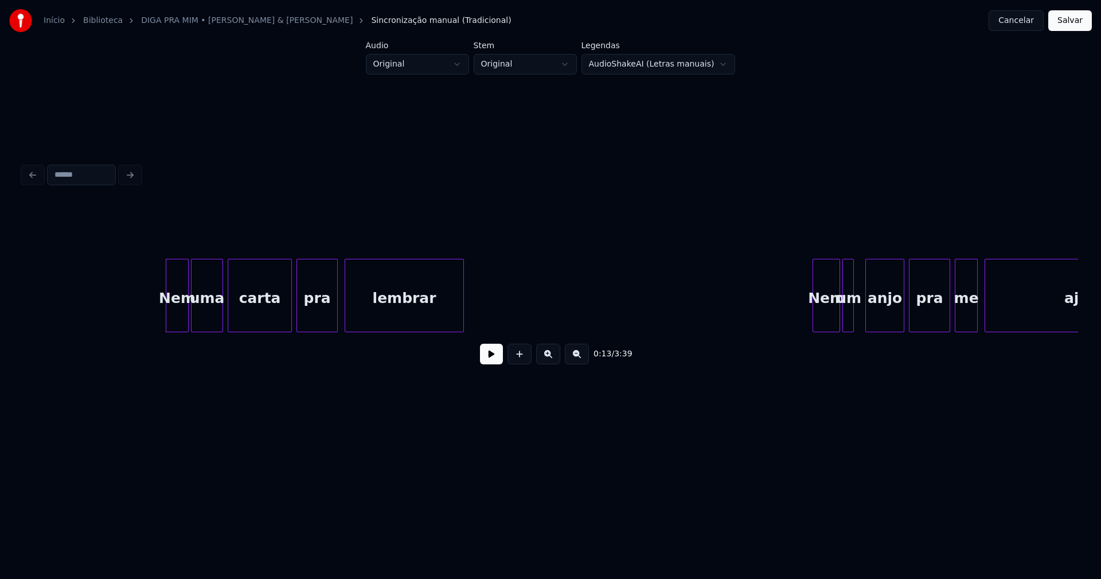
scroll to position [0, 1435]
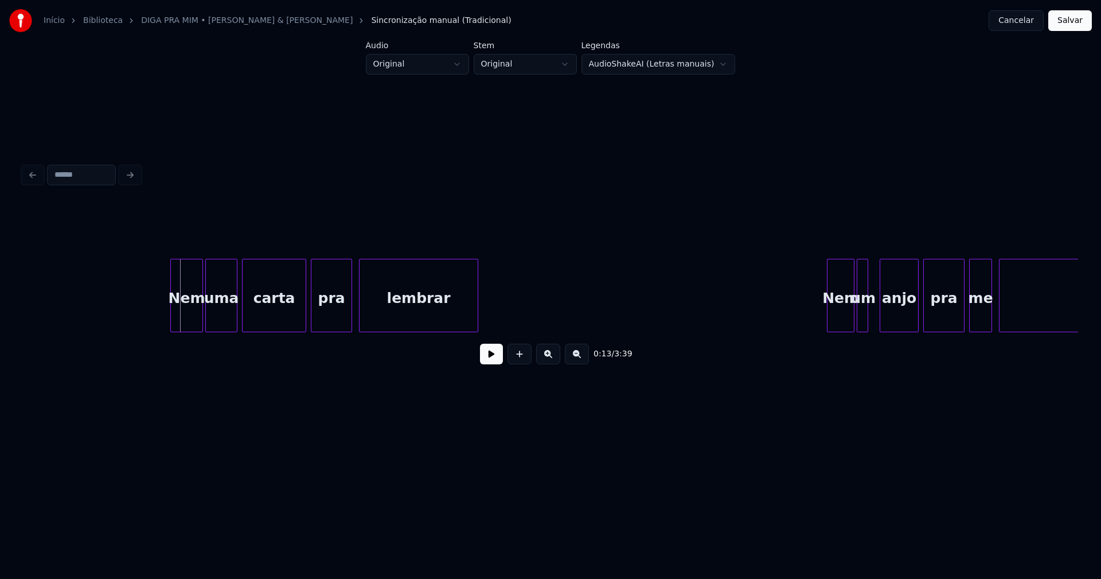
click at [173, 321] on div at bounding box center [172, 295] width 3 height 72
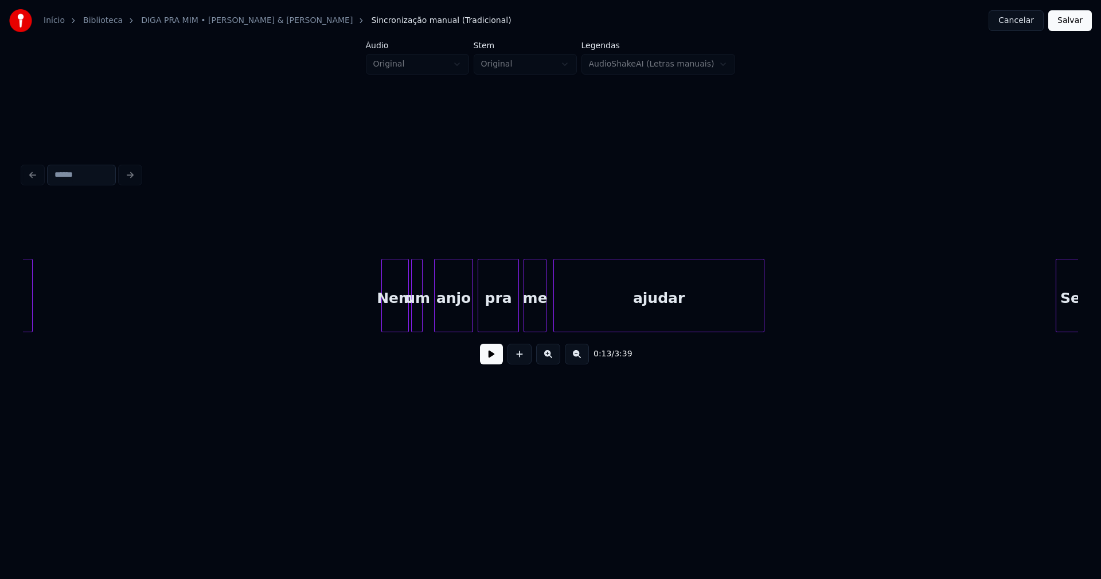
scroll to position [0, 2132]
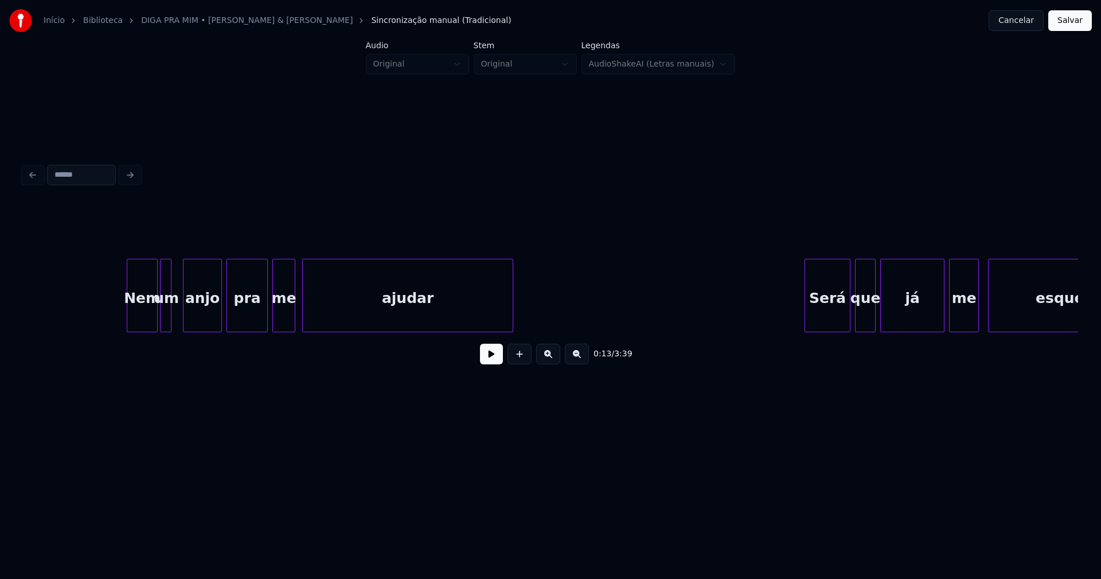
click at [127, 312] on div at bounding box center [128, 295] width 3 height 72
click at [485, 363] on button at bounding box center [491, 354] width 23 height 21
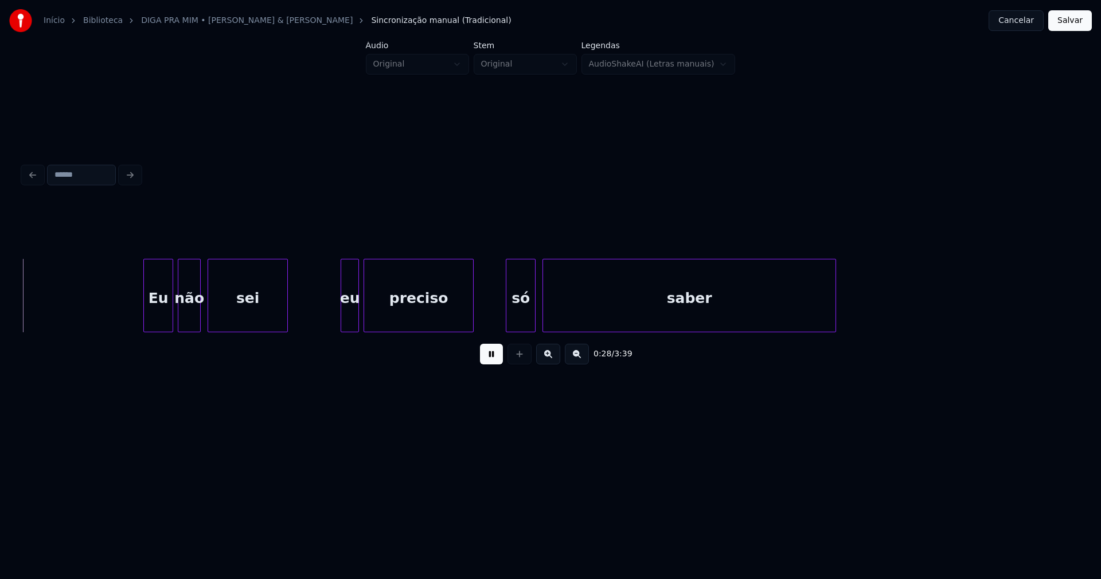
scroll to position [0, 3323]
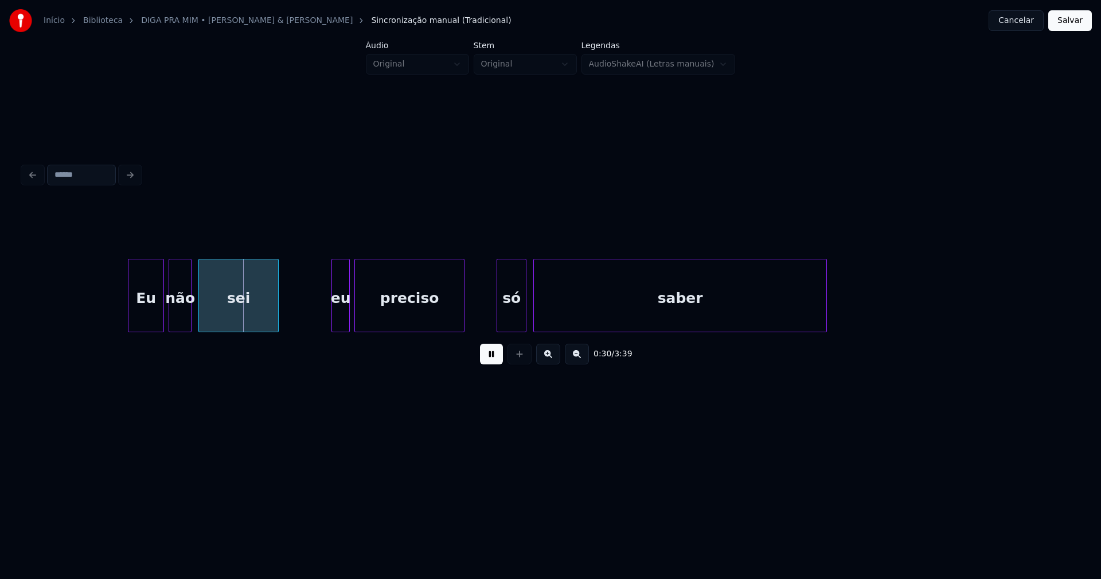
click at [130, 313] on div at bounding box center [129, 295] width 3 height 72
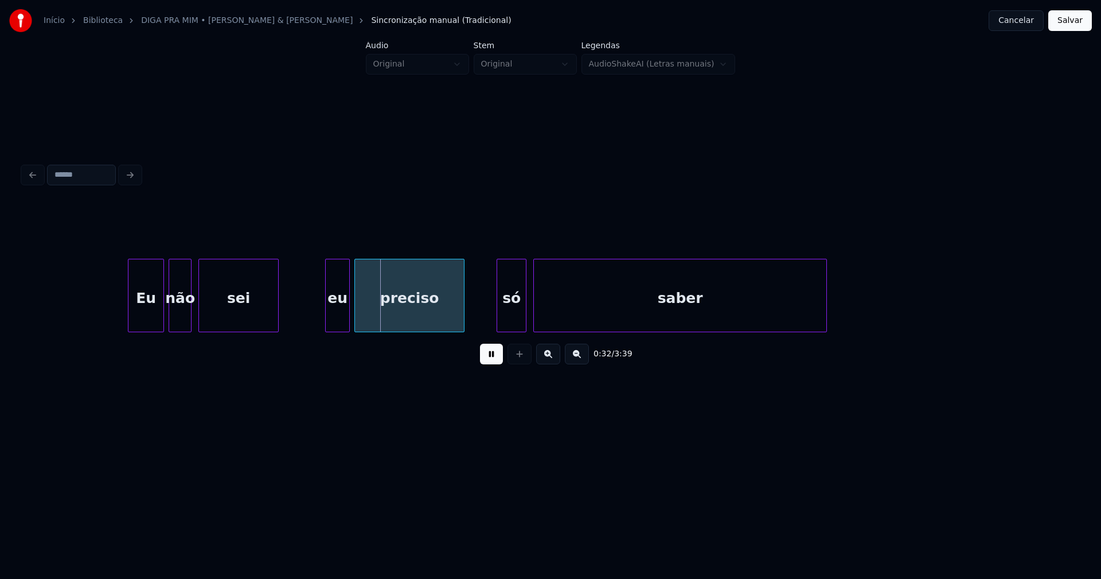
click at [327, 316] on div at bounding box center [327, 295] width 3 height 72
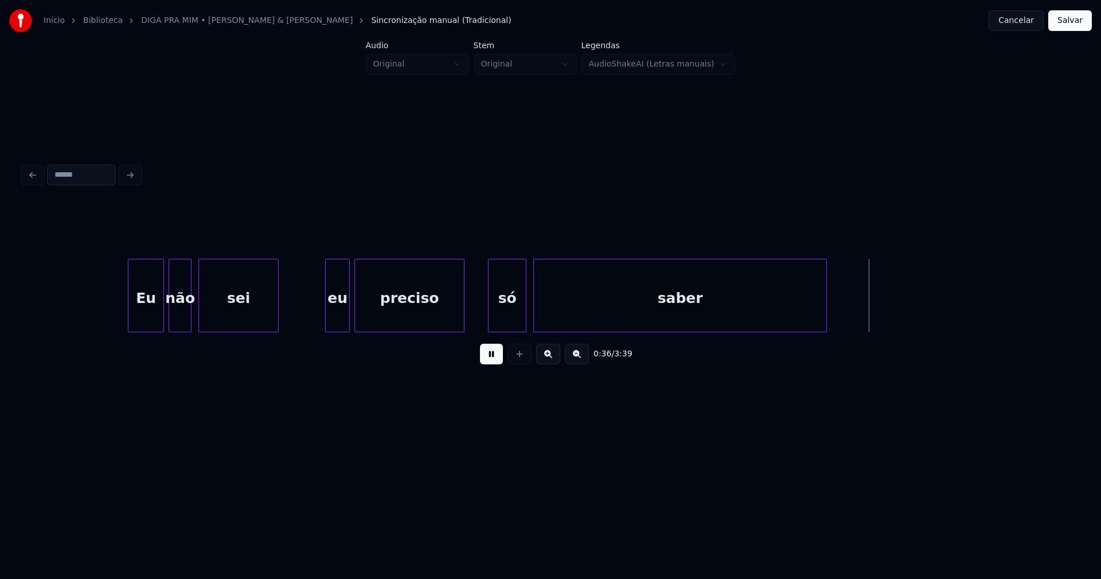
click at [489, 322] on div at bounding box center [490, 295] width 3 height 72
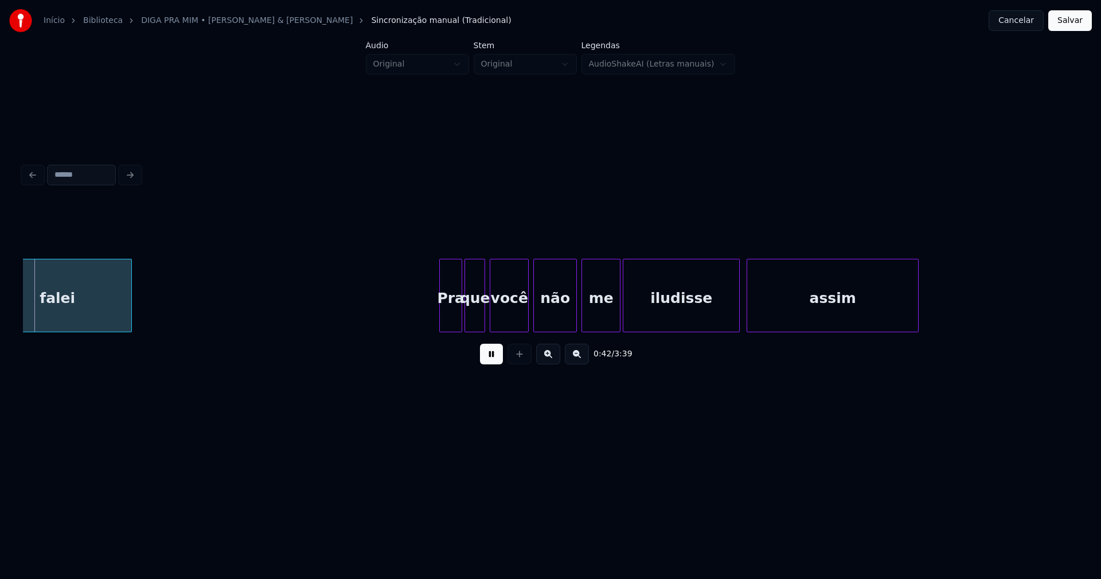
scroll to position [0, 4541]
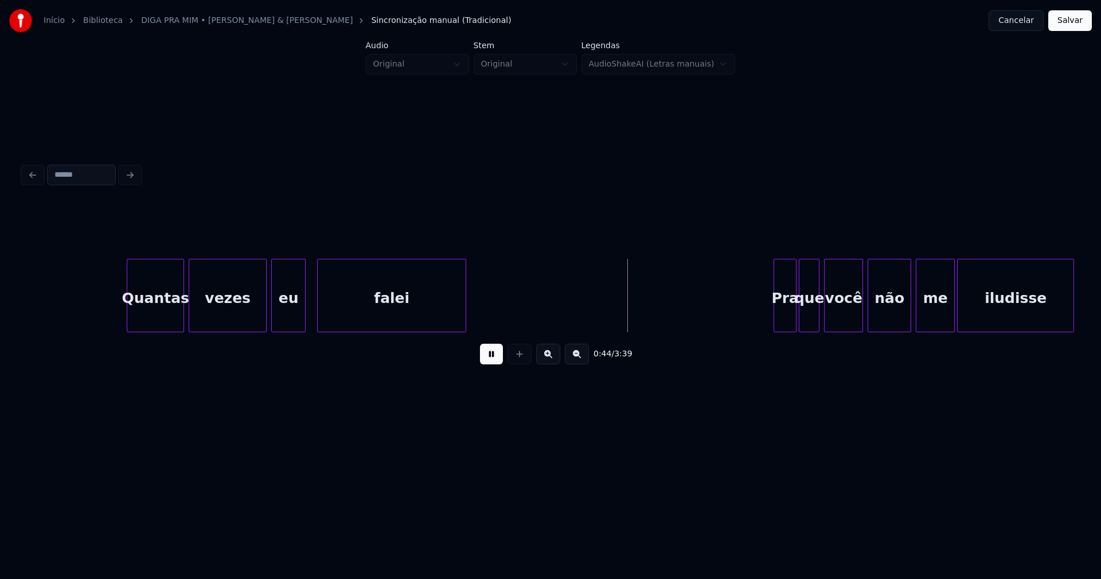
click at [282, 318] on div "eu" at bounding box center [288, 298] width 33 height 78
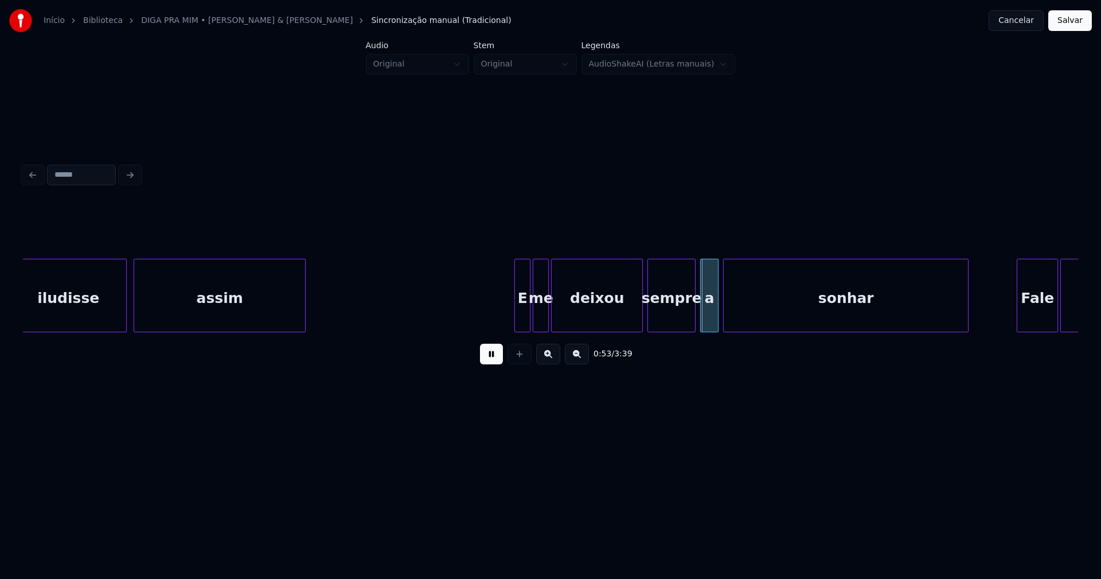
scroll to position [0, 5656]
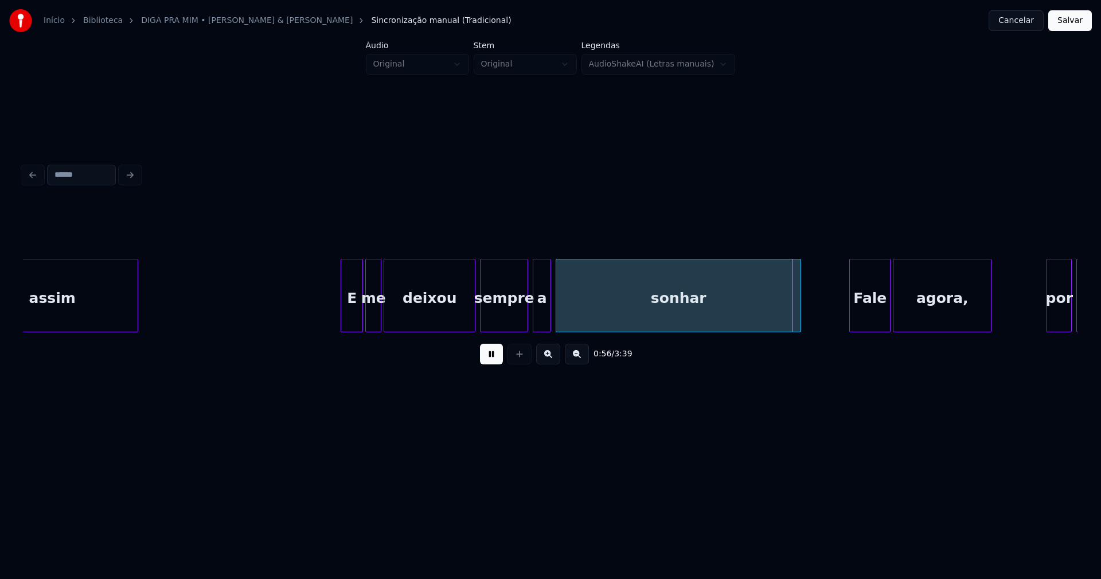
click at [342, 315] on div at bounding box center [342, 295] width 3 height 72
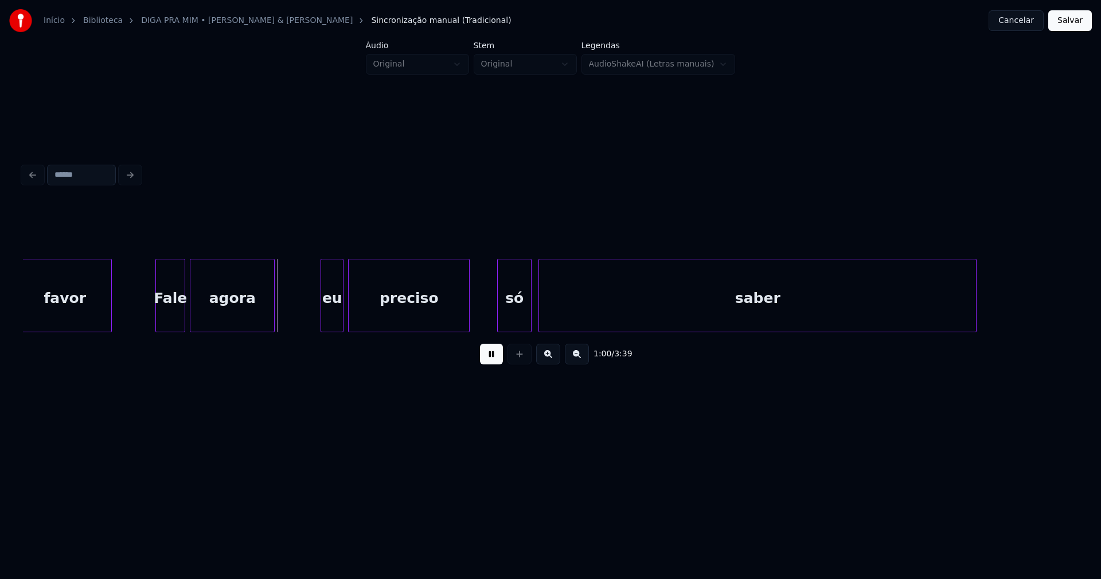
scroll to position [0, 6756]
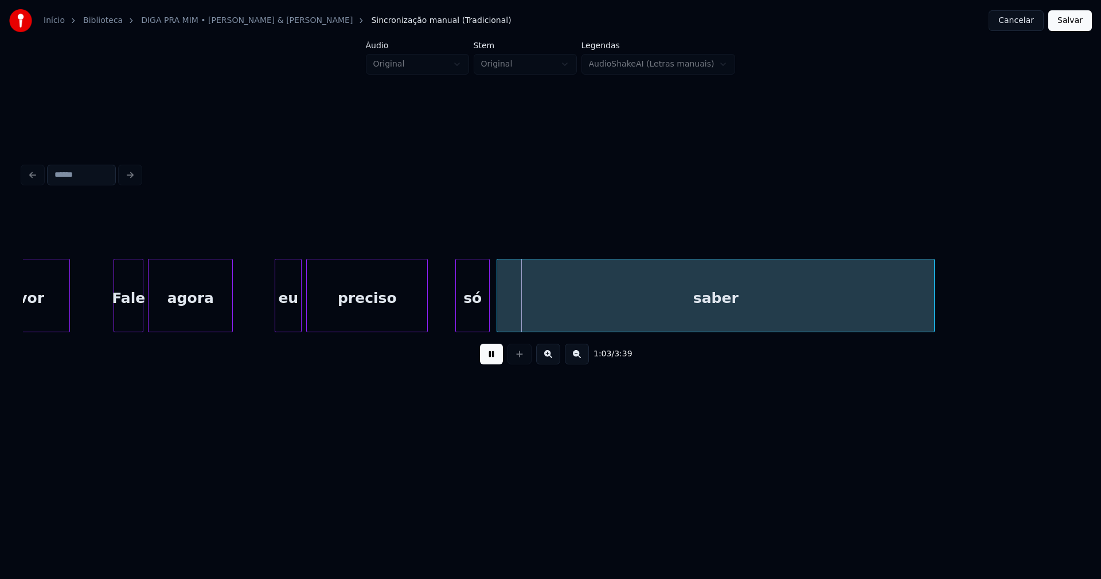
click at [278, 316] on div at bounding box center [276, 295] width 3 height 72
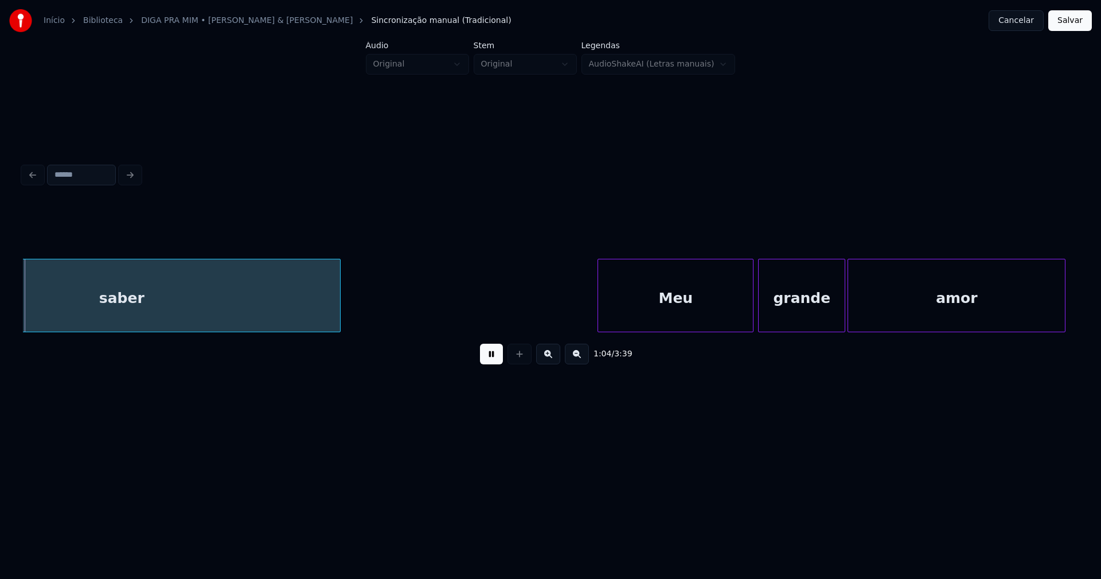
scroll to position [0, 7360]
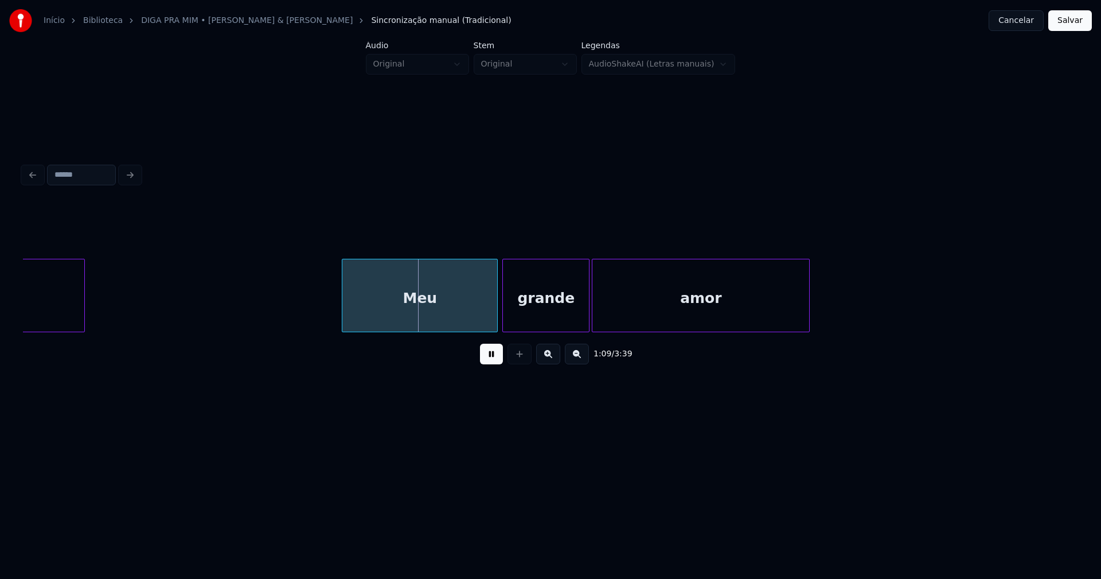
scroll to position [0, 7620]
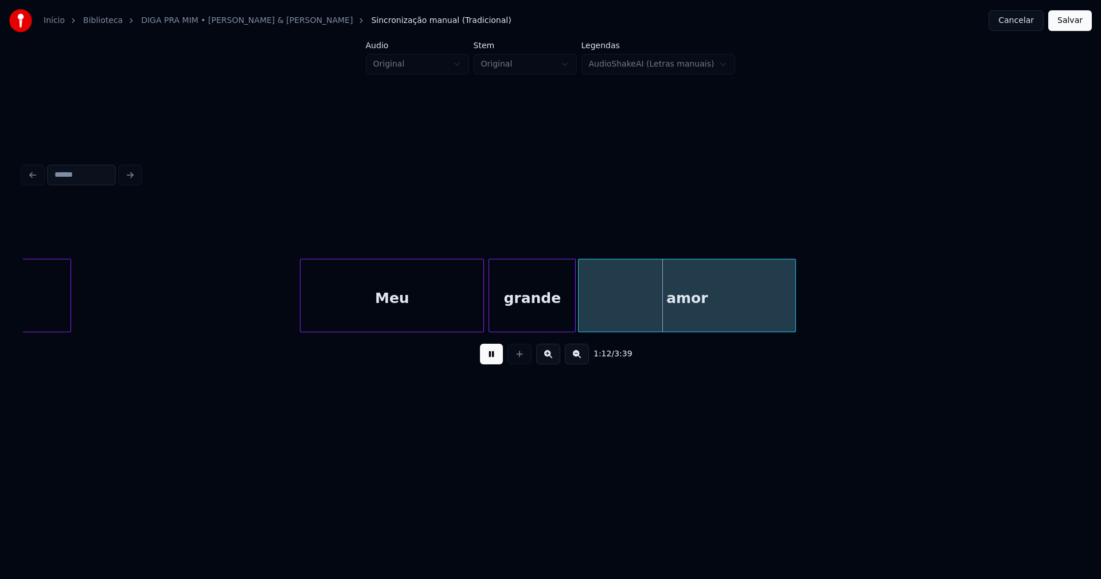
click at [301, 318] on div at bounding box center [301, 295] width 3 height 72
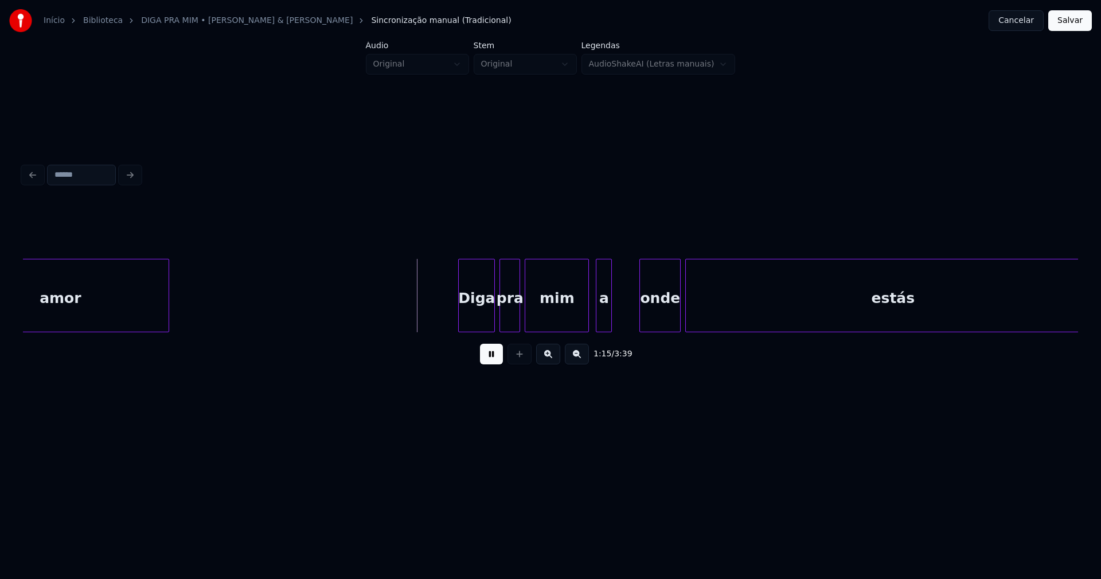
scroll to position [0, 8275]
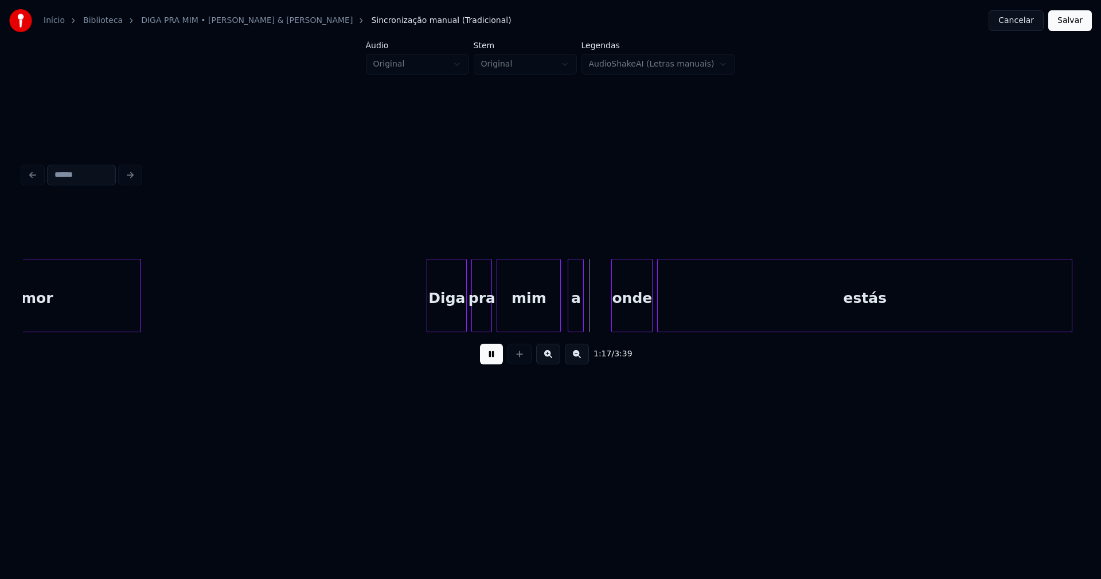
click at [428, 307] on div at bounding box center [428, 295] width 3 height 72
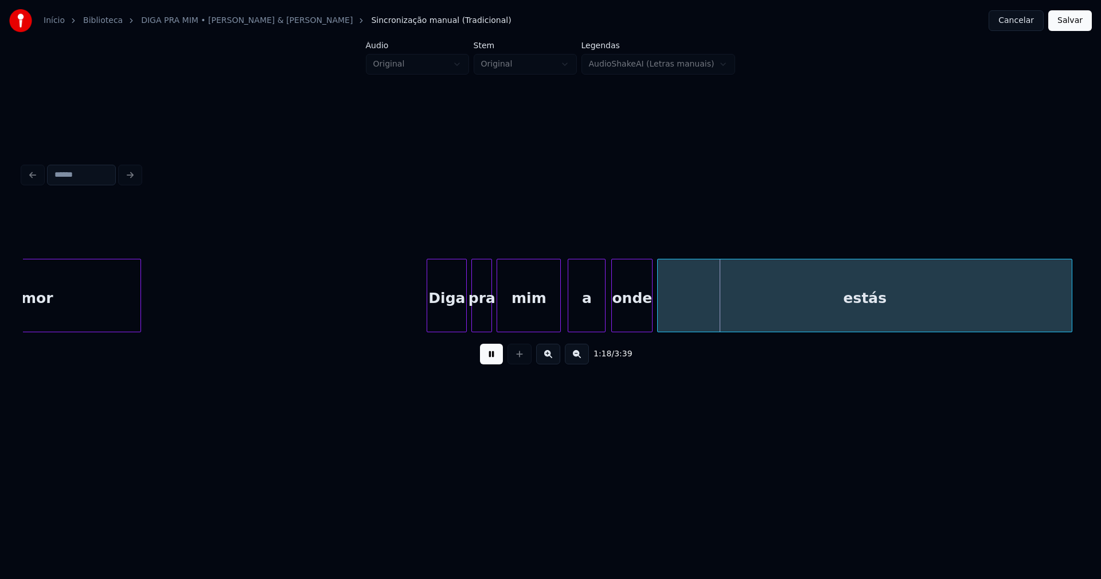
click at [602, 302] on div at bounding box center [603, 295] width 3 height 72
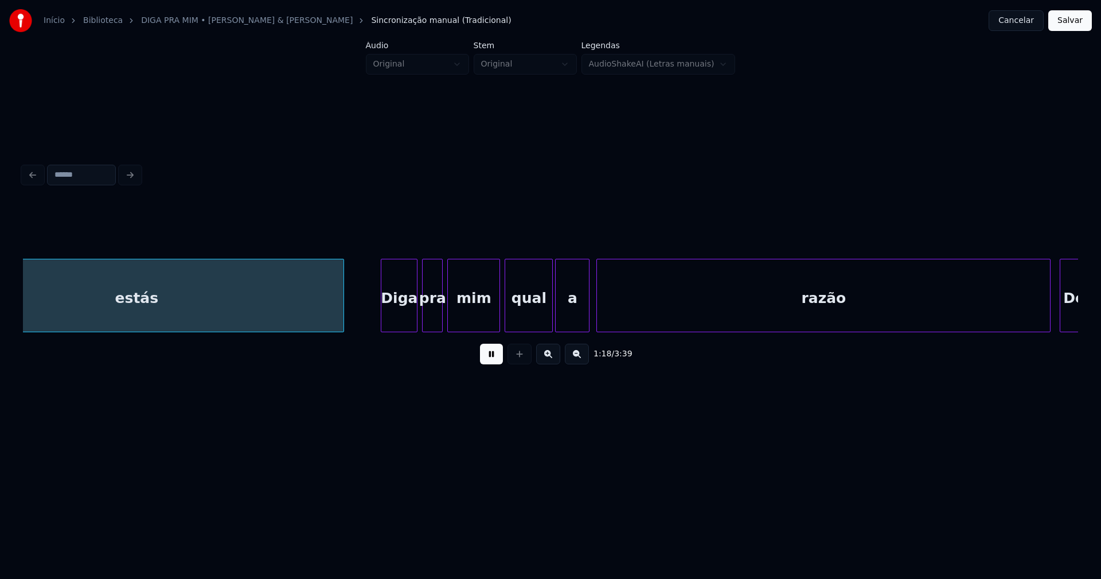
scroll to position [0, 9007]
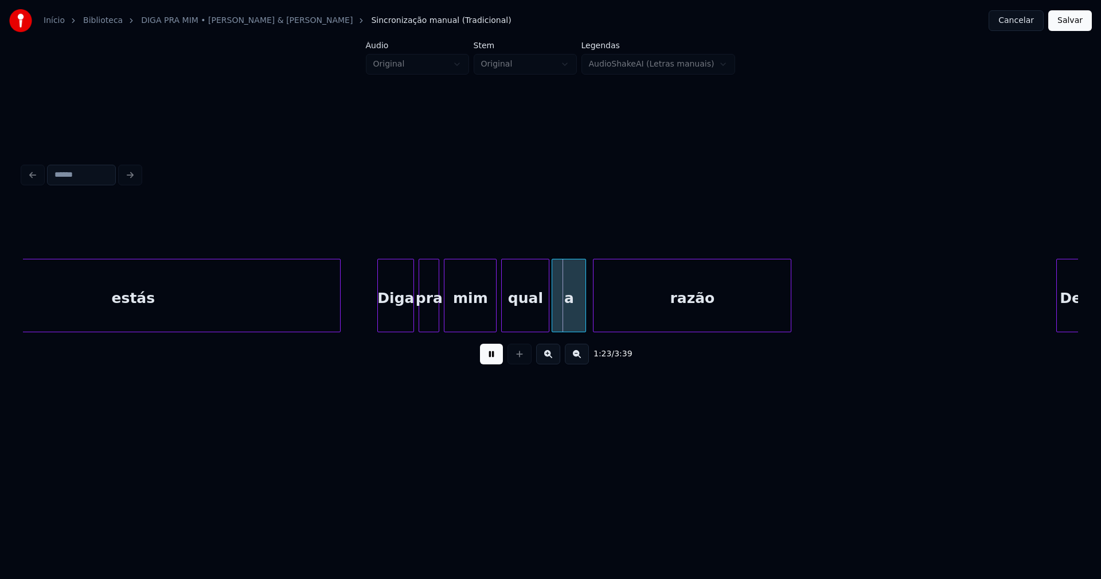
click at [791, 351] on div "1:23 / 3:39" at bounding box center [550, 288] width 1055 height 174
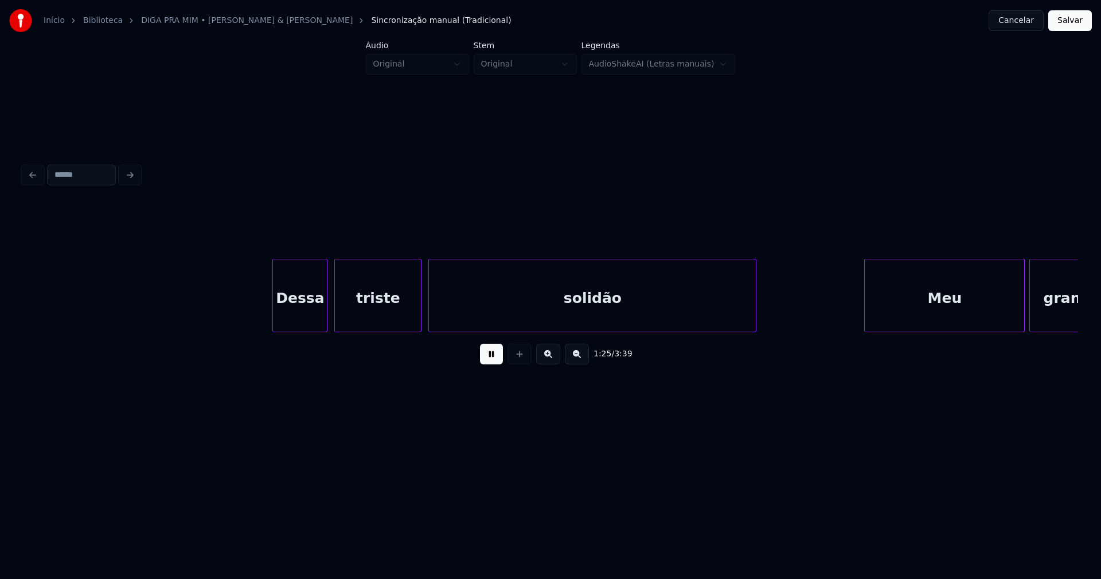
scroll to position [0, 9796]
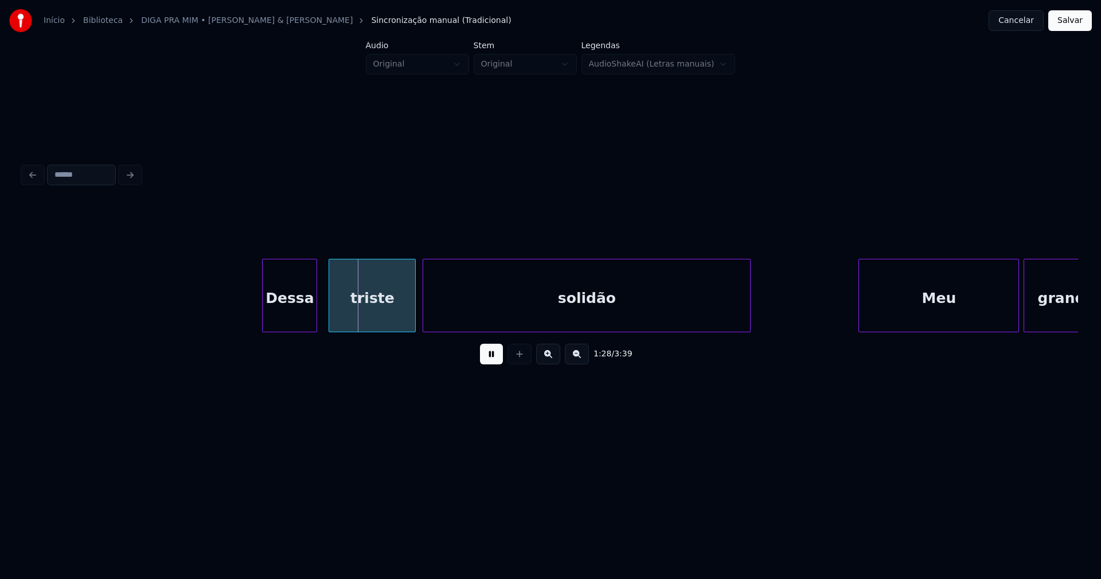
click at [292, 309] on div "Dessa" at bounding box center [290, 298] width 54 height 78
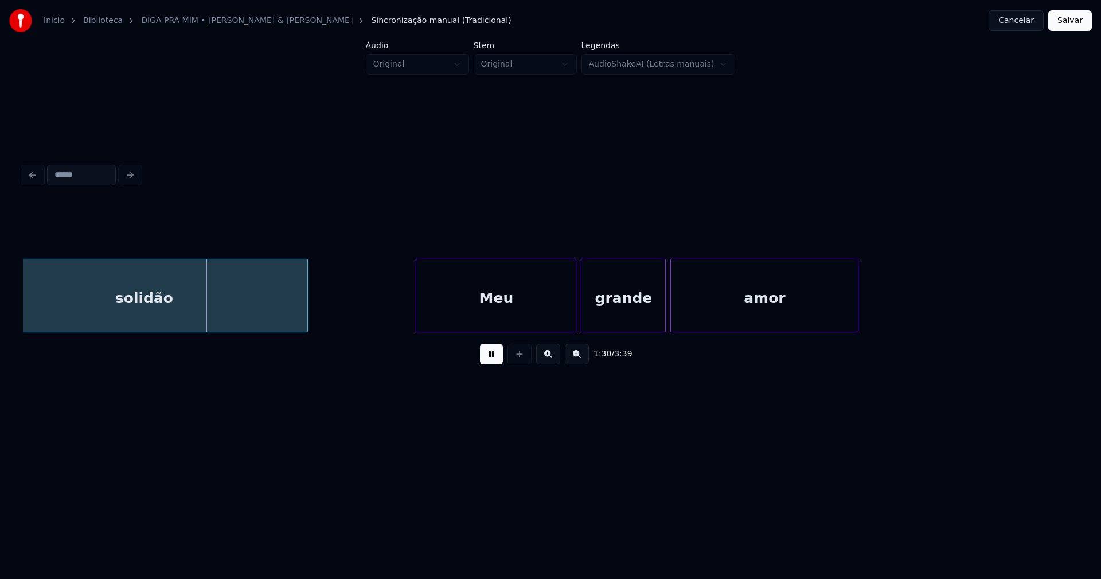
scroll to position [0, 10378]
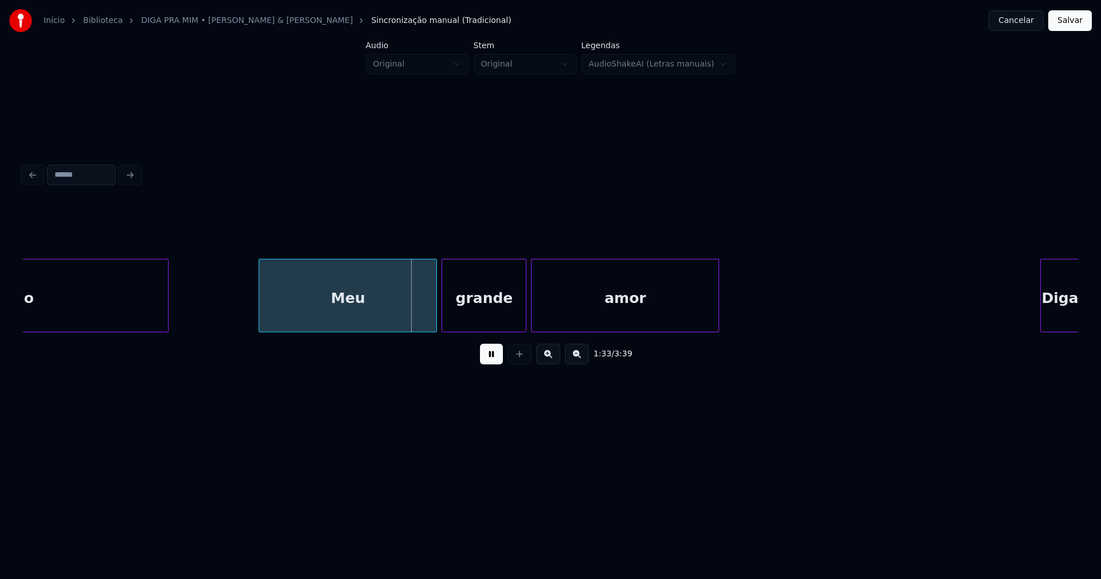
click at [263, 309] on div at bounding box center [260, 295] width 3 height 72
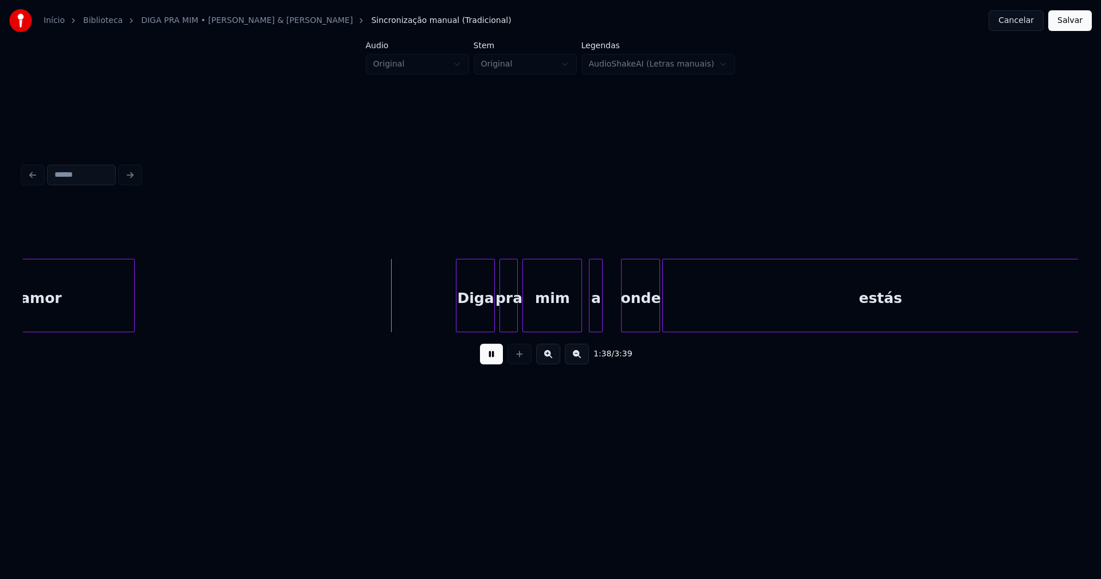
scroll to position [0, 11214]
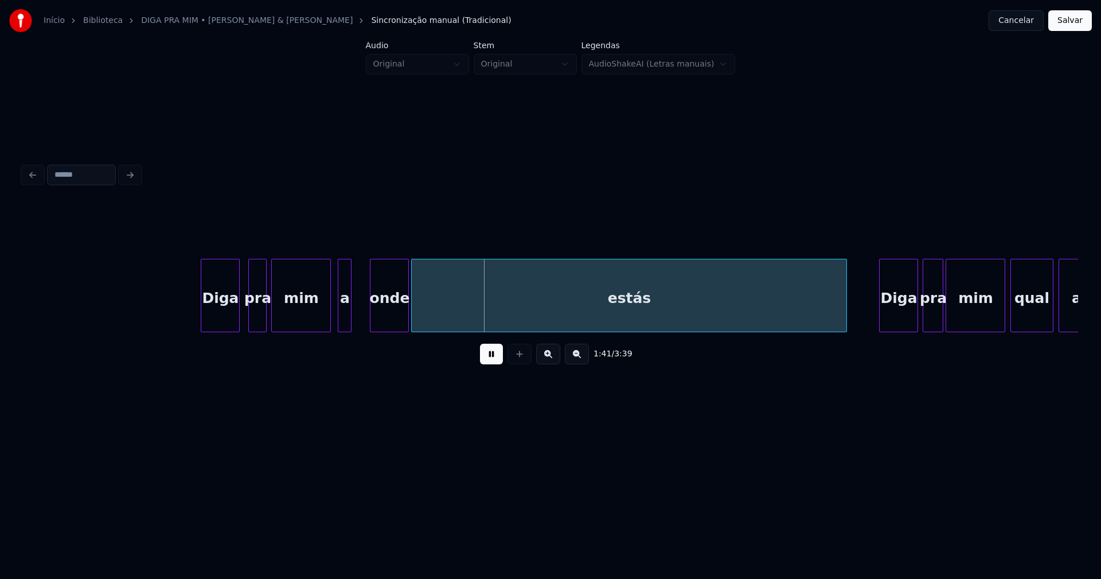
click at [228, 317] on div "Diga" at bounding box center [220, 298] width 38 height 78
click at [362, 311] on div at bounding box center [362, 295] width 3 height 72
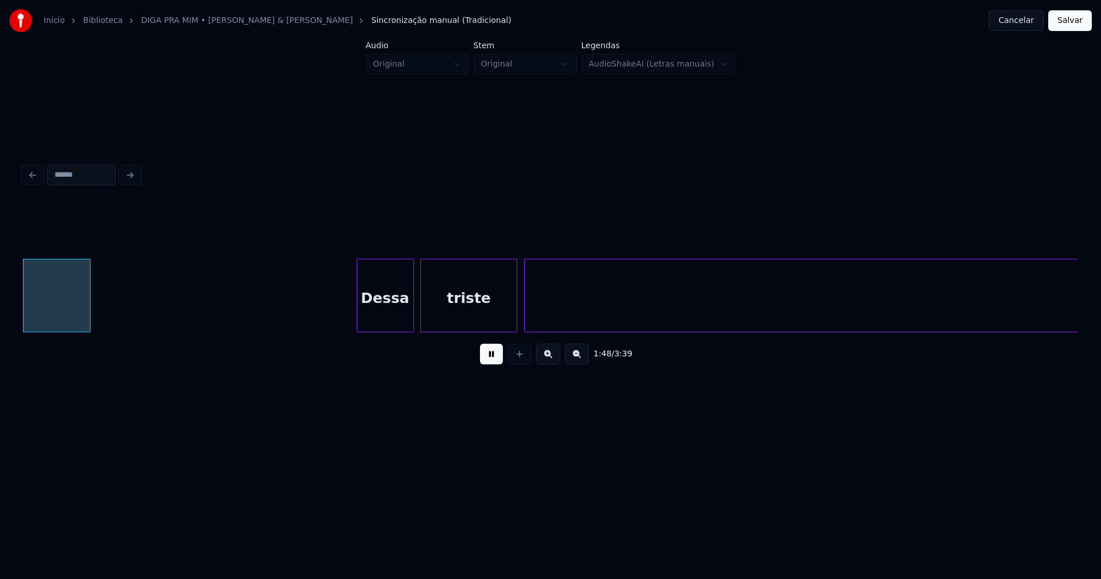
scroll to position [0, 12423]
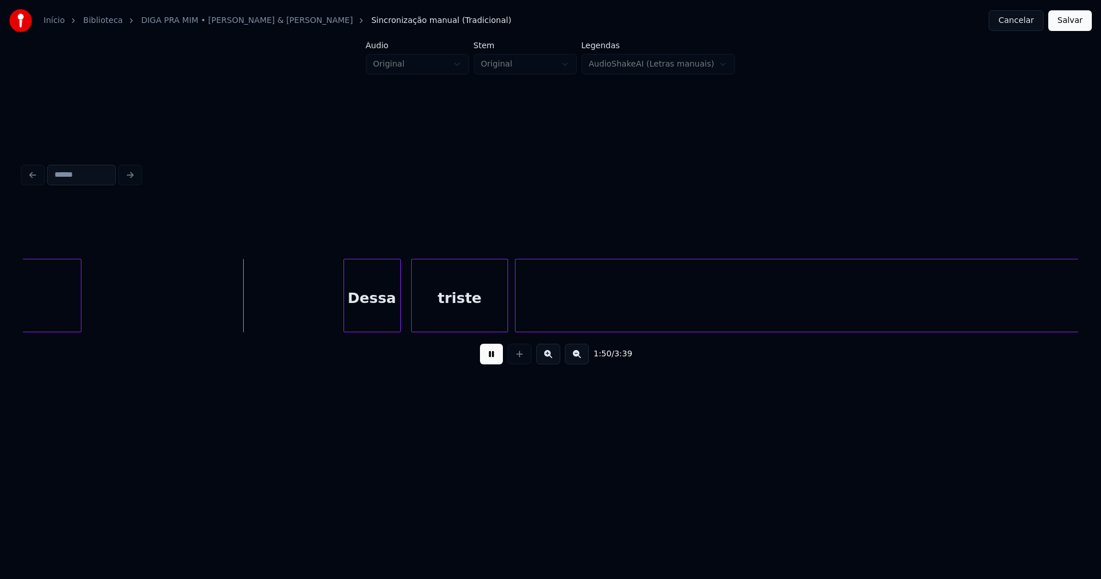
click at [371, 311] on div "Dessa" at bounding box center [372, 298] width 56 height 78
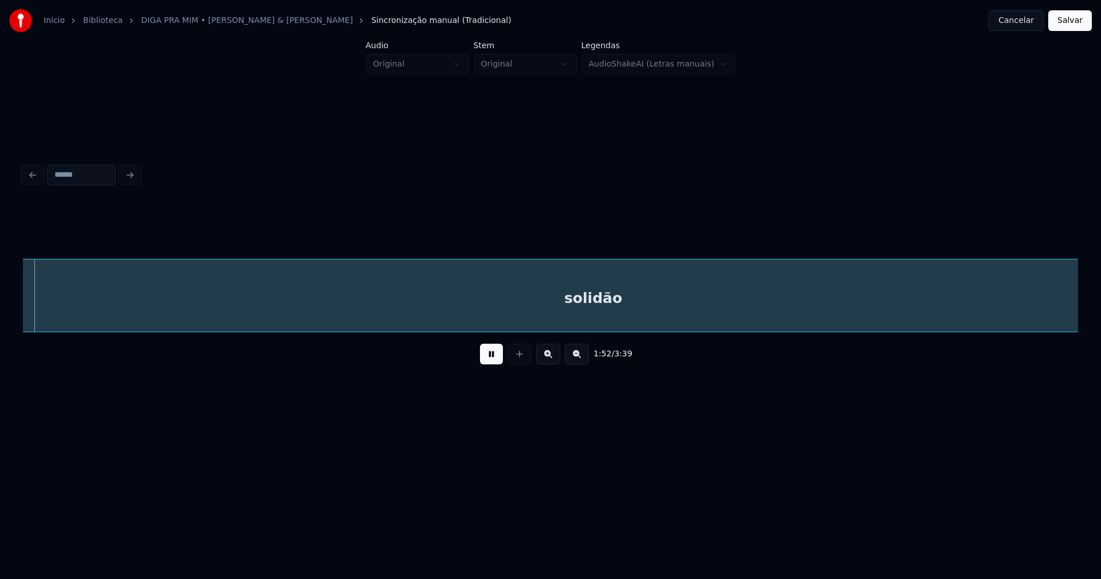
scroll to position [0, 12954]
click at [490, 357] on button at bounding box center [491, 354] width 23 height 21
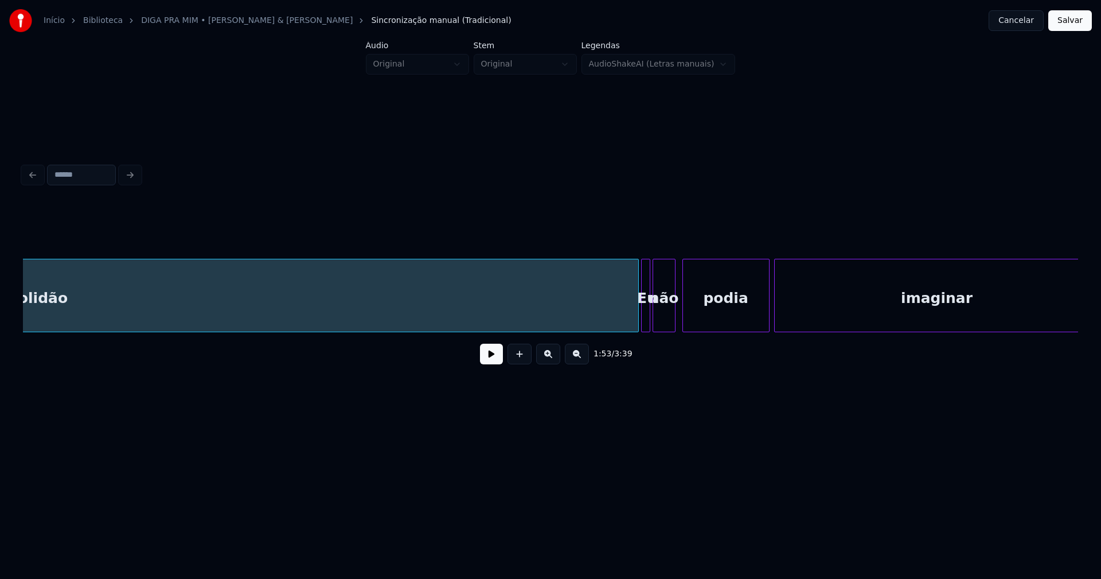
scroll to position [0, 13582]
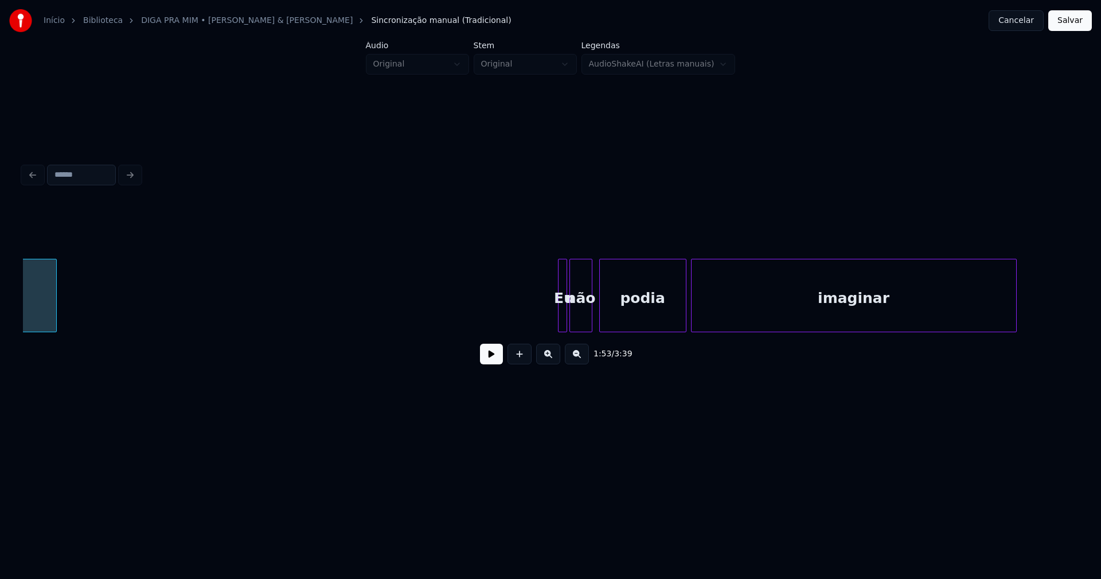
click at [40, 390] on div "1:53 / 3:39" at bounding box center [550, 266] width 1064 height 347
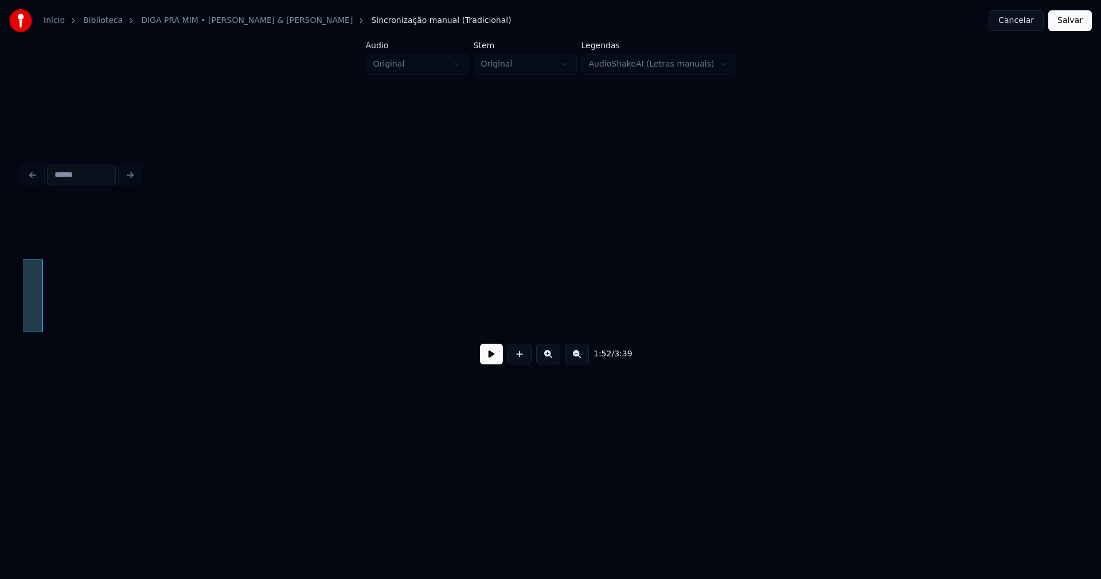
scroll to position [0, 12914]
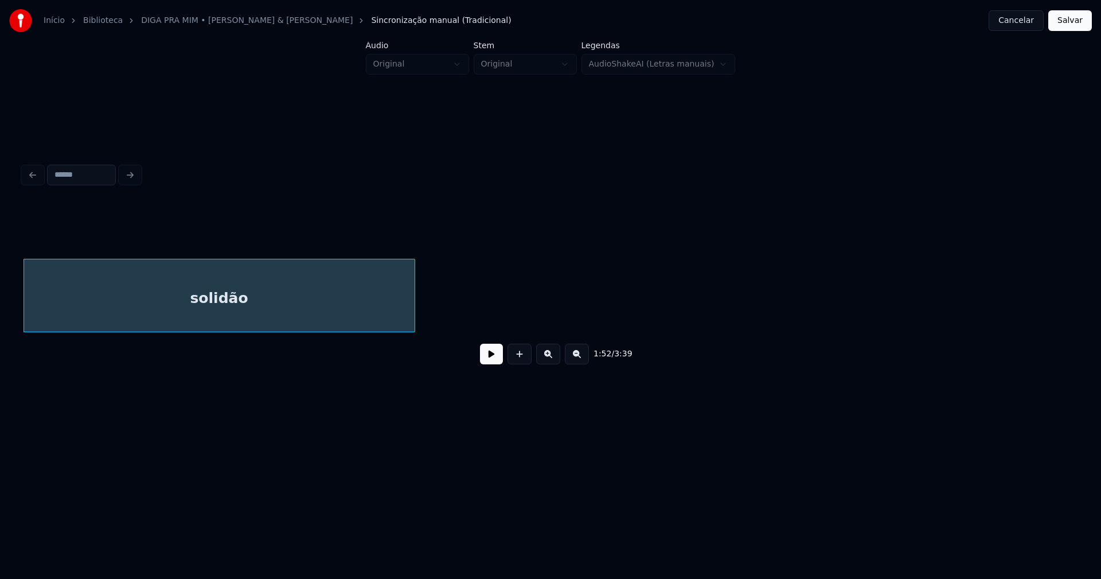
click at [411, 338] on div "1:52 / 3:39" at bounding box center [550, 288] width 1055 height 174
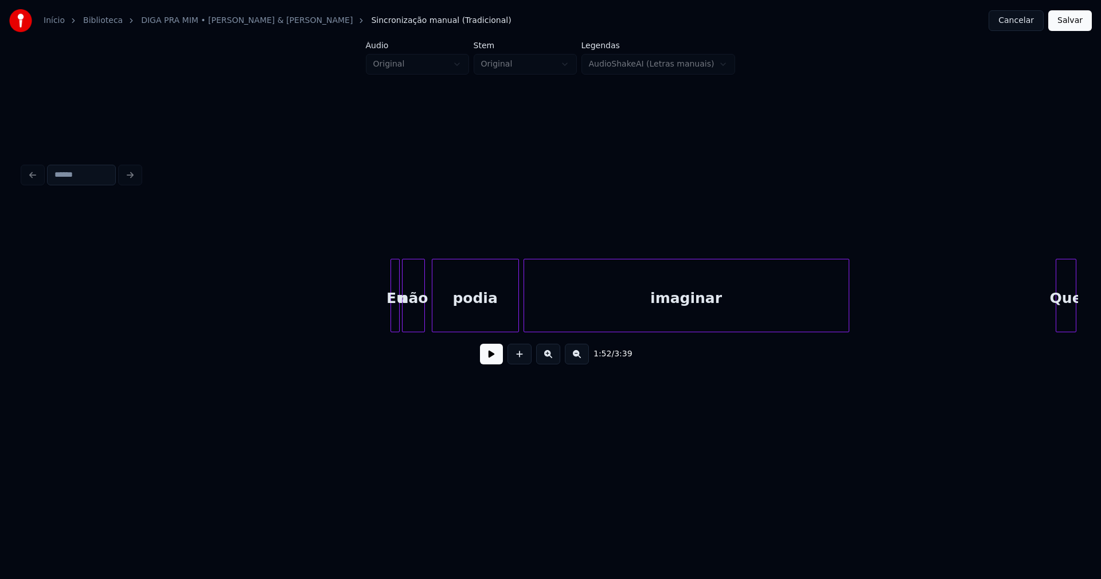
scroll to position [0, 13764]
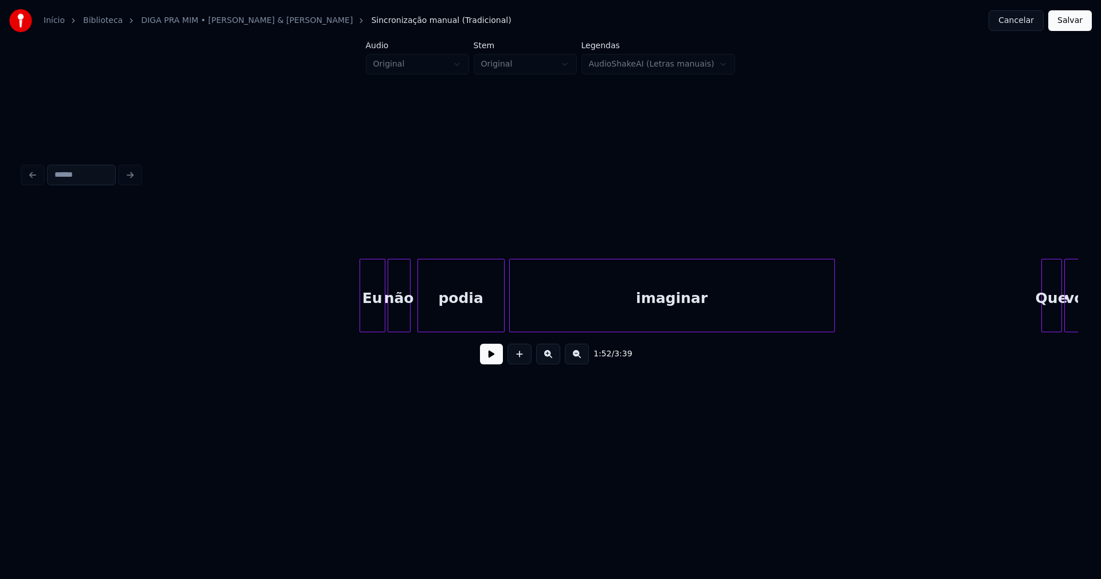
click at [361, 315] on div at bounding box center [361, 295] width 3 height 72
click at [493, 361] on button at bounding box center [491, 354] width 23 height 21
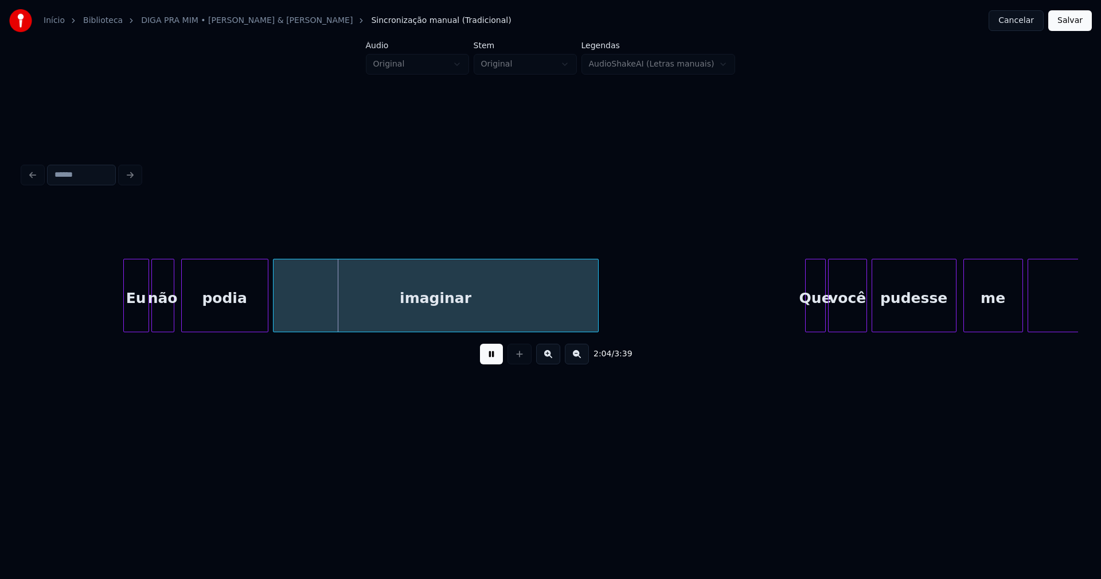
scroll to position [0, 14307]
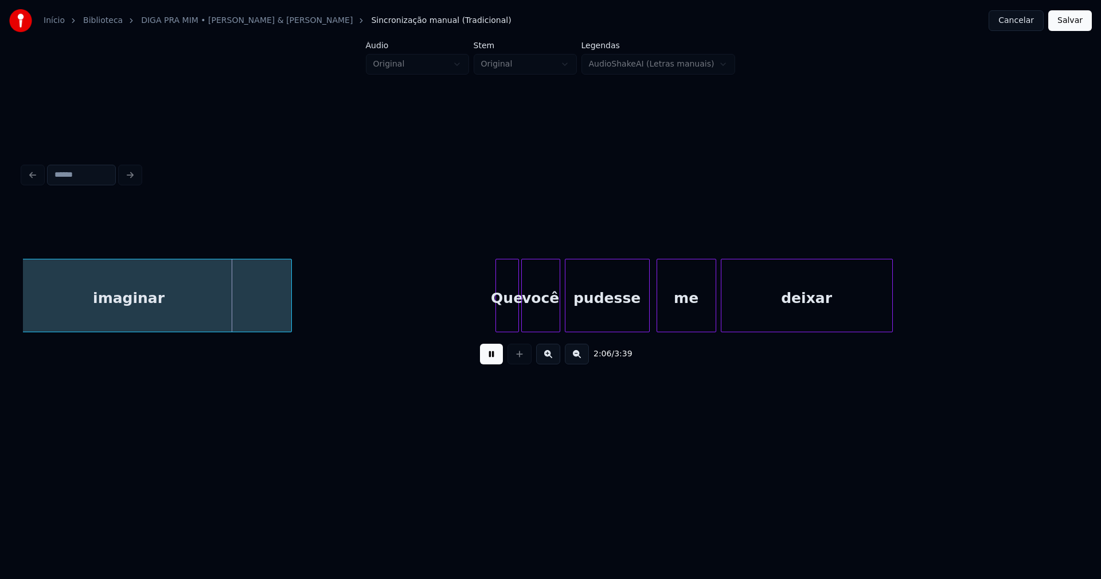
click at [497, 319] on div at bounding box center [497, 295] width 3 height 72
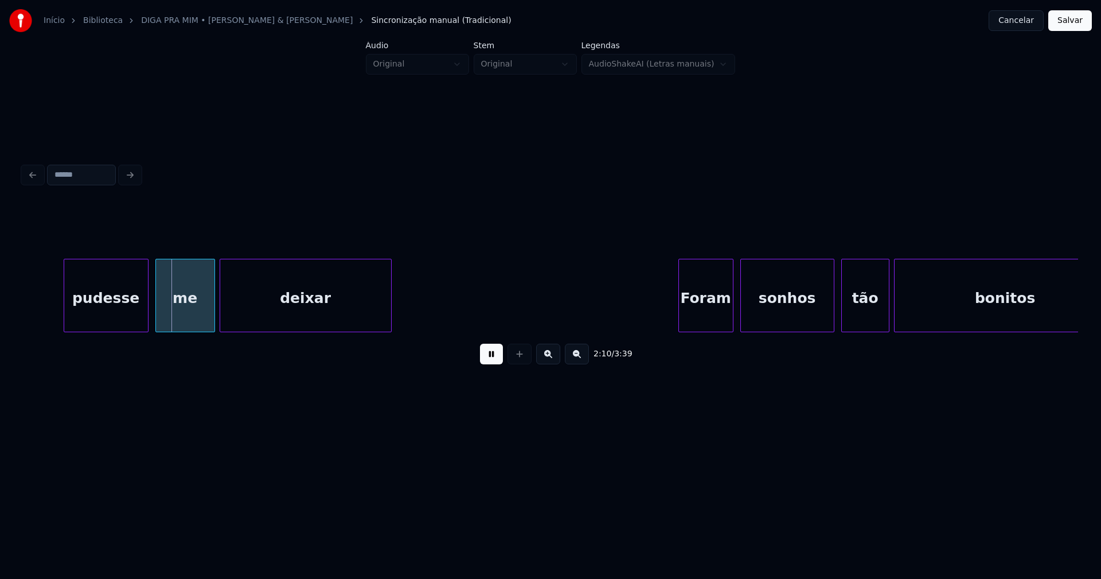
scroll to position [0, 14850]
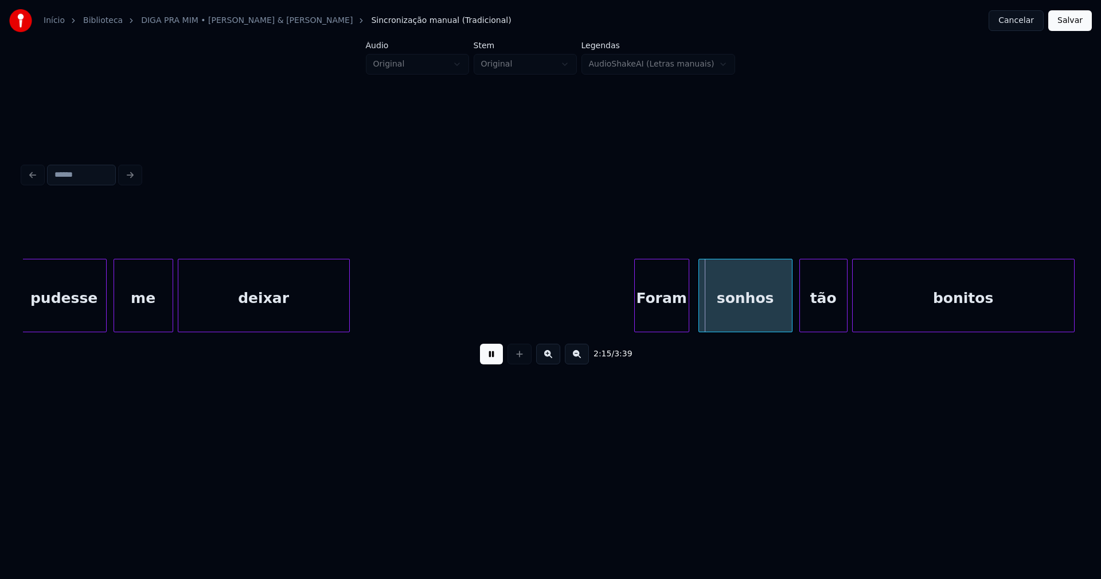
click at [662, 305] on div "Foram" at bounding box center [662, 298] width 54 height 78
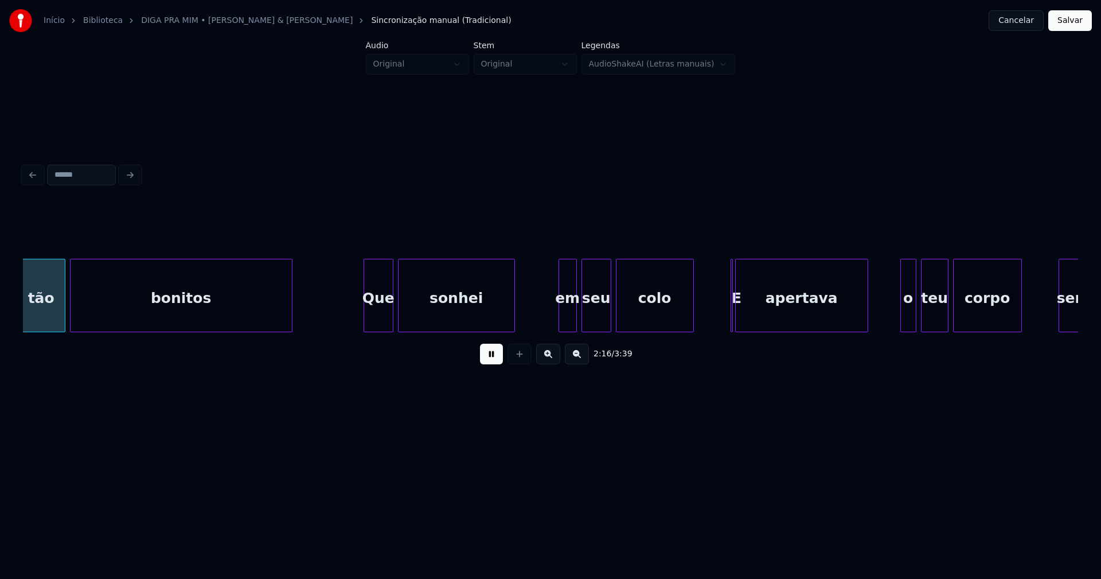
scroll to position [0, 15638]
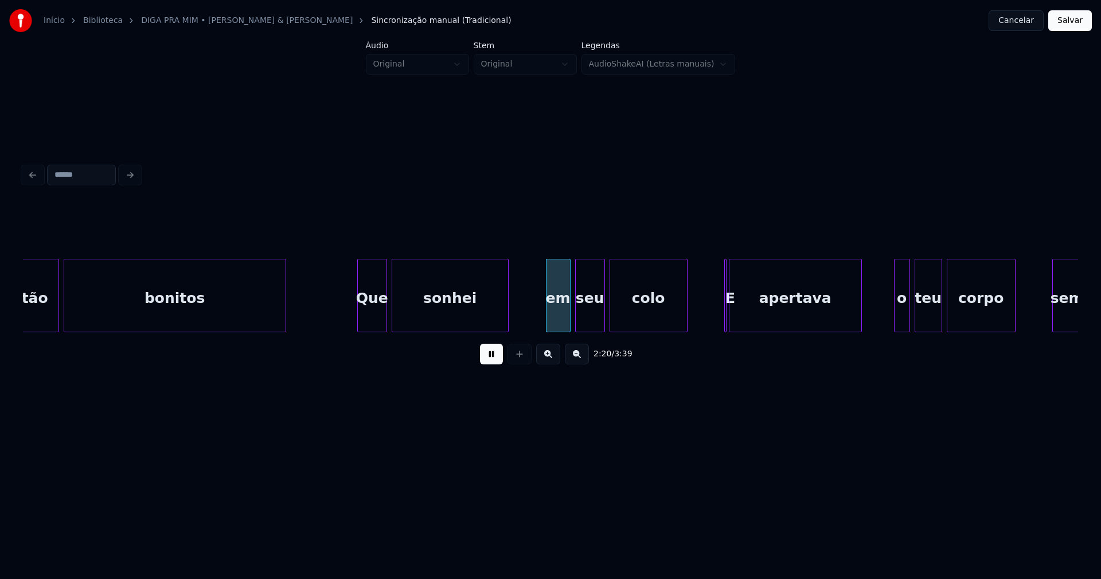
click at [548, 317] on div at bounding box center [548, 295] width 3 height 72
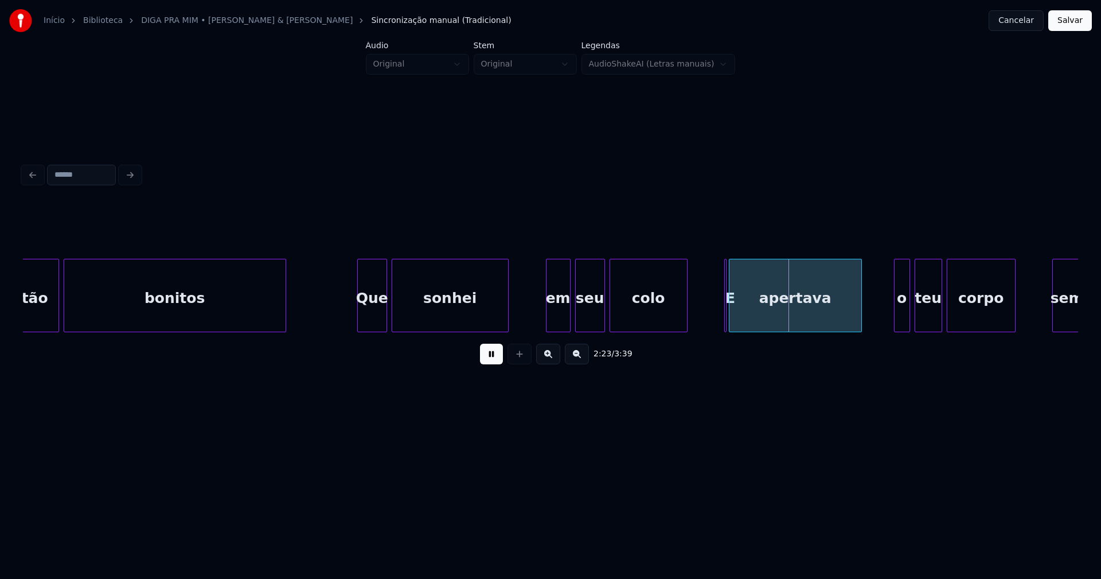
click at [494, 360] on button at bounding box center [491, 354] width 23 height 21
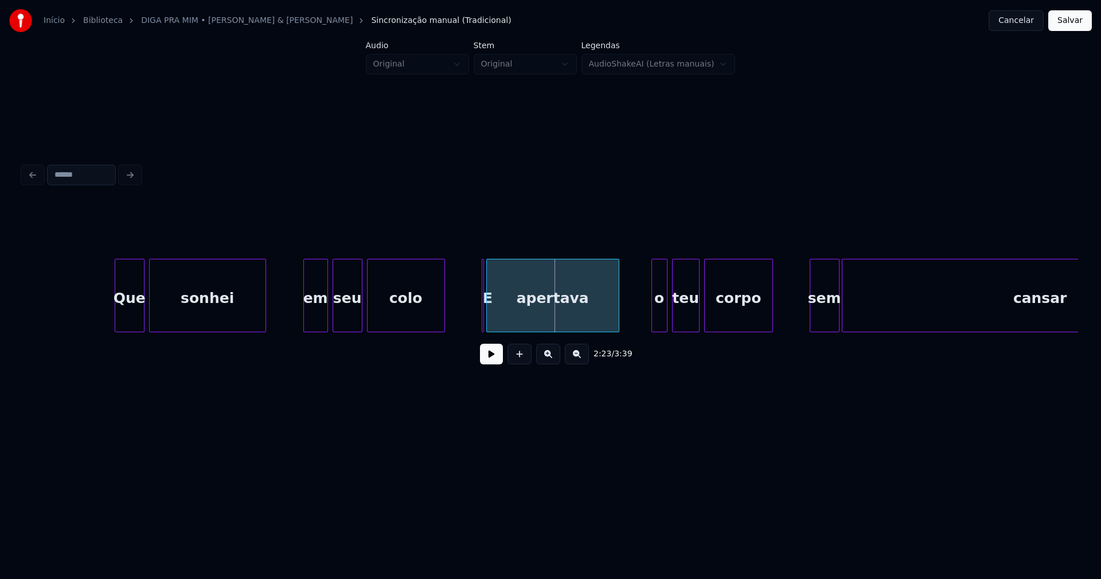
scroll to position [0, 15936]
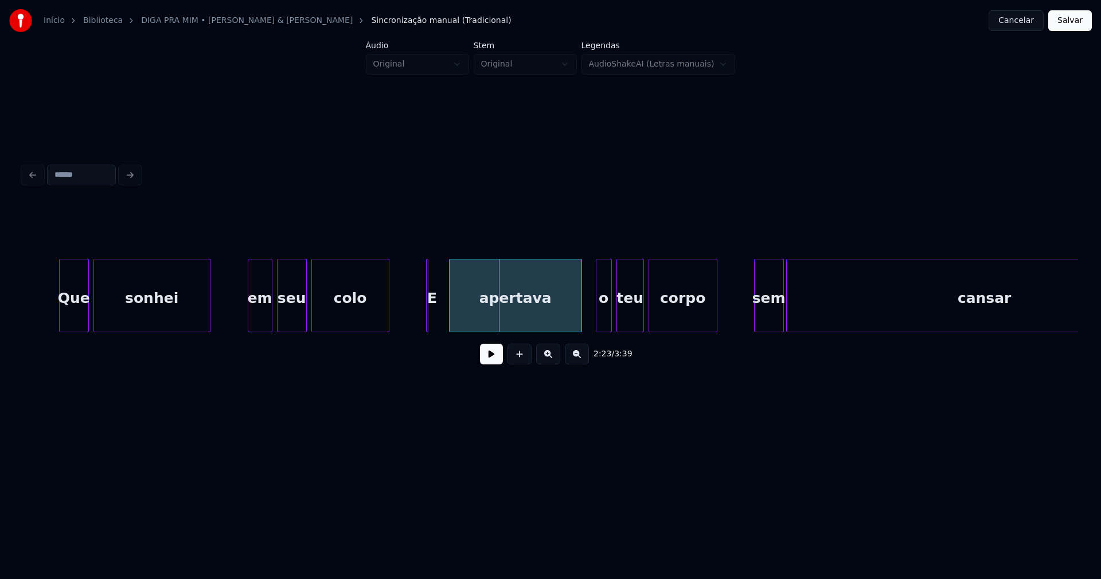
click at [453, 319] on div "apertava" at bounding box center [516, 298] width 132 height 78
click at [444, 317] on div at bounding box center [443, 295] width 3 height 72
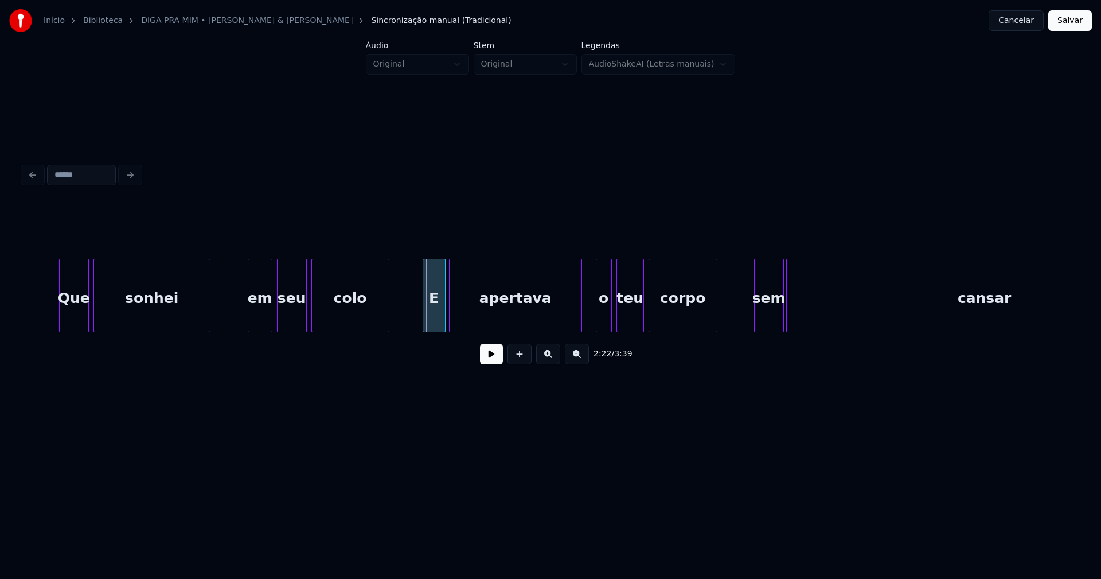
click at [426, 321] on div at bounding box center [424, 295] width 3 height 72
click at [500, 361] on button at bounding box center [491, 354] width 23 height 21
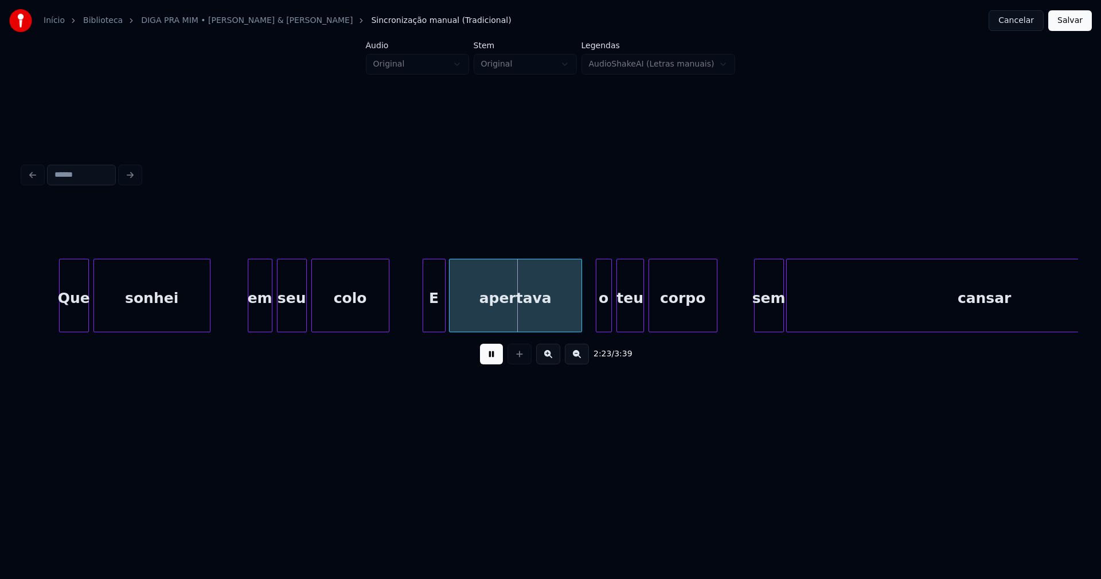
click at [495, 361] on button at bounding box center [491, 354] width 23 height 21
click at [599, 321] on div "o" at bounding box center [600, 298] width 15 height 78
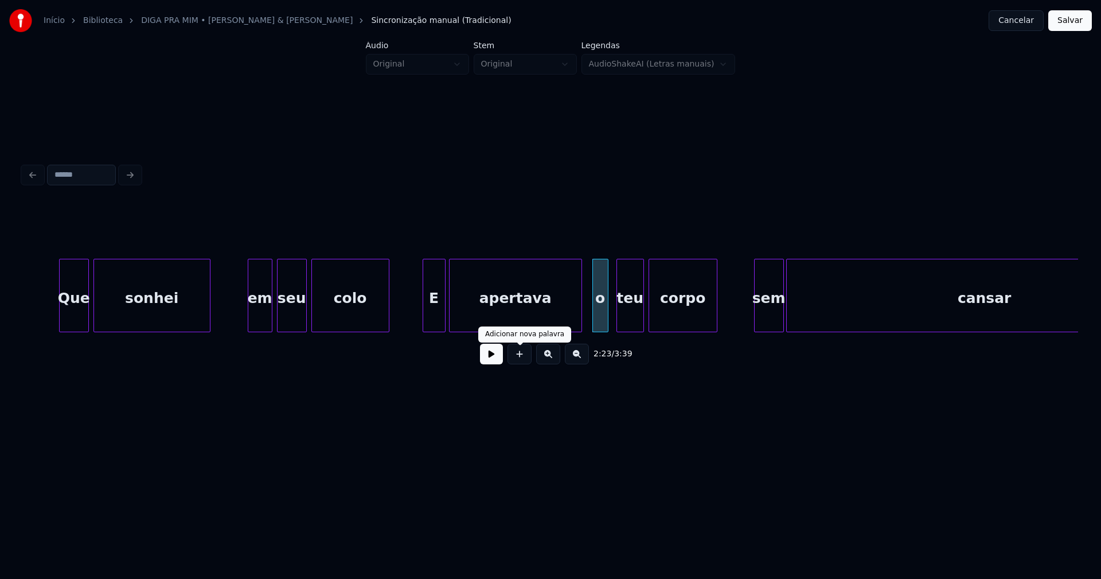
click at [488, 361] on button at bounding box center [491, 354] width 23 height 21
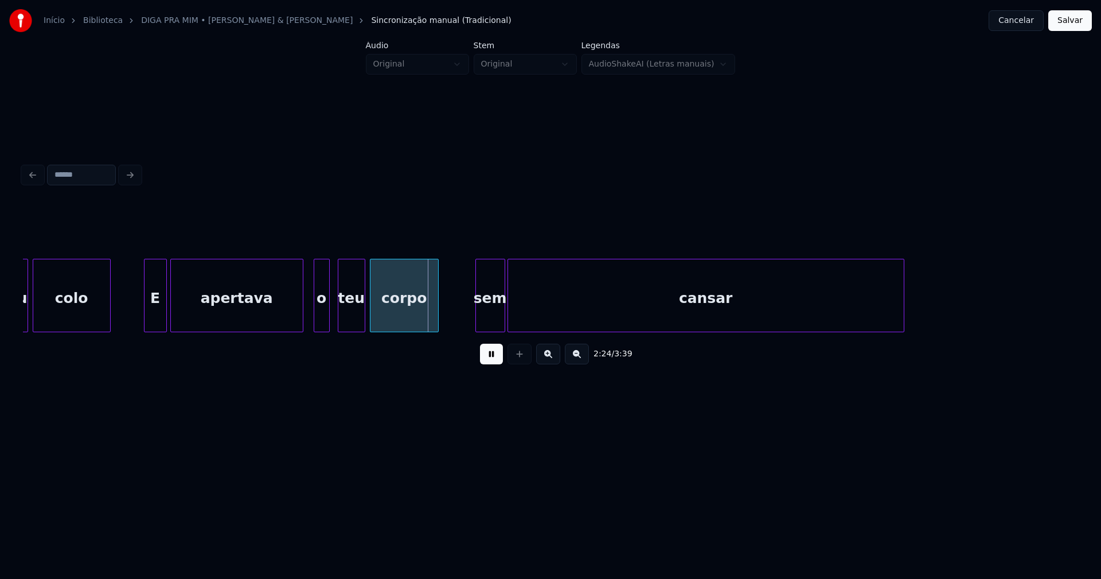
scroll to position [0, 16284]
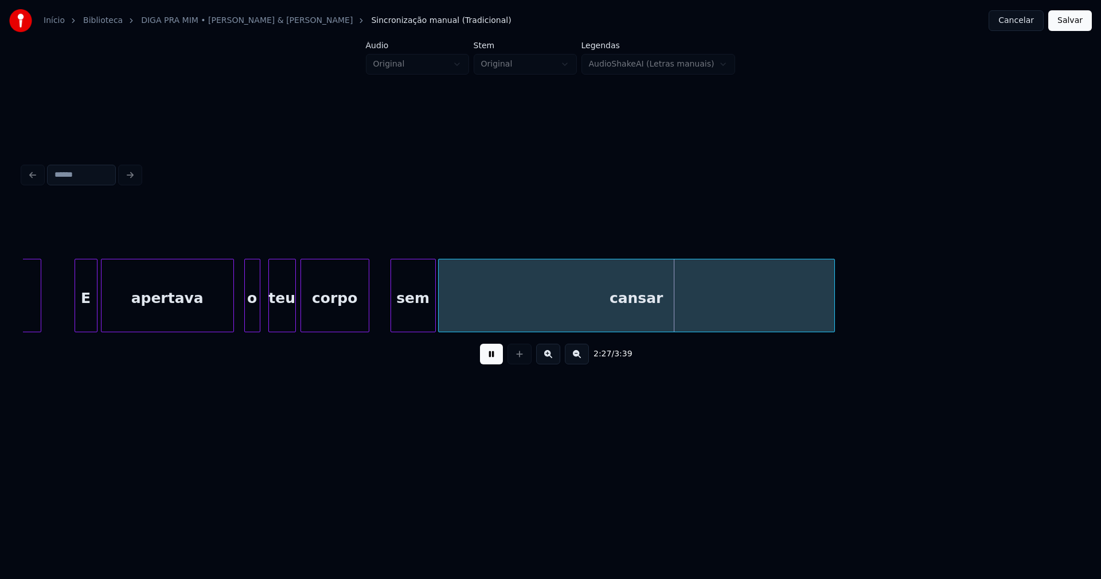
click at [392, 316] on div at bounding box center [392, 295] width 3 height 72
drag, startPoint x: 494, startPoint y: 357, endPoint x: 686, endPoint y: 351, distance: 192.8
click at [495, 357] on button at bounding box center [491, 354] width 23 height 21
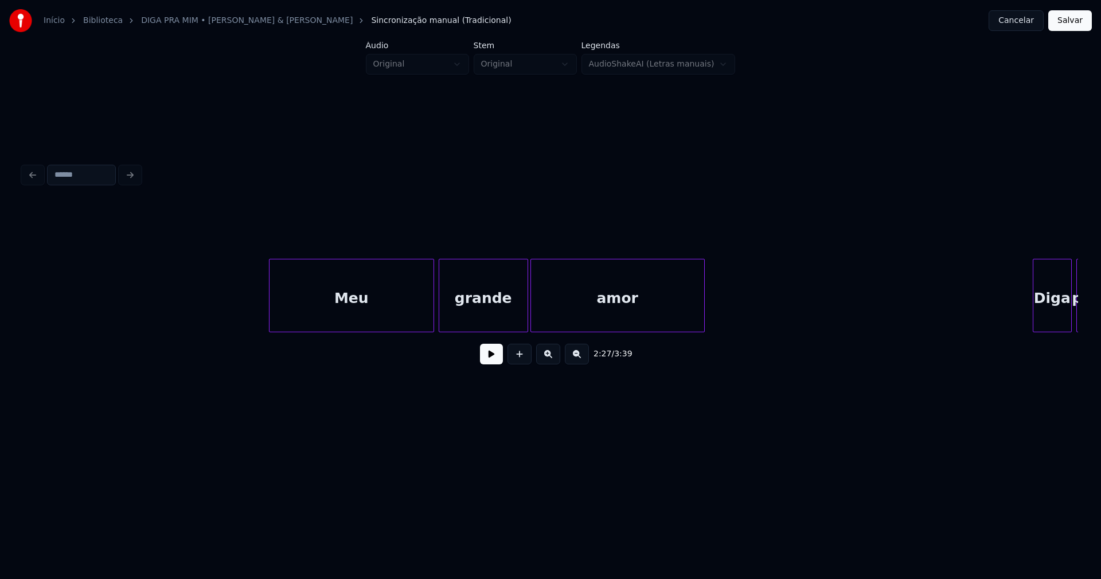
scroll to position [0, 17176]
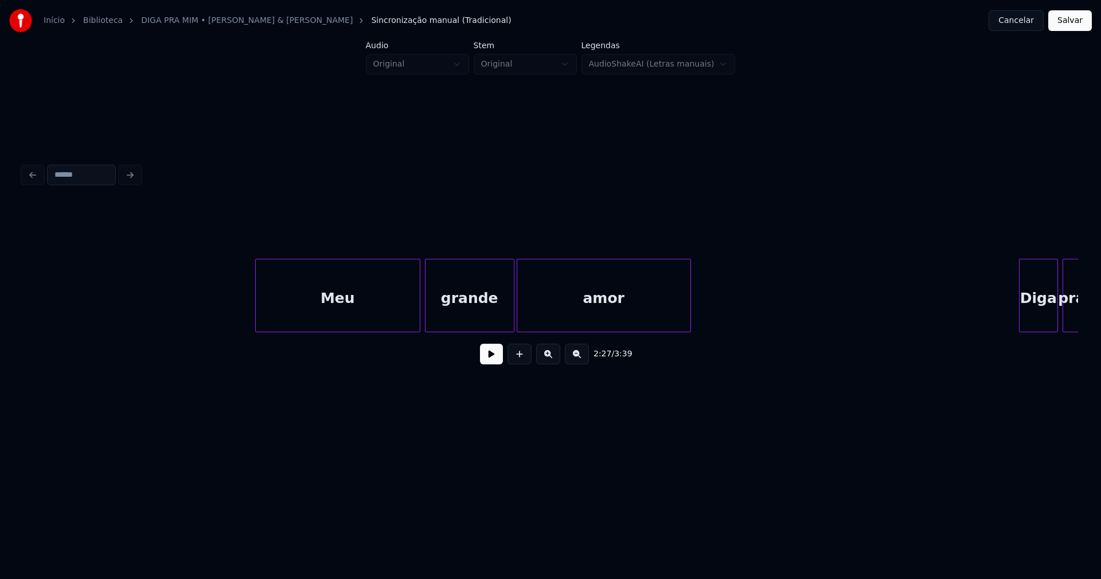
click at [372, 307] on div "Meu" at bounding box center [338, 298] width 164 height 78
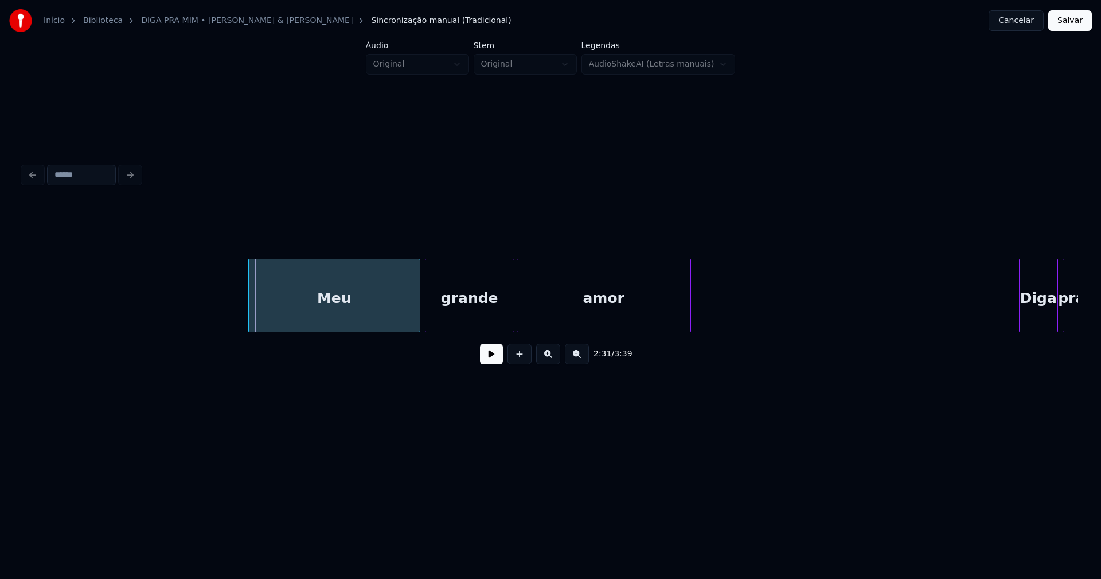
click at [250, 302] on div at bounding box center [250, 295] width 3 height 72
click at [500, 360] on button at bounding box center [491, 354] width 23 height 21
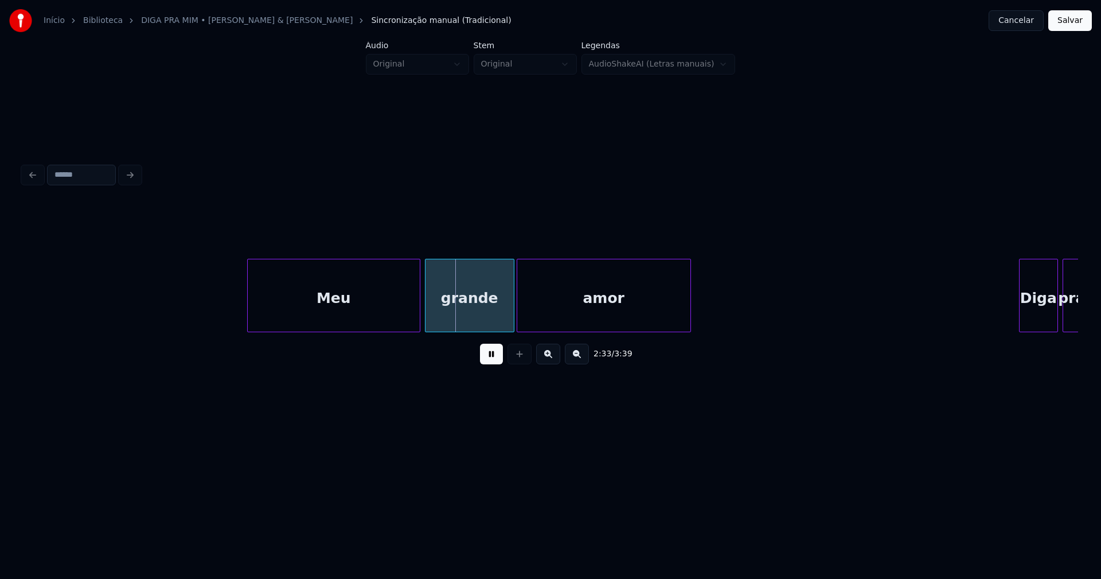
drag, startPoint x: 479, startPoint y: 365, endPoint x: 616, endPoint y: 350, distance: 138.5
click at [485, 365] on div "2:33 / 3:39" at bounding box center [550, 353] width 1037 height 25
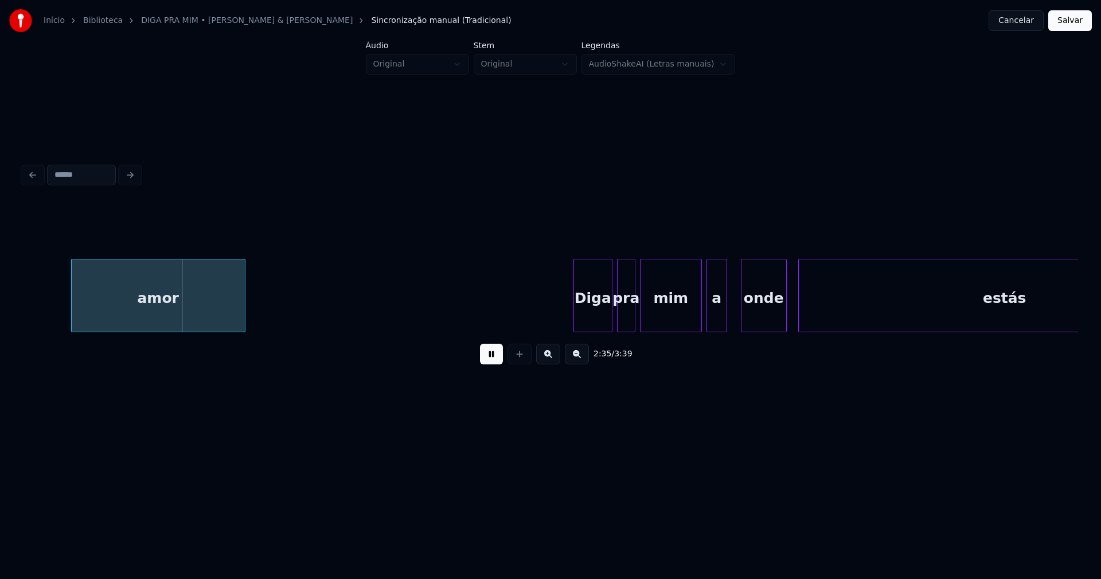
scroll to position [0, 17734]
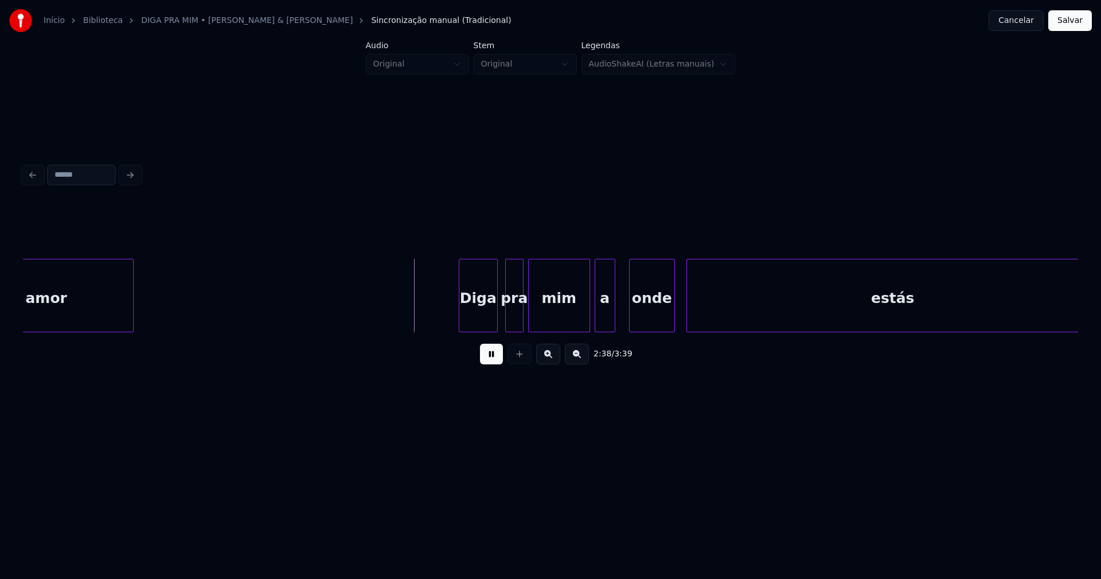
click at [481, 309] on div "Diga" at bounding box center [478, 298] width 38 height 78
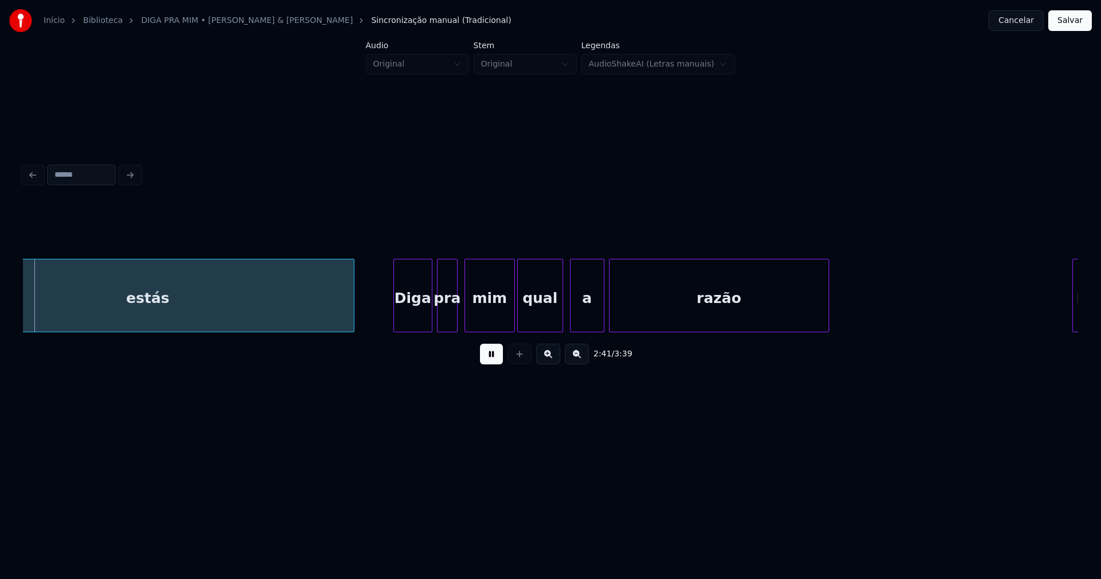
scroll to position [0, 18485]
click at [408, 315] on div "Diga" at bounding box center [406, 298] width 38 height 78
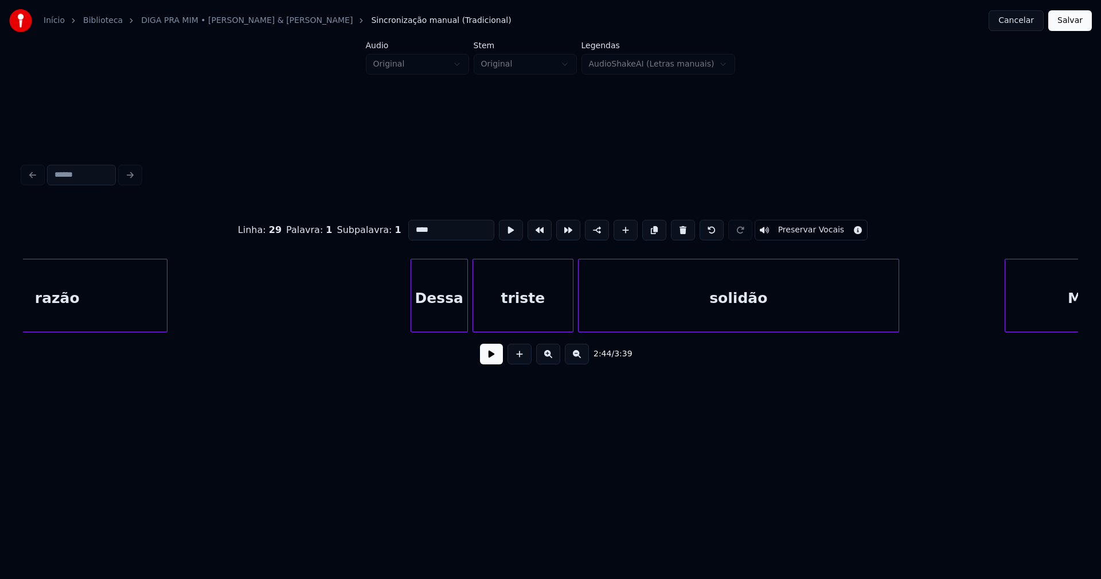
scroll to position [0, 19155]
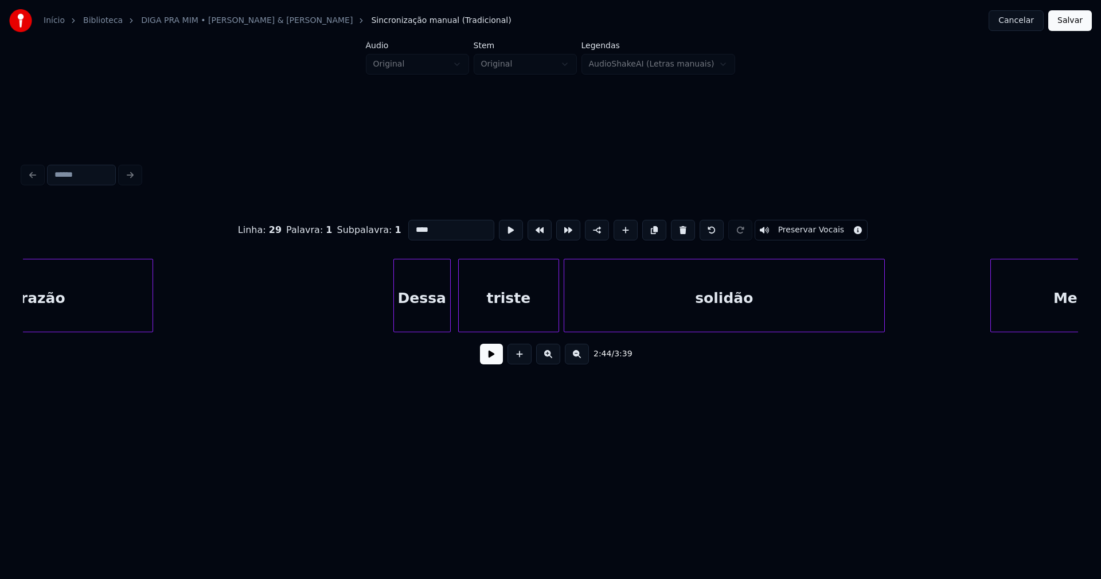
click at [426, 315] on div "Dessa" at bounding box center [422, 298] width 56 height 78
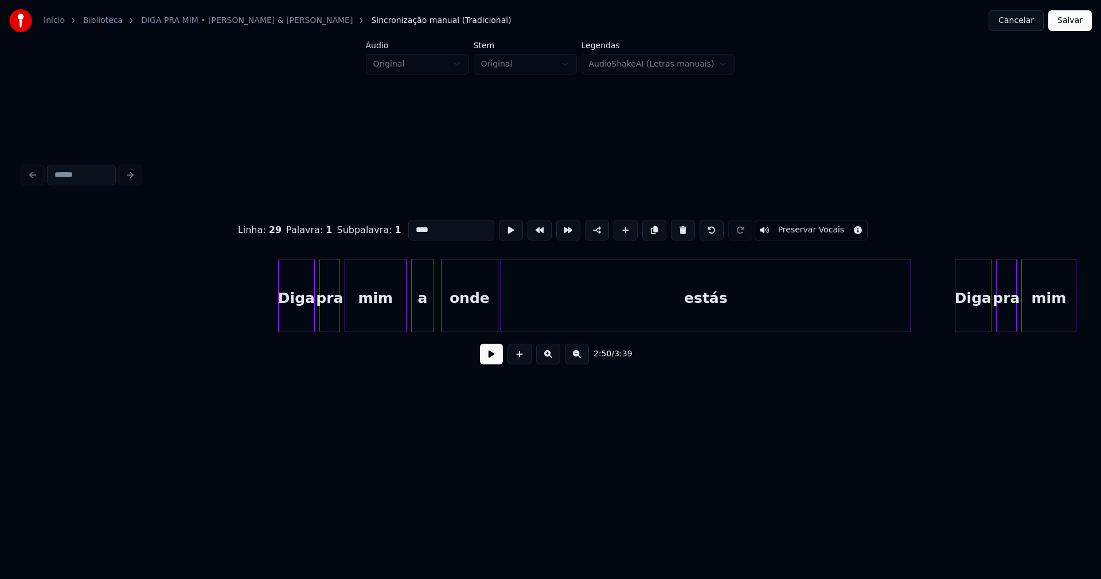
scroll to position [0, 20701]
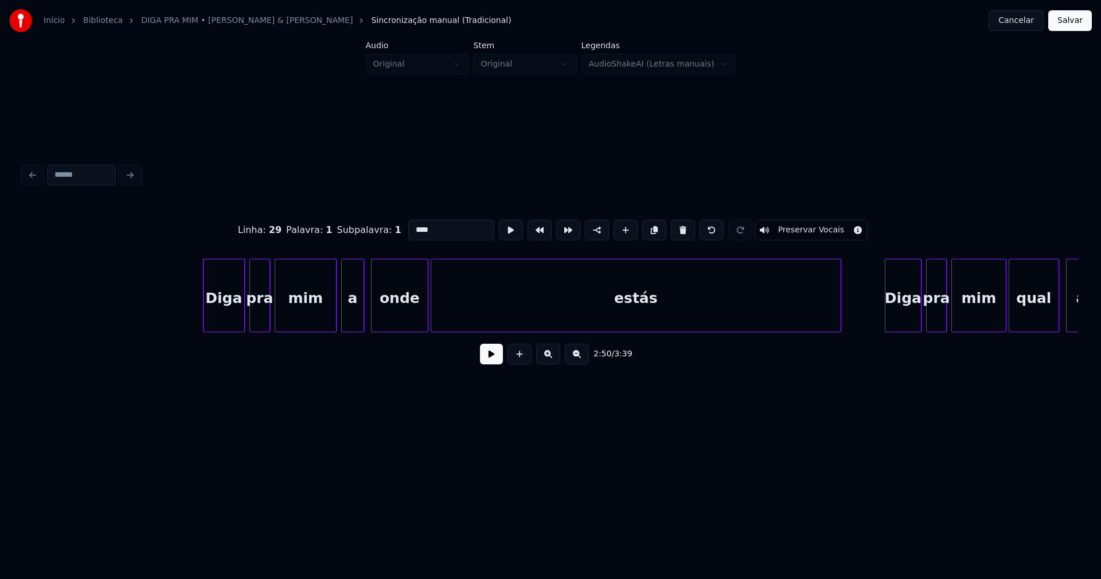
click at [205, 311] on div at bounding box center [205, 295] width 3 height 72
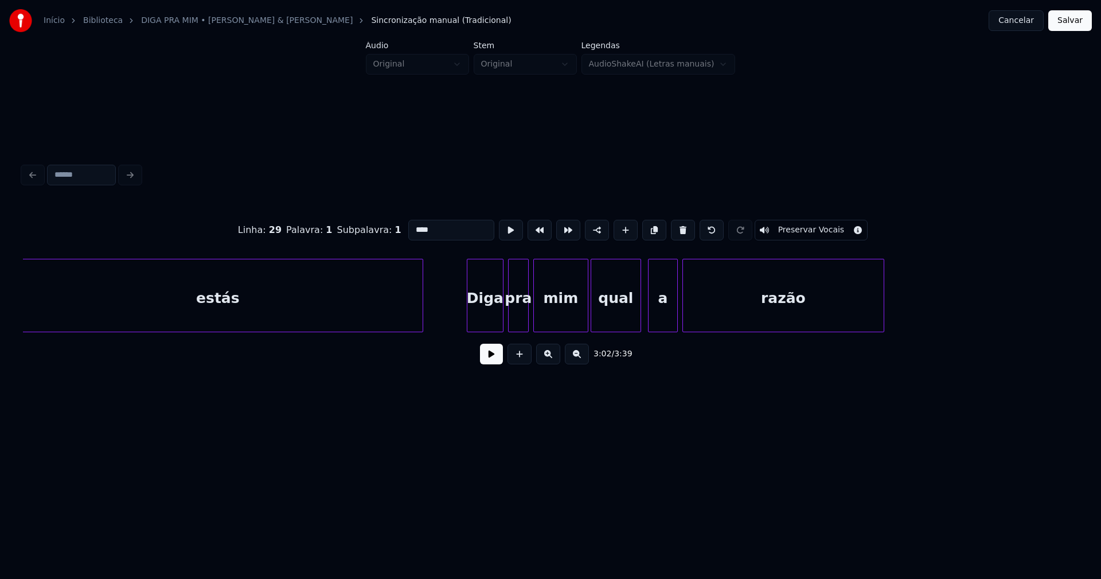
scroll to position [0, 21174]
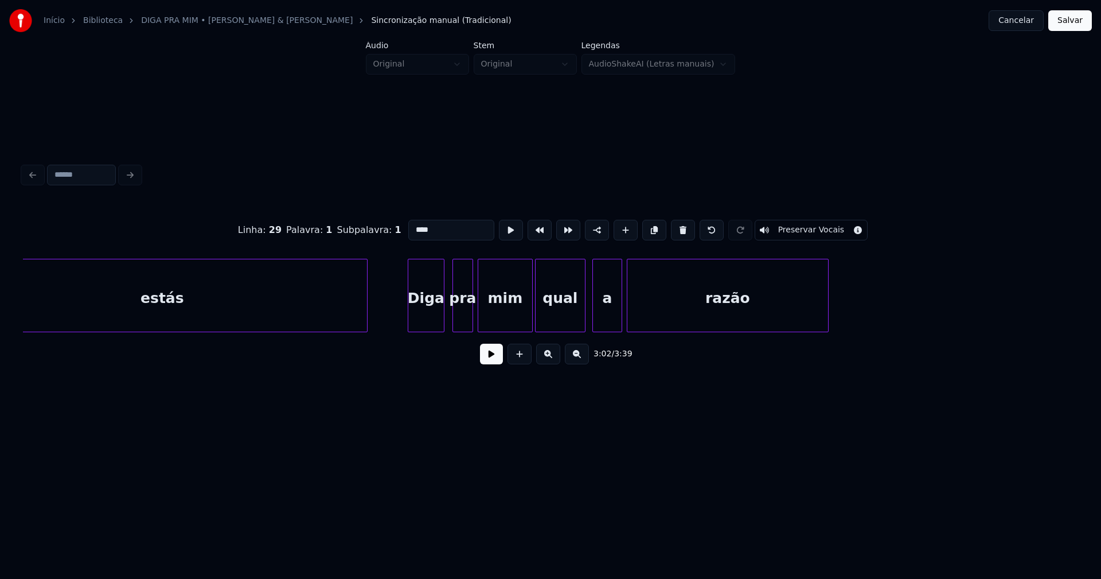
click at [421, 314] on div "Diga" at bounding box center [426, 298] width 36 height 78
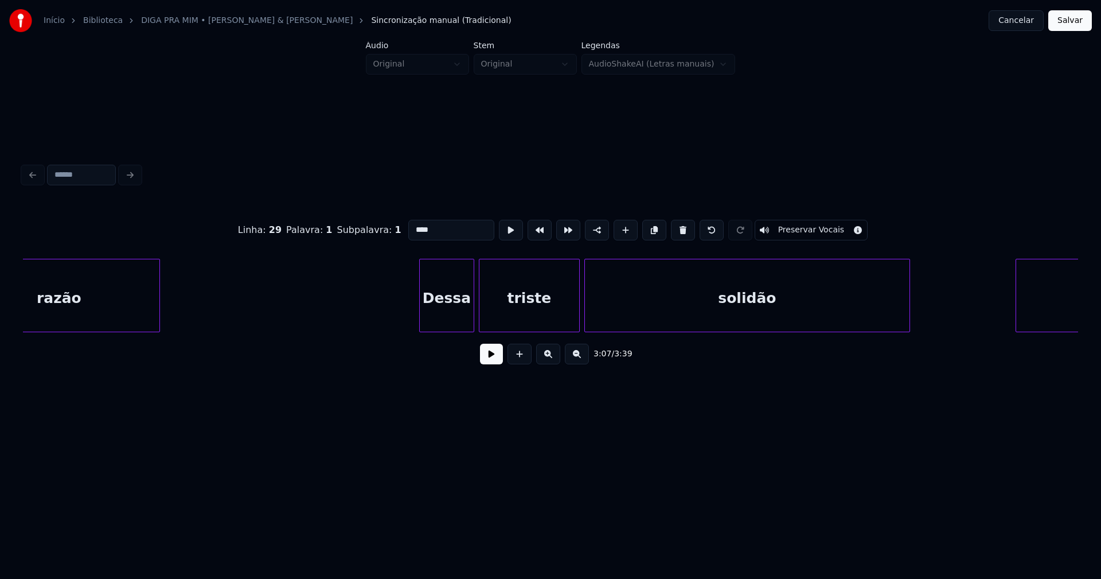
scroll to position [0, 21885]
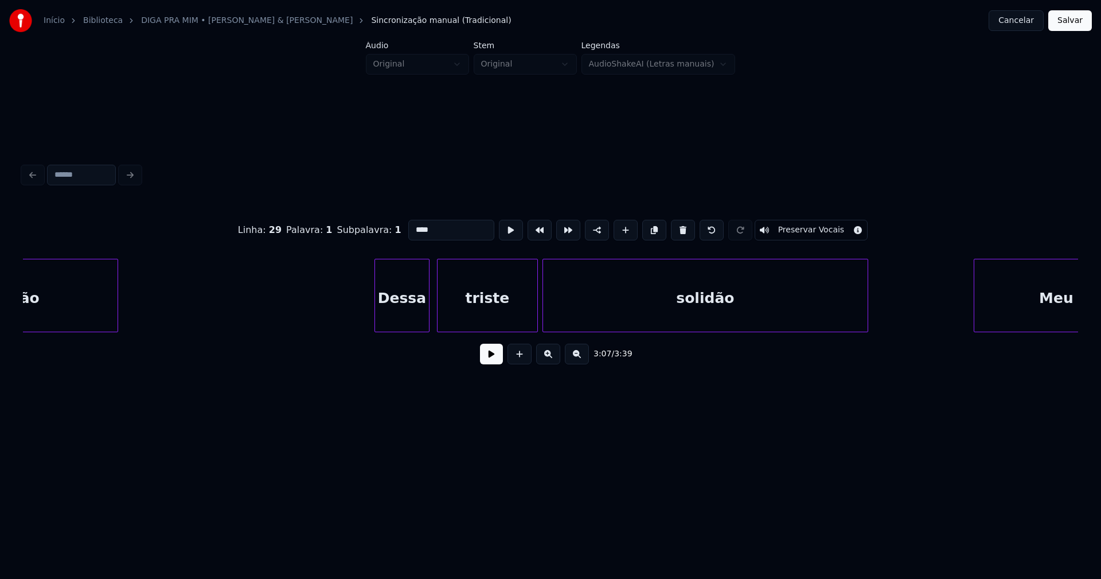
click at [411, 318] on div "Dessa" at bounding box center [402, 298] width 54 height 78
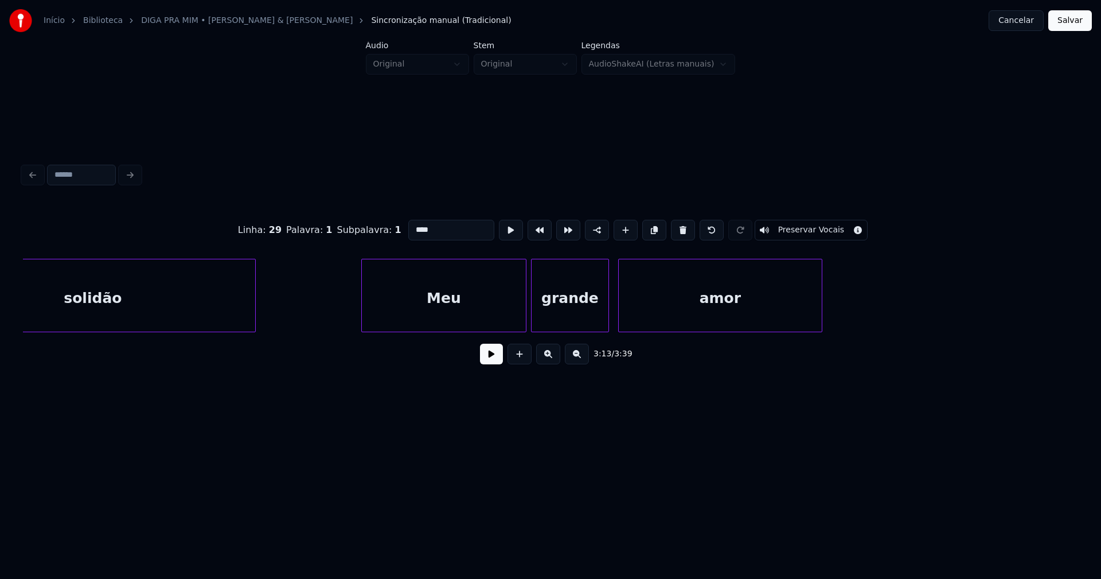
scroll to position [0, 22512]
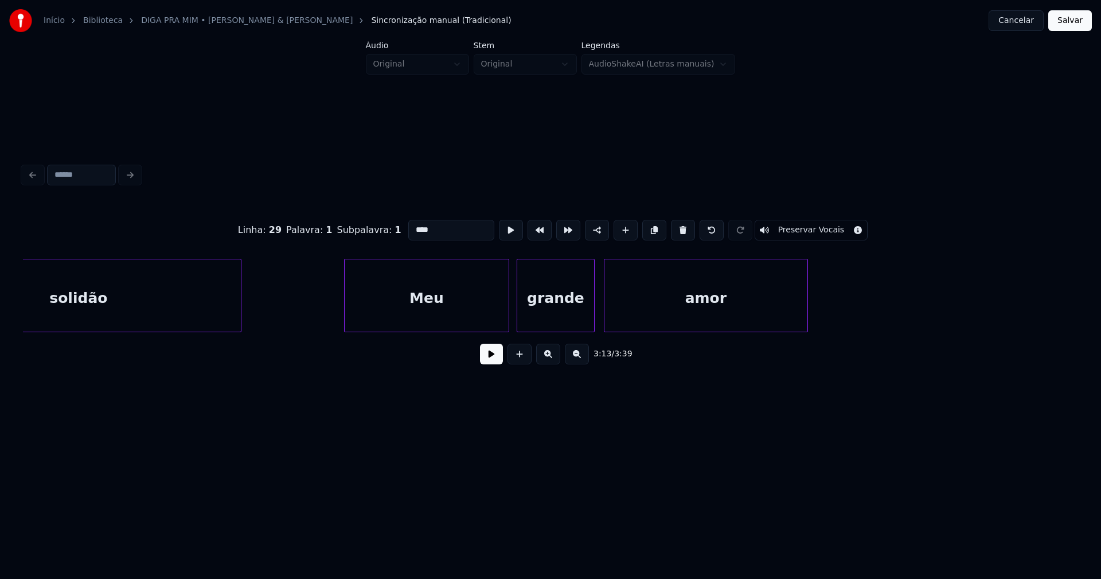
click at [460, 315] on div "Meu" at bounding box center [427, 298] width 164 height 78
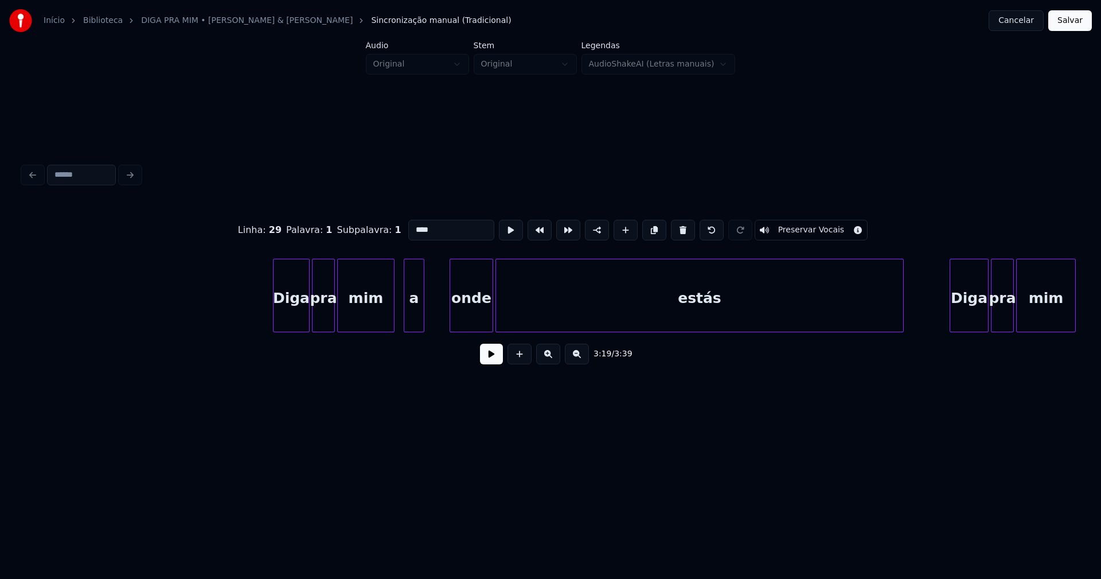
scroll to position [0, 23375]
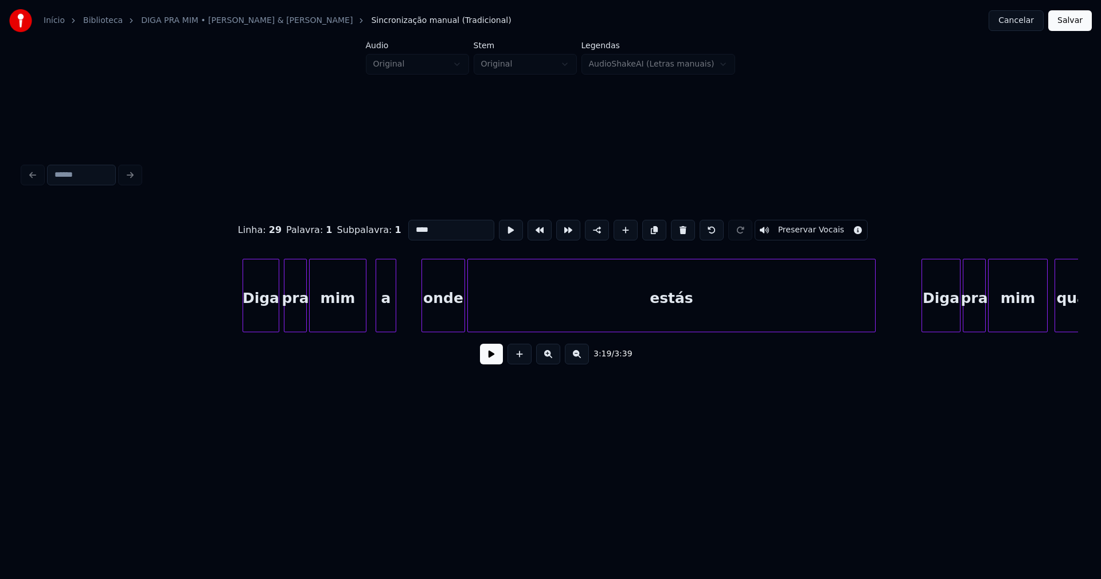
click at [259, 319] on div "Diga" at bounding box center [261, 298] width 36 height 78
click at [411, 313] on div at bounding box center [411, 295] width 3 height 72
click at [863, 310] on div at bounding box center [862, 295] width 3 height 72
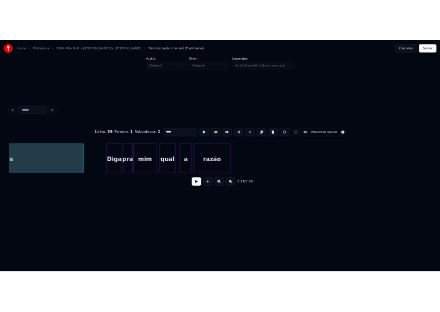
scroll to position [0, 24058]
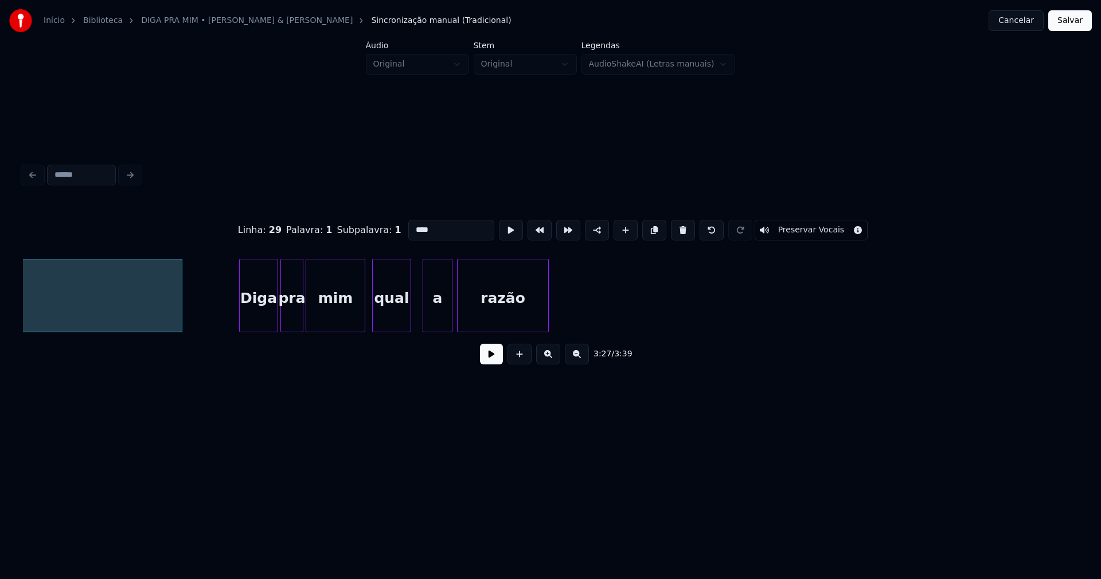
drag, startPoint x: 1070, startPoint y: 26, endPoint x: 917, endPoint y: 107, distance: 173.4
click at [1071, 26] on button "Salvar" at bounding box center [1070, 20] width 44 height 21
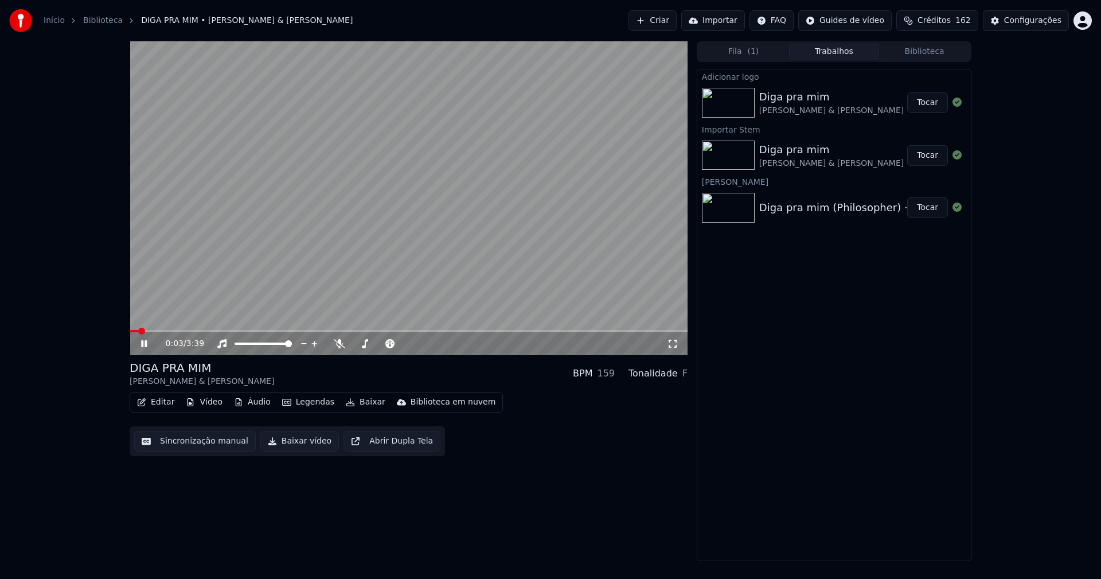
click at [674, 345] on icon at bounding box center [672, 343] width 11 height 9
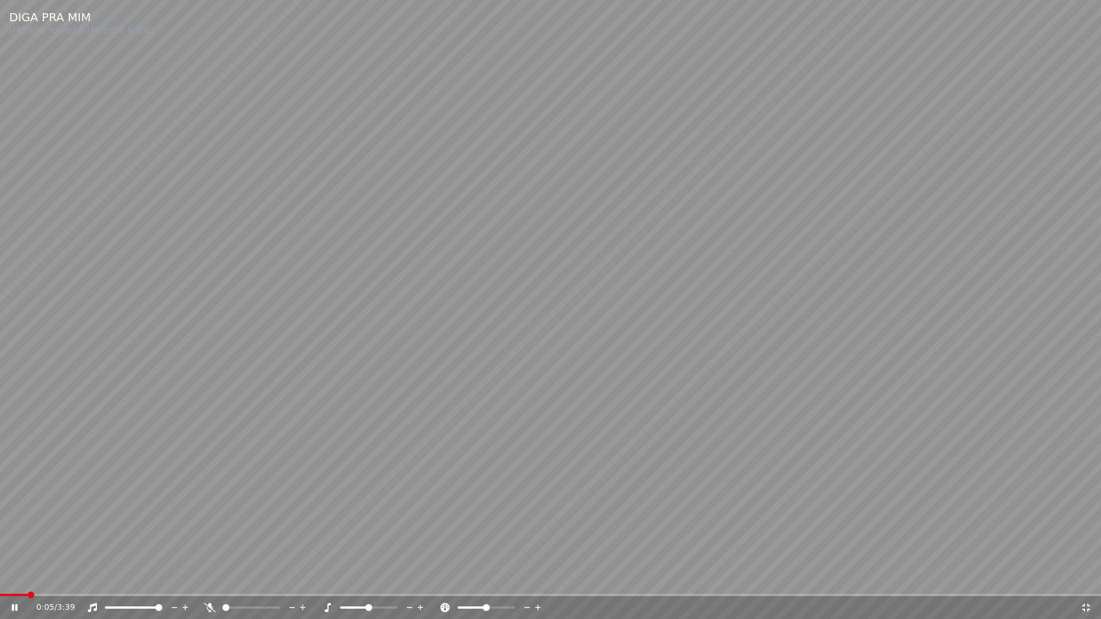
click at [0, 578] on span at bounding box center [14, 595] width 28 height 2
click at [16, 578] on icon at bounding box center [22, 607] width 27 height 9
click at [15, 578] on icon at bounding box center [14, 608] width 7 height 8
click at [1086, 578] on icon at bounding box center [1085, 607] width 11 height 9
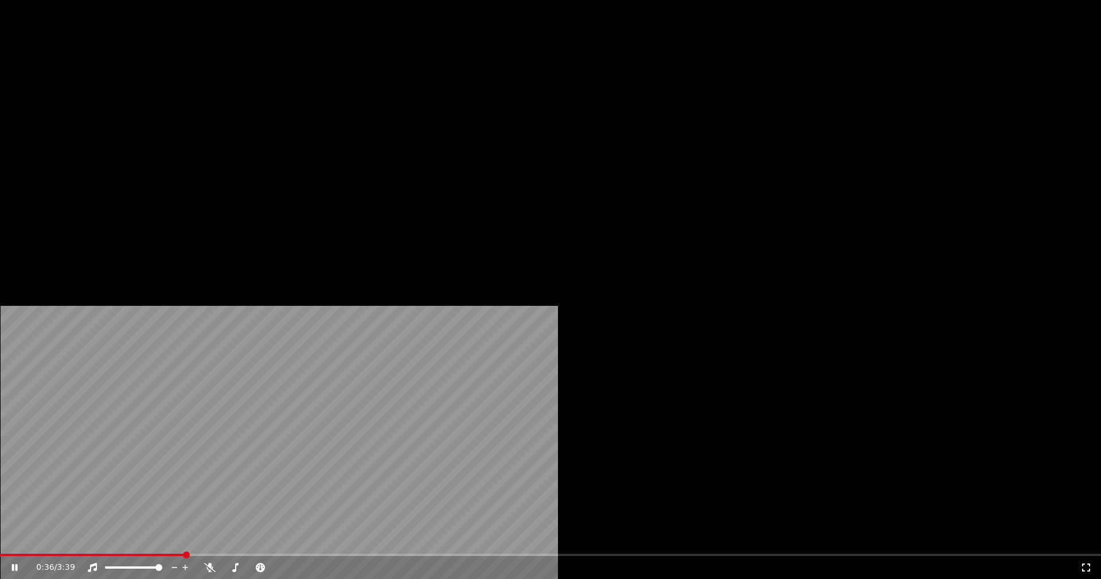
click at [161, 96] on button "Editar" at bounding box center [155, 88] width 46 height 16
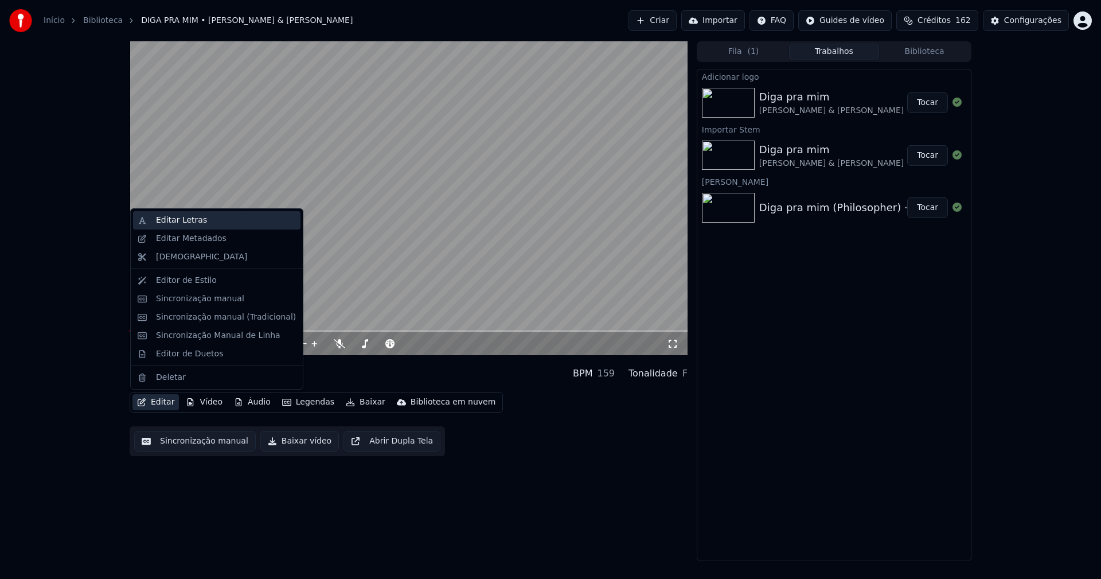
click at [169, 223] on div "Editar Letras" at bounding box center [181, 219] width 51 height 11
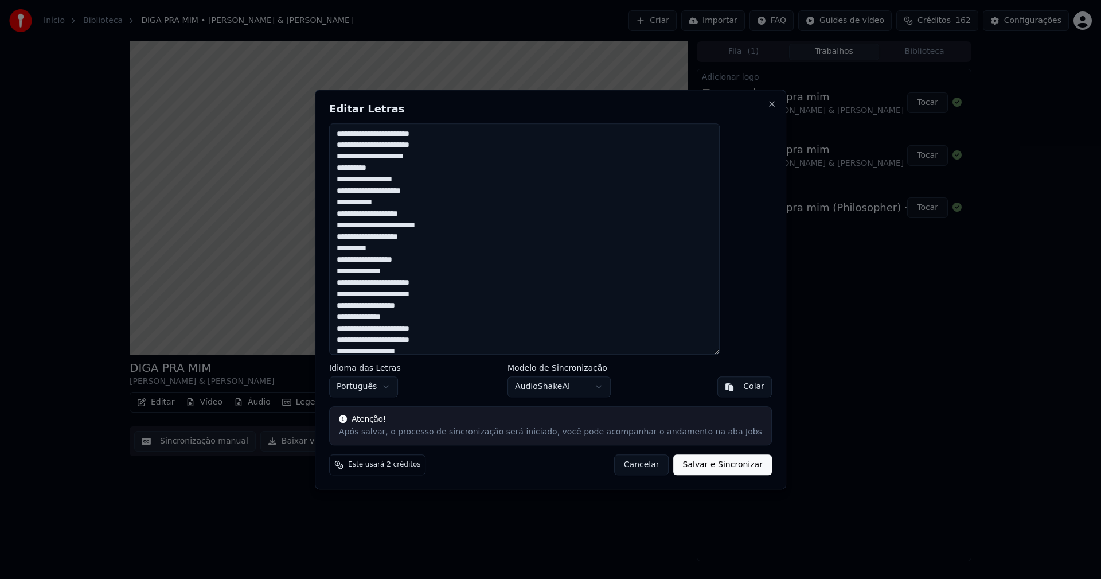
click at [627, 467] on button "Cancelar" at bounding box center [641, 464] width 55 height 21
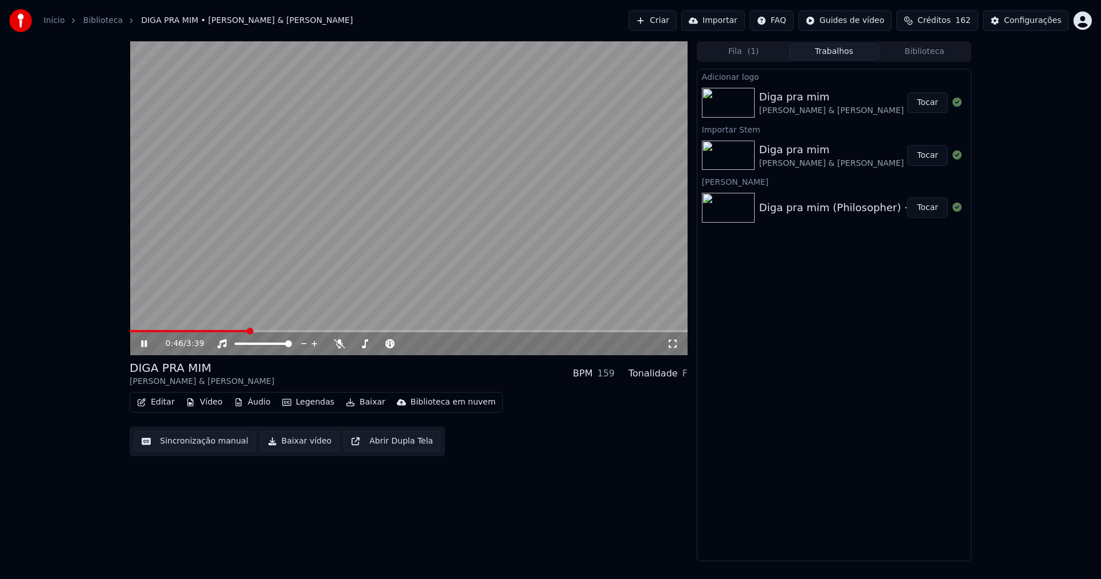
click at [144, 344] on icon at bounding box center [152, 343] width 27 height 9
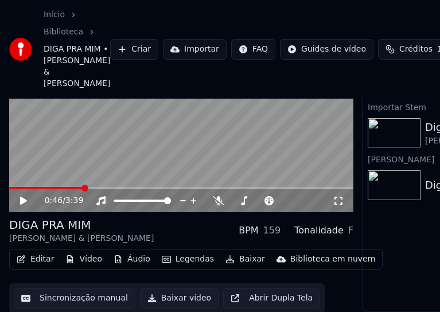
scroll to position [88, 0]
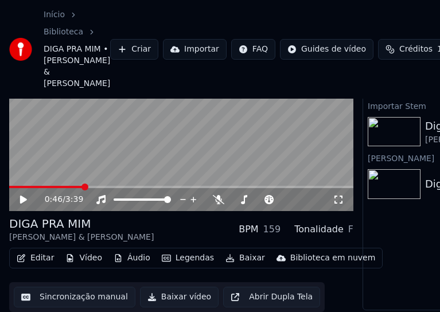
click at [41, 255] on button "Editar" at bounding box center [35, 258] width 46 height 16
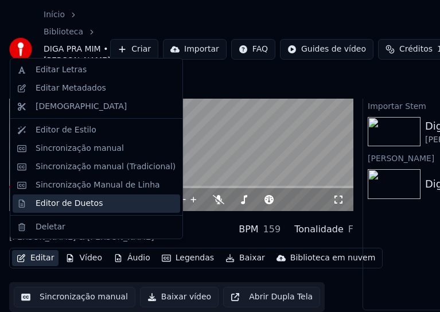
click at [52, 202] on div "Editor de Duetos" at bounding box center [69, 203] width 67 height 11
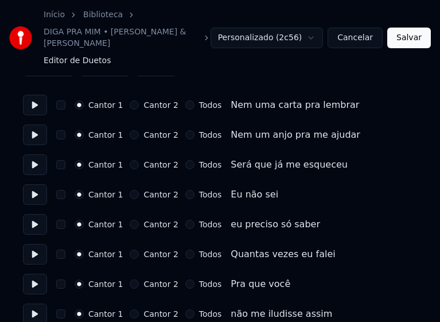
scroll to position [115, 0]
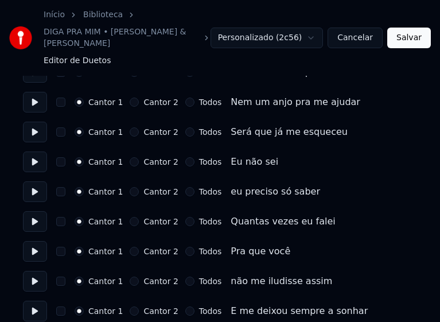
click at [273, 151] on div "Cantor 1 Cantor 2 Todos Eu não sei" at bounding box center [220, 161] width 394 height 21
click at [309, 181] on div "Cantor 1 Cantor 2 Todos eu preciso só saber" at bounding box center [220, 191] width 394 height 21
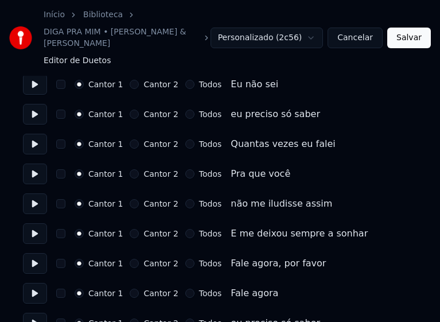
scroll to position [172, 0]
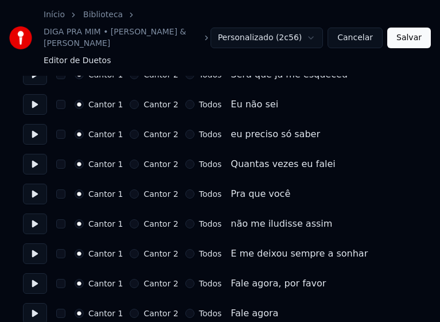
click at [185, 159] on button "Todos" at bounding box center [189, 163] width 9 height 9
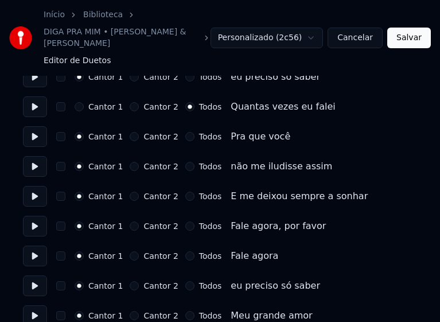
click at [185, 132] on button "Todos" at bounding box center [189, 136] width 9 height 9
click at [185, 162] on button "Todos" at bounding box center [189, 166] width 9 height 9
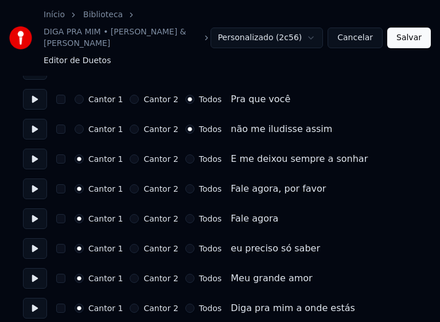
scroll to position [287, 0]
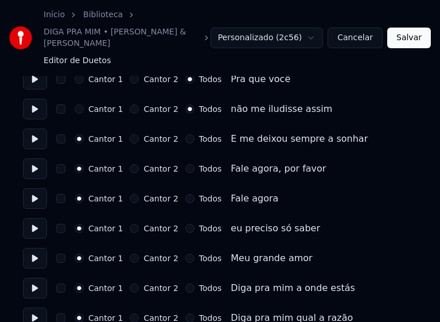
click at [185, 134] on button "Todos" at bounding box center [189, 138] width 9 height 9
click at [185, 164] on button "Todos" at bounding box center [189, 168] width 9 height 9
click at [185, 194] on button "Todos" at bounding box center [189, 198] width 9 height 9
click at [185, 224] on button "Todos" at bounding box center [189, 228] width 9 height 9
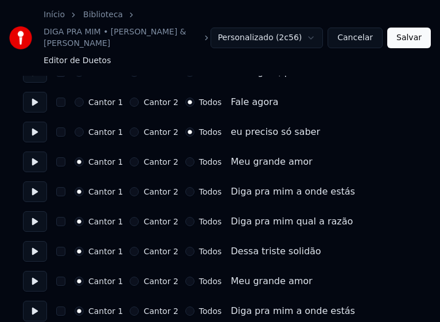
scroll to position [401, 0]
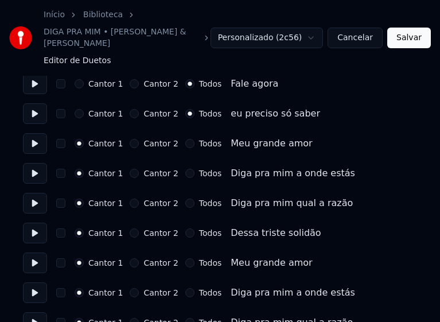
click at [185, 139] on button "Todos" at bounding box center [189, 143] width 9 height 9
click at [185, 169] on button "Todos" at bounding box center [189, 173] width 9 height 9
click at [185, 198] on button "Todos" at bounding box center [189, 202] width 9 height 9
click at [185, 228] on button "Todos" at bounding box center [189, 232] width 9 height 9
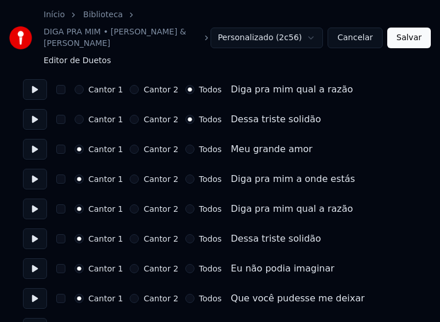
scroll to position [516, 0]
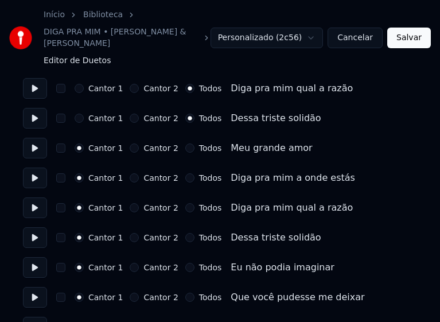
click at [185, 143] on button "Todos" at bounding box center [189, 147] width 9 height 9
click at [185, 173] on button "Todos" at bounding box center [189, 177] width 9 height 9
click at [185, 203] on button "Todos" at bounding box center [189, 207] width 9 height 9
click at [185, 233] on button "Todos" at bounding box center [189, 237] width 9 height 9
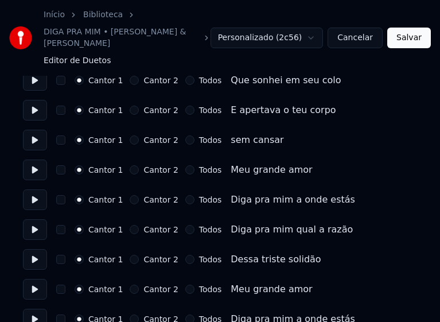
scroll to position [803, 0]
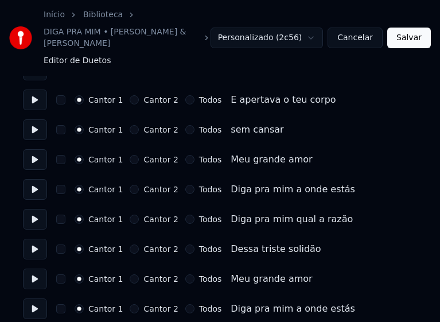
click at [185, 155] on button "Todos" at bounding box center [189, 159] width 9 height 9
click at [185, 185] on button "Todos" at bounding box center [189, 189] width 9 height 9
click at [185, 214] on button "Todos" at bounding box center [189, 218] width 9 height 9
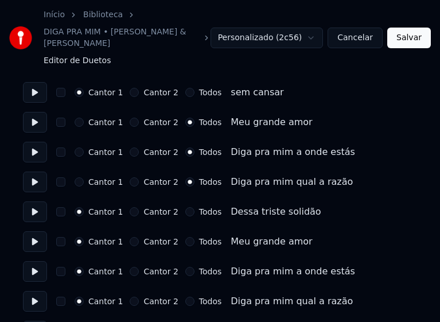
scroll to position [860, 0]
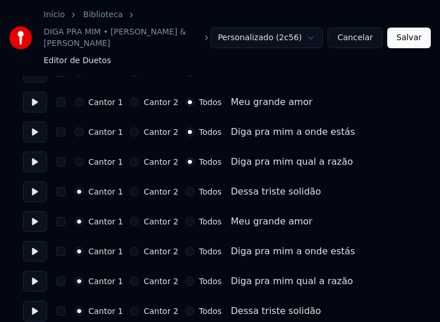
click at [185, 187] on button "Todos" at bounding box center [189, 191] width 9 height 9
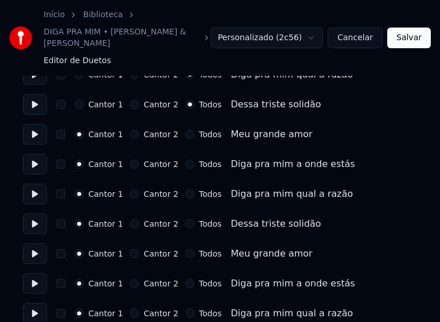
scroll to position [949, 0]
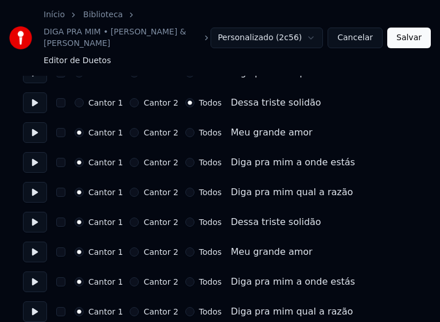
click at [185, 128] on button "Todos" at bounding box center [189, 132] width 9 height 9
click at [185, 158] on button "Todos" at bounding box center [189, 162] width 9 height 9
click at [185, 307] on button "Todos" at bounding box center [189, 311] width 9 height 9
drag, startPoint x: 183, startPoint y: 268, endPoint x: 178, endPoint y: 247, distance: 22.3
click at [185, 277] on button "Todos" at bounding box center [189, 281] width 9 height 9
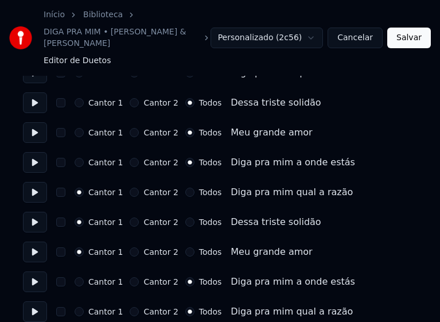
click at [185, 247] on button "Todos" at bounding box center [189, 251] width 9 height 9
click at [185, 217] on button "Todos" at bounding box center [189, 221] width 9 height 9
click at [185, 188] on button "Todos" at bounding box center [189, 192] width 9 height 9
click at [416, 31] on button "Salvar" at bounding box center [409, 38] width 44 height 21
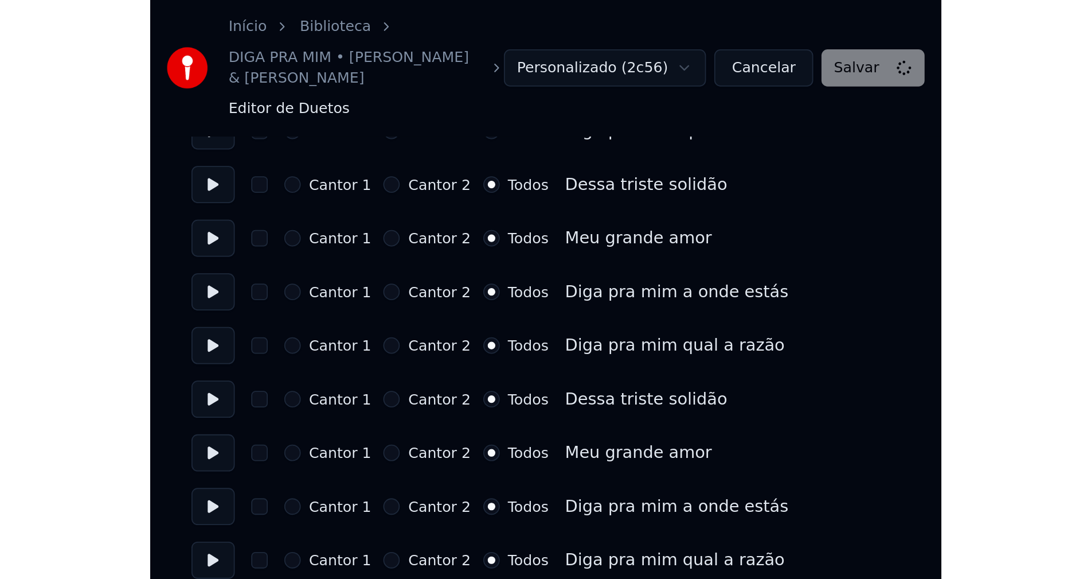
scroll to position [669, 0]
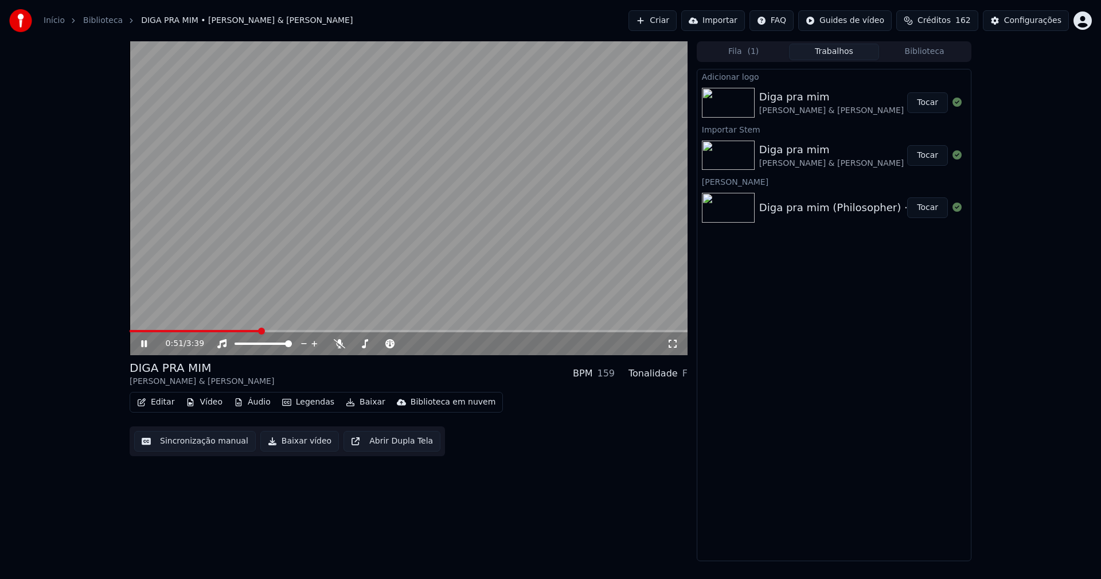
click at [673, 345] on icon at bounding box center [672, 343] width 11 height 9
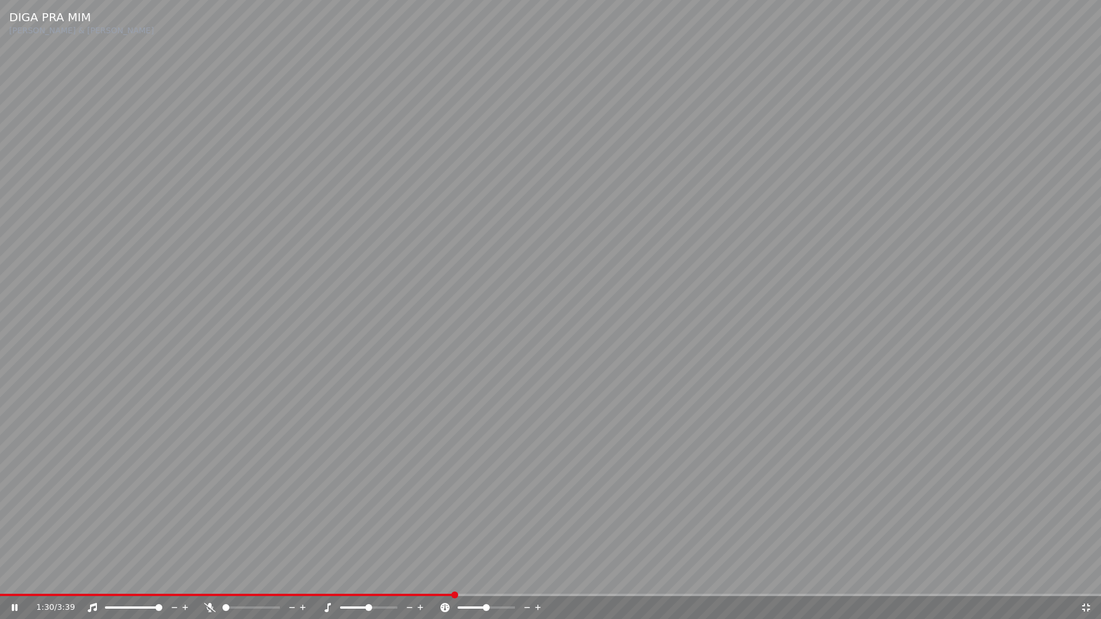
click at [1084, 578] on icon at bounding box center [1085, 607] width 11 height 9
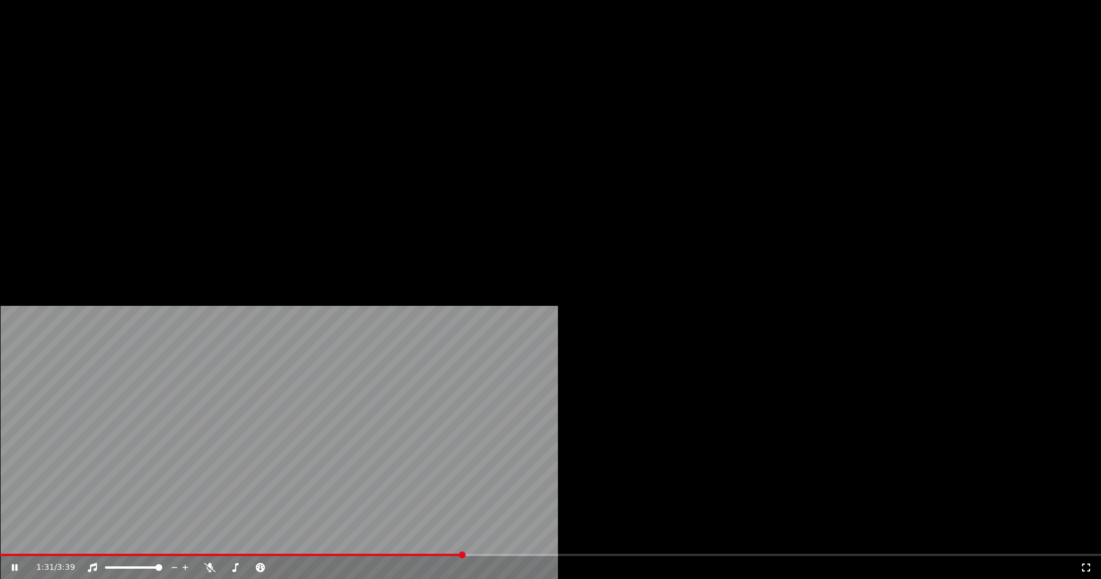
click at [165, 96] on button "Editar" at bounding box center [155, 88] width 46 height 16
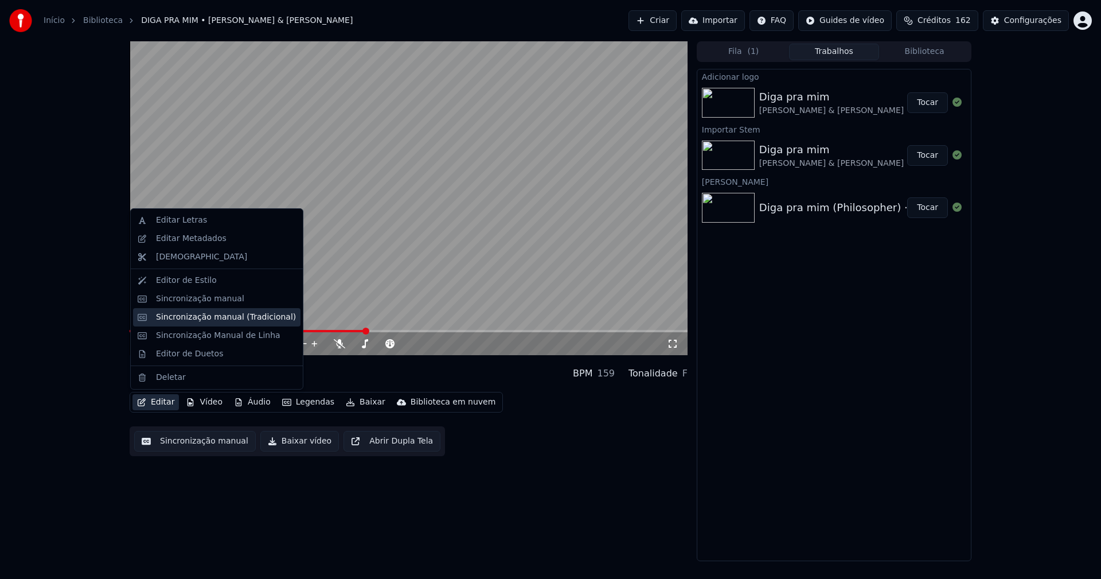
click at [193, 318] on div "Sincronização manual (Tradicional)" at bounding box center [226, 316] width 140 height 11
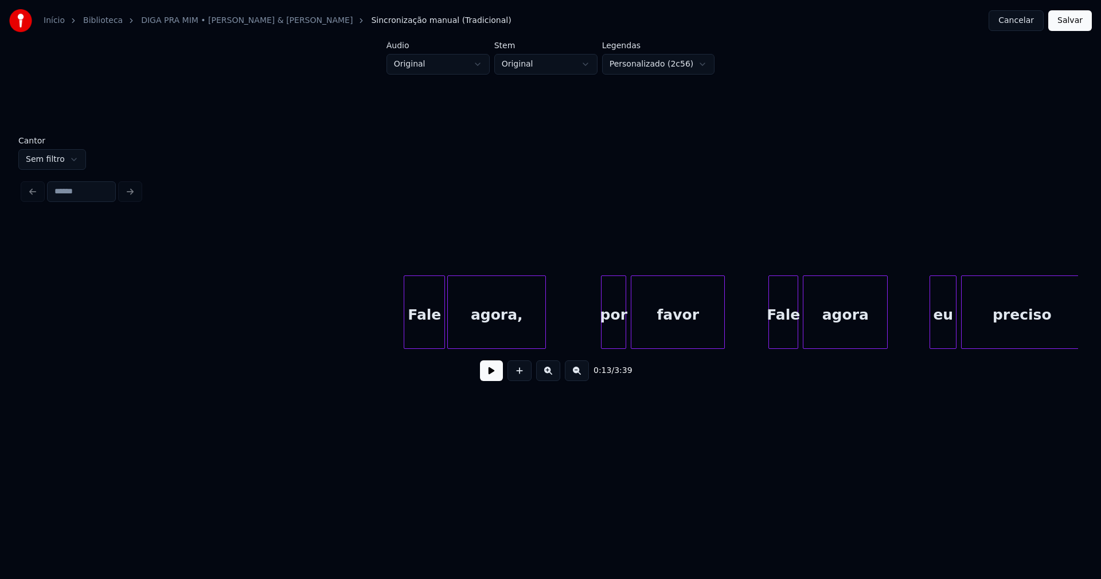
scroll to position [0, 6547]
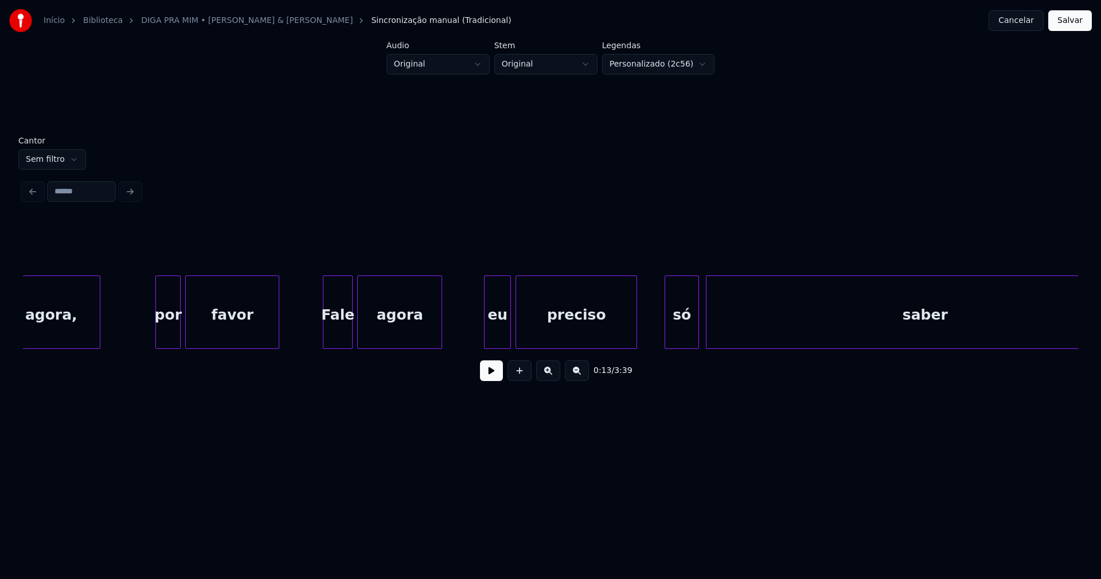
click at [73, 339] on div "agora," at bounding box center [50, 315] width 97 height 78
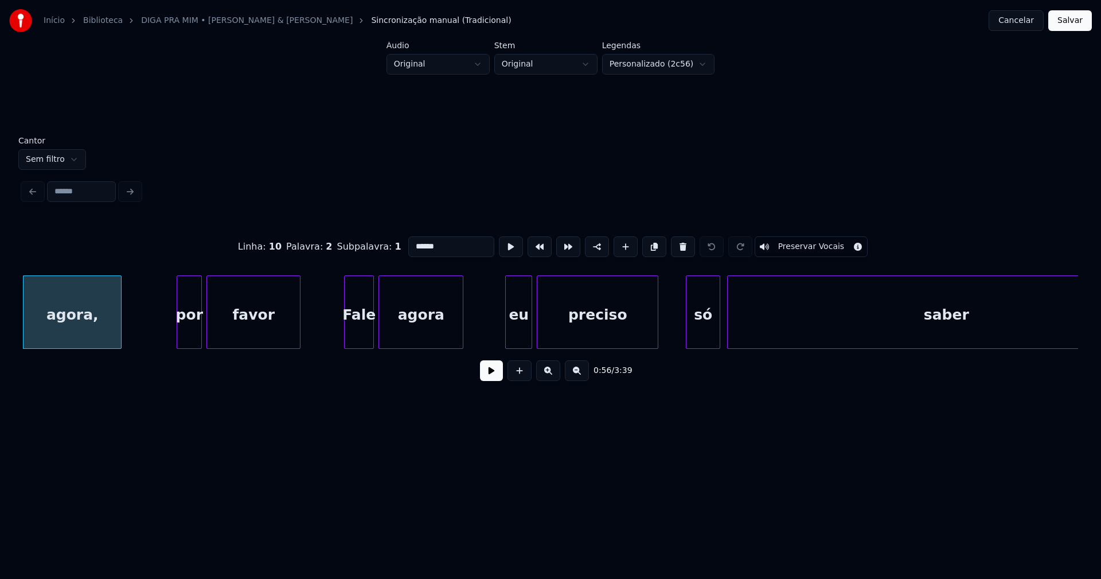
click at [459, 243] on input "******" at bounding box center [451, 246] width 86 height 21
click at [192, 332] on div "por" at bounding box center [189, 315] width 24 height 78
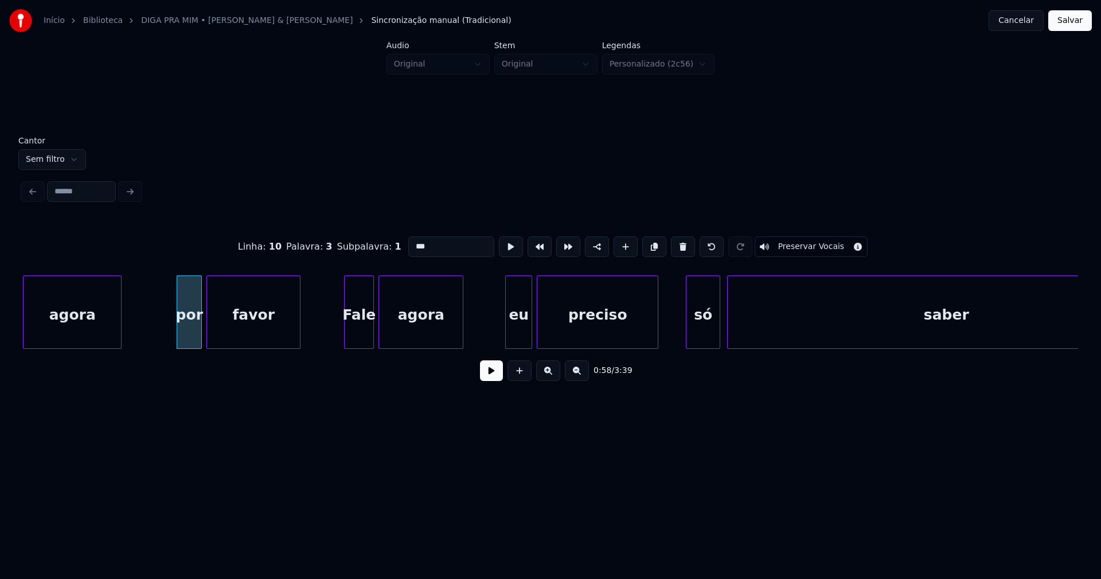
click at [411, 243] on input "***" at bounding box center [451, 246] width 86 height 21
click at [514, 331] on div "eu" at bounding box center [519, 315] width 26 height 78
drag, startPoint x: 411, startPoint y: 240, endPoint x: 392, endPoint y: 245, distance: 19.1
click at [392, 245] on div "Linha : 12 Palavra : 1 Subpalavra : 1 ** Preservar Vocais" at bounding box center [550, 246] width 1055 height 57
type input "**"
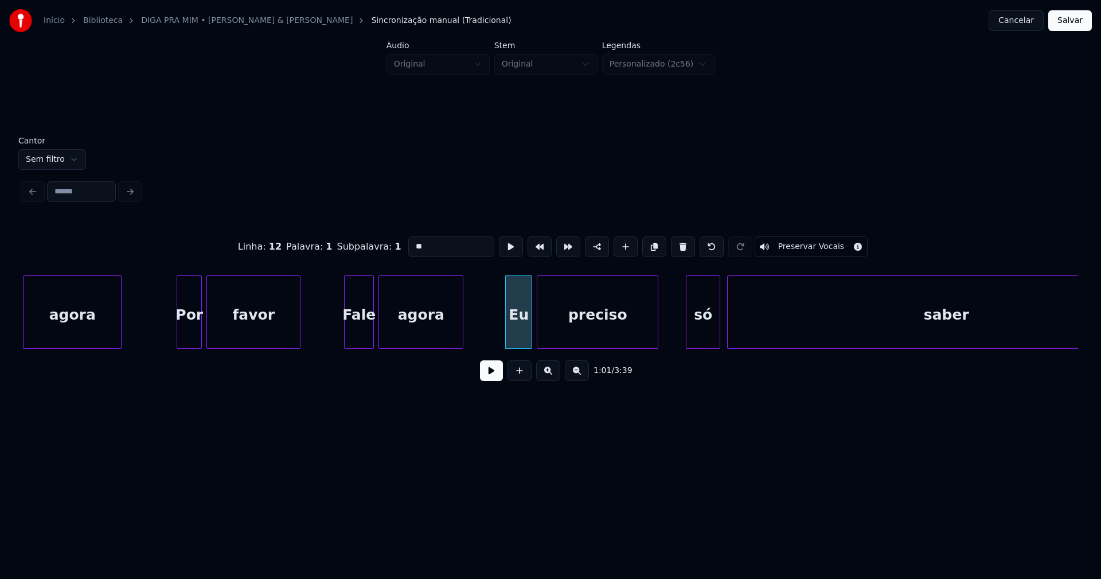
click at [1066, 26] on button "Salvar" at bounding box center [1070, 20] width 44 height 21
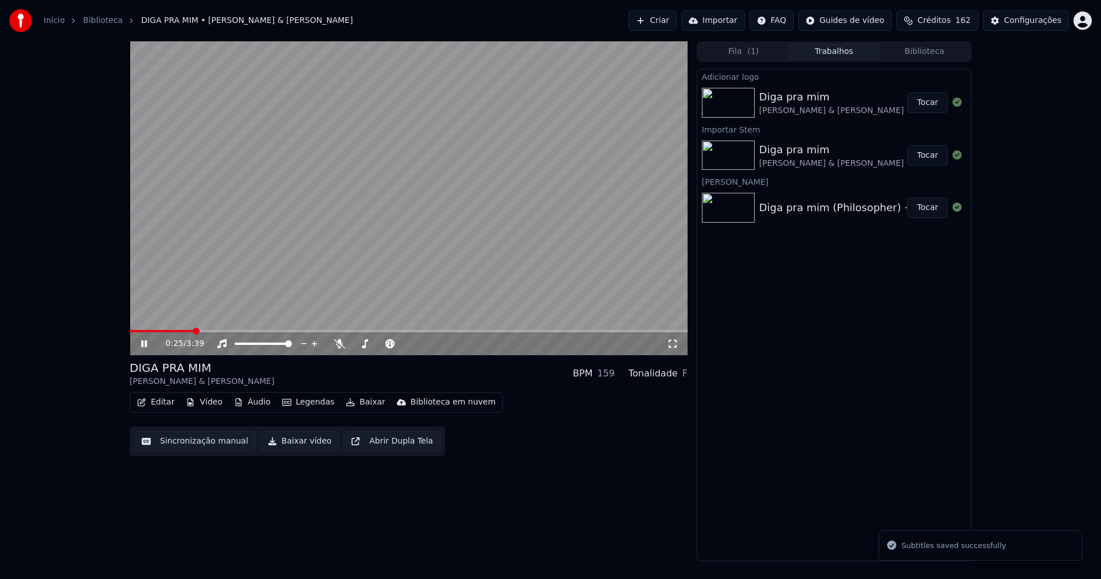
click at [192, 330] on span at bounding box center [409, 331] width 558 height 2
click at [206, 397] on button "Vídeo" at bounding box center [204, 402] width 46 height 16
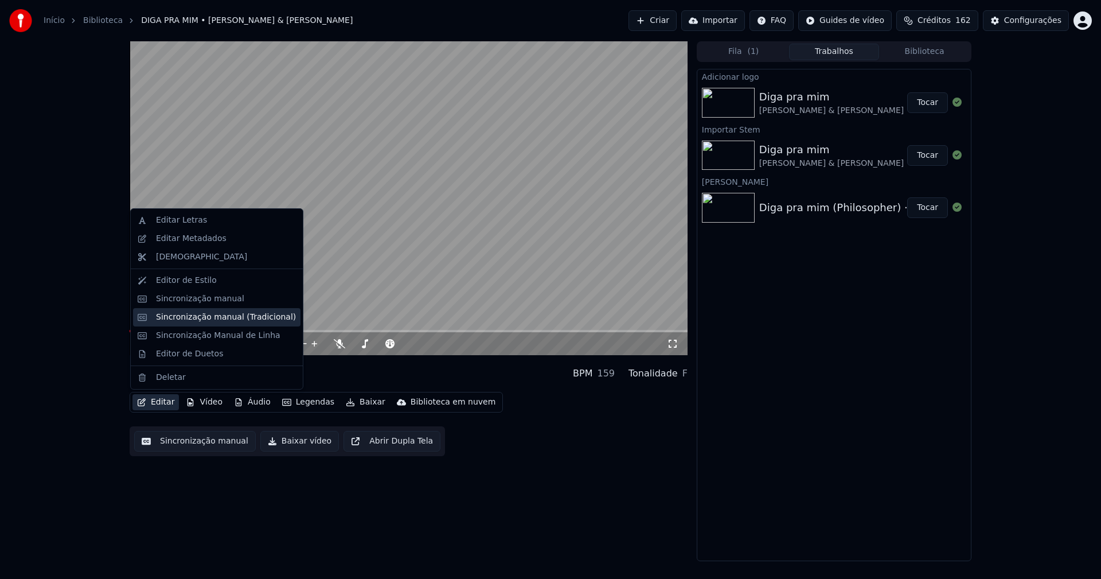
click at [200, 318] on div "Sincronização manual (Tradicional)" at bounding box center [226, 316] width 140 height 11
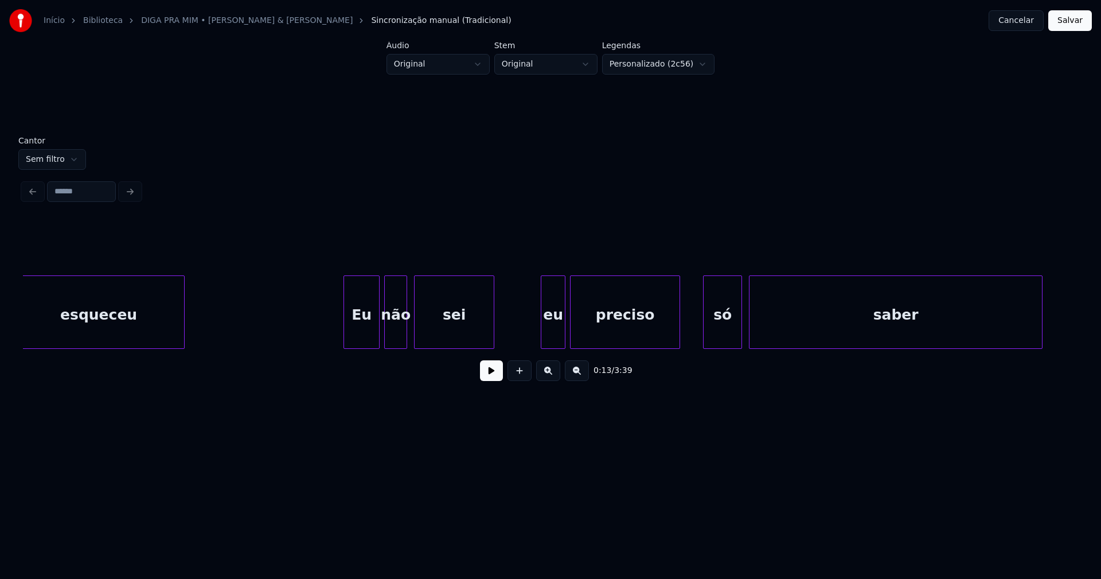
scroll to position [0, 3135]
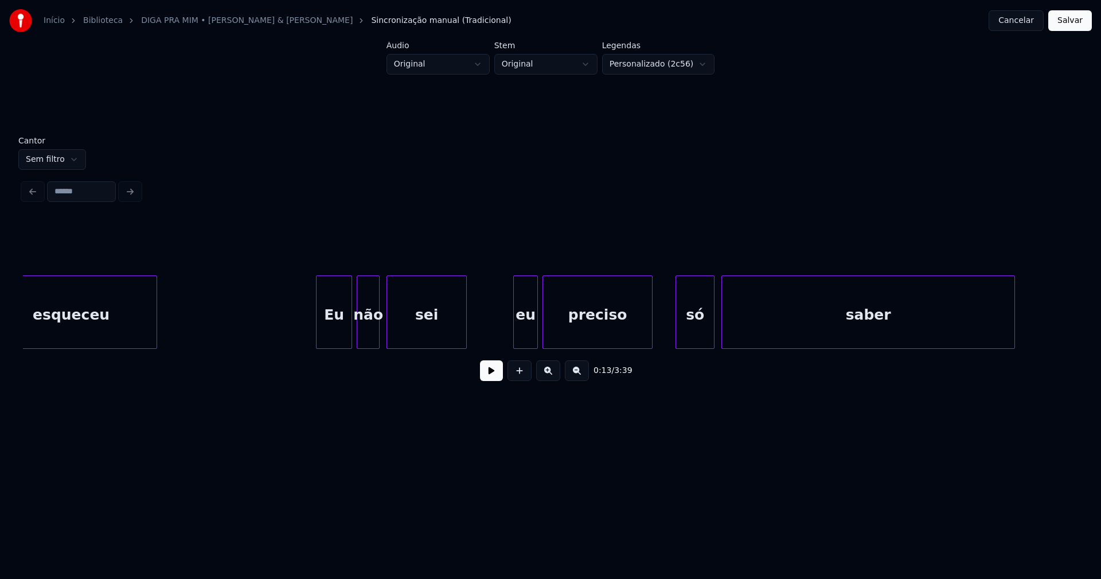
click at [531, 335] on div "eu" at bounding box center [526, 315] width 24 height 78
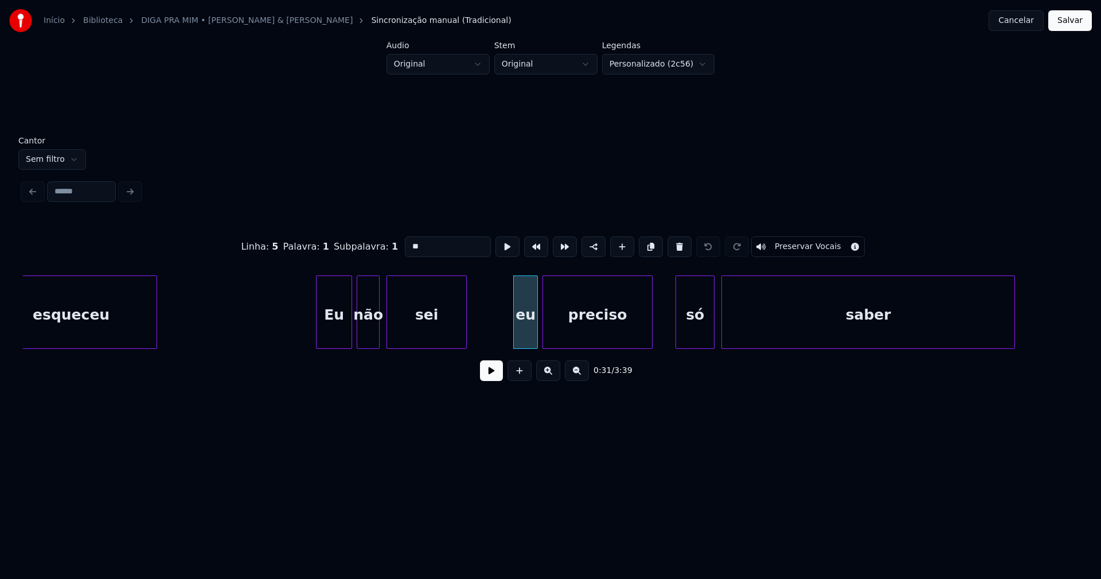
click at [408, 240] on input "**" at bounding box center [448, 246] width 86 height 21
type input "**"
click at [1086, 24] on button "Salvar" at bounding box center [1070, 20] width 44 height 21
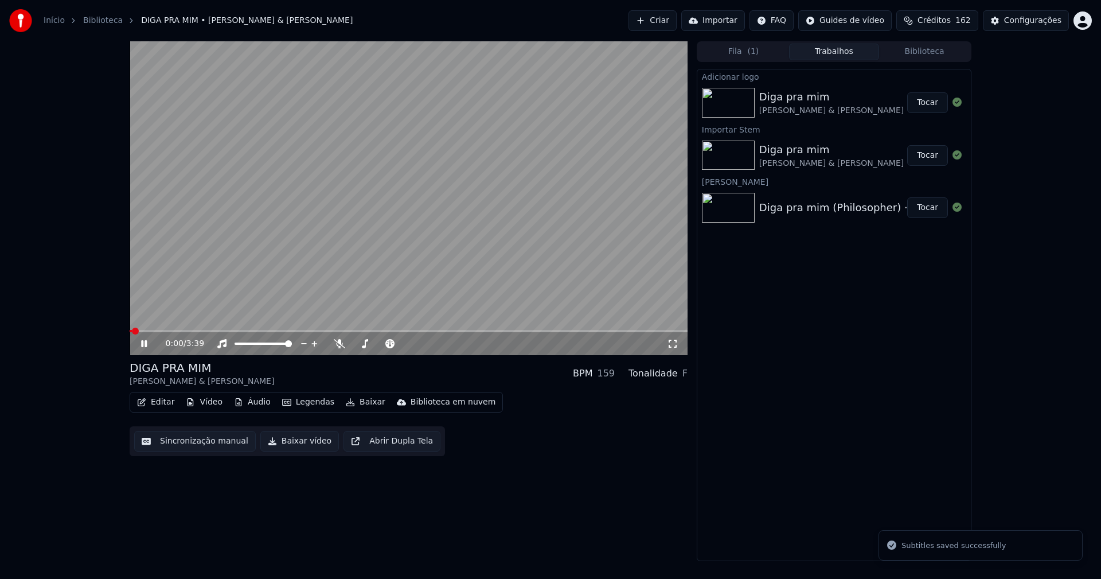
click at [214, 329] on video at bounding box center [409, 198] width 558 height 314
click at [207, 331] on span at bounding box center [409, 331] width 558 height 2
click at [145, 348] on icon at bounding box center [152, 343] width 27 height 9
click at [673, 343] on icon at bounding box center [672, 343] width 11 height 9
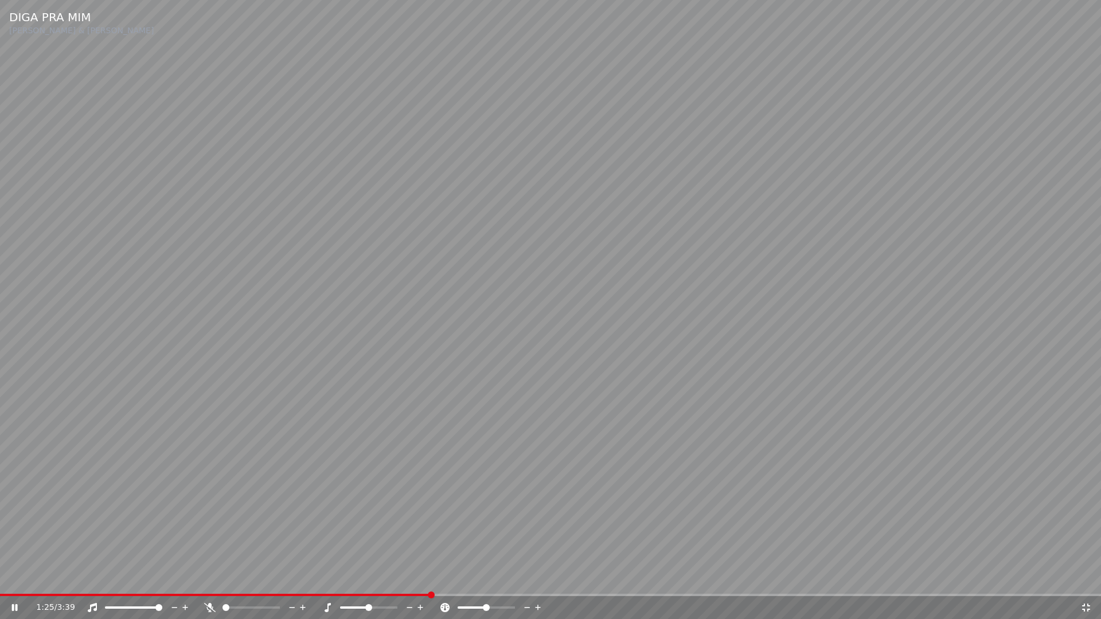
click at [1088, 578] on icon at bounding box center [1086, 608] width 8 height 8
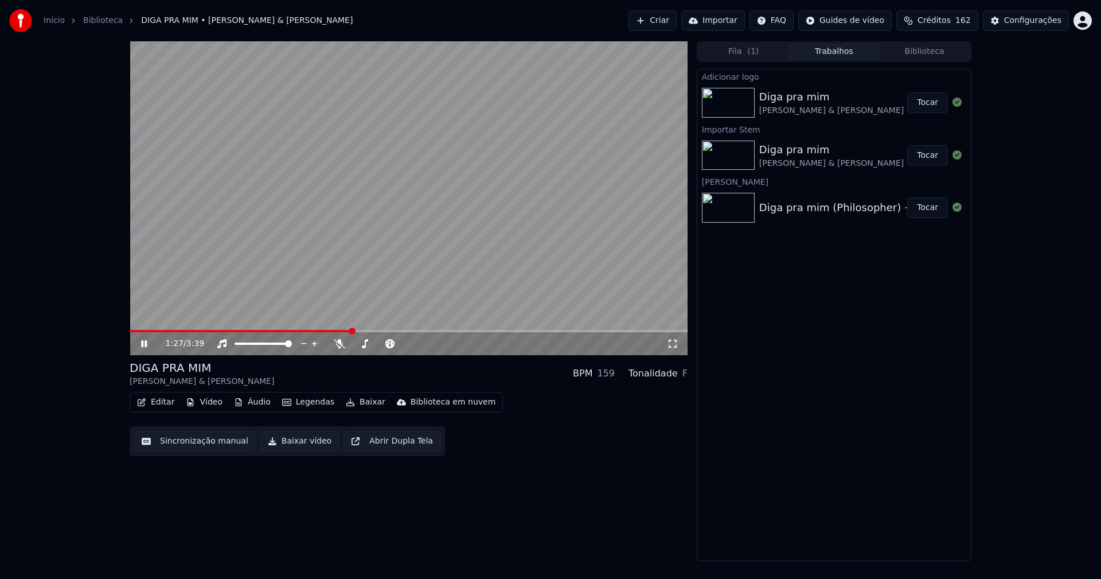
click at [143, 344] on icon at bounding box center [144, 343] width 6 height 7
click at [143, 344] on icon at bounding box center [143, 343] width 7 height 8
click at [145, 343] on icon at bounding box center [152, 343] width 27 height 9
click at [542, 331] on span at bounding box center [409, 331] width 558 height 2
click at [294, 442] on button "Baixar vídeo" at bounding box center [299, 441] width 79 height 21
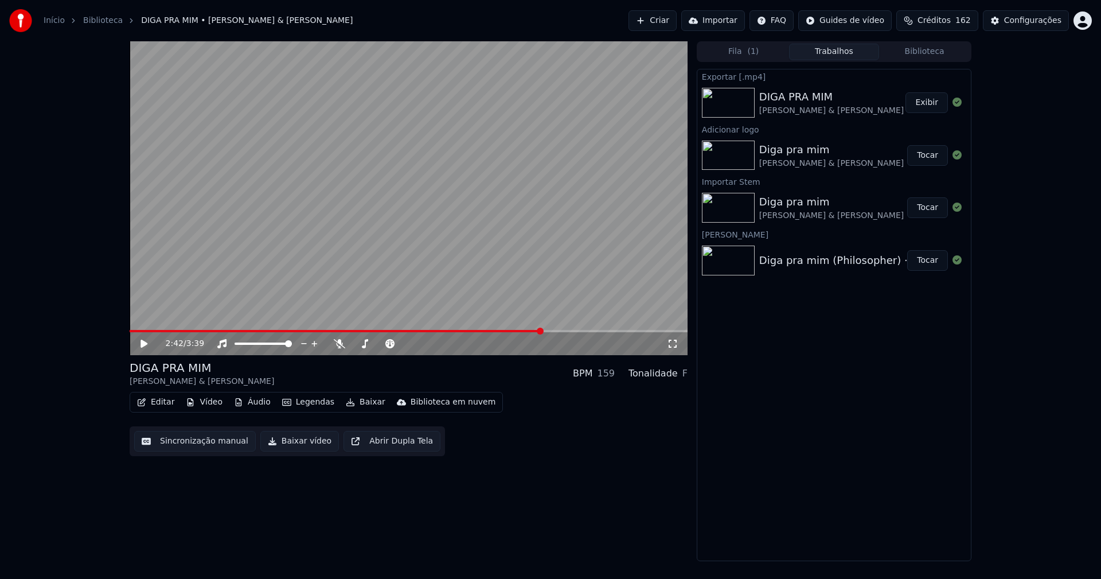
click at [210, 404] on button "Vídeo" at bounding box center [204, 402] width 46 height 16
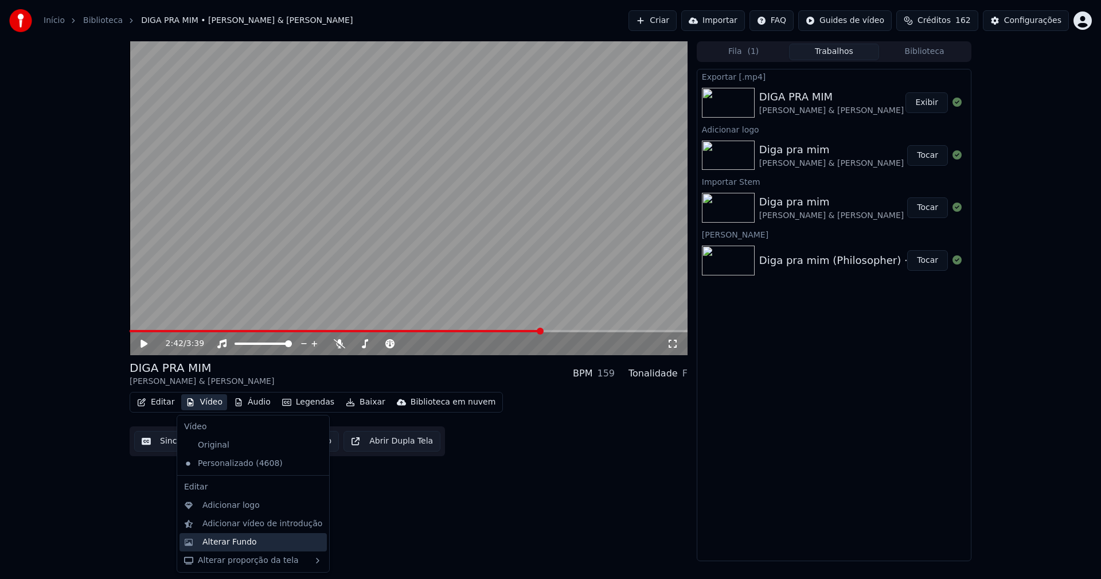
click at [241, 538] on div "Alterar Fundo" at bounding box center [229, 541] width 54 height 11
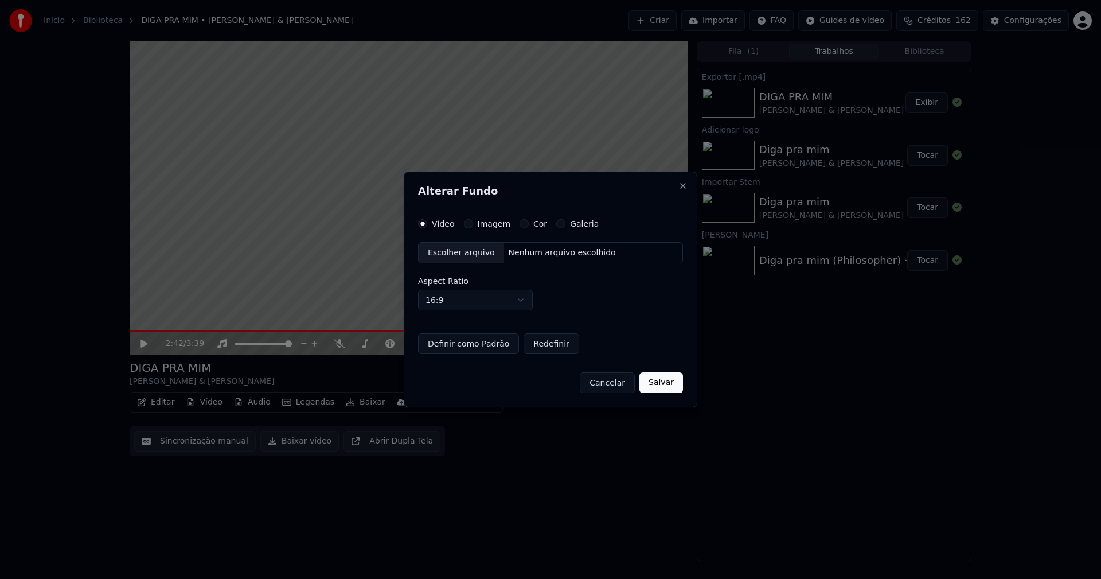
click at [466, 227] on button "Imagem" at bounding box center [468, 223] width 9 height 9
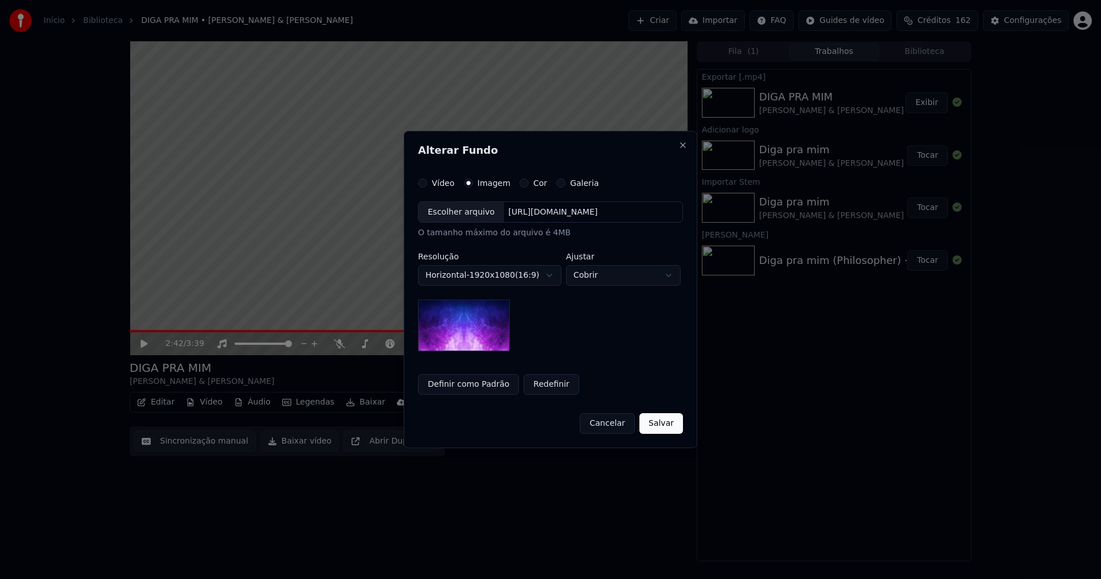
click at [458, 215] on div "Escolher arquivo" at bounding box center [461, 212] width 85 height 21
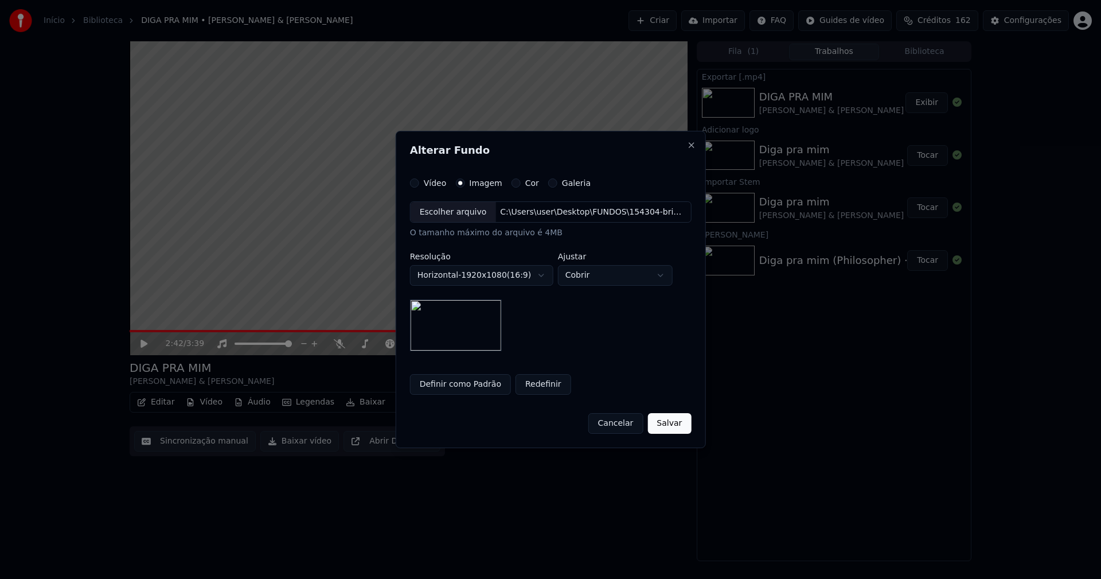
click at [675, 426] on button "Salvar" at bounding box center [669, 423] width 44 height 21
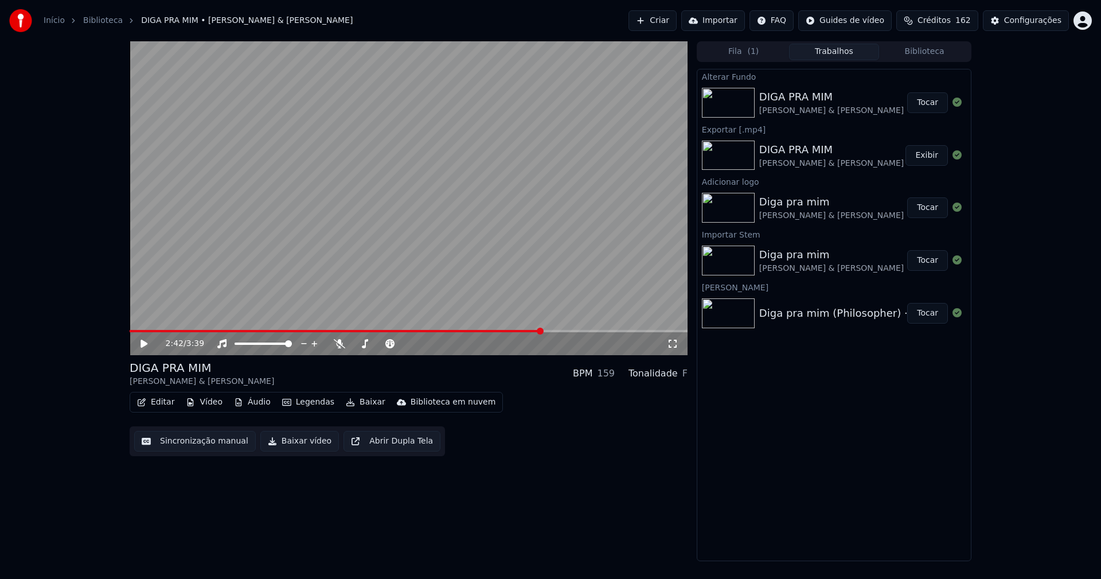
click at [922, 104] on button "Tocar" at bounding box center [927, 102] width 41 height 21
click at [146, 342] on icon at bounding box center [144, 343] width 6 height 7
click at [288, 446] on button "Baixar vídeo" at bounding box center [299, 441] width 79 height 21
